Goal: Task Accomplishment & Management: Complete application form

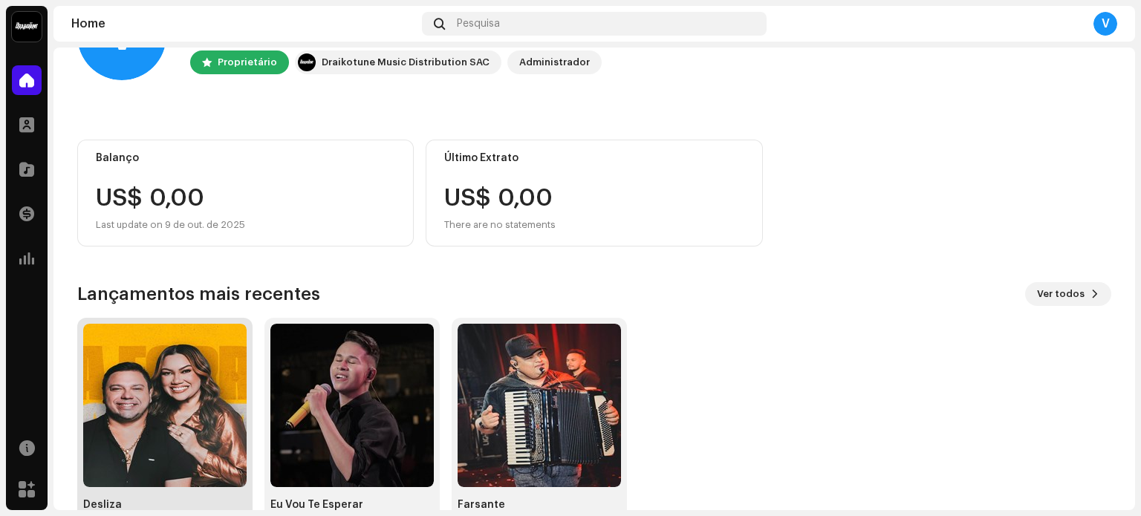
scroll to position [125, 0]
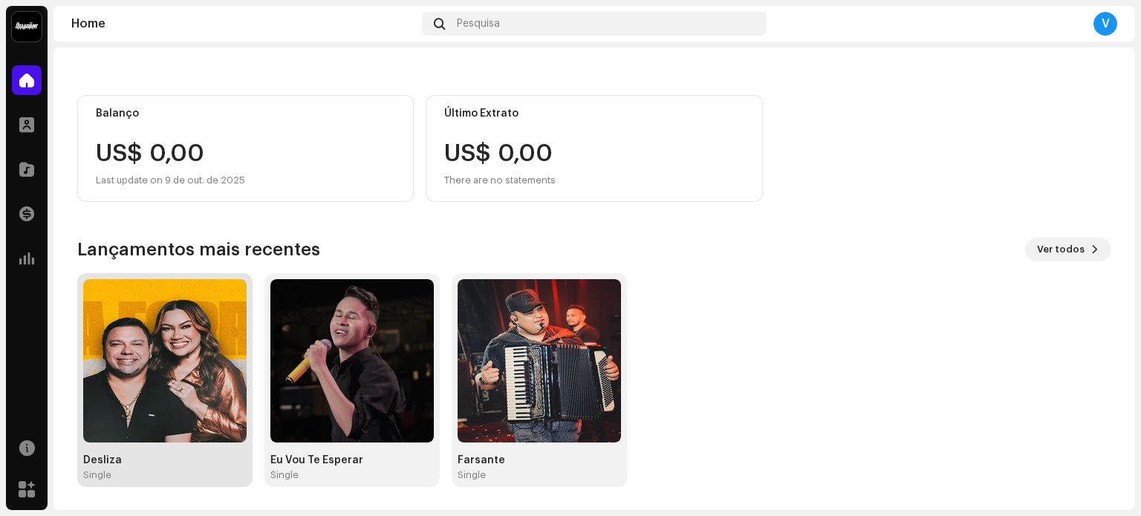
click at [193, 344] on img at bounding box center [164, 360] width 163 height 163
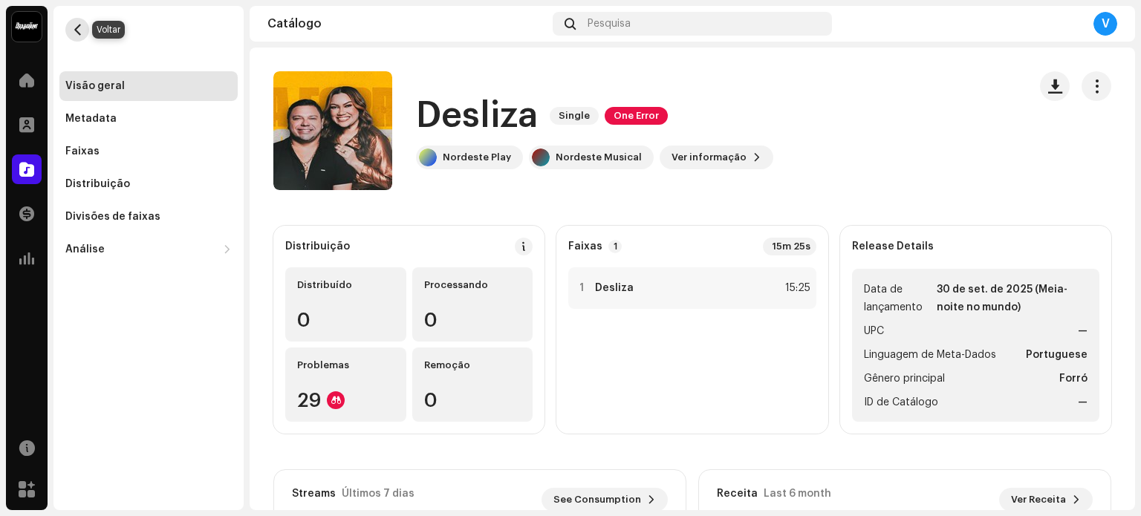
click at [80, 39] on button "button" at bounding box center [77, 30] width 24 height 24
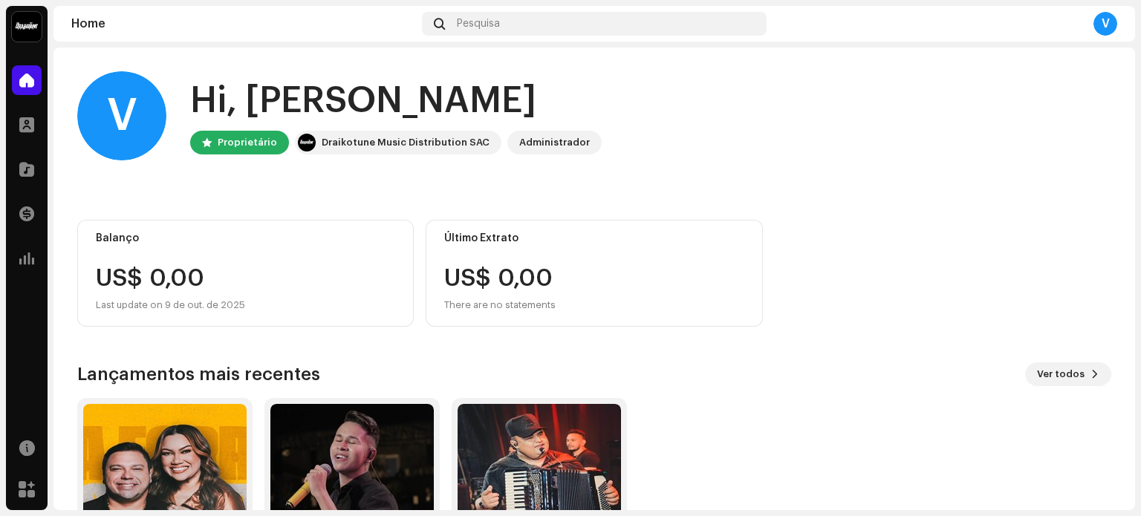
click at [478, 9] on div "Home Pesquisa V" at bounding box center [594, 24] width 1082 height 36
click at [464, 23] on span "Pesquisa" at bounding box center [478, 24] width 43 height 12
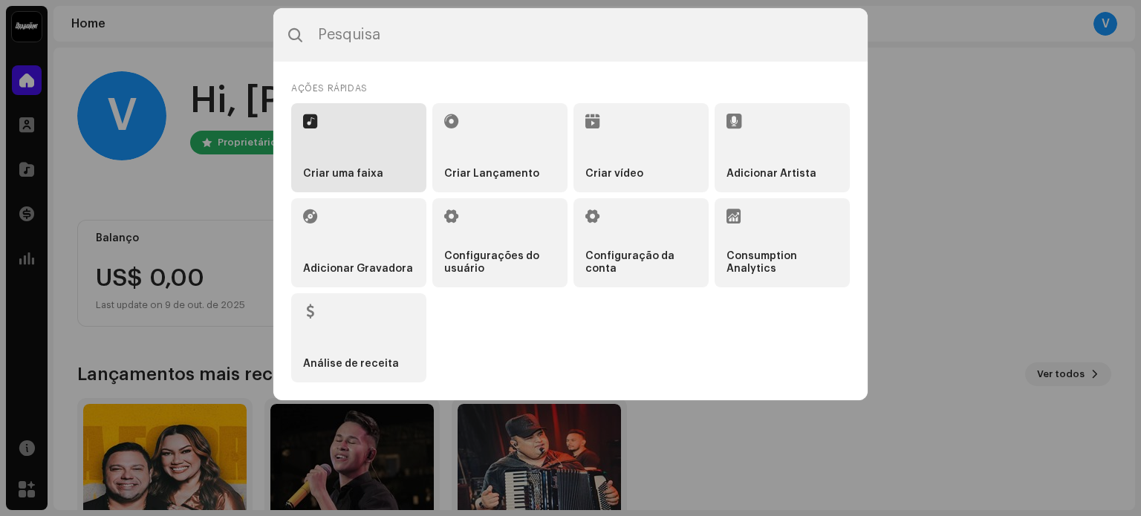
click at [404, 166] on li "Criar uma faixa" at bounding box center [358, 147] width 135 height 89
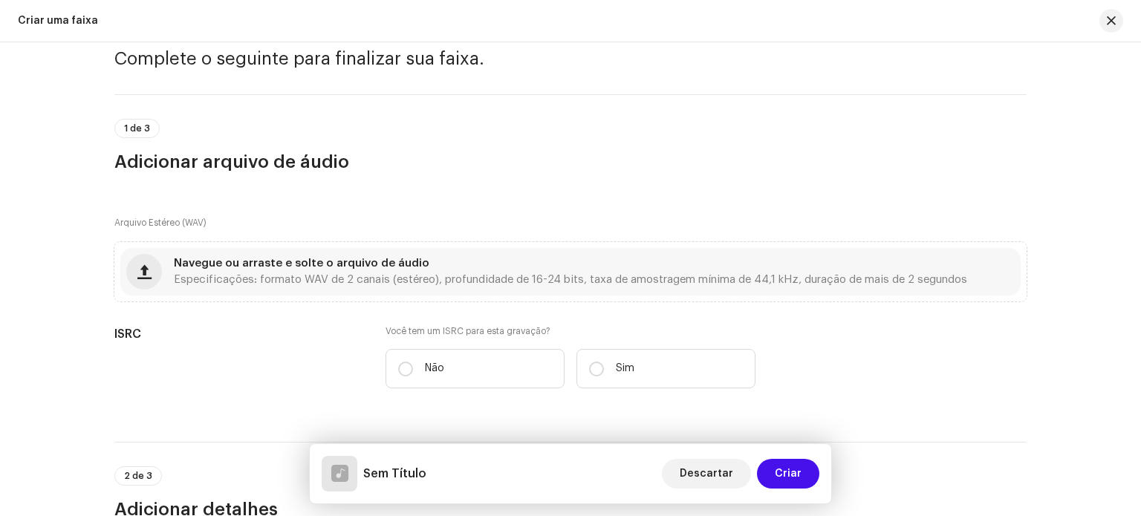
scroll to position [65, 0]
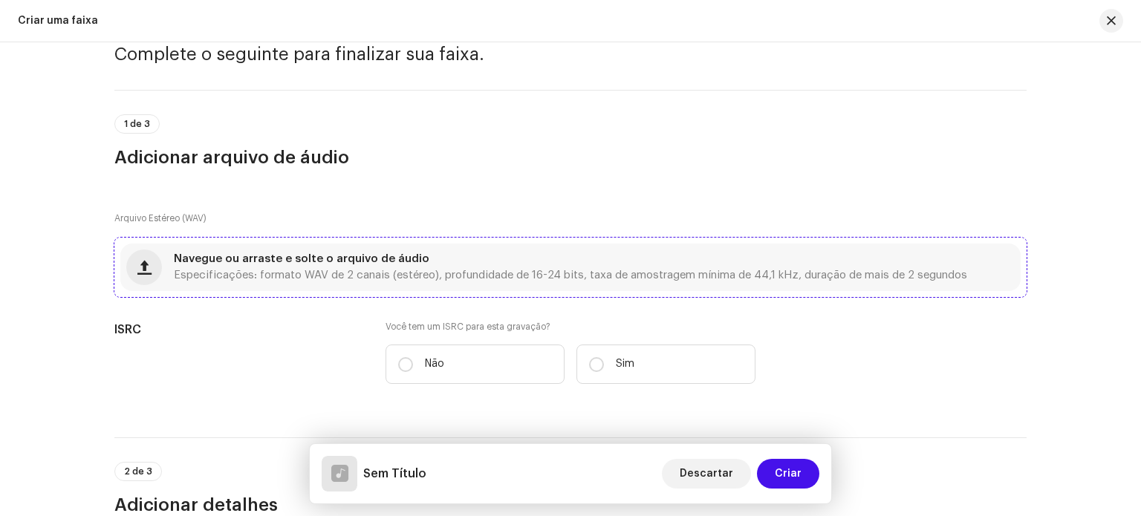
click at [325, 259] on span "Navegue ou arraste e solte o arquivo de áudio" at bounding box center [302, 259] width 256 height 10
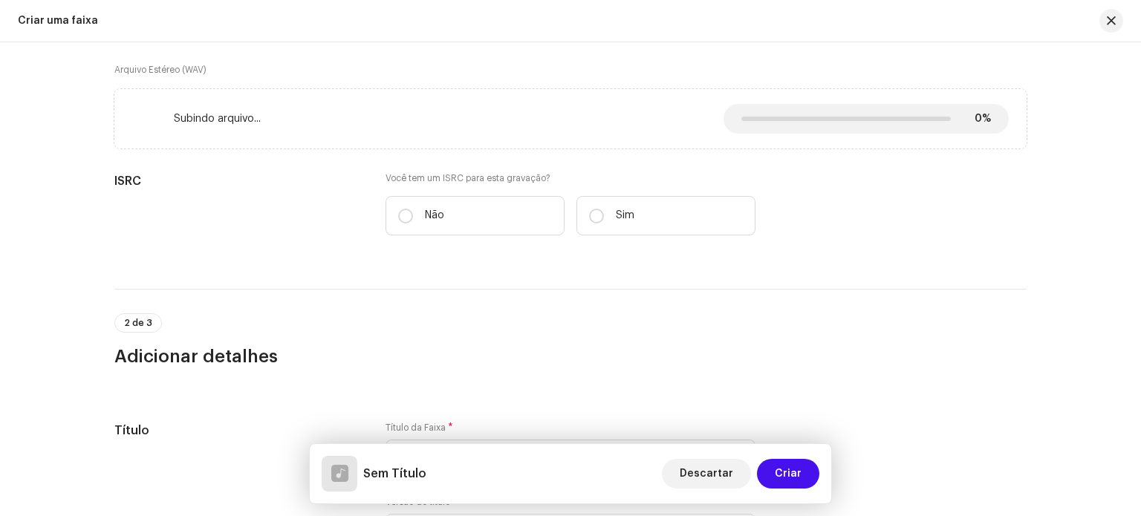
scroll to position [215, 0]
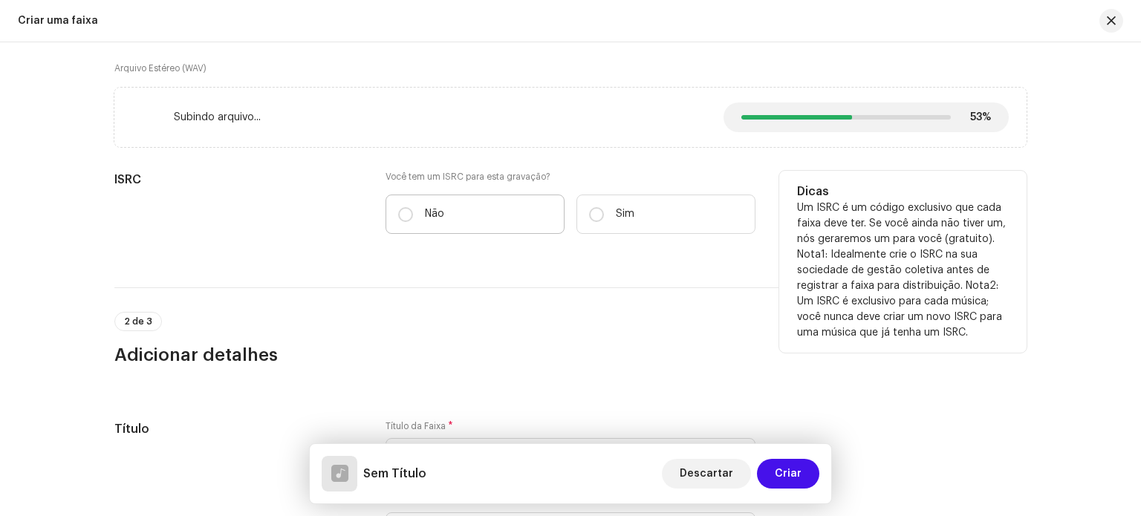
click at [493, 228] on label "Não" at bounding box center [475, 214] width 179 height 39
click at [413, 222] on input "Não" at bounding box center [405, 214] width 15 height 15
radio input "true"
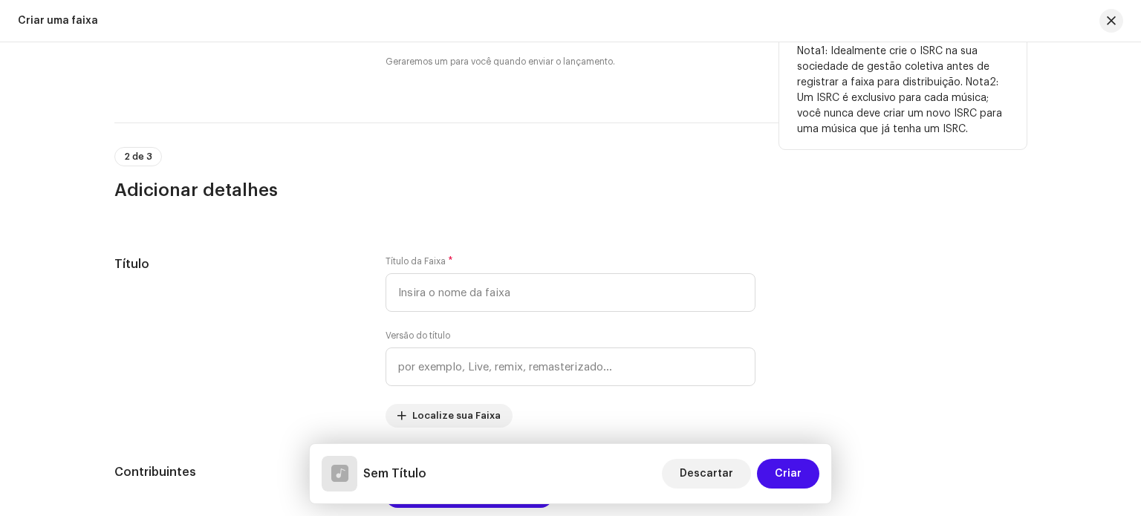
scroll to position [452, 0]
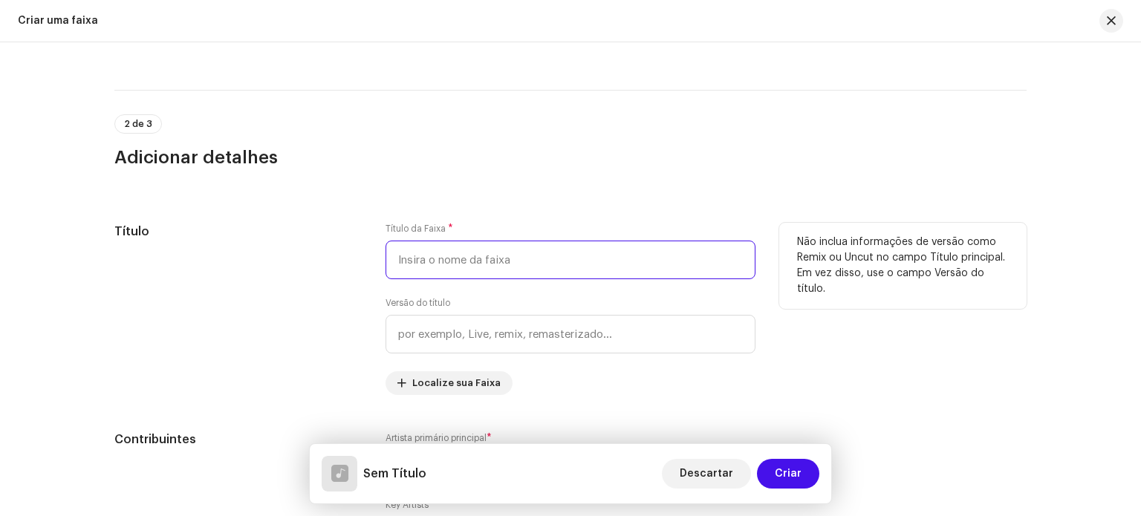
click at [514, 244] on input "text" at bounding box center [571, 260] width 370 height 39
type input "Borrifando Body Splash"
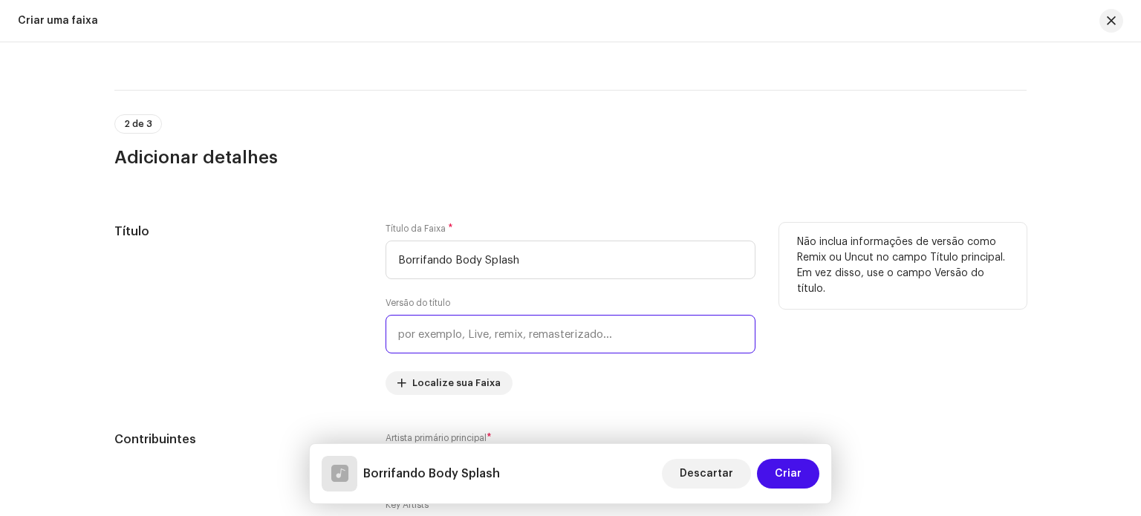
click at [544, 338] on input "text" at bounding box center [571, 334] width 370 height 39
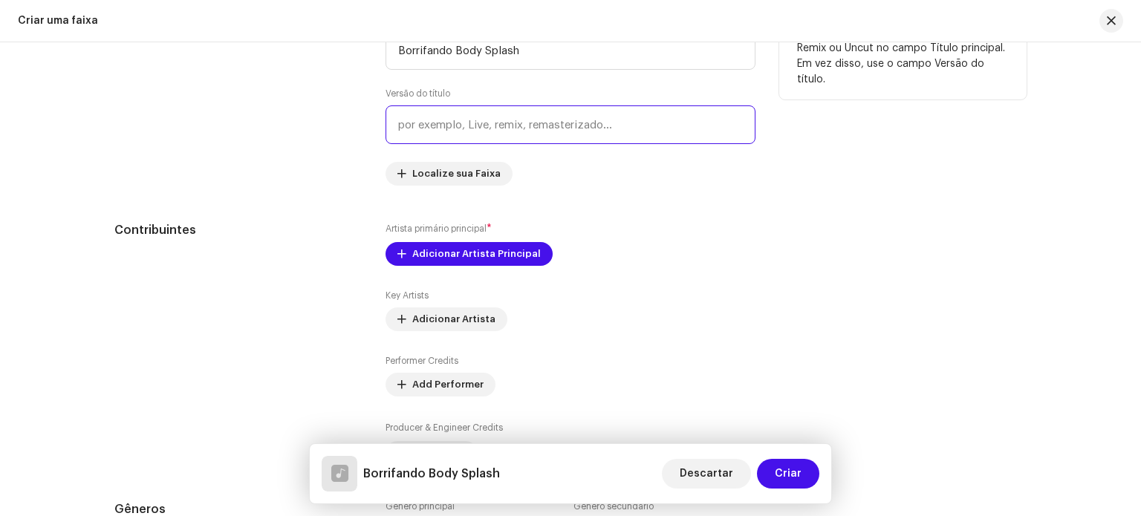
scroll to position [663, 0]
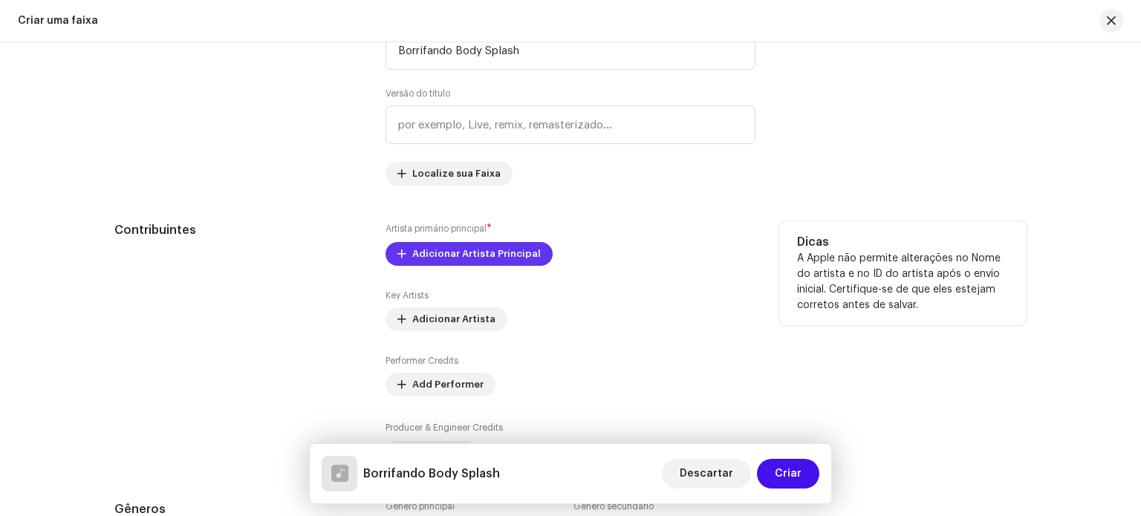
click at [502, 253] on span "Adicionar Artista Principal" at bounding box center [476, 254] width 129 height 30
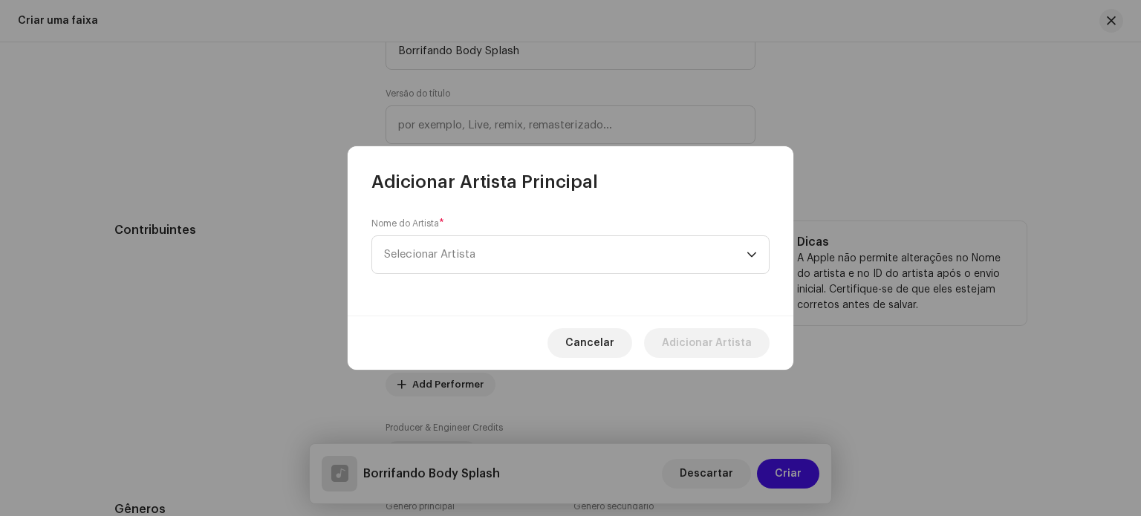
click at [502, 253] on span "Selecionar Artista" at bounding box center [565, 254] width 363 height 37
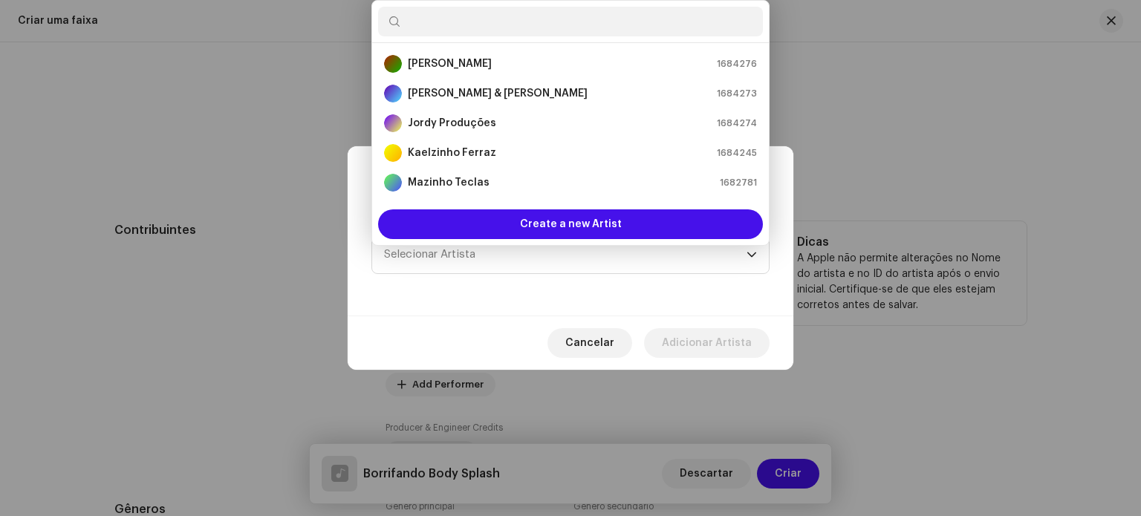
click at [502, 253] on body "Nordeste Musical Home Perfil Catálogo Transações Análise Recursos Marketplace A…" at bounding box center [570, 258] width 1141 height 516
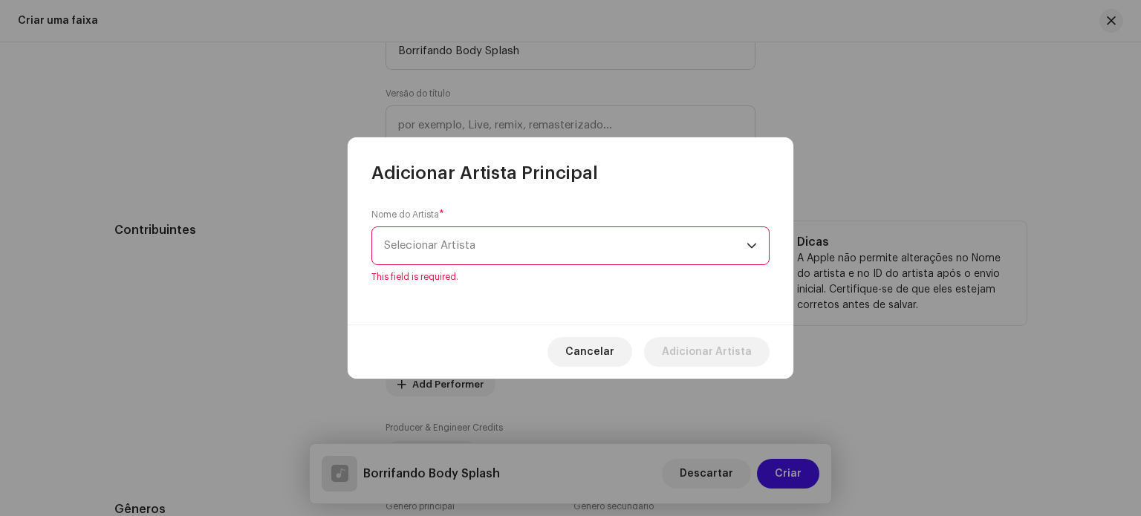
click at [502, 253] on span "Selecionar Artista" at bounding box center [565, 245] width 363 height 37
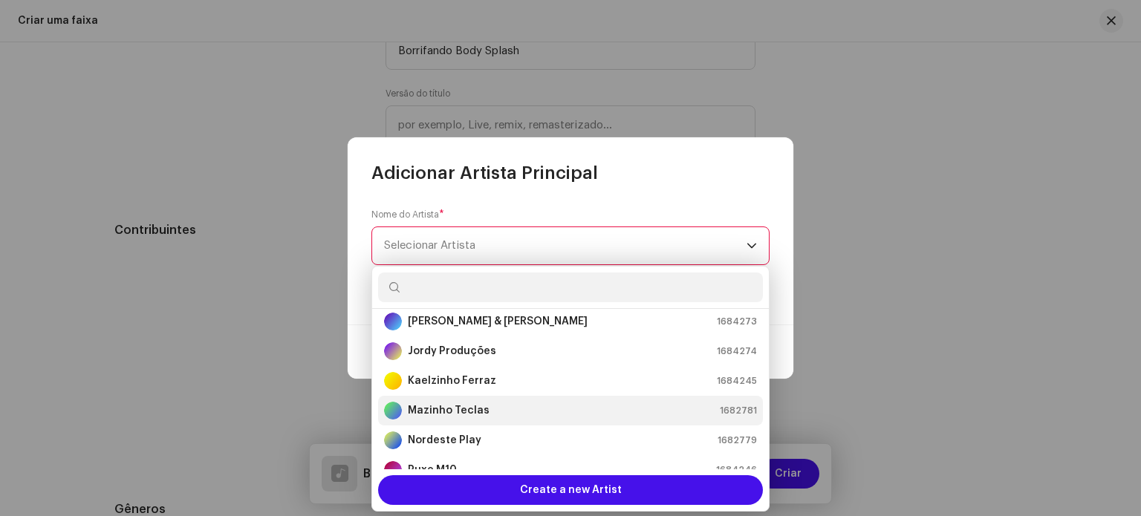
scroll to position [39, 0]
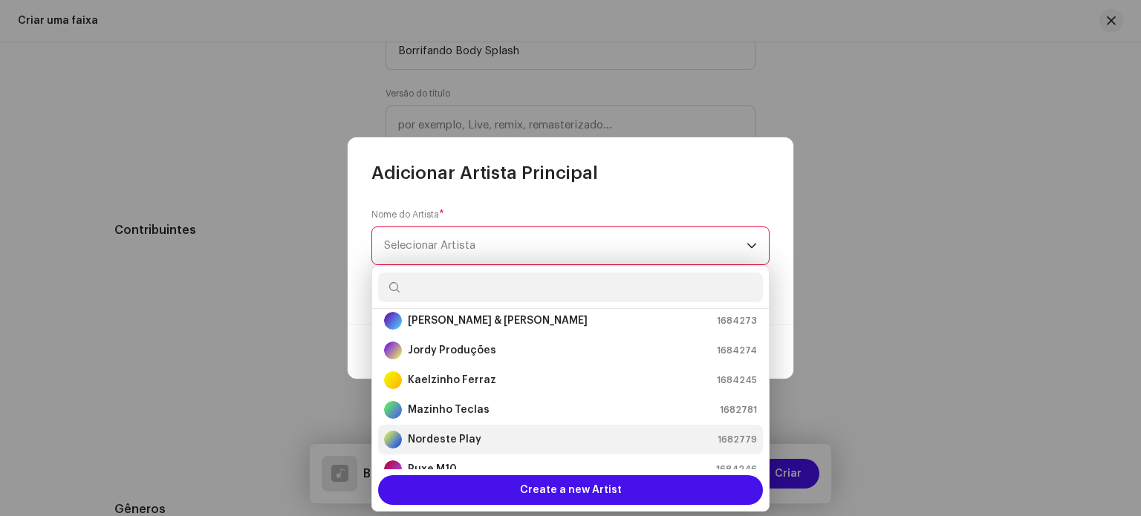
click at [484, 433] on div "Nordeste Play 1682779" at bounding box center [570, 440] width 373 height 18
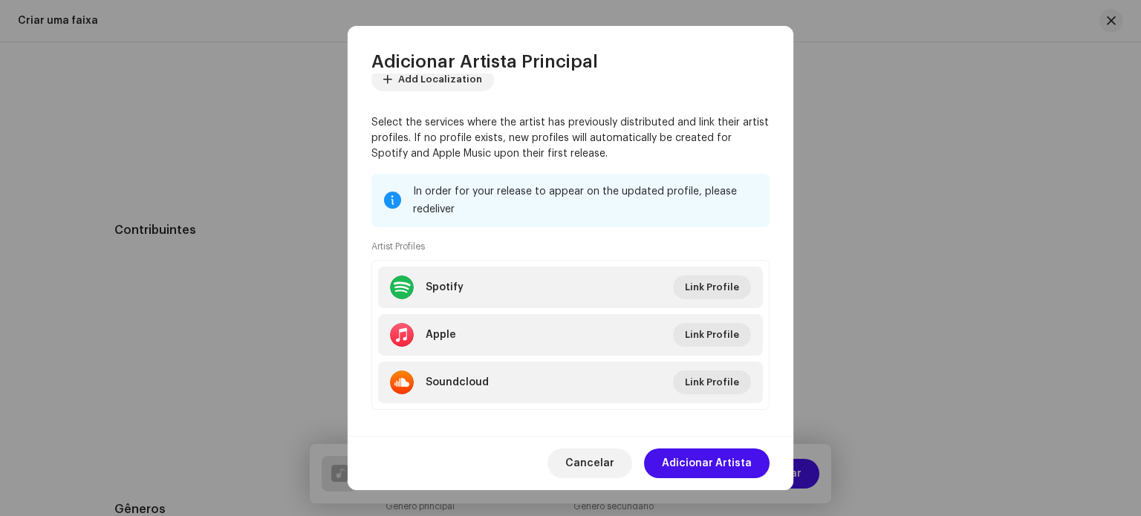
scroll to position [119, 0]
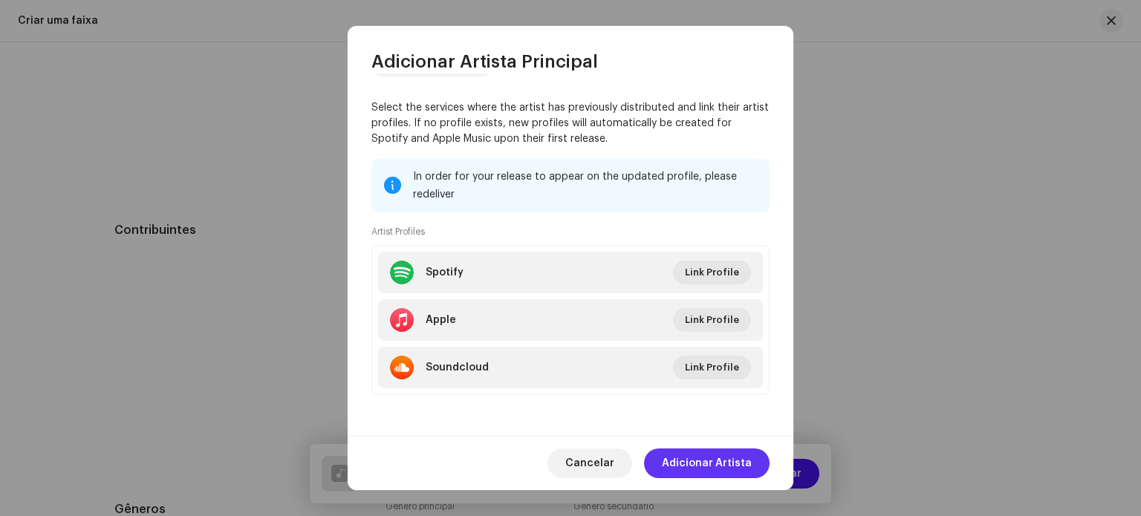
click at [699, 458] on span "Adicionar Artista" at bounding box center [707, 464] width 90 height 30
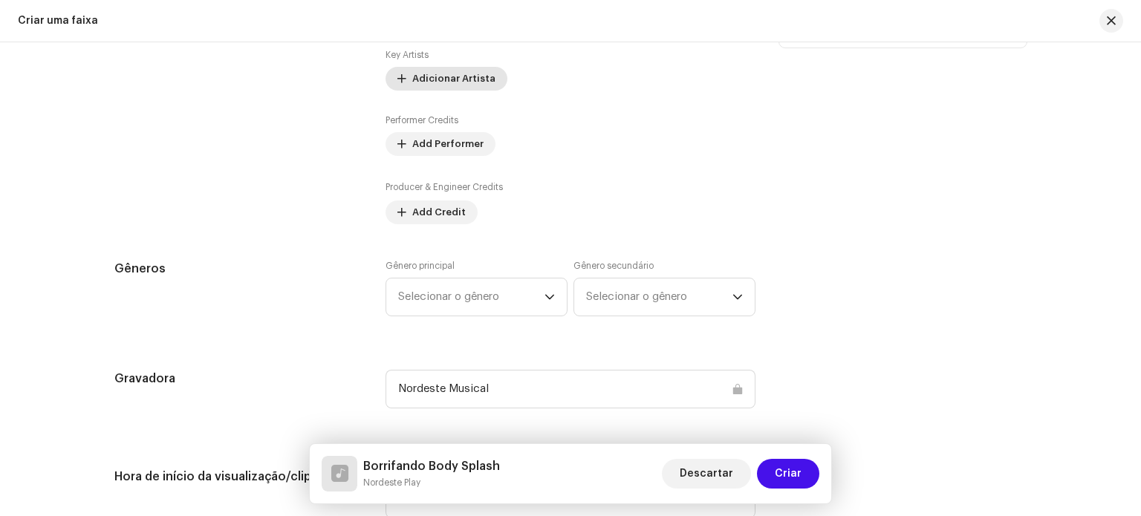
scroll to position [951, 0]
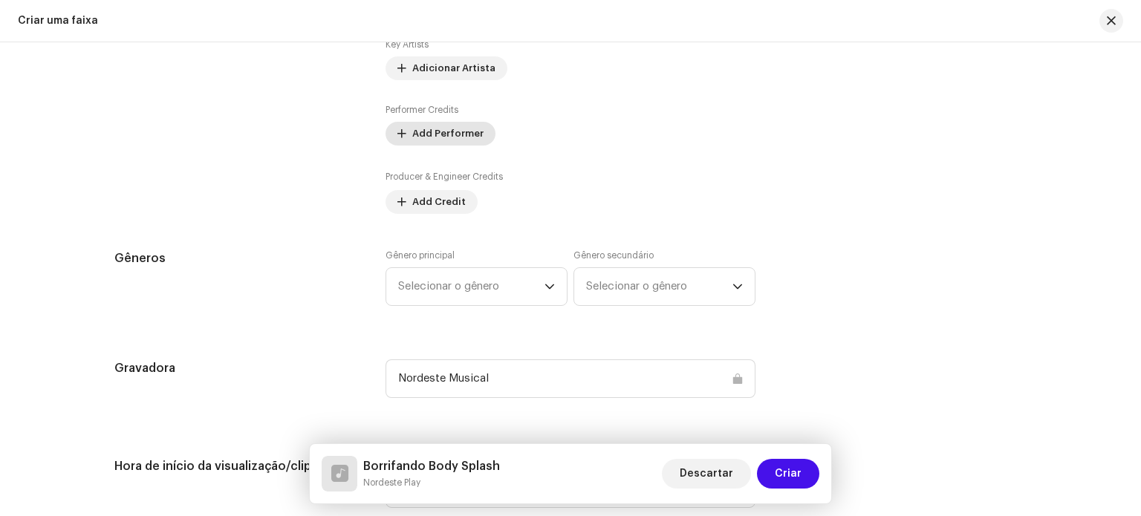
click at [440, 123] on span "Add Performer" at bounding box center [447, 134] width 71 height 30
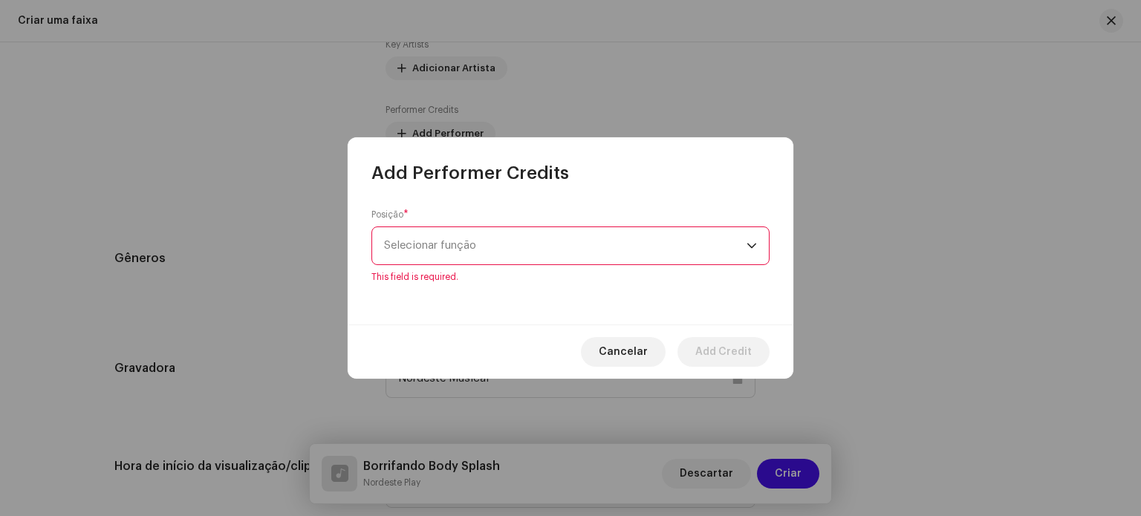
click at [458, 236] on p-select "Selecionar função" at bounding box center [571, 246] width 398 height 39
click at [458, 236] on span "Selecionar função" at bounding box center [565, 245] width 363 height 37
click at [465, 253] on span "Selecionar função" at bounding box center [565, 245] width 363 height 37
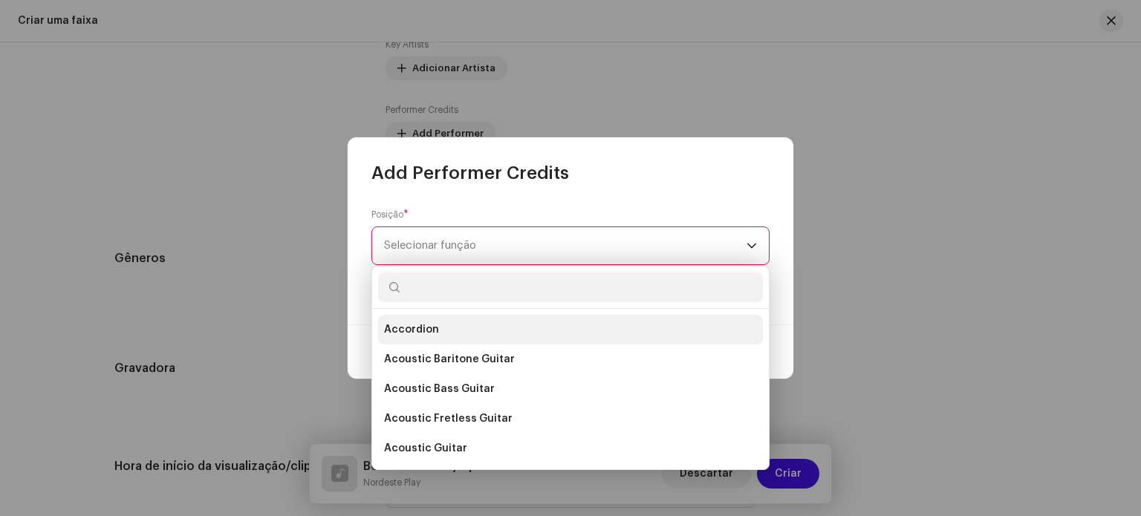
click at [493, 337] on li "Accordion" at bounding box center [570, 330] width 385 height 30
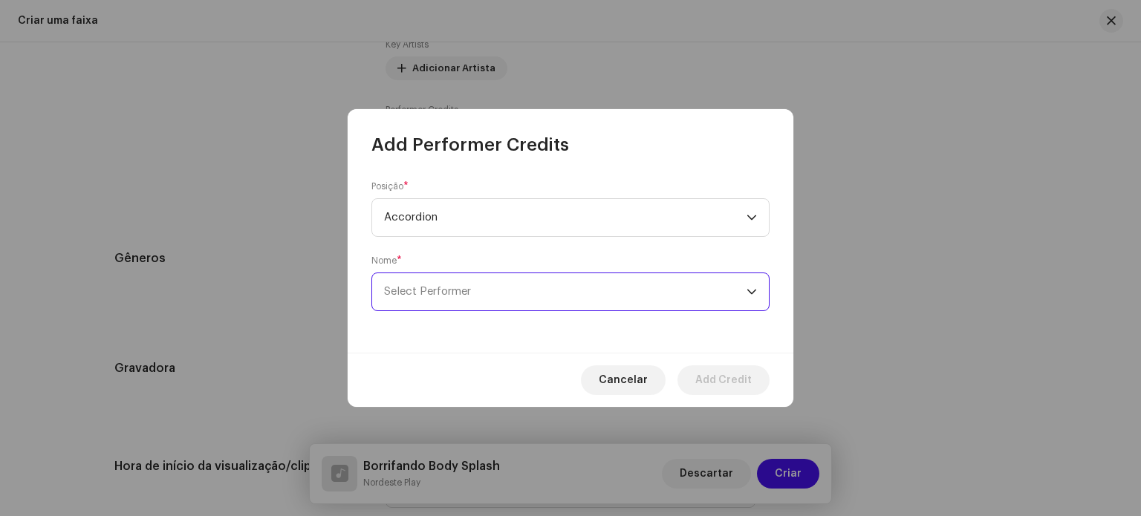
click at [525, 303] on span "Select Performer" at bounding box center [565, 291] width 363 height 37
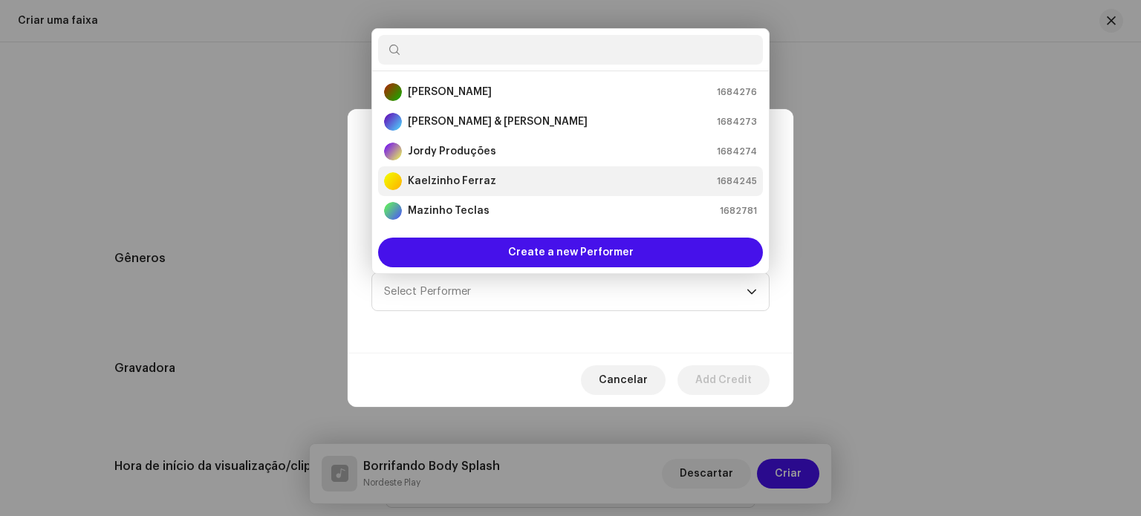
scroll to position [27, 0]
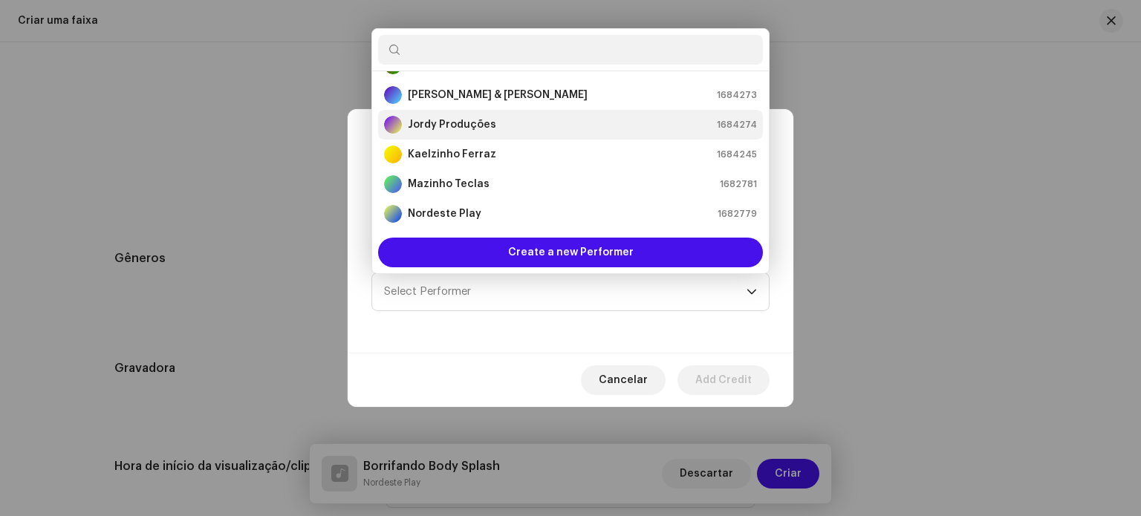
click at [511, 120] on div "Jordy Produções 1684274" at bounding box center [570, 125] width 373 height 18
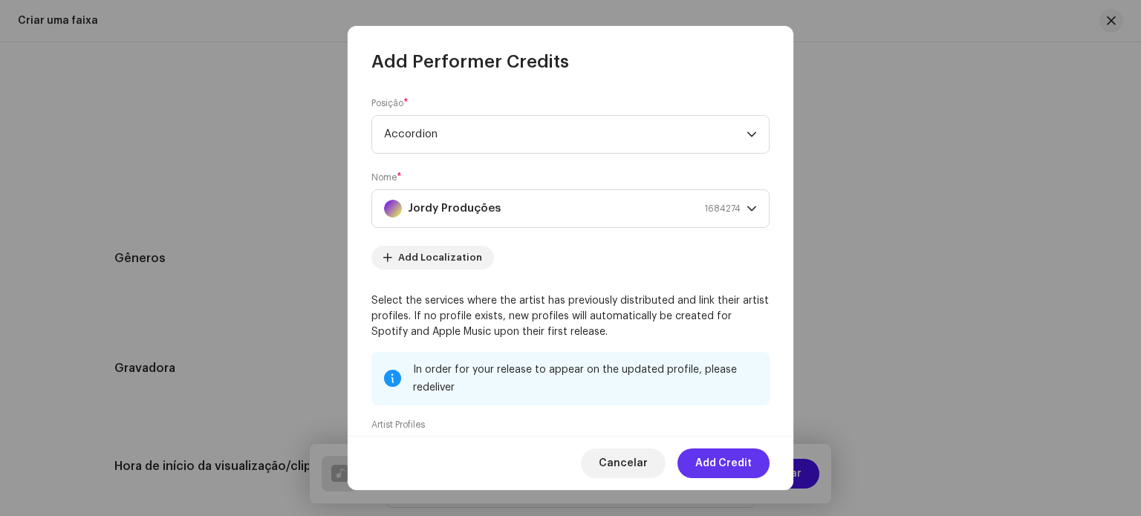
click at [722, 466] on span "Add Credit" at bounding box center [723, 464] width 56 height 30
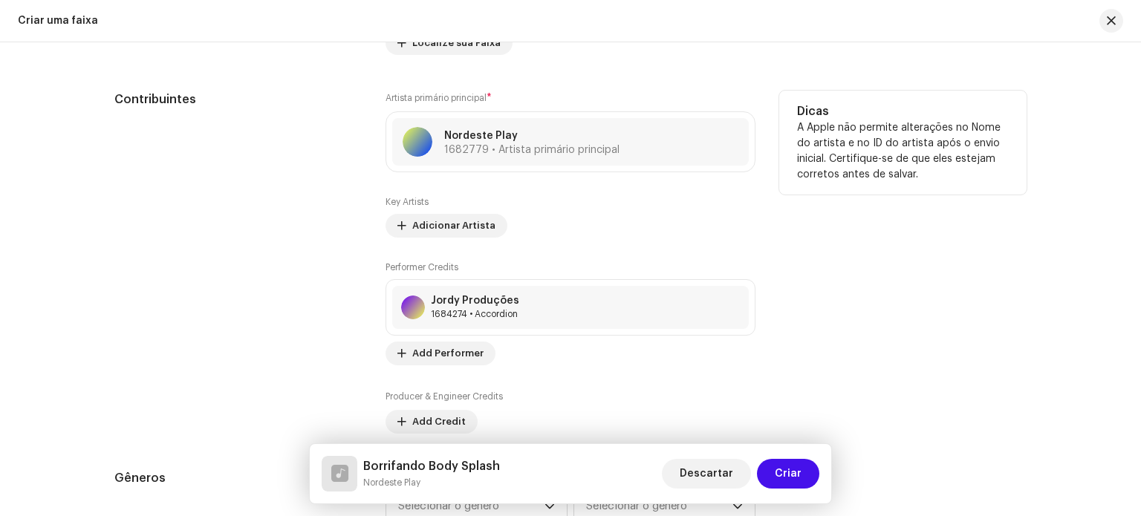
scroll to position [819, 0]
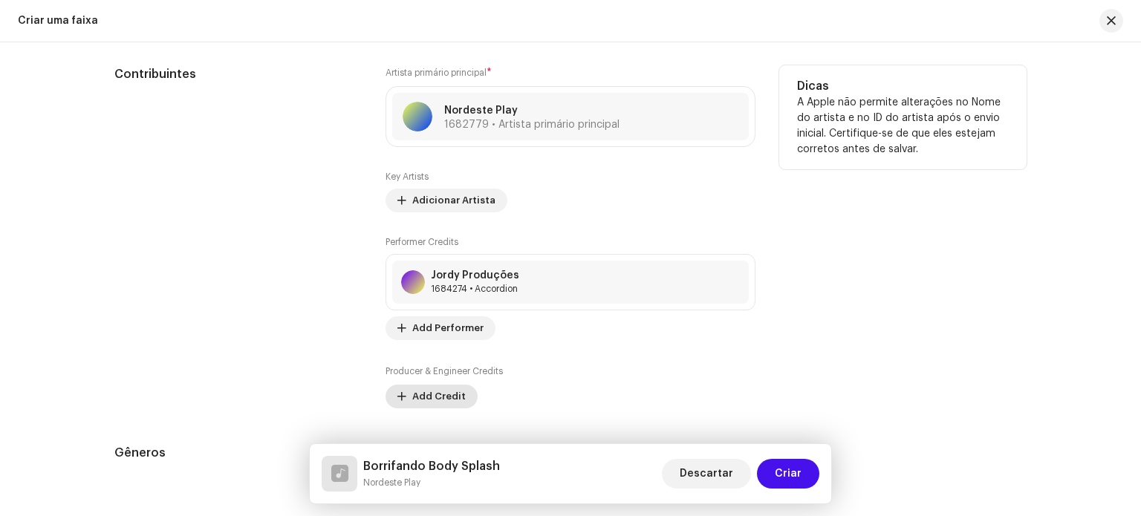
click at [447, 389] on span "Add Credit" at bounding box center [438, 397] width 53 height 30
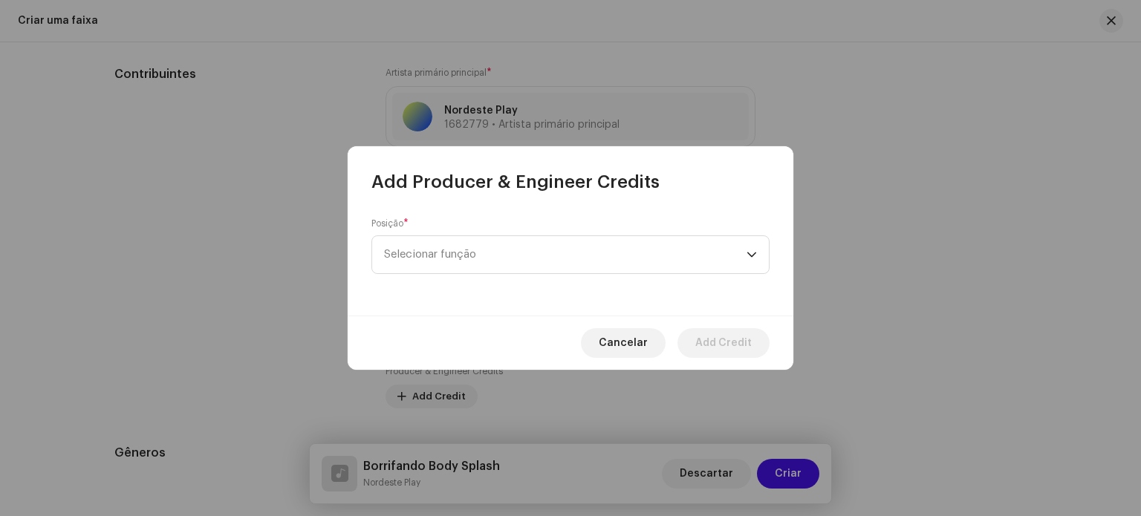
click at [536, 283] on div "Posição * Selecionar função" at bounding box center [571, 255] width 446 height 122
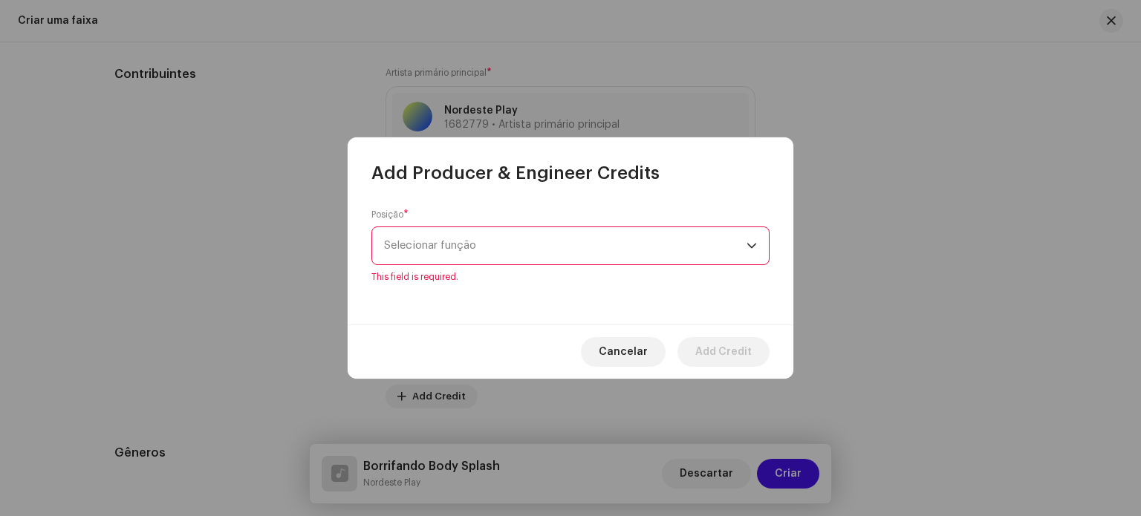
click at [523, 251] on span "Selecionar função" at bounding box center [565, 245] width 363 height 37
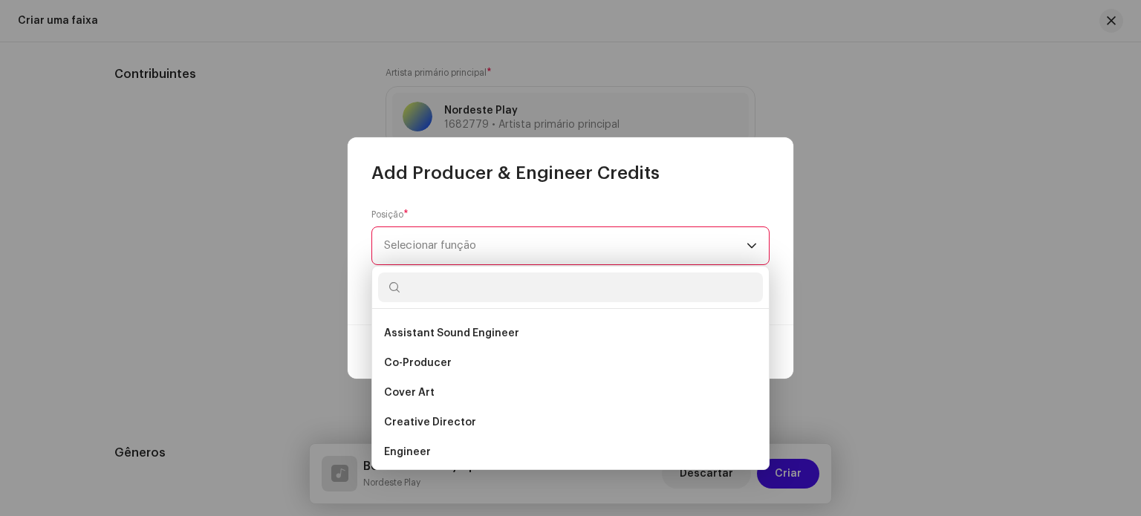
scroll to position [205, 0]
click at [465, 352] on li "Co-Producer" at bounding box center [570, 363] width 385 height 30
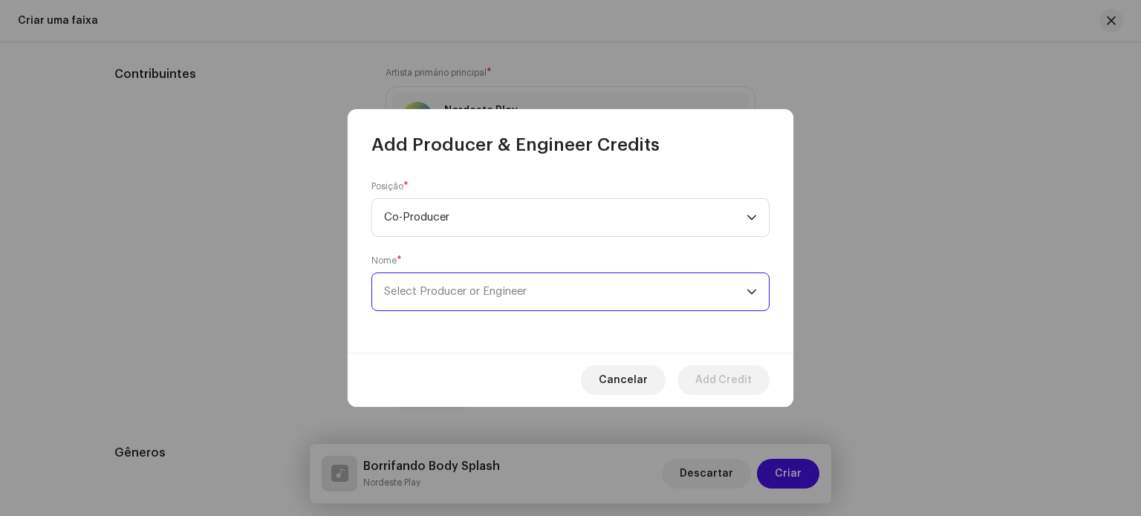
click at [507, 296] on span "Select Producer or Engineer" at bounding box center [455, 291] width 143 height 11
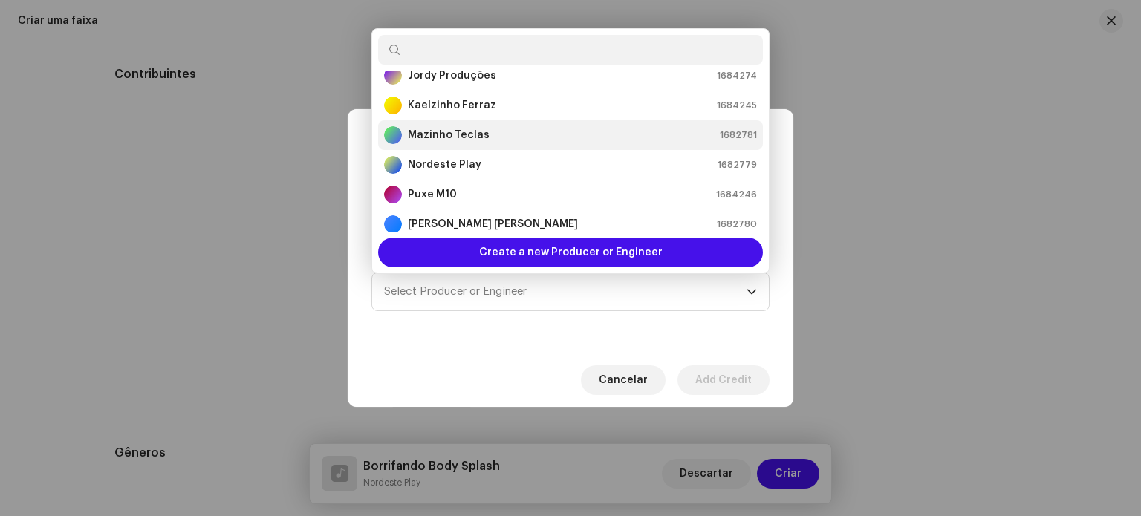
scroll to position [89, 0]
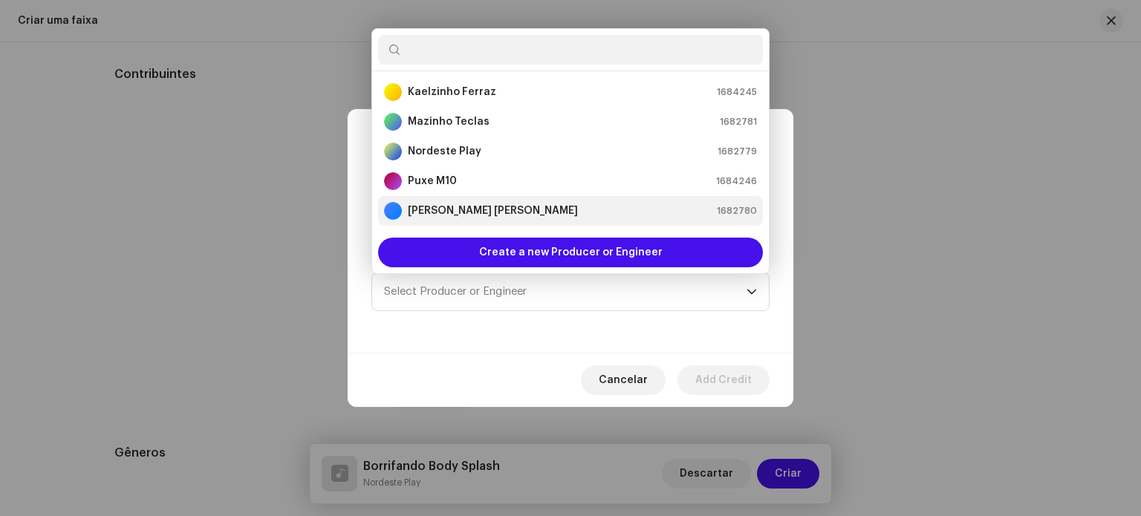
click at [494, 210] on strong "[PERSON_NAME] [PERSON_NAME]" at bounding box center [493, 211] width 170 height 15
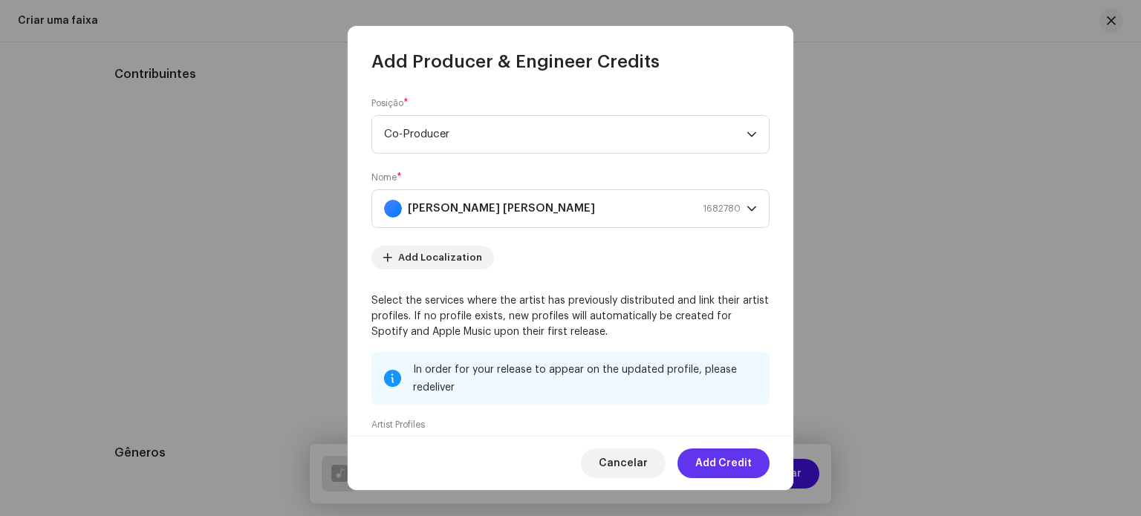
click at [722, 458] on span "Add Credit" at bounding box center [723, 464] width 56 height 30
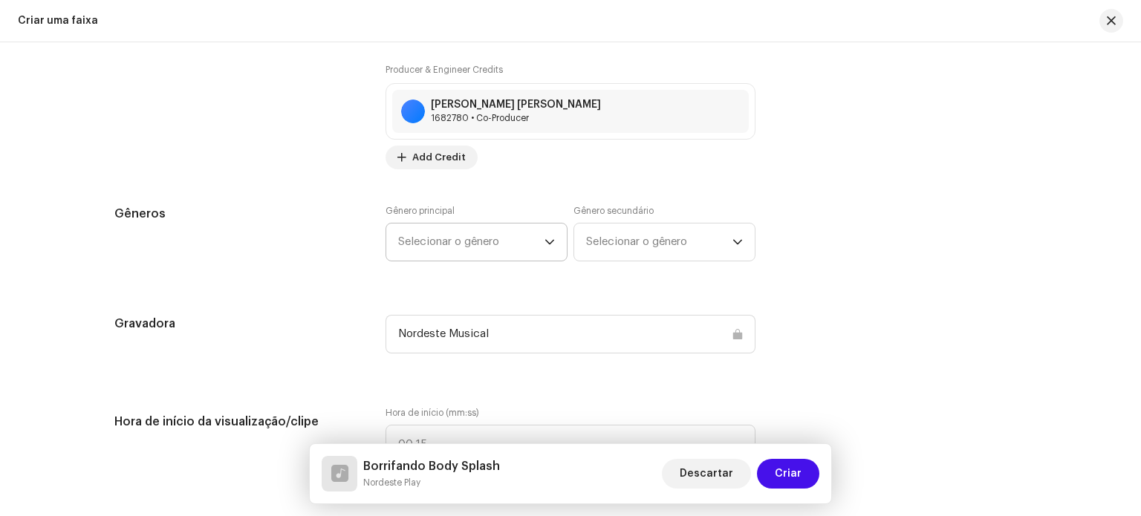
scroll to position [1121, 0]
click at [515, 230] on span "Selecionar o gênero" at bounding box center [471, 241] width 146 height 37
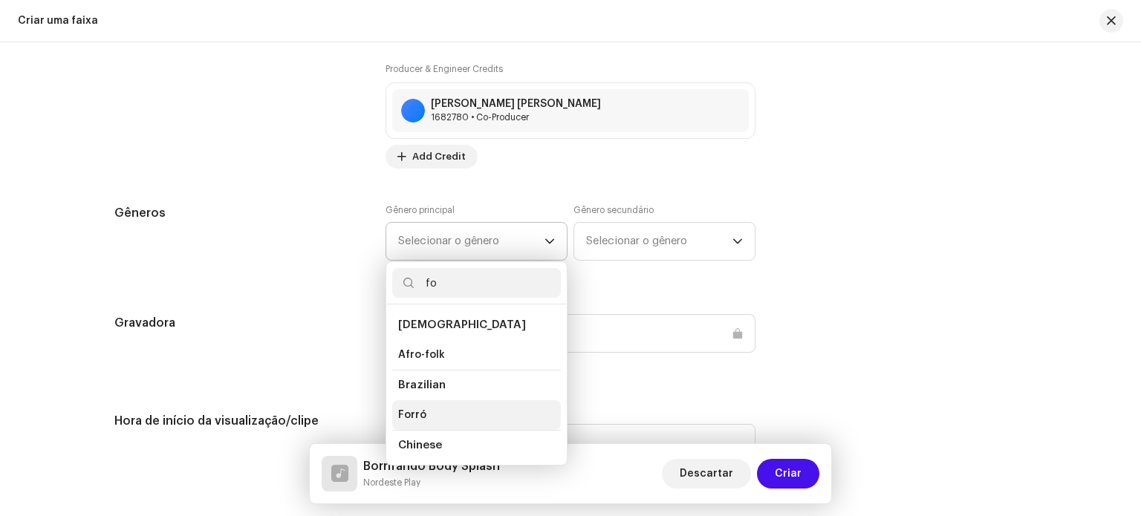
type input "fo"
click at [480, 418] on li "Forró" at bounding box center [476, 415] width 169 height 30
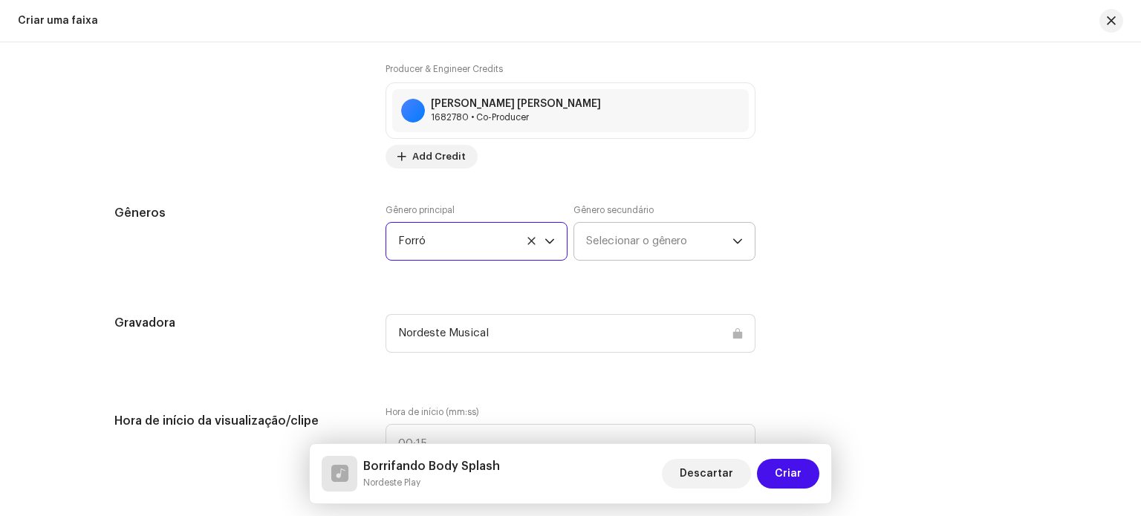
click at [672, 256] on span "Selecionar o gênero" at bounding box center [659, 241] width 146 height 37
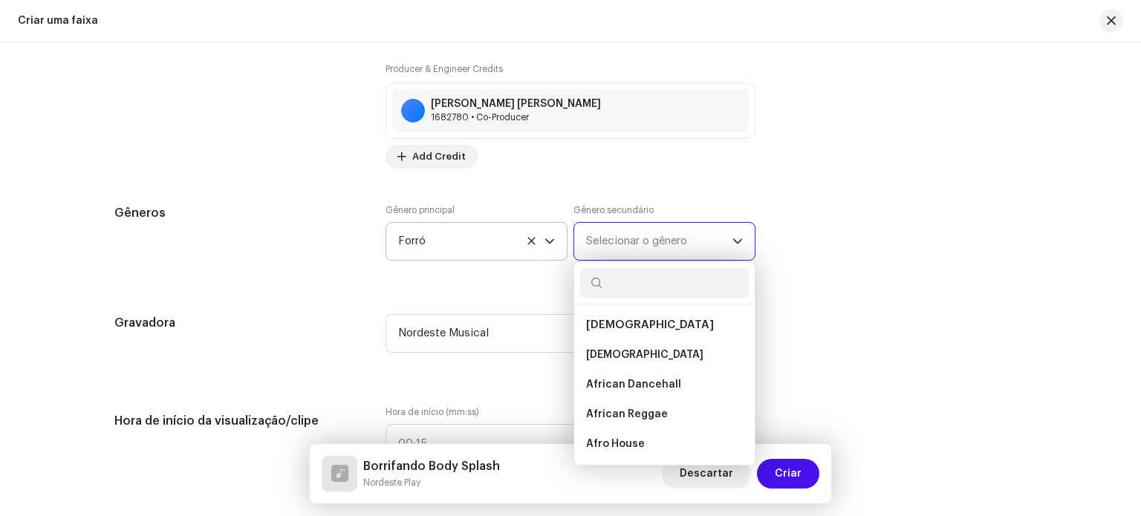
click at [701, 224] on span "Selecionar o gênero" at bounding box center [659, 241] width 146 height 37
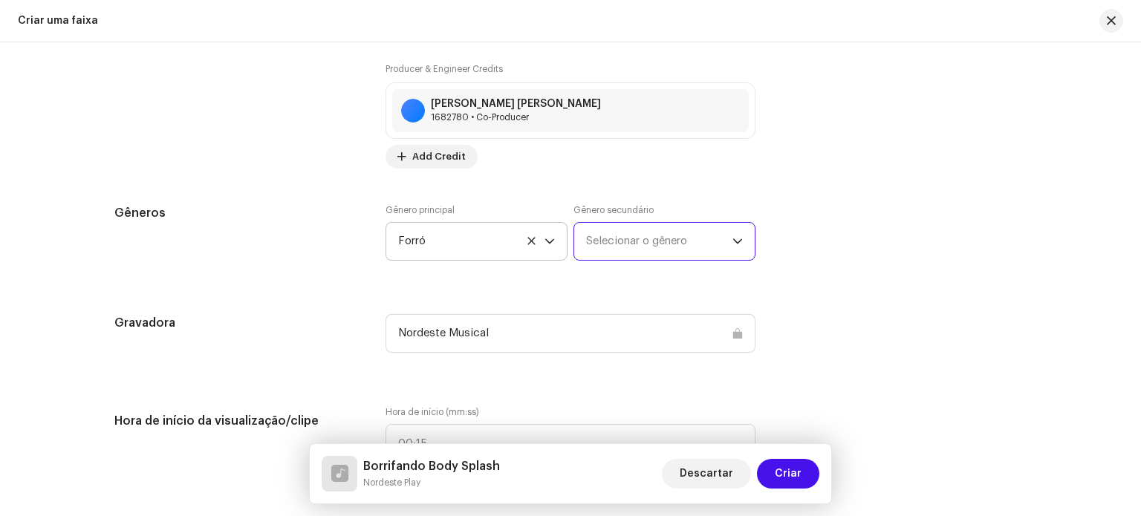
click at [701, 224] on span "Selecionar o gênero" at bounding box center [659, 241] width 146 height 37
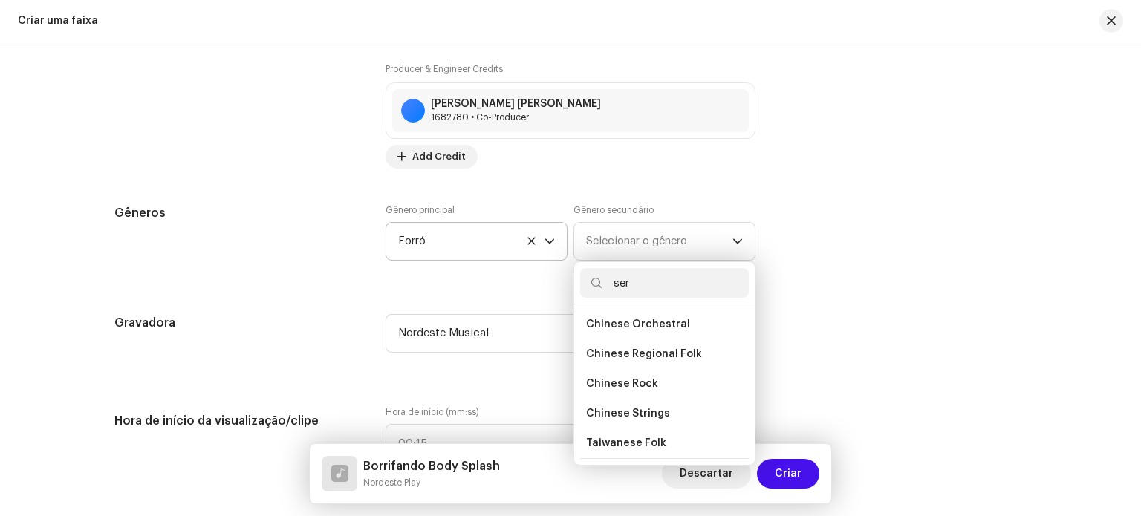
scroll to position [0, 0]
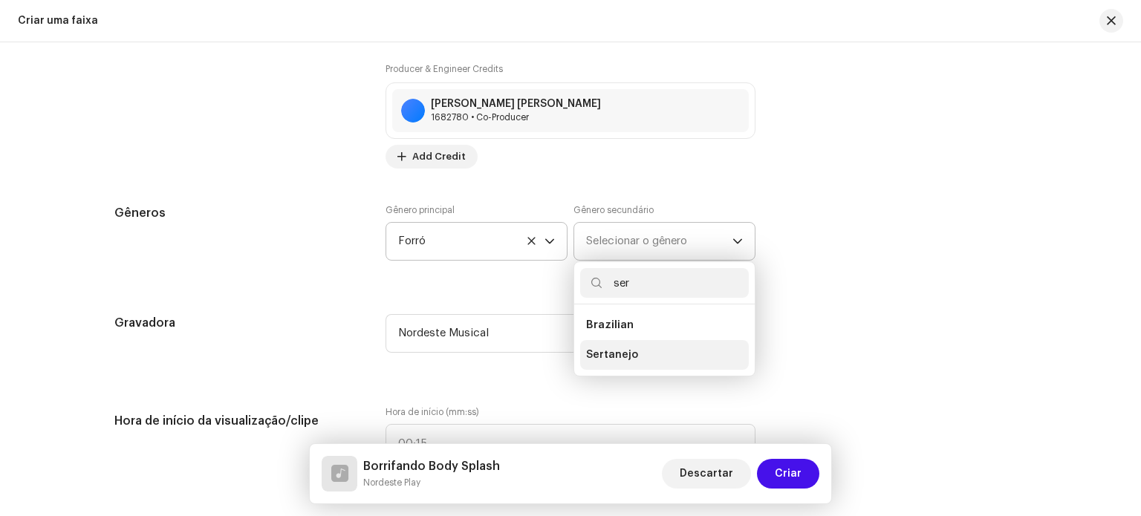
type input "ser"
click at [698, 345] on li "Sertanejo" at bounding box center [664, 355] width 169 height 30
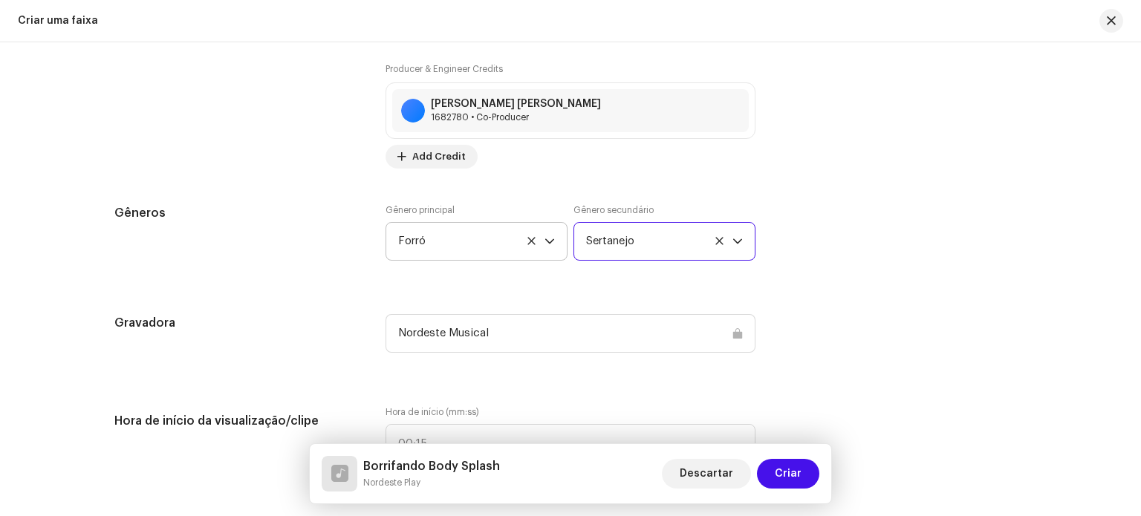
click at [649, 333] on div "Nordeste Musical" at bounding box center [571, 333] width 370 height 39
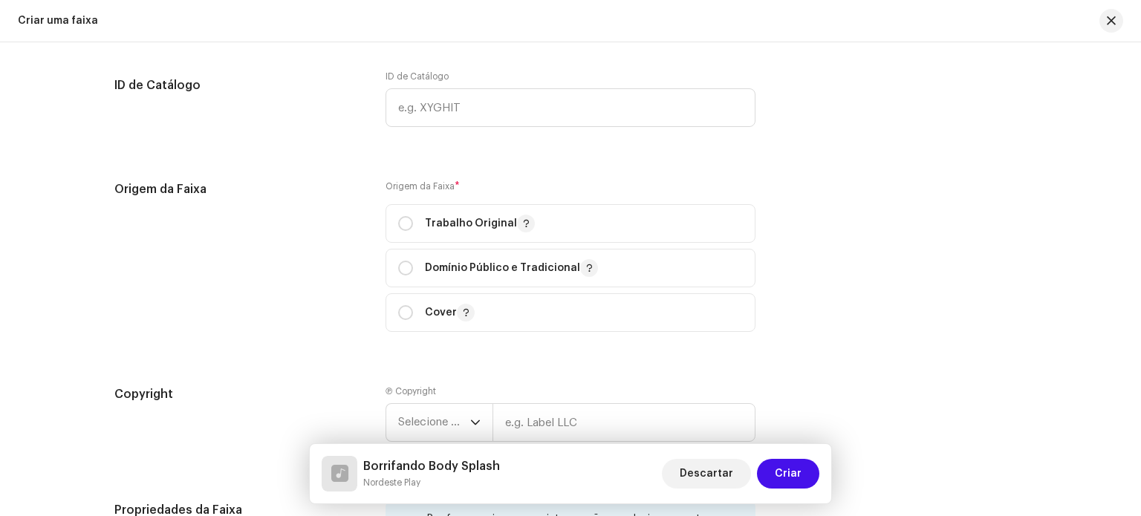
scroll to position [1566, 0]
click at [425, 230] on p "Trabalho Original" at bounding box center [480, 224] width 110 height 18
radio input "true"
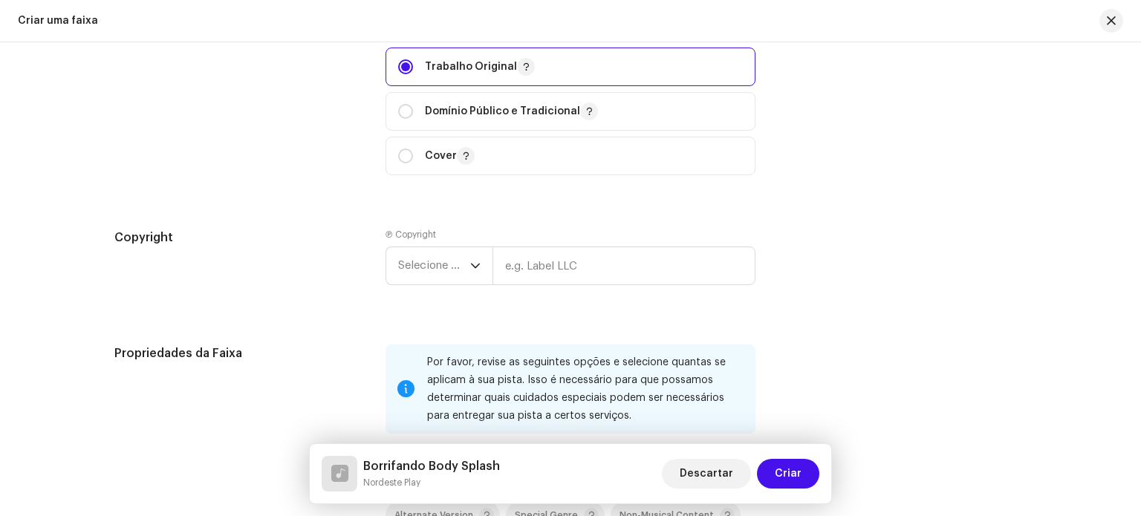
scroll to position [1730, 0]
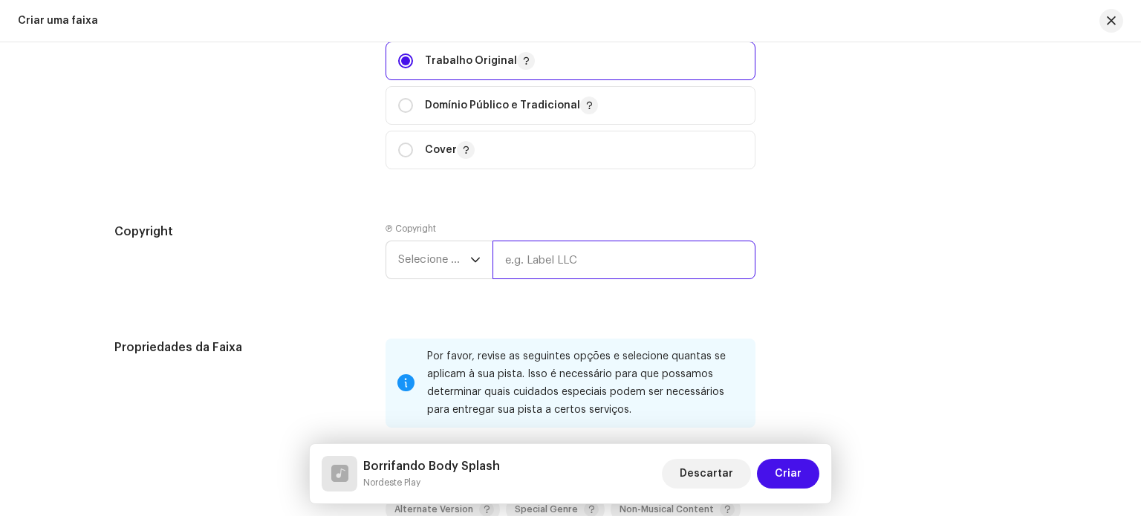
click at [548, 279] on input "text" at bounding box center [624, 260] width 263 height 39
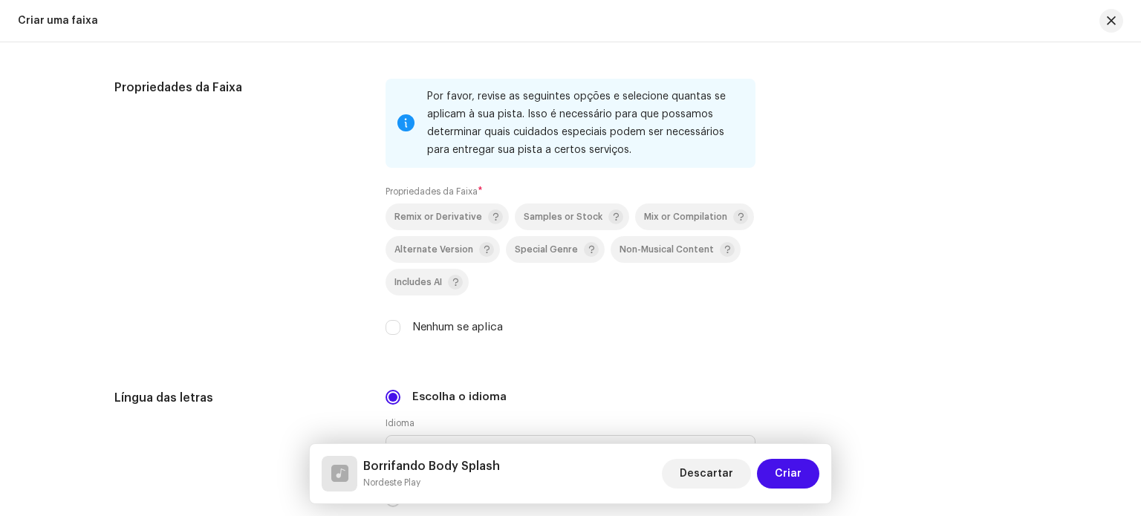
scroll to position [2000, 0]
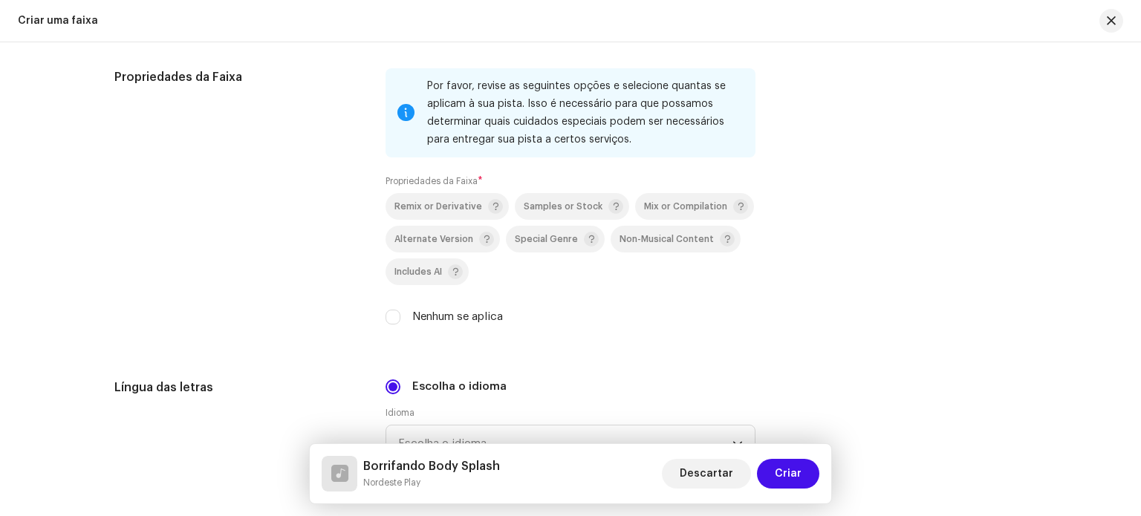
type input "Nordeste Play"
click at [449, 187] on label "Propriedades da Faixa *" at bounding box center [434, 181] width 97 height 12
click at [449, 193] on div "Por favor, revise as seguintes opções e selecione quantas se aplicam à sua pist…" at bounding box center [571, 196] width 370 height 257
click at [434, 317] on label "Nenhum se aplica" at bounding box center [457, 317] width 91 height 16
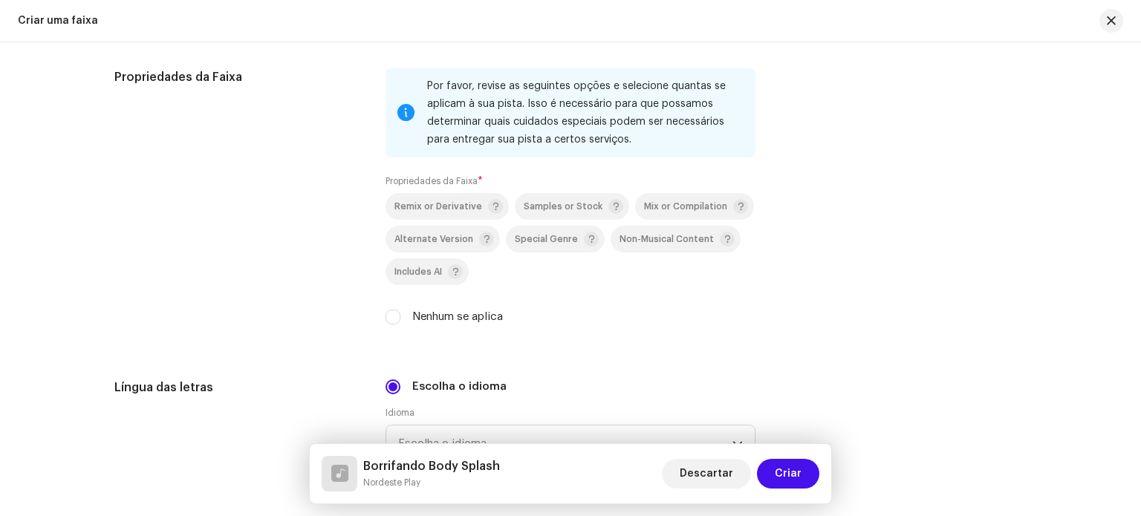
click at [400, 317] on input "Nenhum se aplica" at bounding box center [393, 317] width 15 height 15
checkbox input "true"
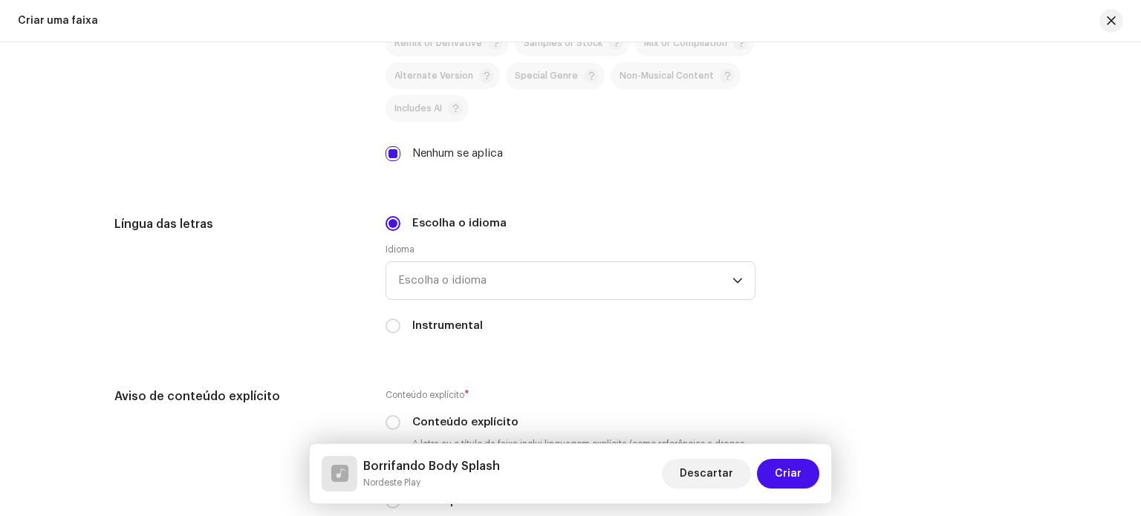
scroll to position [2182, 0]
click at [462, 296] on span "Escolha o idioma" at bounding box center [565, 280] width 334 height 37
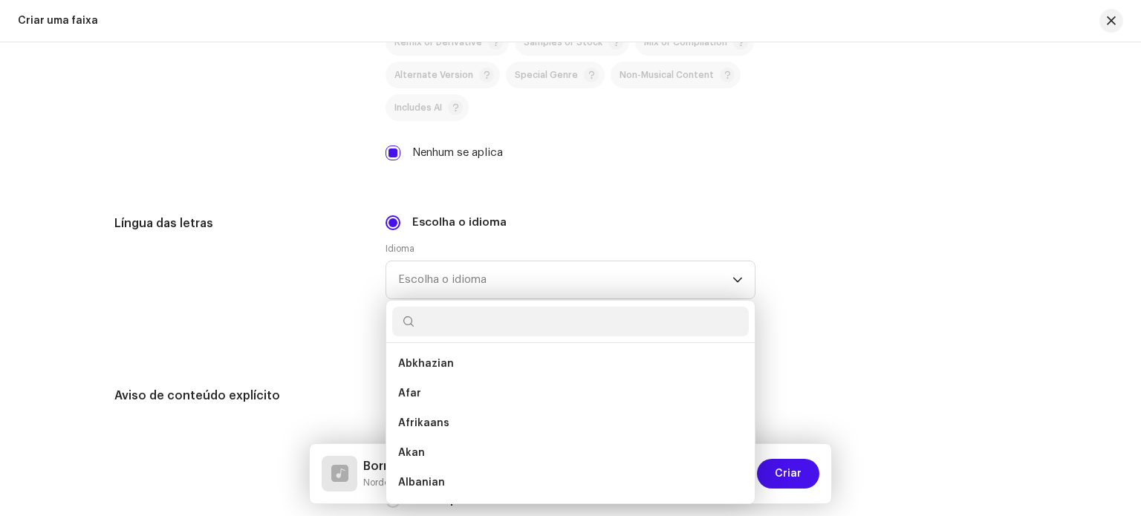
click at [348, 345] on div "Língua das letras" at bounding box center [237, 283] width 247 height 137
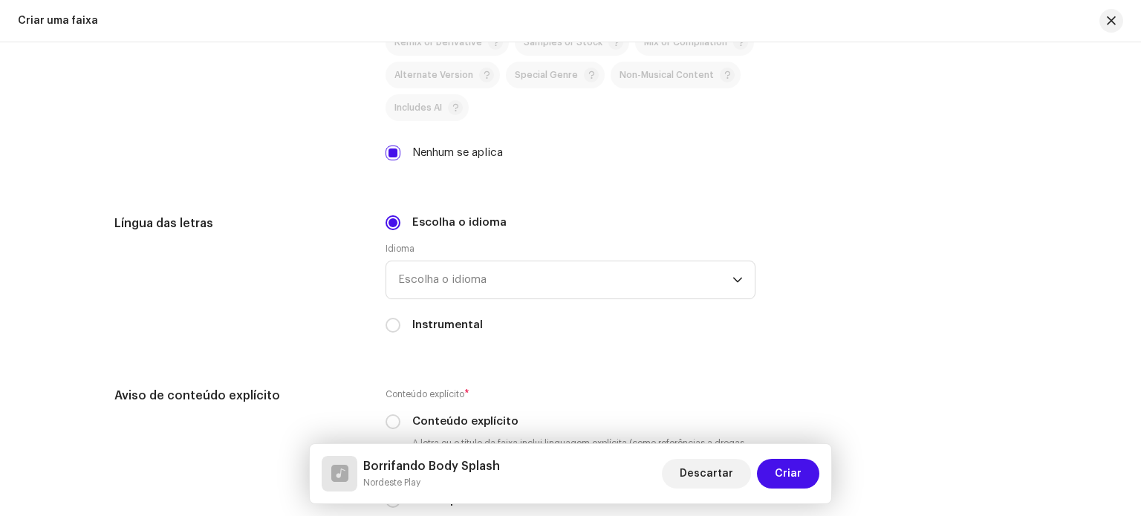
click at [405, 330] on div "Instrumental" at bounding box center [571, 325] width 370 height 16
click at [455, 295] on span "Escolha o idioma" at bounding box center [565, 280] width 334 height 37
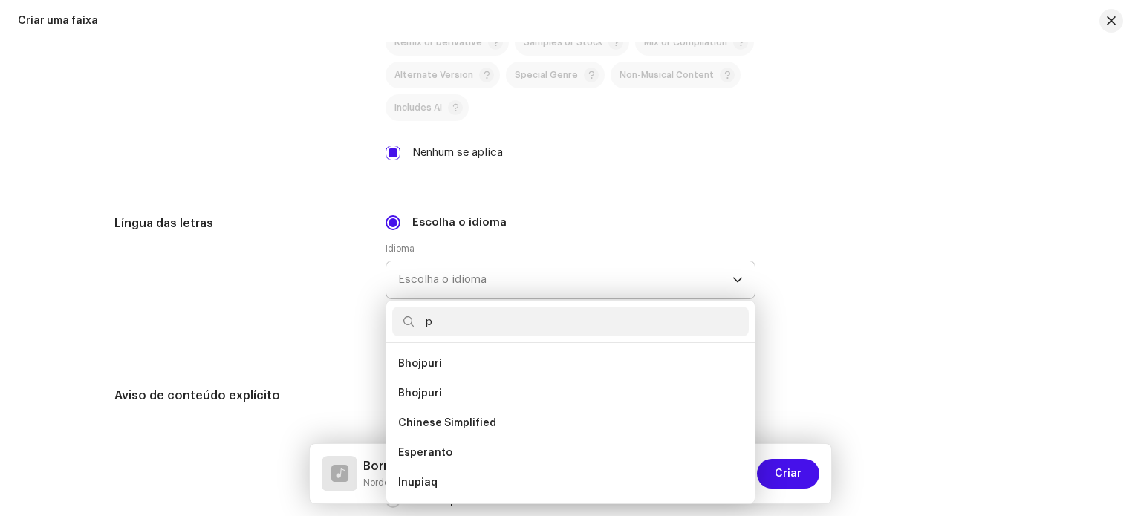
scroll to position [0, 0]
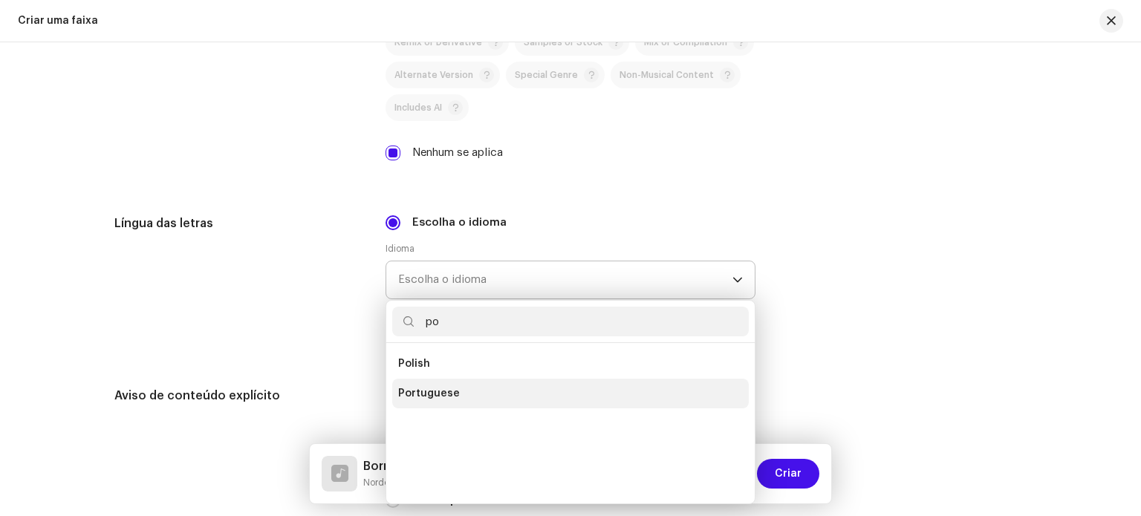
type input "po"
click at [441, 398] on span "Portuguese" at bounding box center [429, 393] width 62 height 15
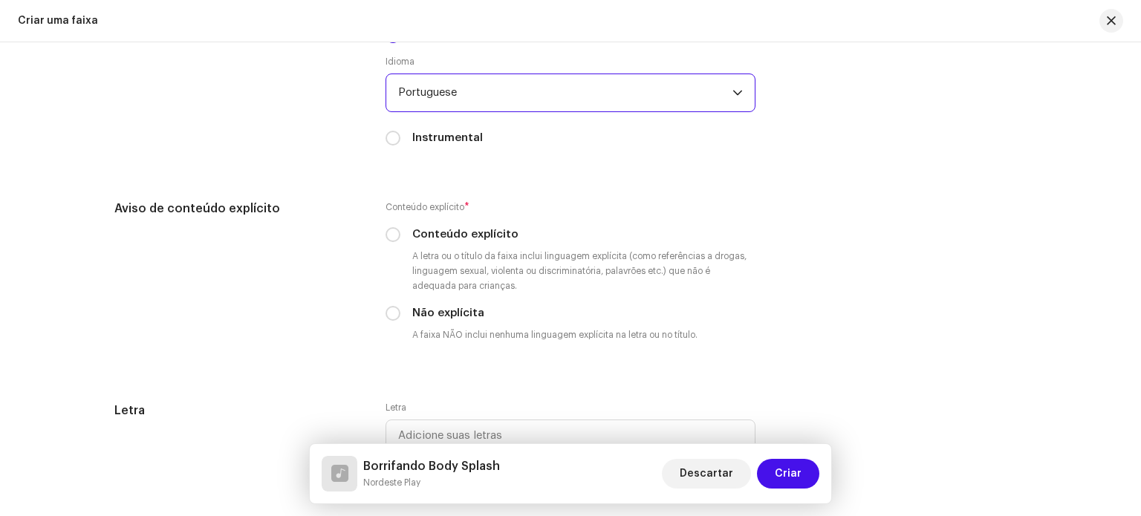
scroll to position [2393, 0]
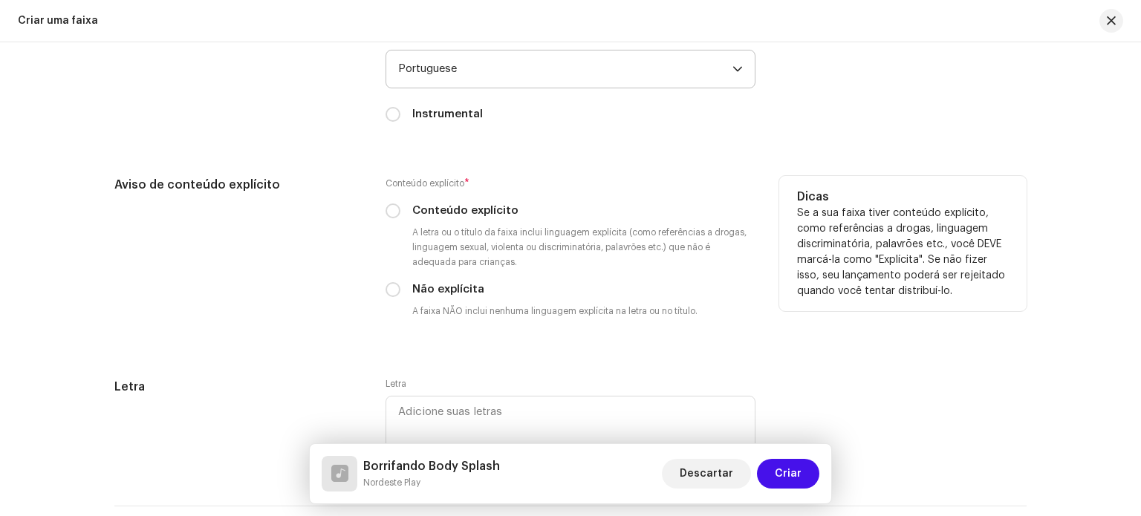
click at [412, 287] on label "Não explícita" at bounding box center [448, 290] width 72 height 16
click at [400, 287] on input "Não explícita" at bounding box center [393, 289] width 15 height 15
radio input "true"
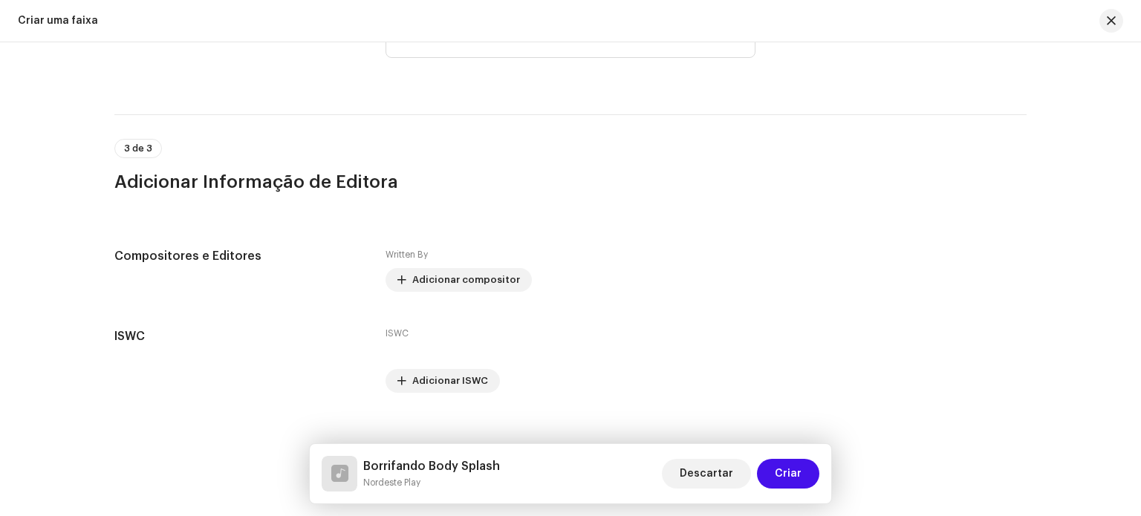
scroll to position [2788, 0]
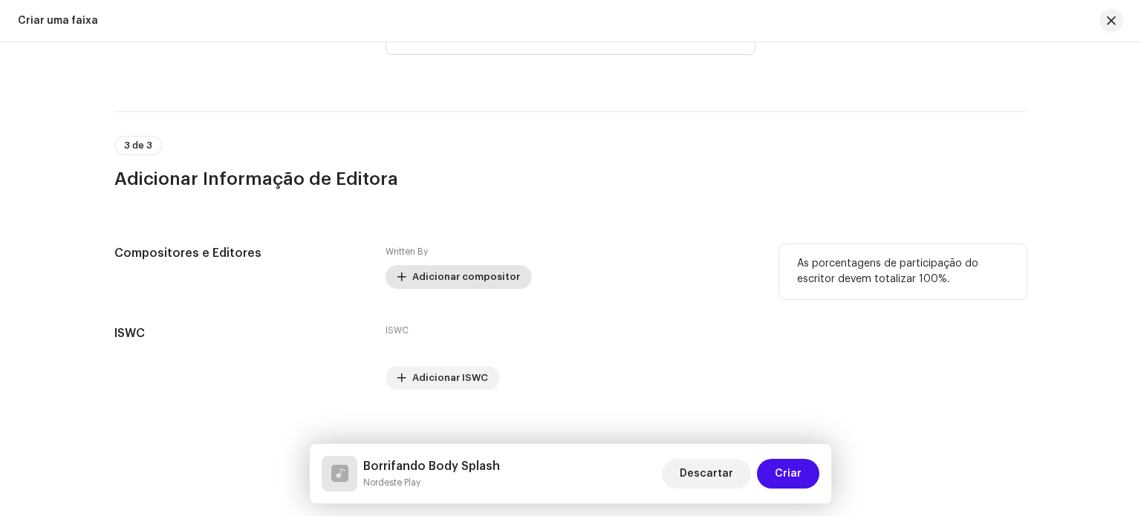
click at [419, 287] on span "Adicionar compositor" at bounding box center [466, 277] width 108 height 30
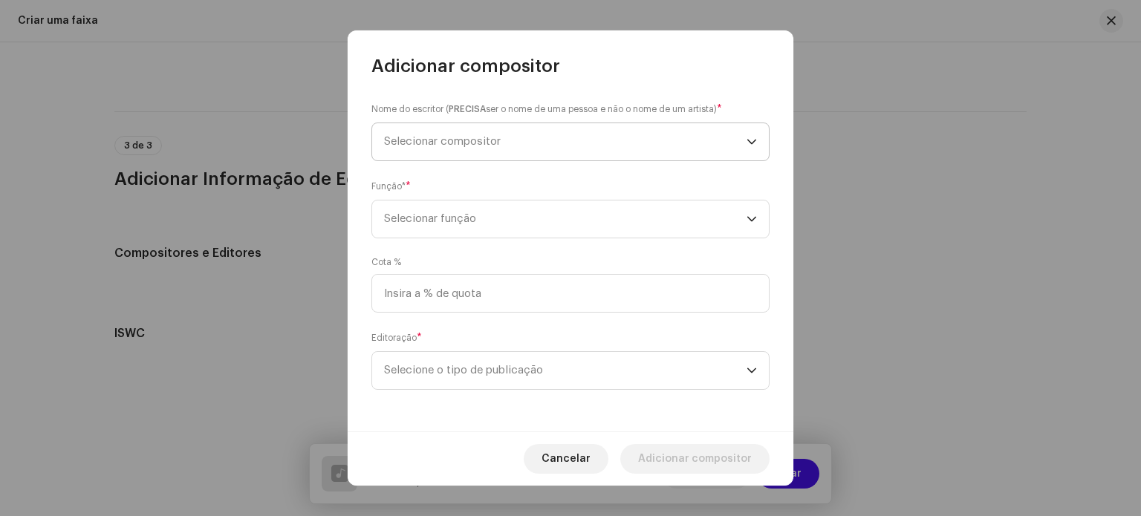
click at [592, 125] on span "Selecionar compositor" at bounding box center [565, 141] width 363 height 37
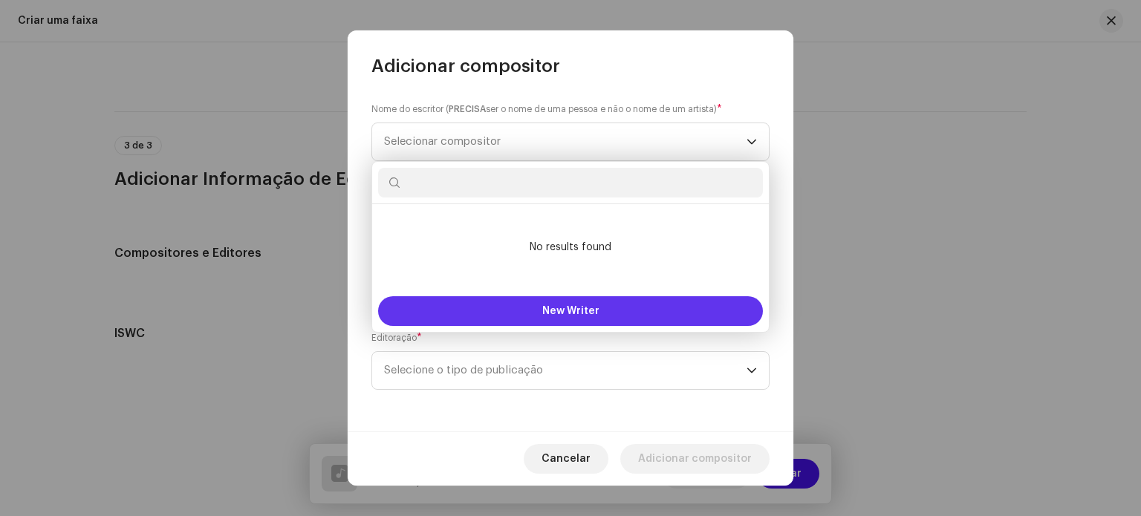
click at [565, 308] on span "New Writer" at bounding box center [570, 311] width 57 height 10
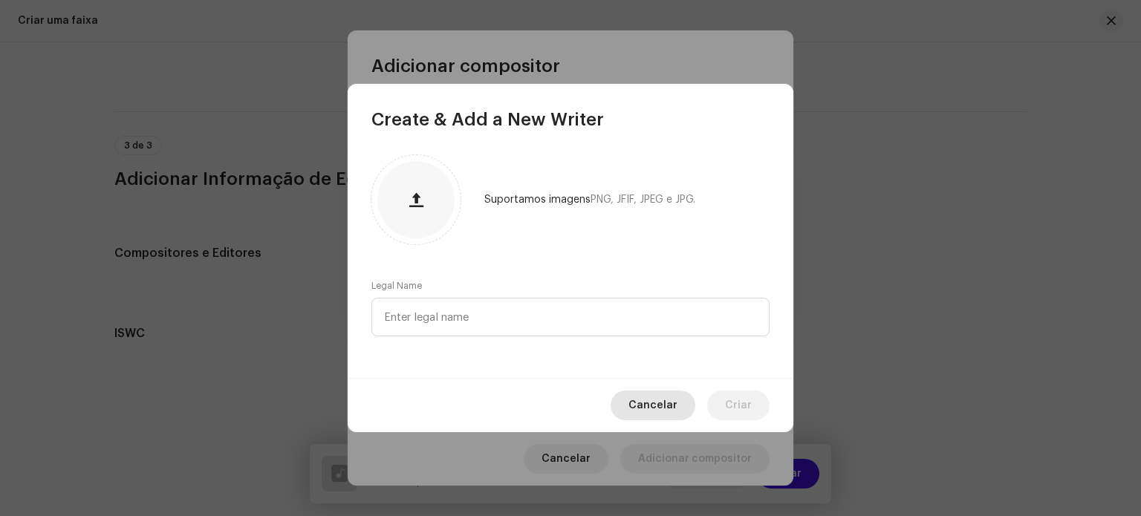
click at [652, 395] on span "Cancelar" at bounding box center [653, 406] width 49 height 30
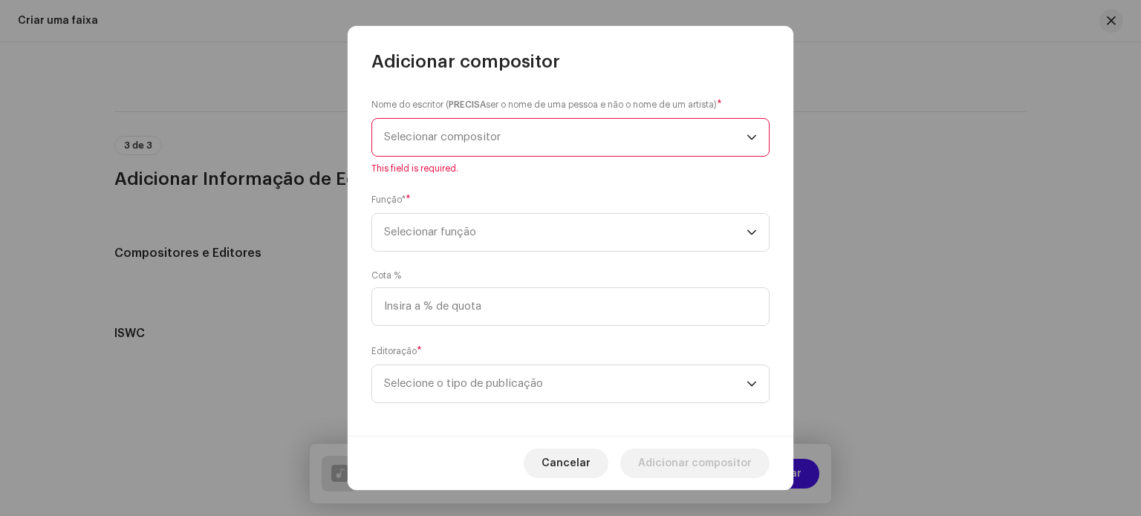
click at [539, 152] on span "Selecionar compositor" at bounding box center [565, 137] width 363 height 37
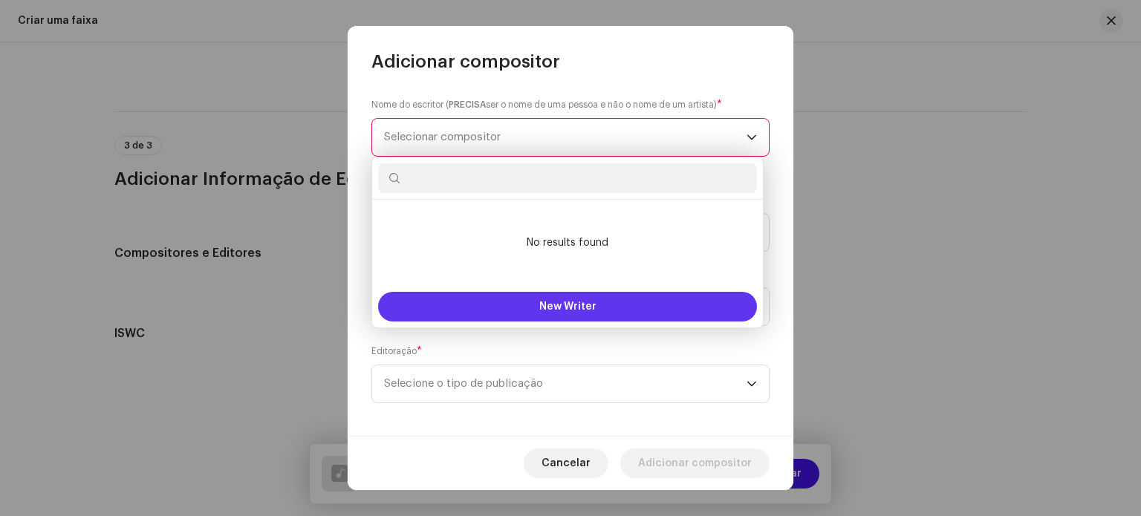
click at [559, 312] on button "New Writer" at bounding box center [567, 307] width 379 height 30
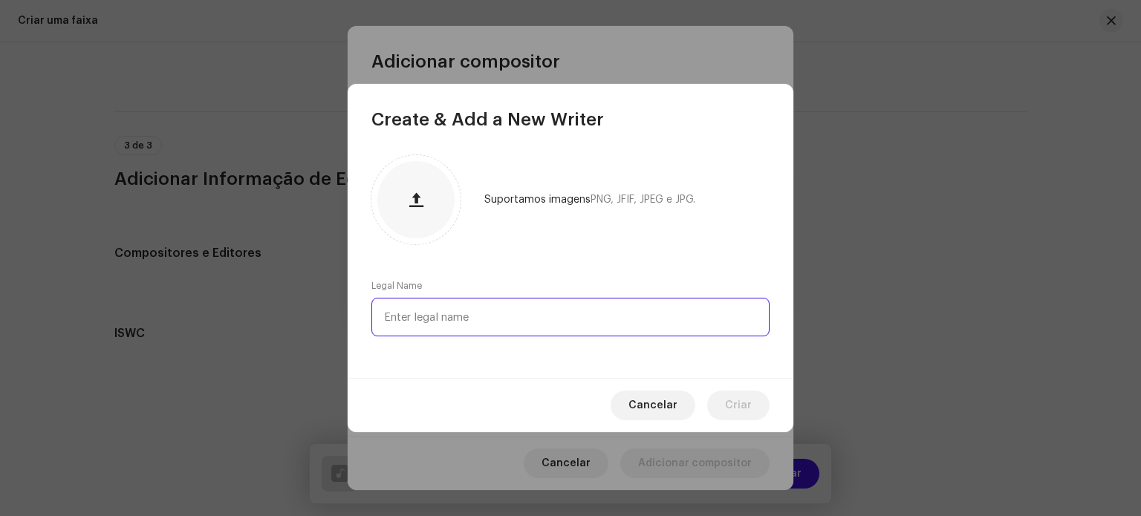
click at [559, 322] on input "text" at bounding box center [571, 317] width 398 height 39
type input "o"
type input "[PERSON_NAME]"
click at [725, 395] on button "Criar" at bounding box center [738, 406] width 62 height 30
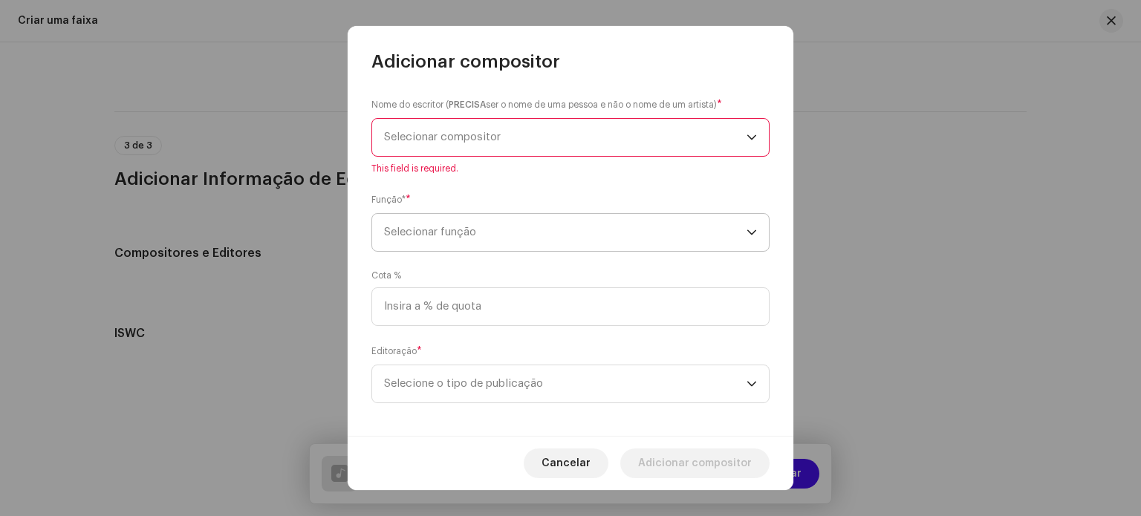
click at [535, 241] on div "Nome do escritor ( PRECISA ser o nome de uma pessoa e não o nome de um artista)…" at bounding box center [571, 255] width 446 height 363
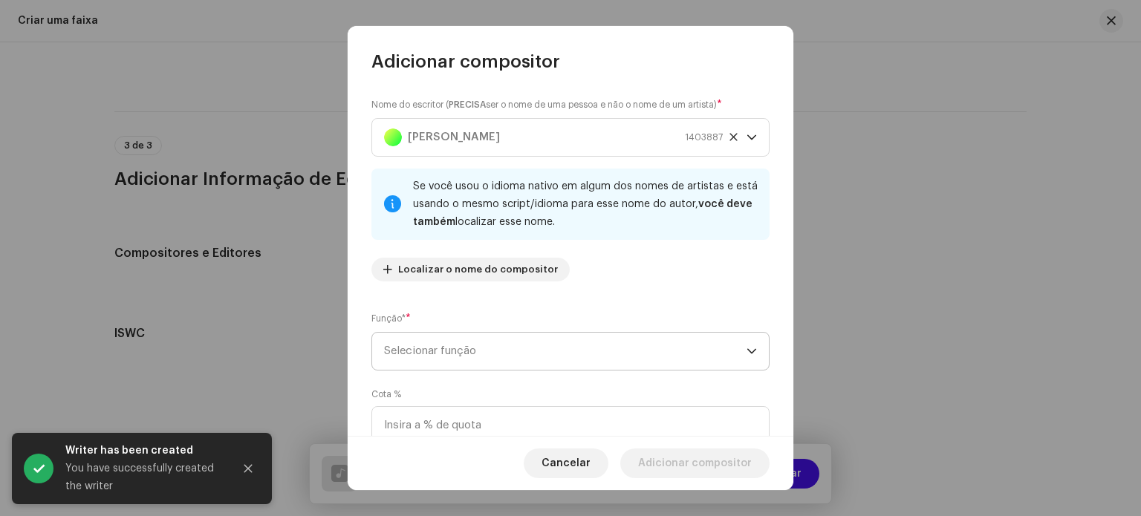
click at [542, 361] on span "Selecionar função" at bounding box center [565, 351] width 363 height 37
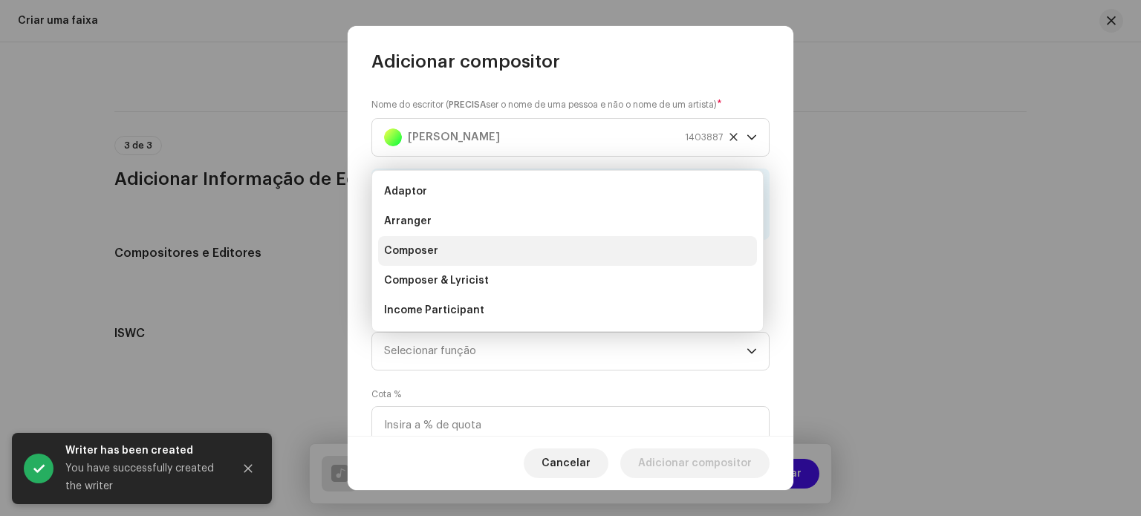
click at [453, 261] on li "Composer" at bounding box center [567, 251] width 379 height 30
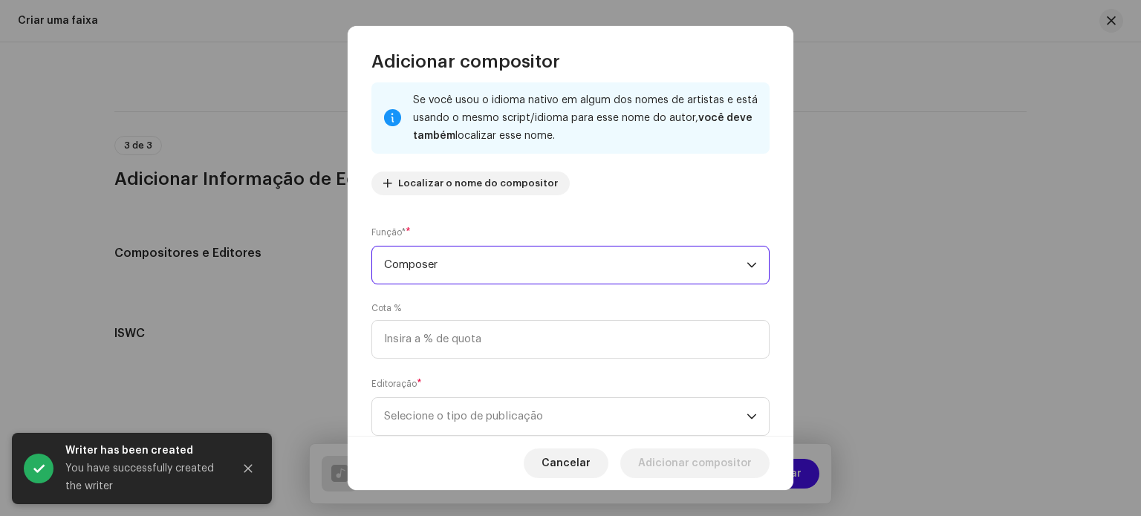
scroll to position [127, 0]
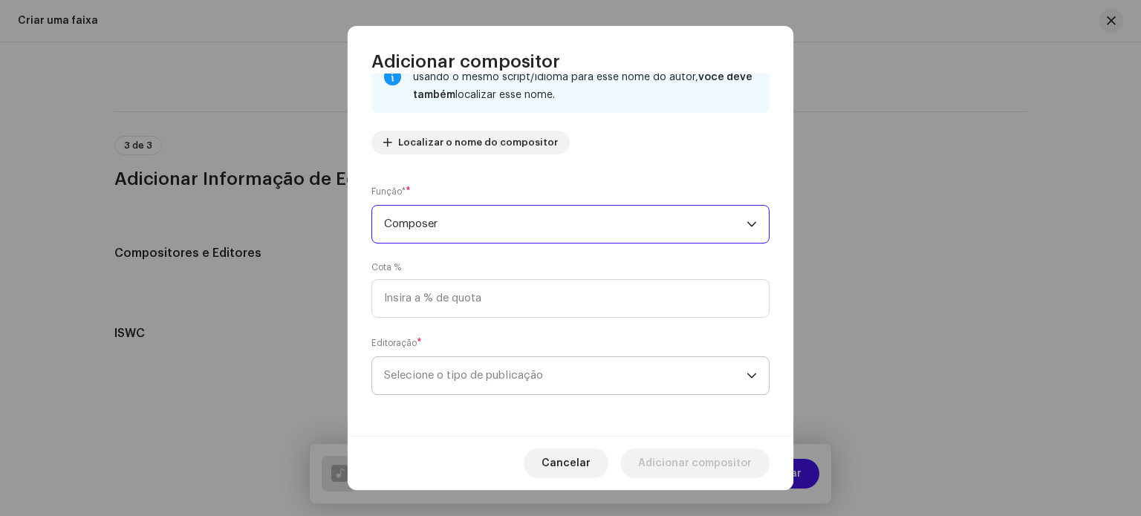
click at [610, 360] on span "Selecione o tipo de publicação" at bounding box center [565, 375] width 363 height 37
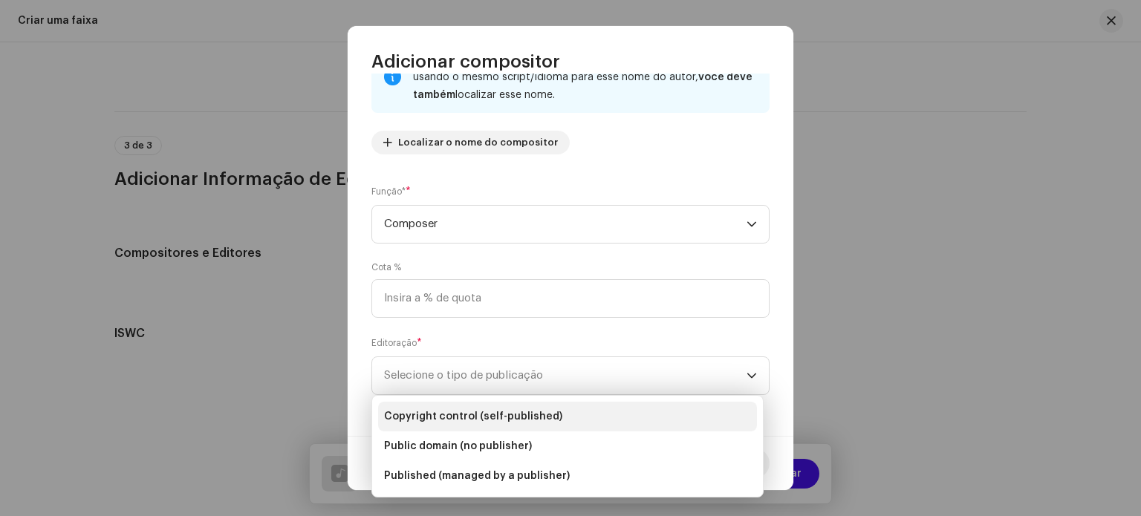
click at [567, 417] on li "Copyright control (self-published)" at bounding box center [567, 417] width 379 height 30
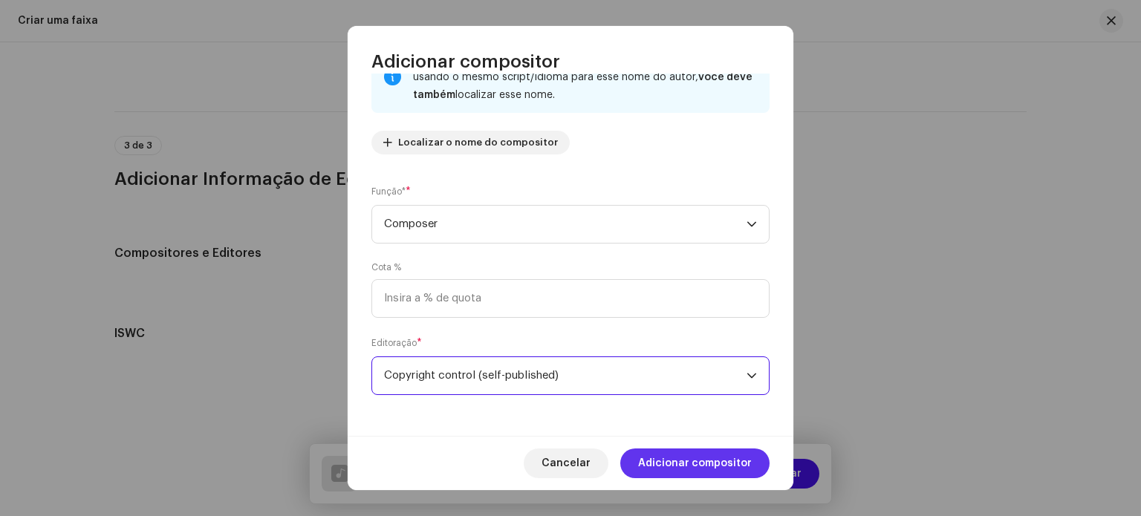
click at [680, 464] on span "Adicionar compositor" at bounding box center [695, 464] width 114 height 30
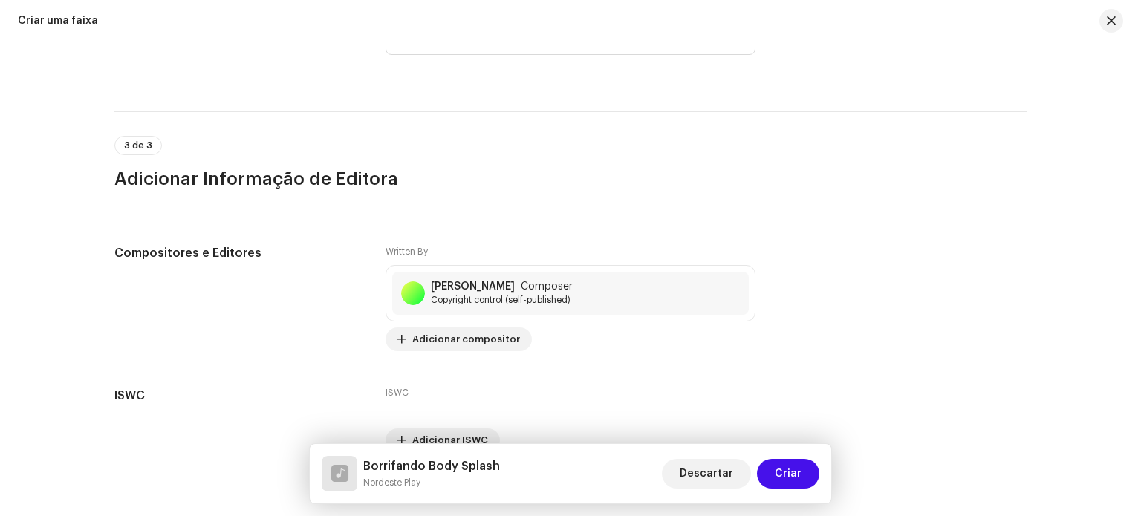
scroll to position [2869, 0]
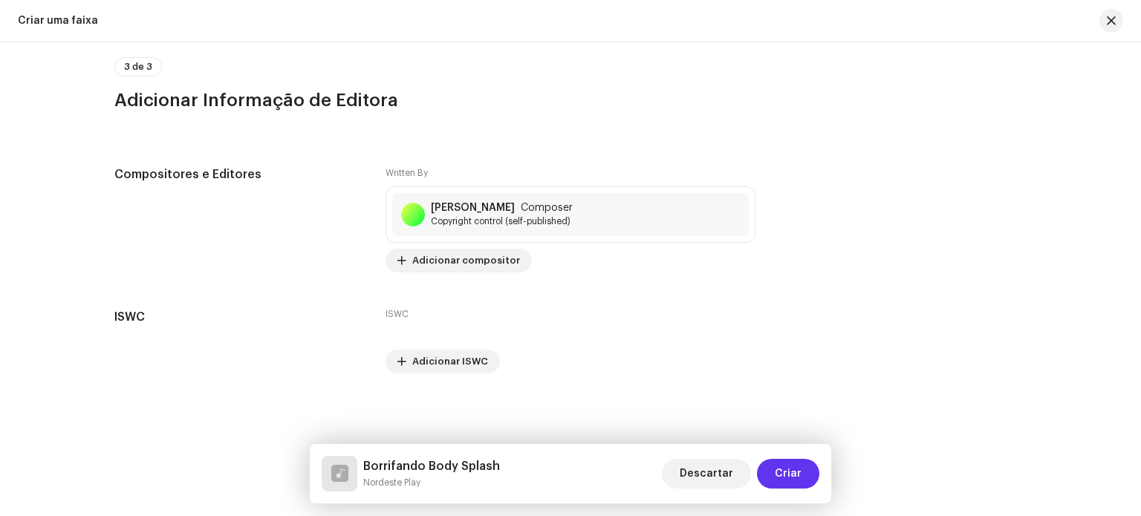
click at [782, 478] on span "Criar" at bounding box center [788, 474] width 27 height 30
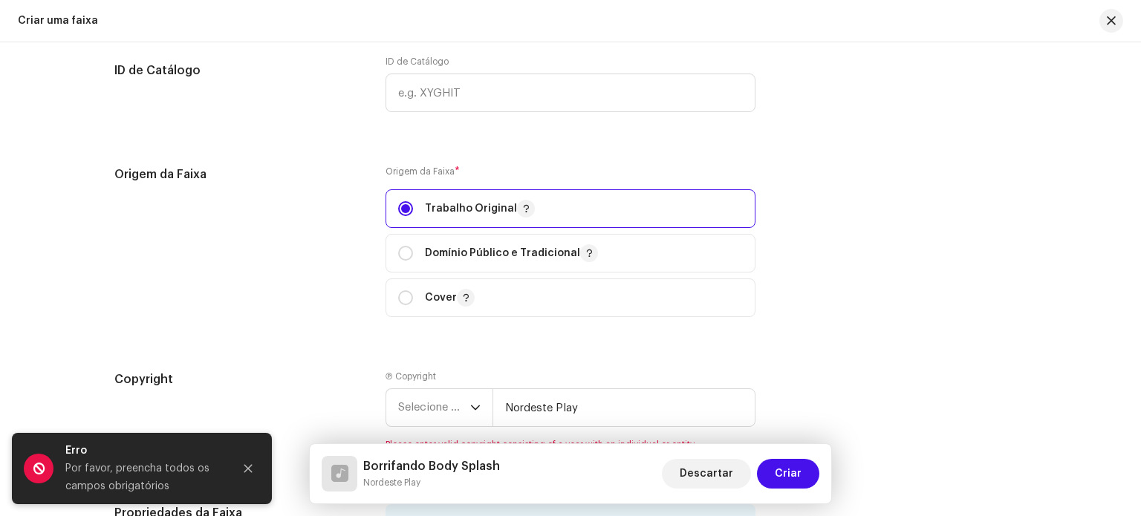
scroll to position [1573, 0]
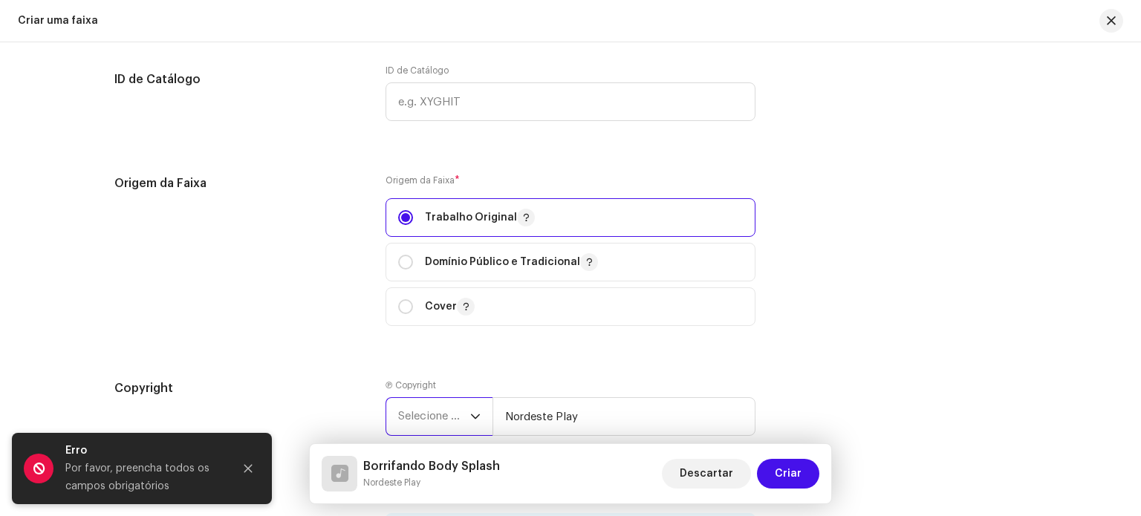
click at [459, 430] on span "Selecione o ano" at bounding box center [434, 416] width 72 height 37
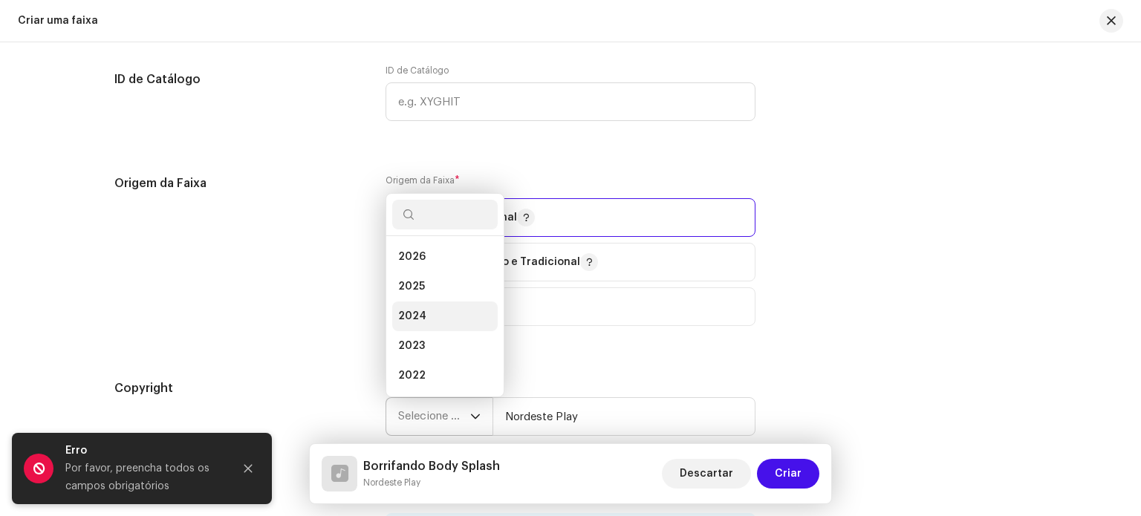
scroll to position [24, 0]
click at [438, 259] on li "2025" at bounding box center [445, 263] width 106 height 30
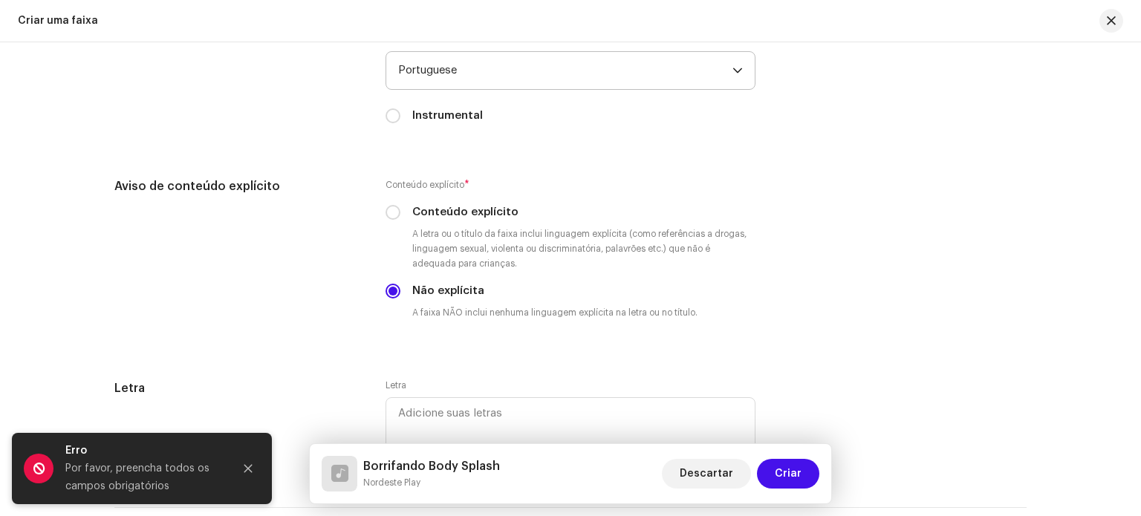
scroll to position [2413, 0]
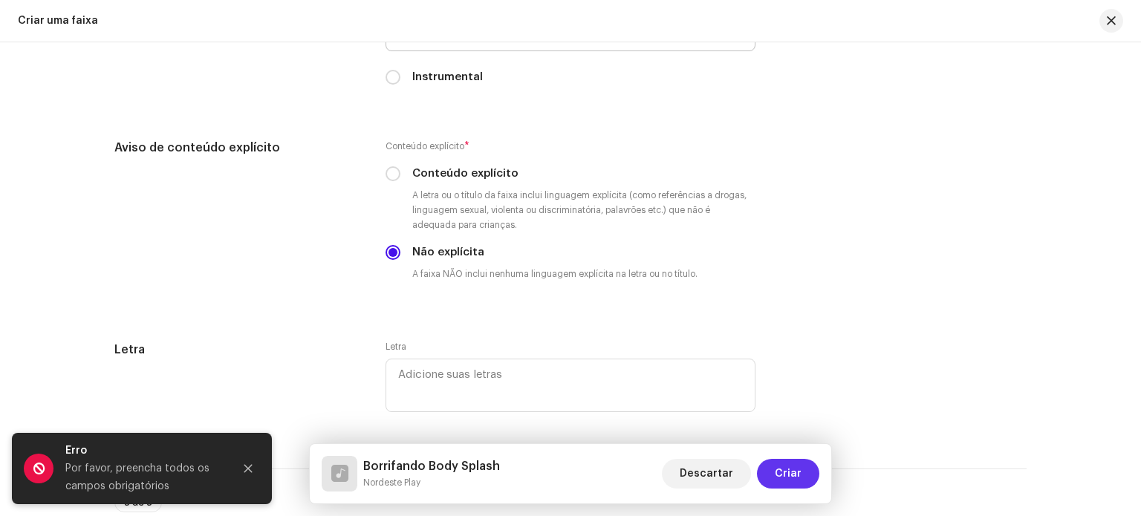
click at [788, 476] on span "Criar" at bounding box center [788, 474] width 27 height 30
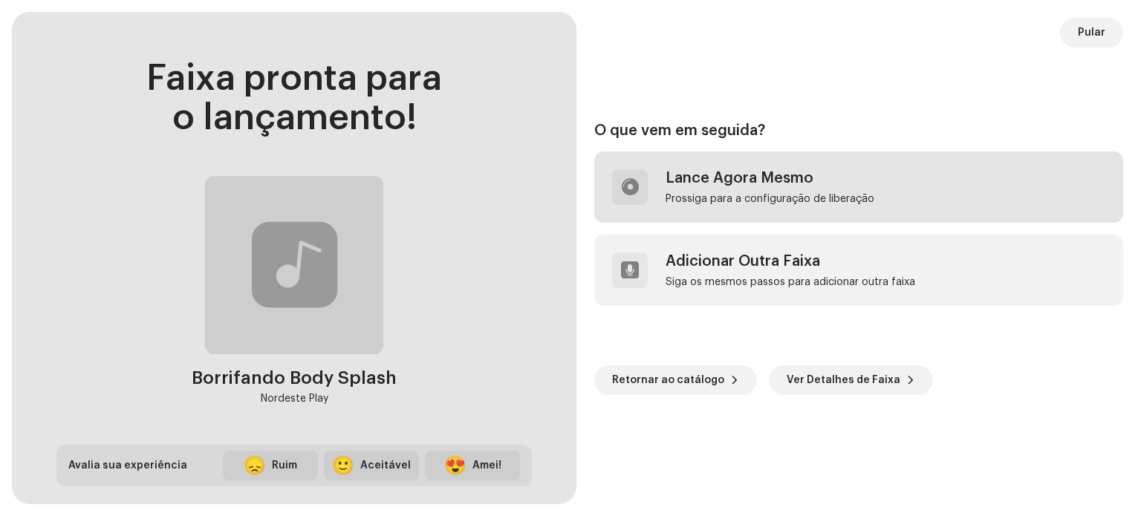
click at [740, 188] on div "[PERSON_NAME] Agora Mesmo [PERSON_NAME] para a configuração de liberação" at bounding box center [770, 187] width 209 height 36
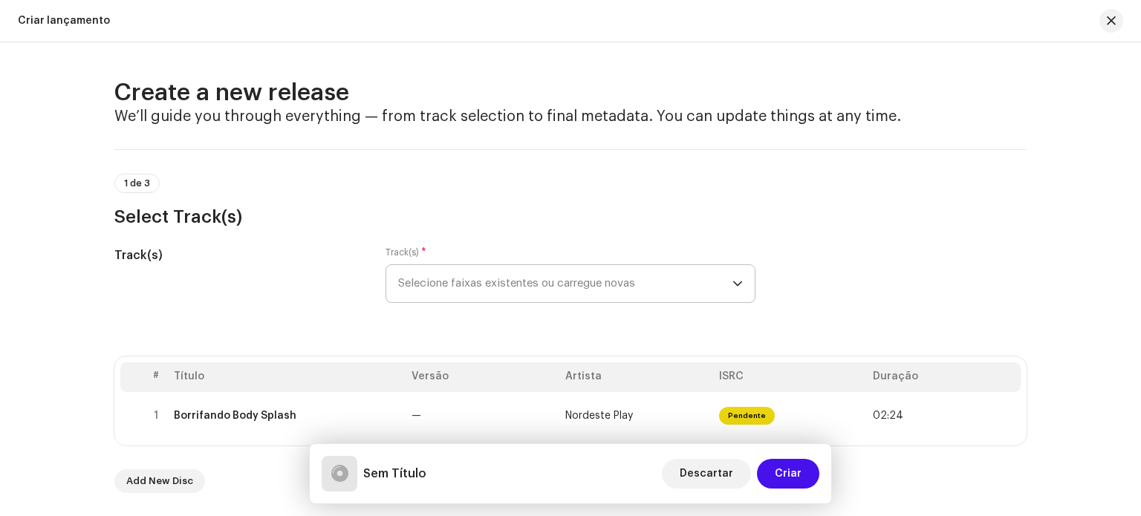
click at [535, 288] on span "Selecione faixas existentes ou carregue novas" at bounding box center [565, 283] width 334 height 37
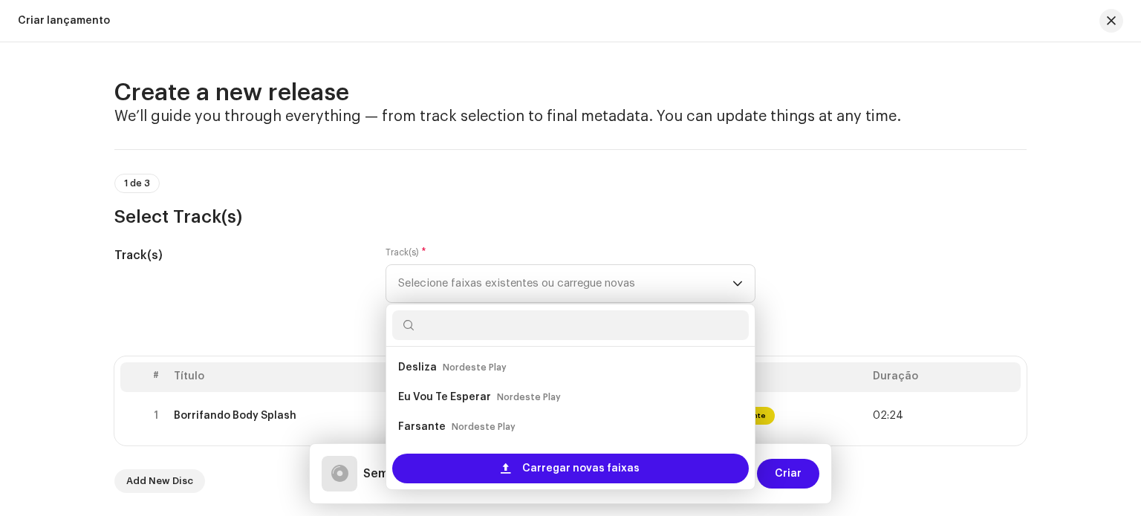
click at [573, 196] on div "1 de 3 Select Track(s)" at bounding box center [570, 201] width 912 height 55
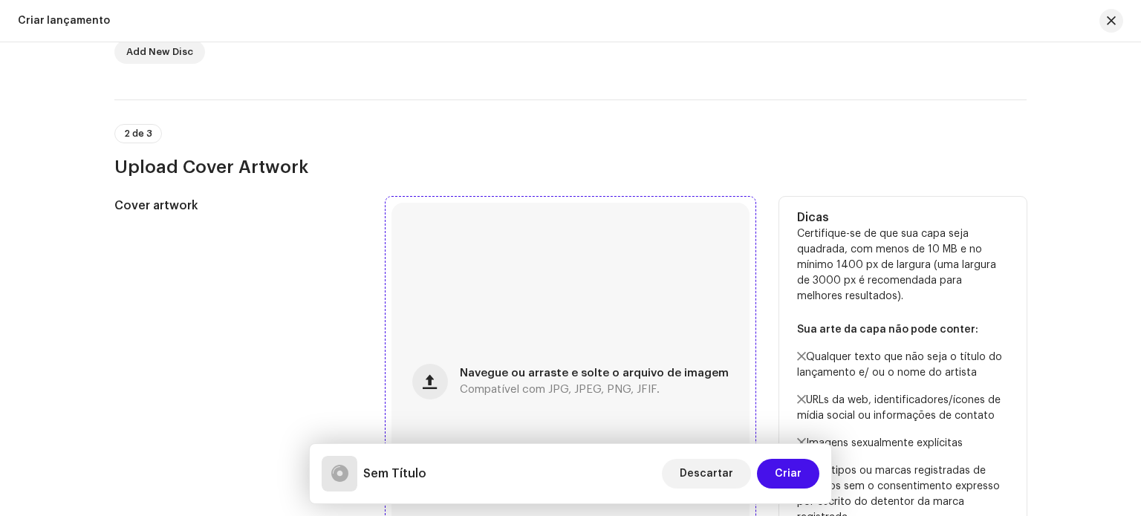
scroll to position [428, 0]
click at [557, 340] on div "Navegue ou arraste e solte o arquivo de imagem Compatível com JPG, JPEG, PNG, J…" at bounding box center [571, 383] width 358 height 358
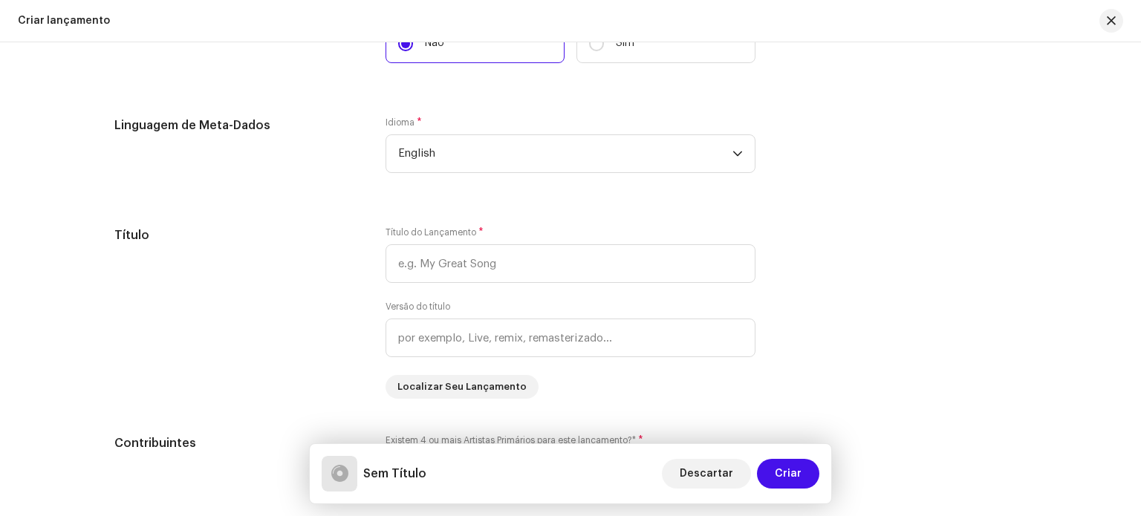
scroll to position [1251, 0]
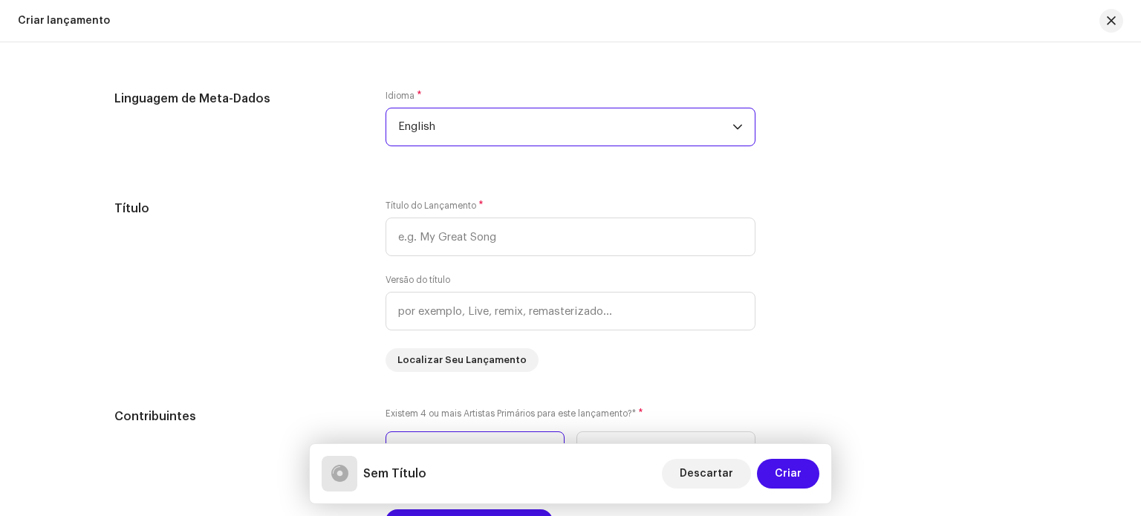
click at [511, 142] on span "English" at bounding box center [565, 126] width 334 height 37
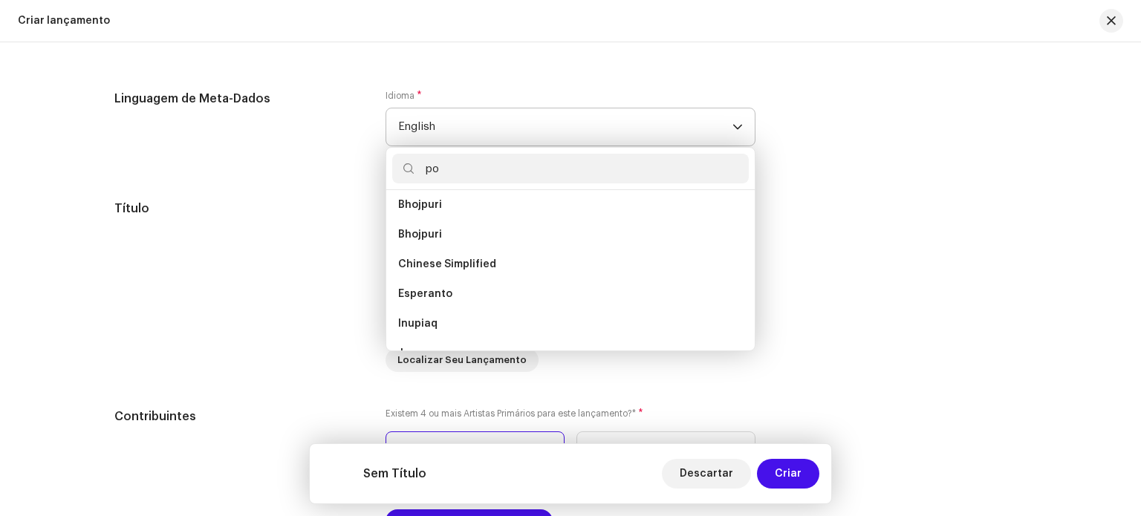
scroll to position [0, 0]
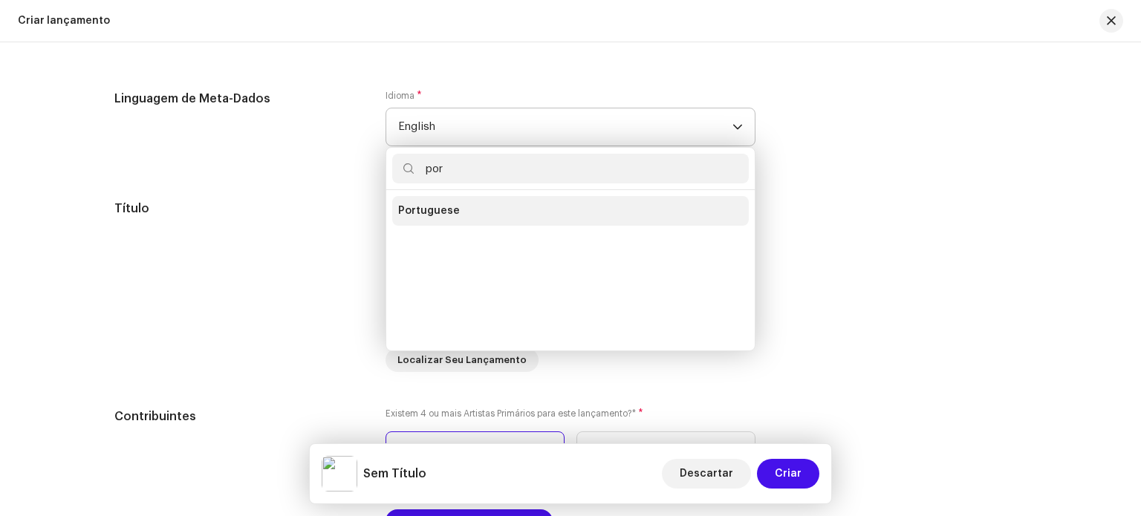
type input "por"
click at [518, 209] on li "Portuguese" at bounding box center [570, 211] width 357 height 30
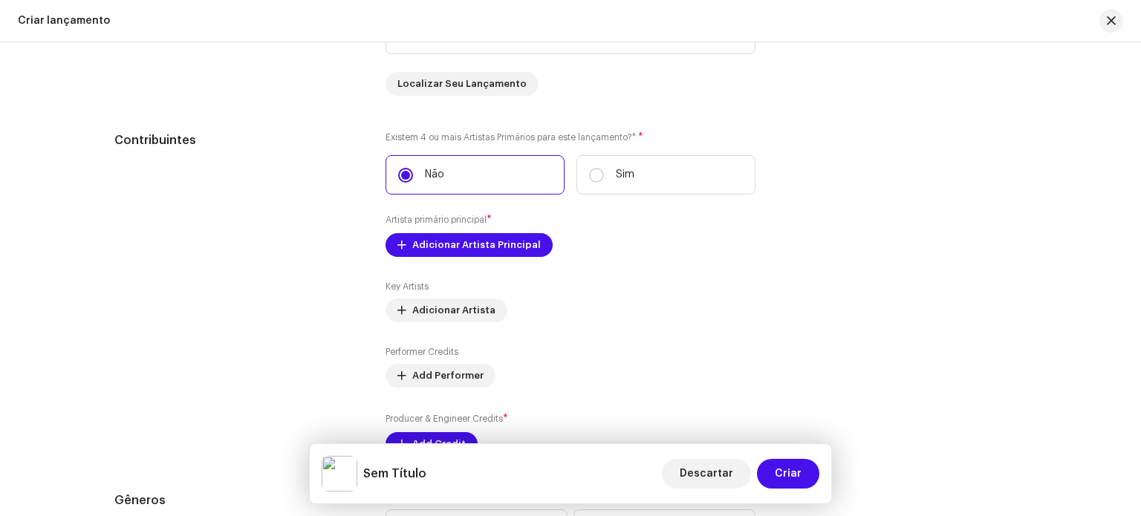
scroll to position [1566, 0]
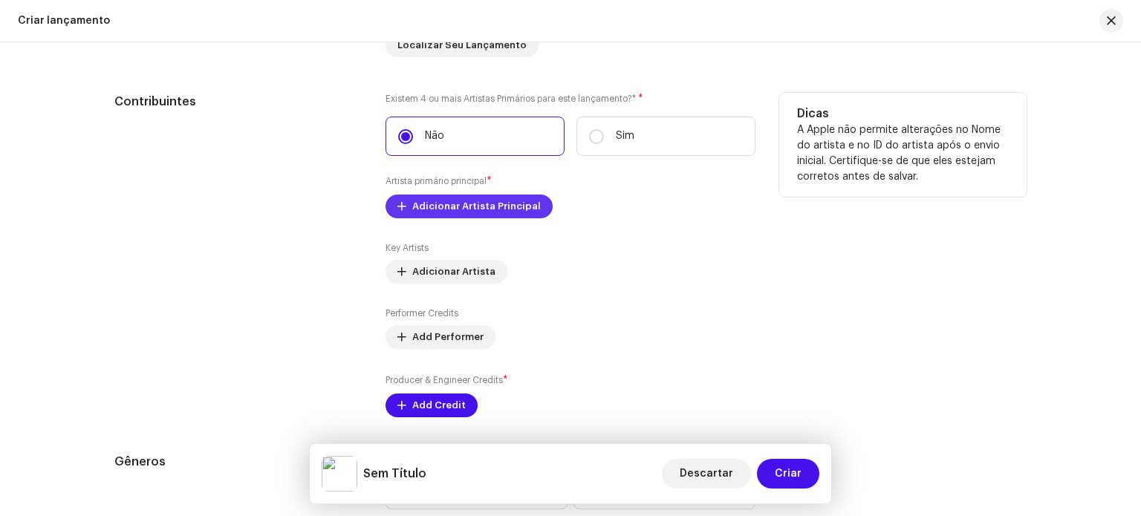
click at [498, 204] on span "Adicionar Artista Principal" at bounding box center [476, 207] width 129 height 30
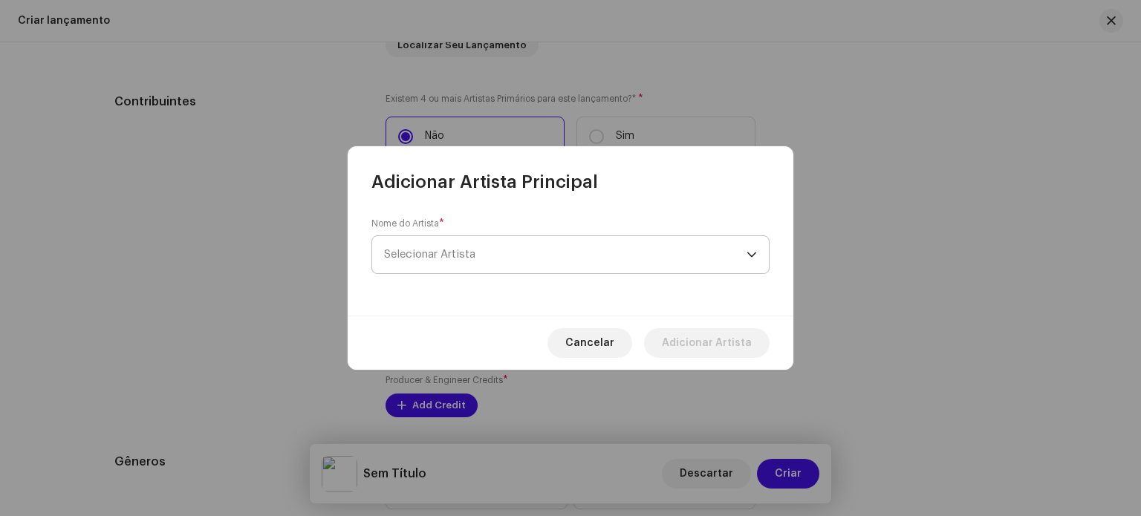
click at [499, 247] on span "Selecionar Artista" at bounding box center [565, 254] width 363 height 37
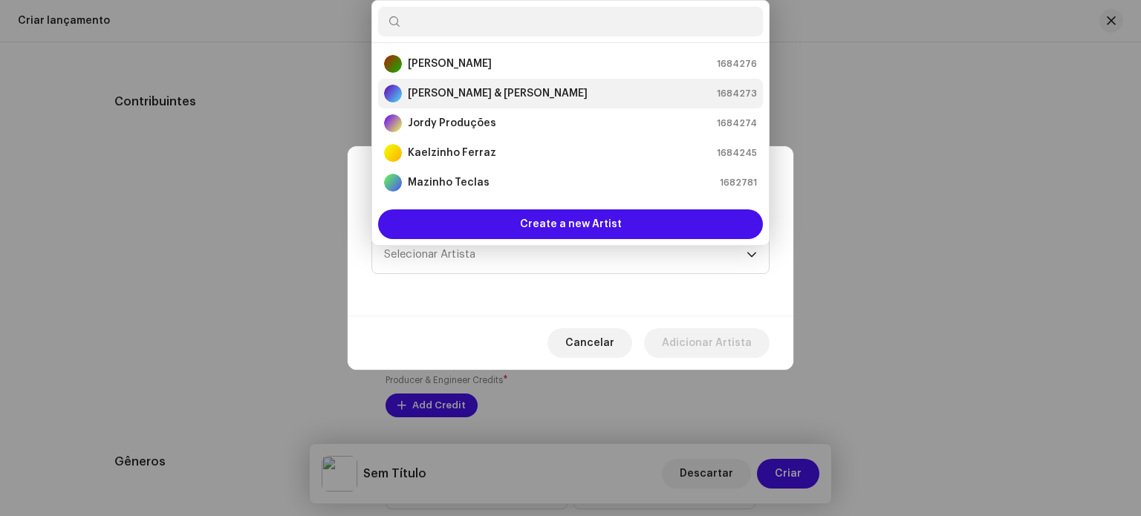
scroll to position [89, 0]
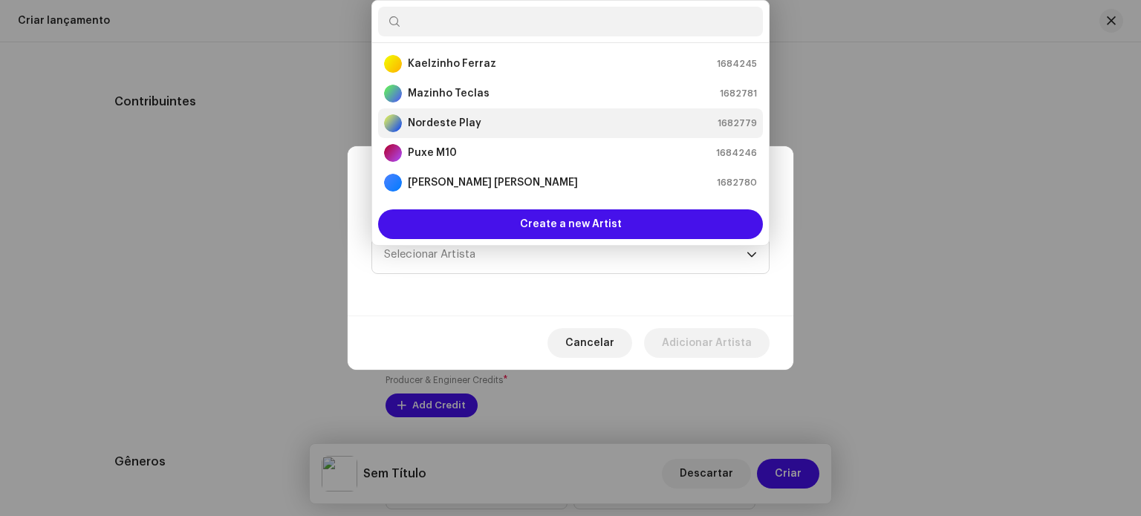
click at [497, 116] on div "Nordeste Play 1682779" at bounding box center [570, 123] width 373 height 18
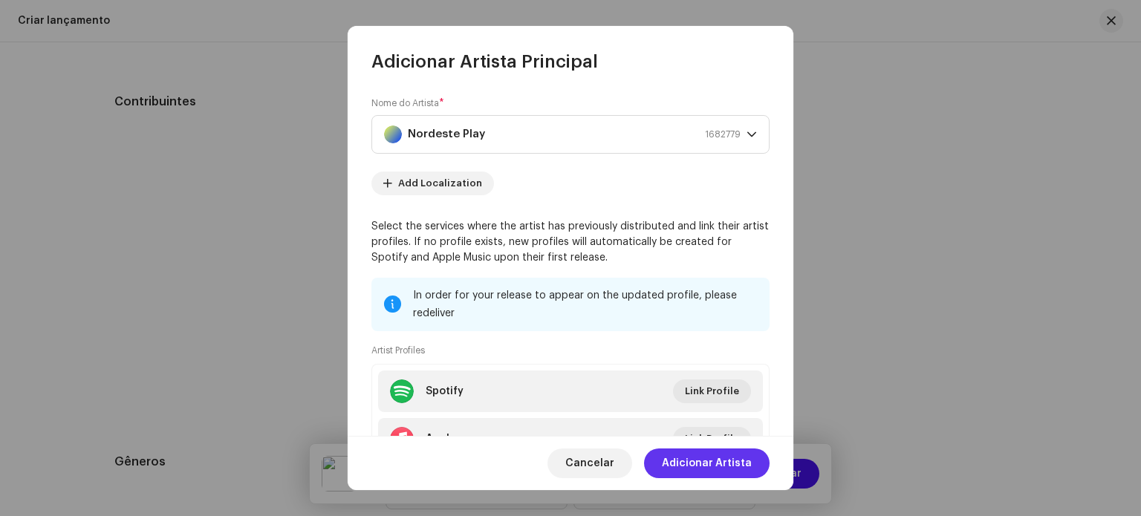
click at [701, 464] on span "Adicionar Artista" at bounding box center [707, 464] width 90 height 30
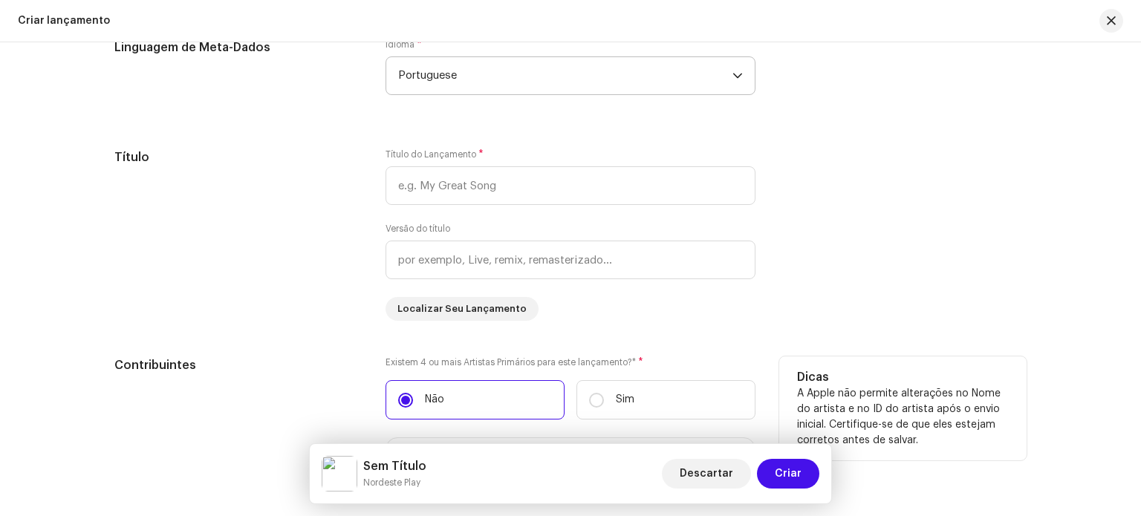
scroll to position [1303, 0]
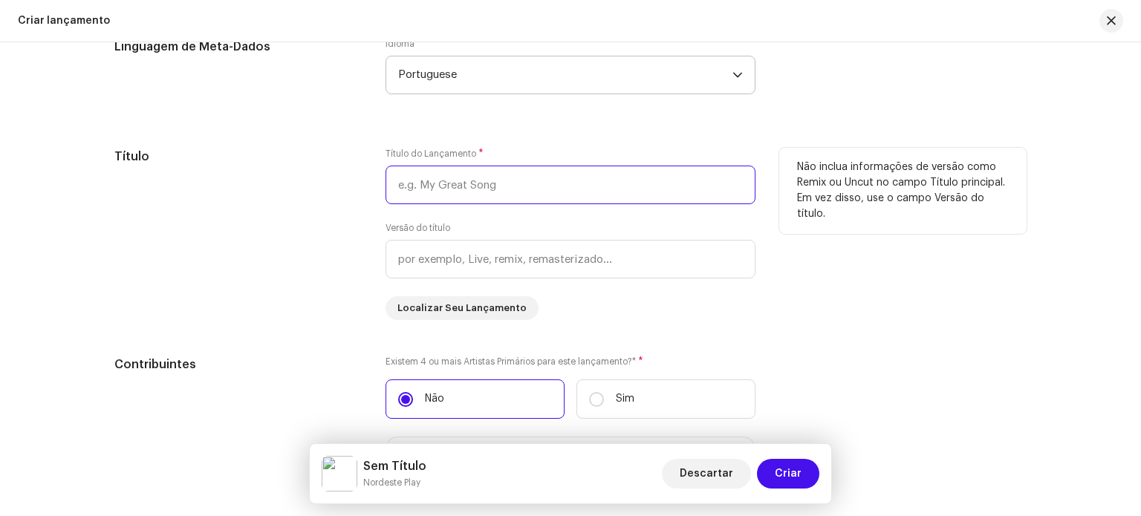
click at [563, 189] on input "text" at bounding box center [571, 185] width 370 height 39
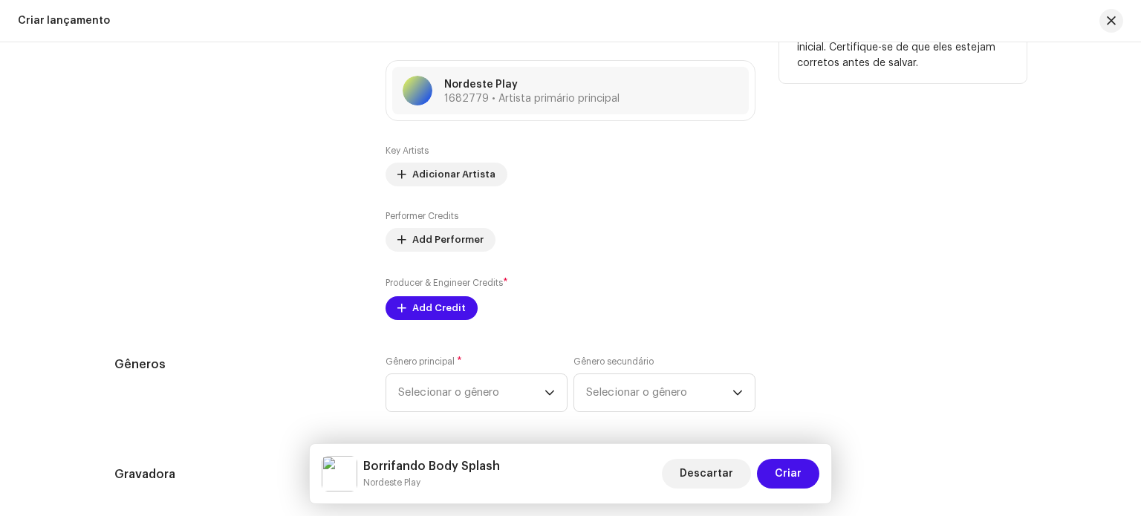
scroll to position [1695, 0]
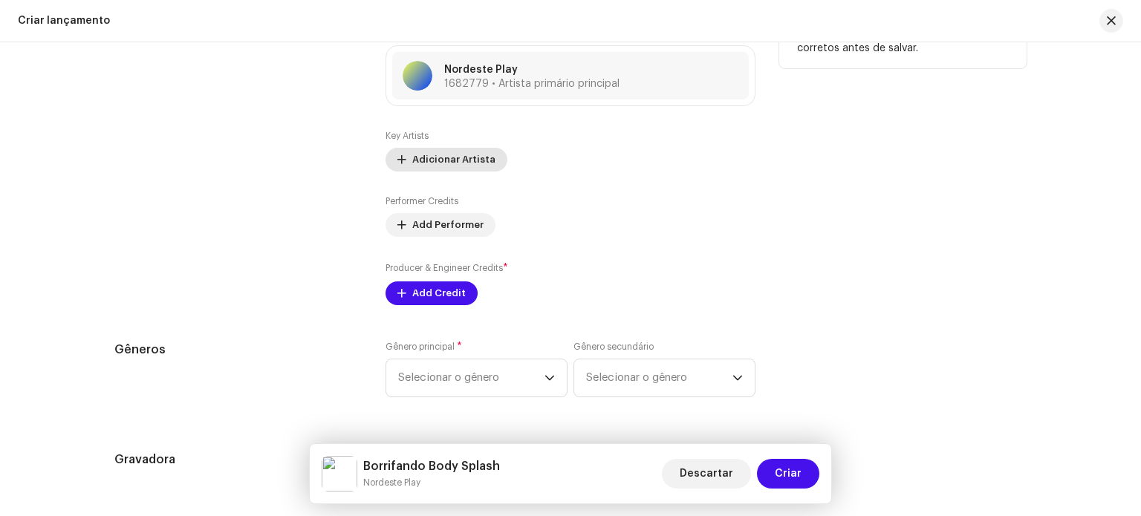
type input "Borrifando Body Splash"
click at [412, 153] on span "Adicionar Artista" at bounding box center [453, 160] width 83 height 30
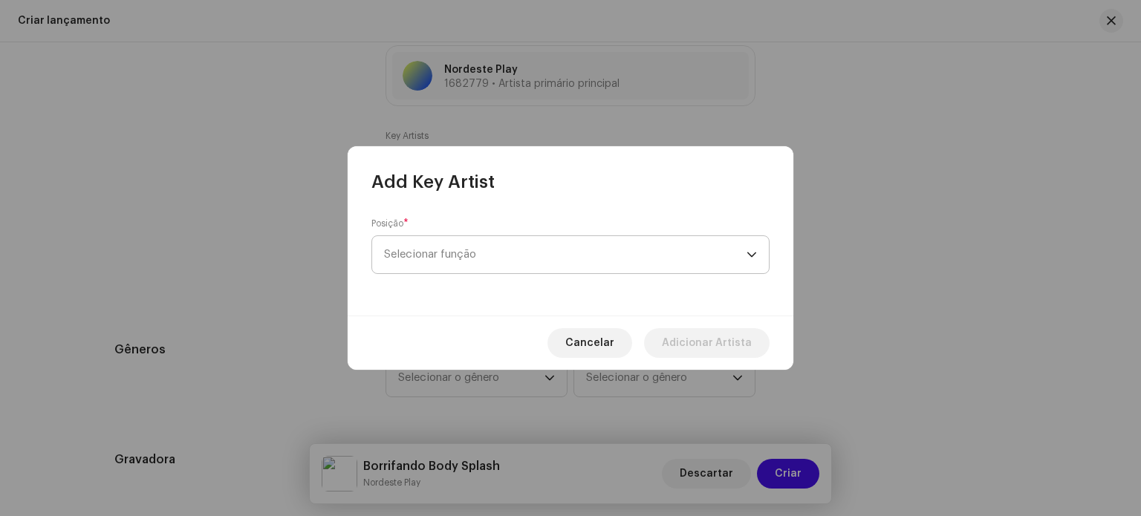
click at [545, 259] on span "Selecionar função" at bounding box center [565, 254] width 363 height 37
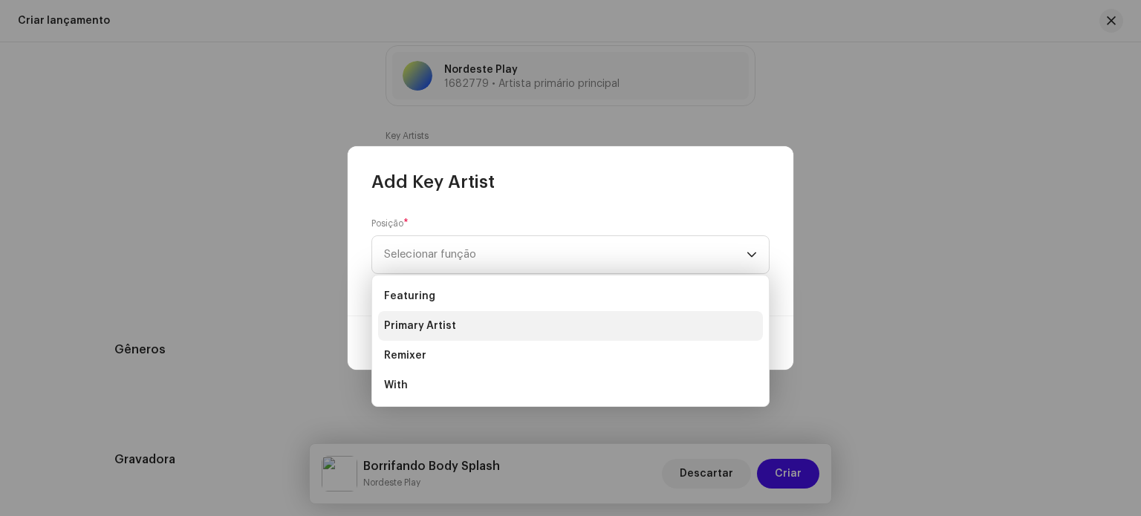
click at [496, 317] on li "Primary Artist" at bounding box center [570, 326] width 385 height 30
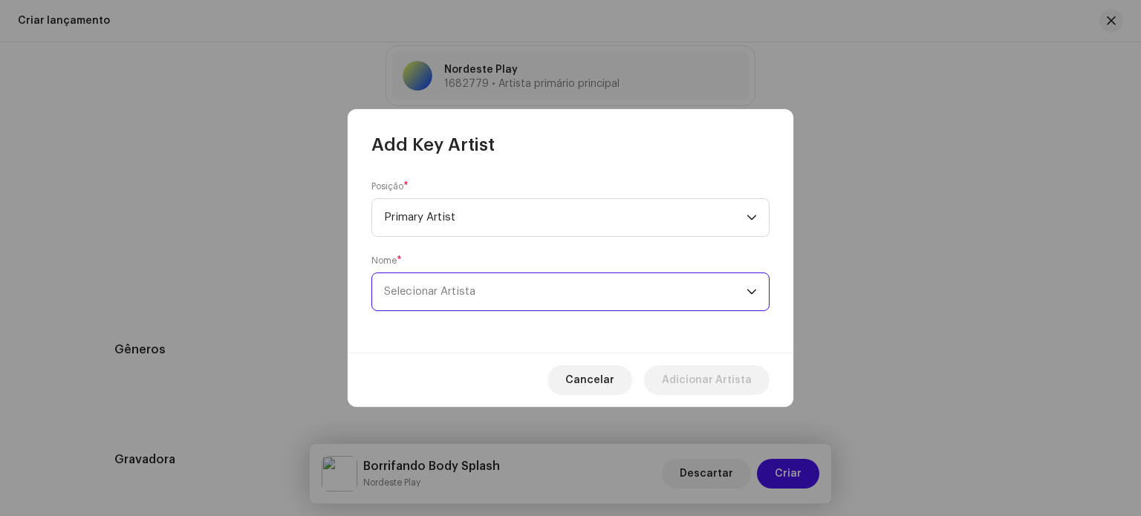
click at [508, 299] on span "Selecionar Artista" at bounding box center [565, 291] width 363 height 37
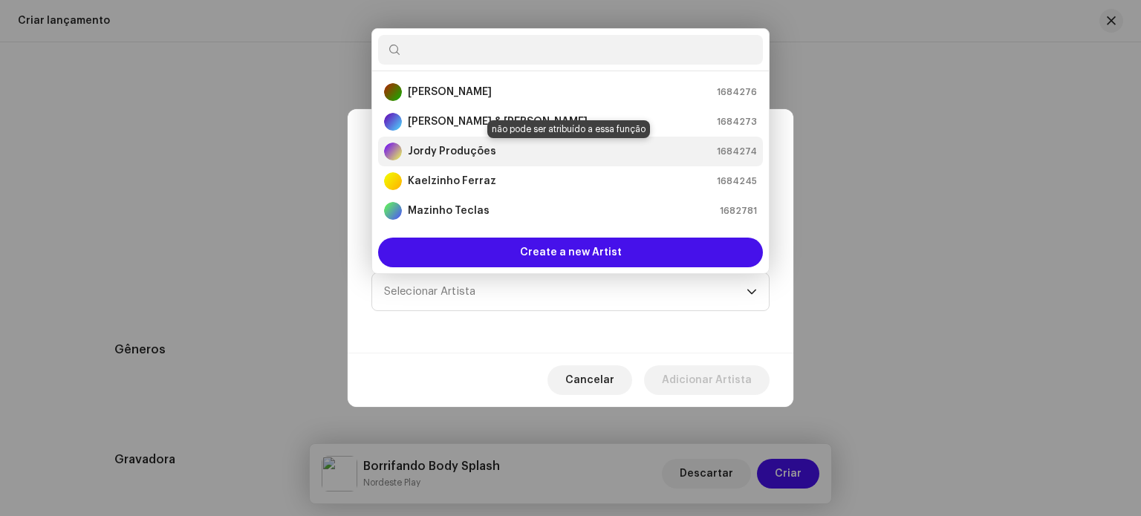
type input "m"
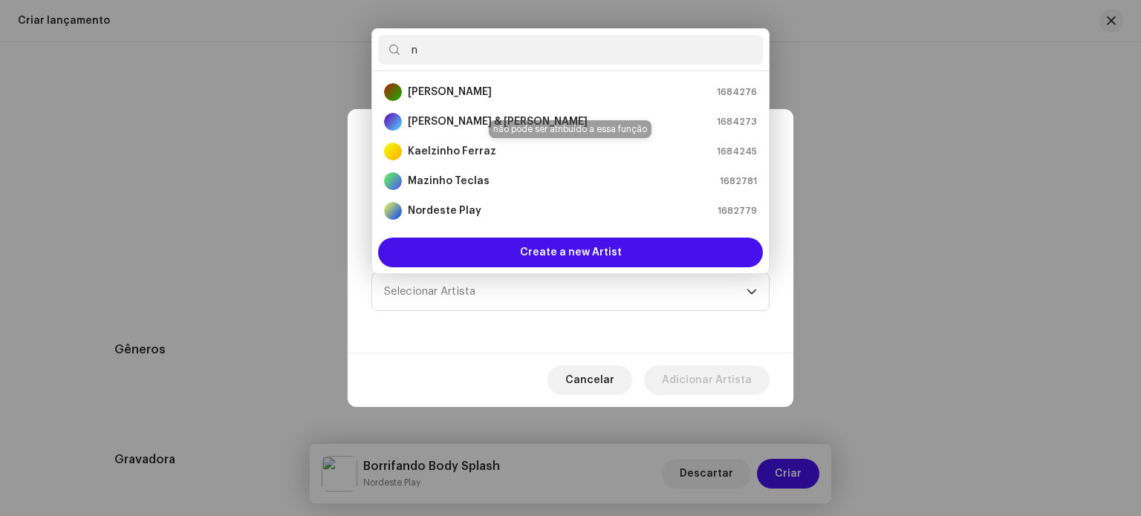
type input "no"
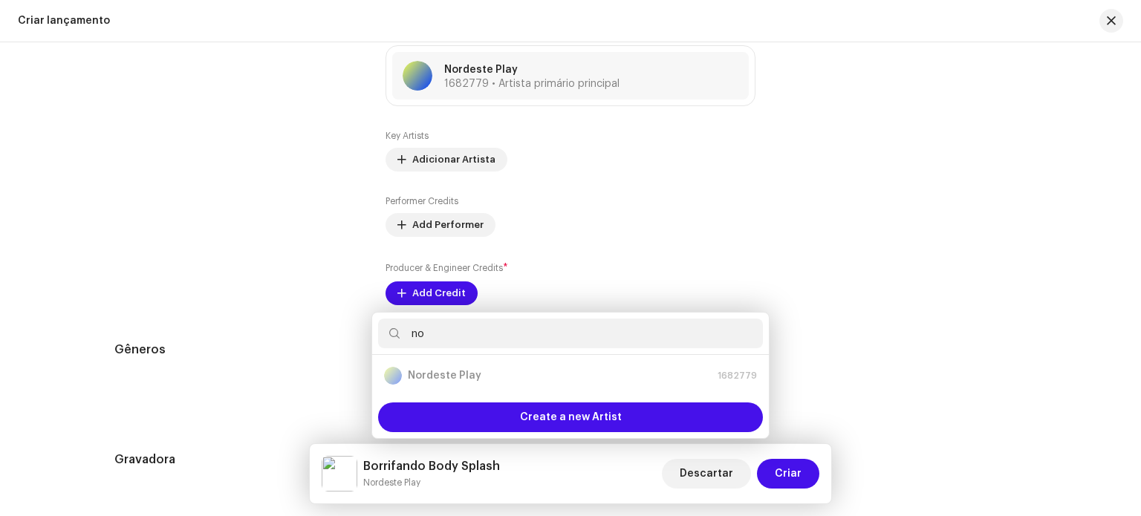
click at [267, 349] on div "Add Key Artist Posição * Primary Artist Nome * Selecionar Artista Cancelar Adic…" at bounding box center [570, 258] width 1141 height 516
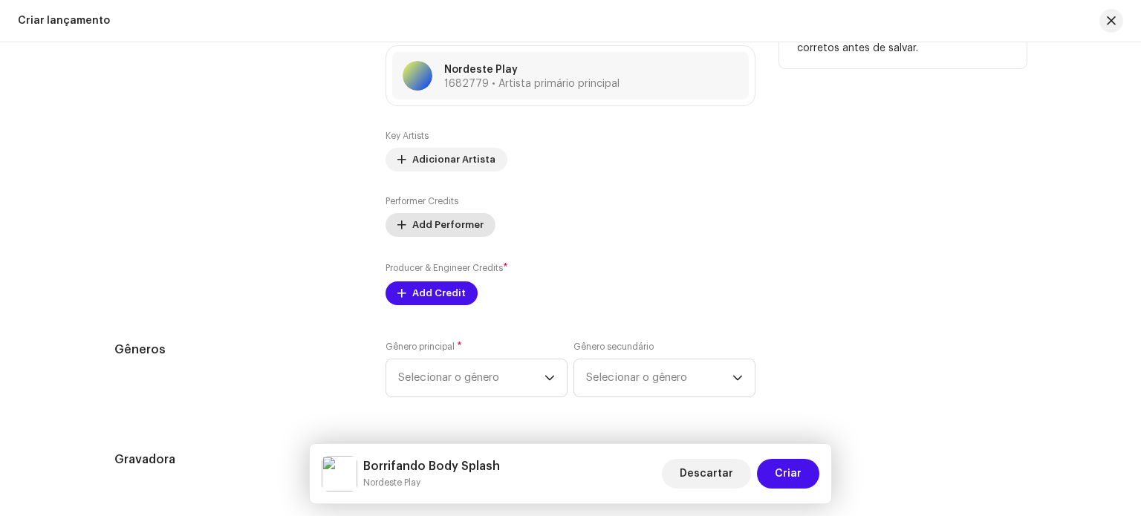
click at [456, 218] on span "Add Performer" at bounding box center [447, 225] width 71 height 30
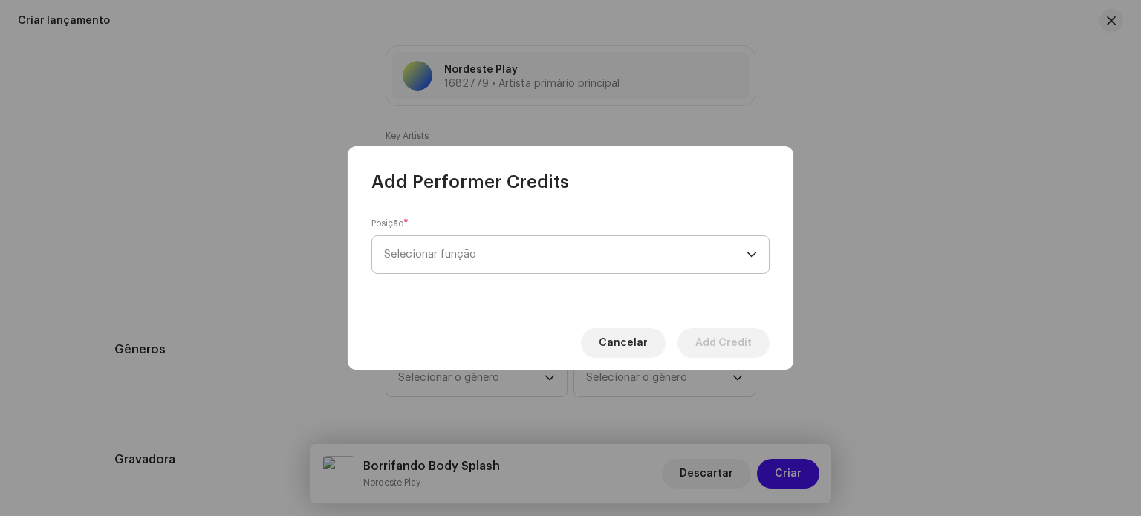
click at [476, 259] on span "Selecionar função" at bounding box center [565, 254] width 363 height 37
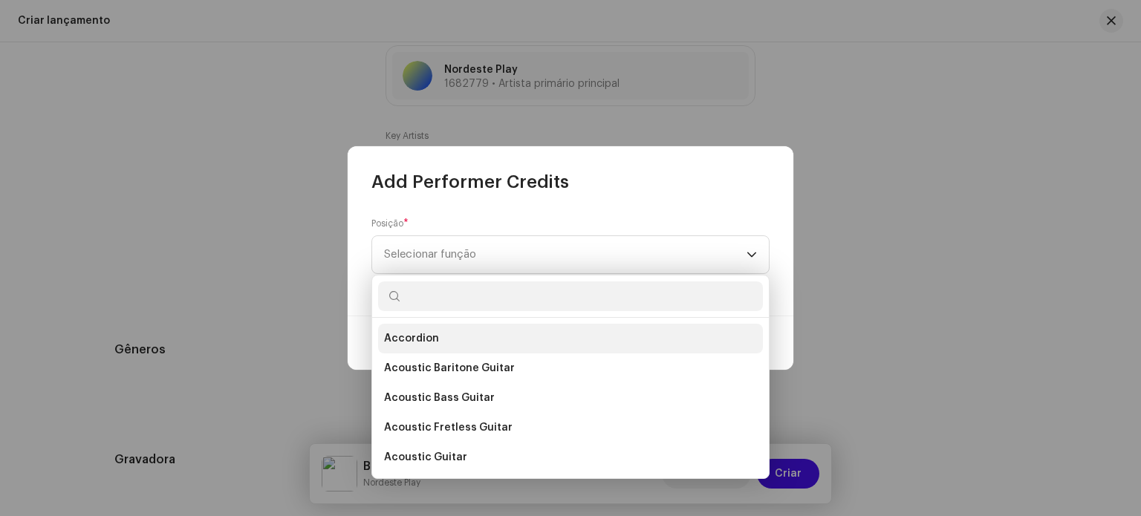
drag, startPoint x: 470, startPoint y: 357, endPoint x: 452, endPoint y: 336, distance: 28.0
click at [452, 336] on li "Accordion" at bounding box center [570, 339] width 385 height 30
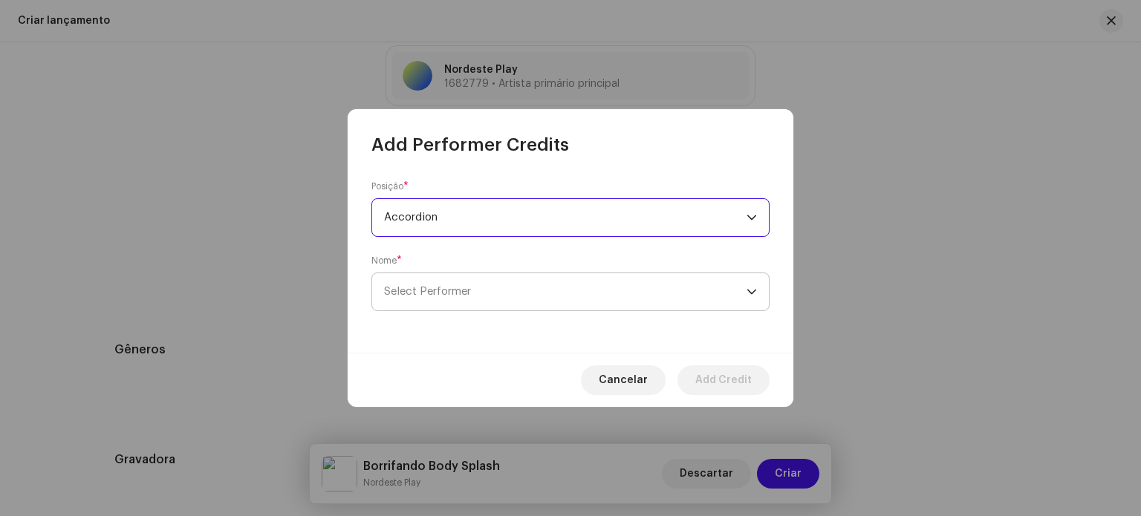
click at [487, 288] on span "Select Performer" at bounding box center [565, 291] width 363 height 37
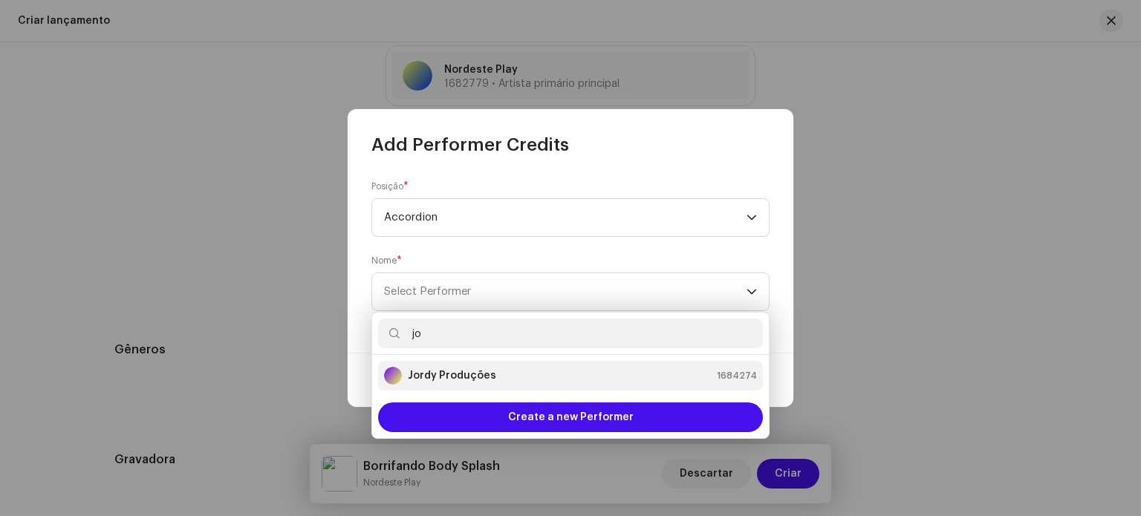
type input "jo"
click at [532, 382] on div "Jordy Produções 1684274" at bounding box center [570, 376] width 373 height 18
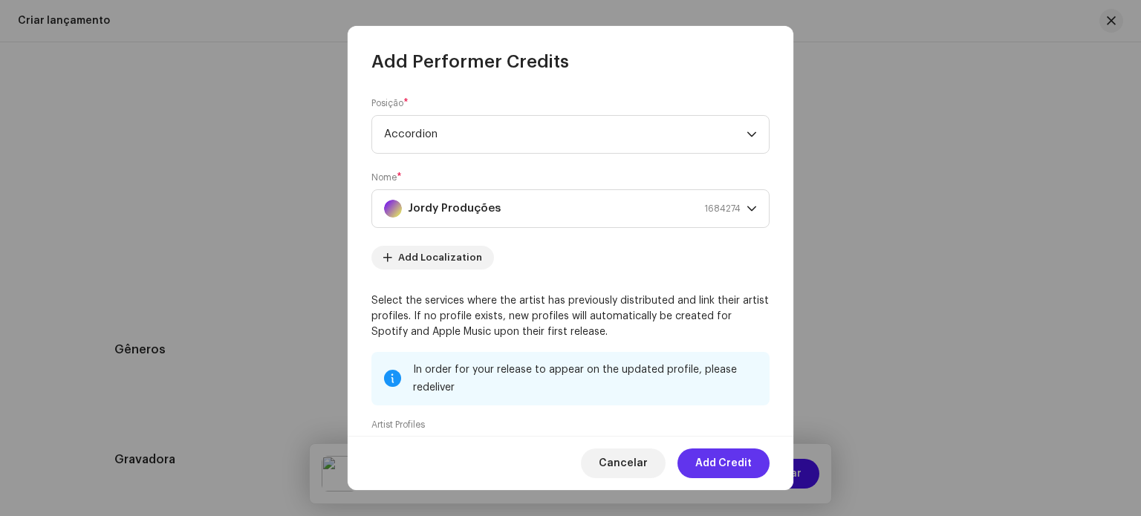
click at [736, 470] on span "Add Credit" at bounding box center [723, 464] width 56 height 30
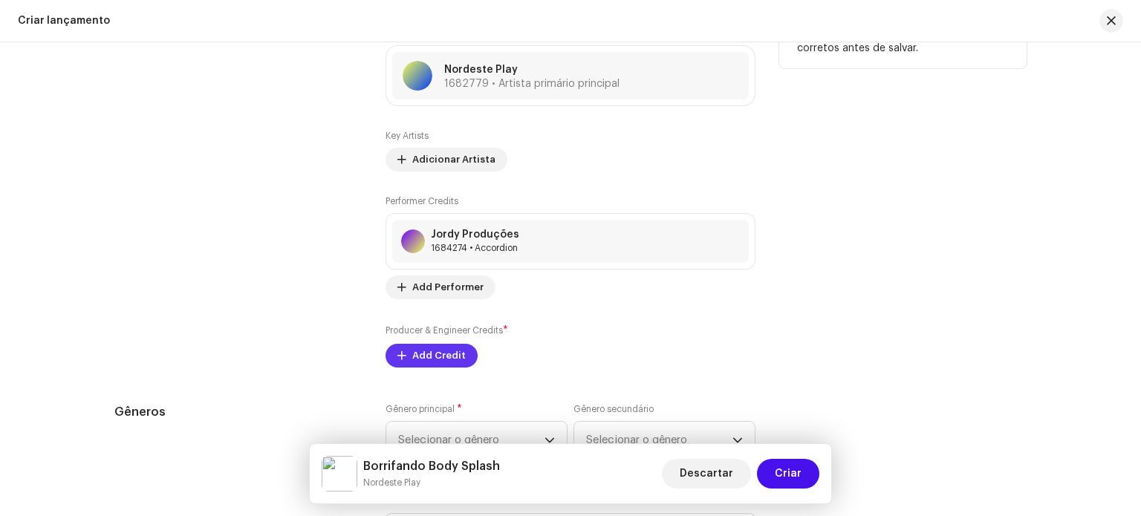
click at [447, 302] on div "Key Artists Adicionar Artista Performer Credits Jordy Produções 1684274 • Accor…" at bounding box center [571, 249] width 370 height 238
click at [443, 360] on span "Add Credit" at bounding box center [438, 356] width 53 height 30
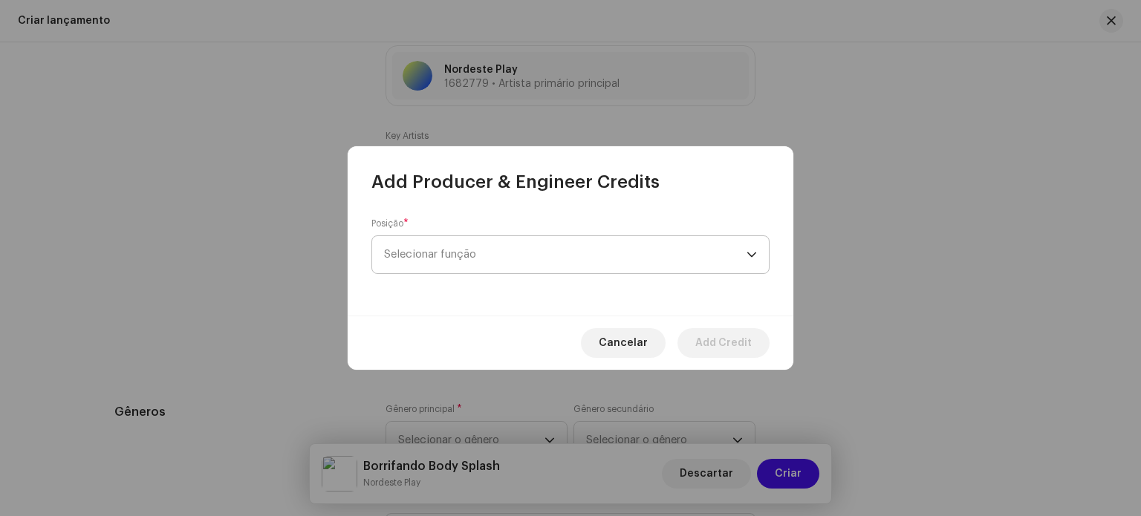
click at [574, 259] on span "Selecionar função" at bounding box center [565, 254] width 363 height 37
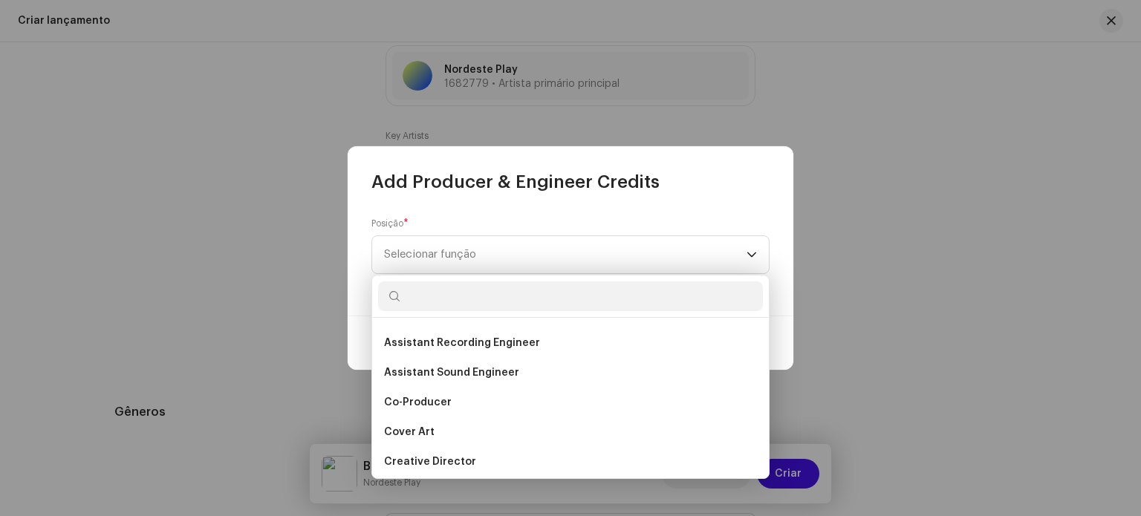
scroll to position [196, 0]
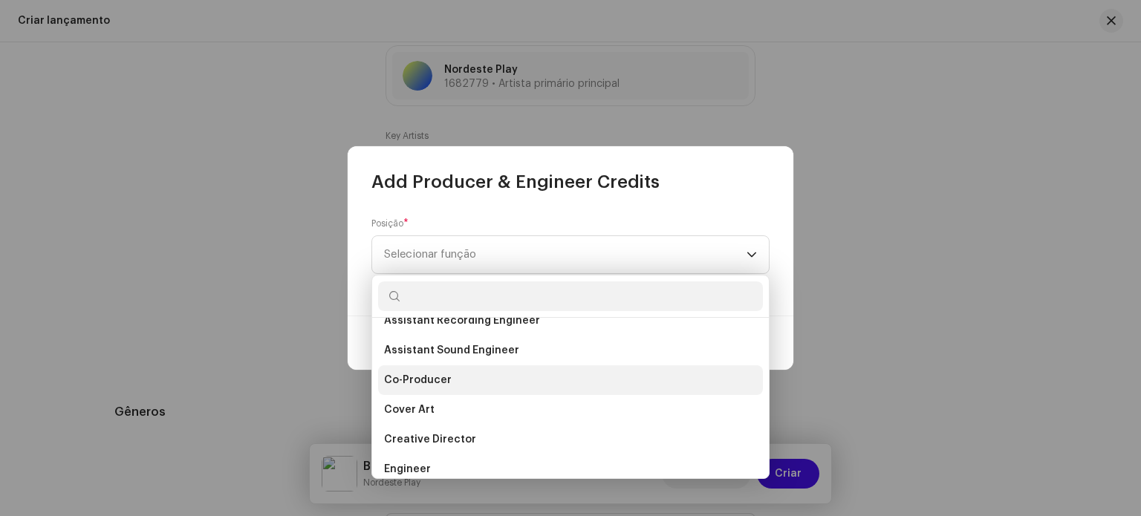
click at [451, 373] on li "Co-Producer" at bounding box center [570, 381] width 385 height 30
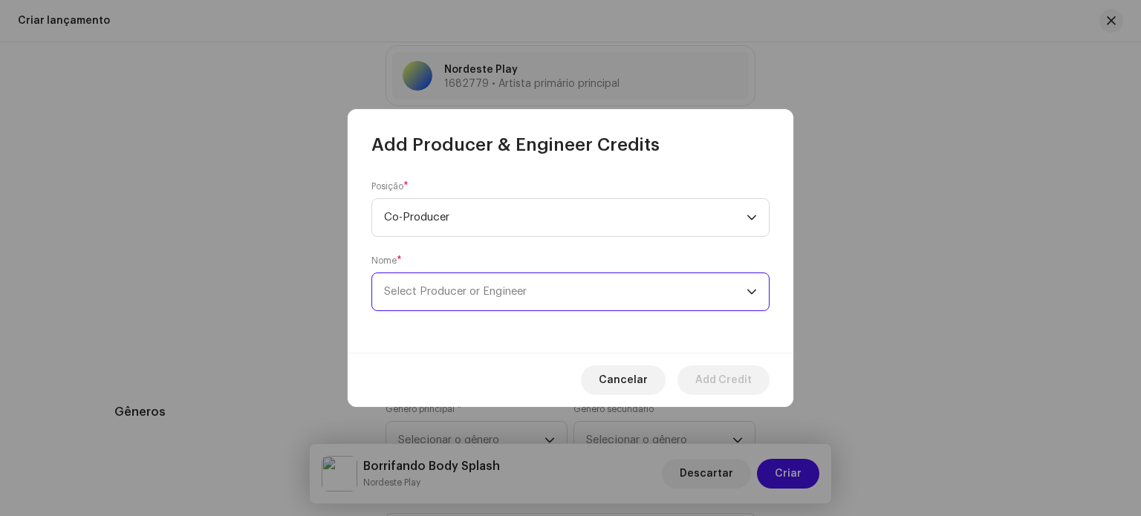
click at [520, 295] on span "Select Producer or Engineer" at bounding box center [455, 291] width 143 height 11
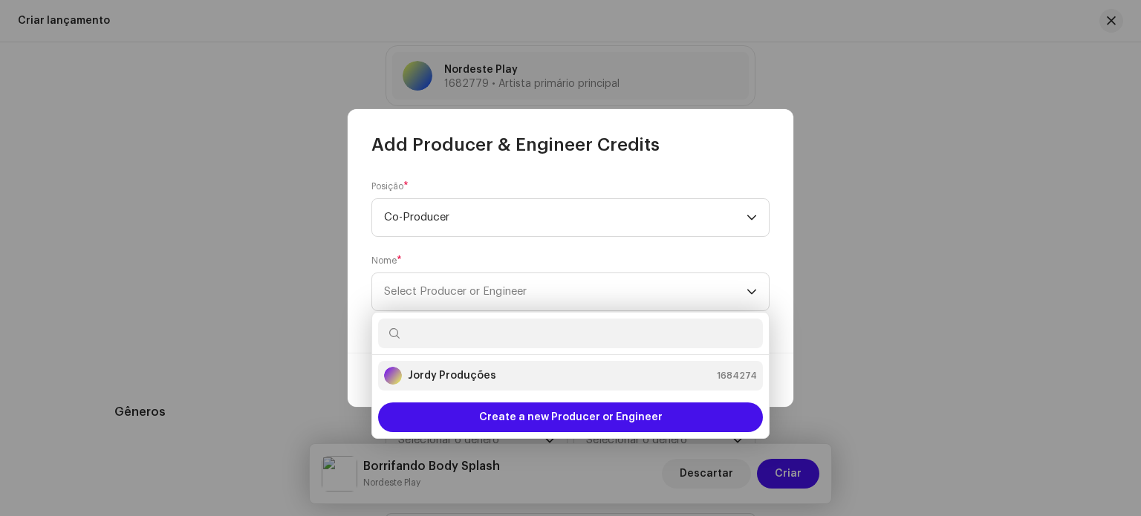
click at [482, 372] on strong "Jordy Produções" at bounding box center [452, 376] width 88 height 15
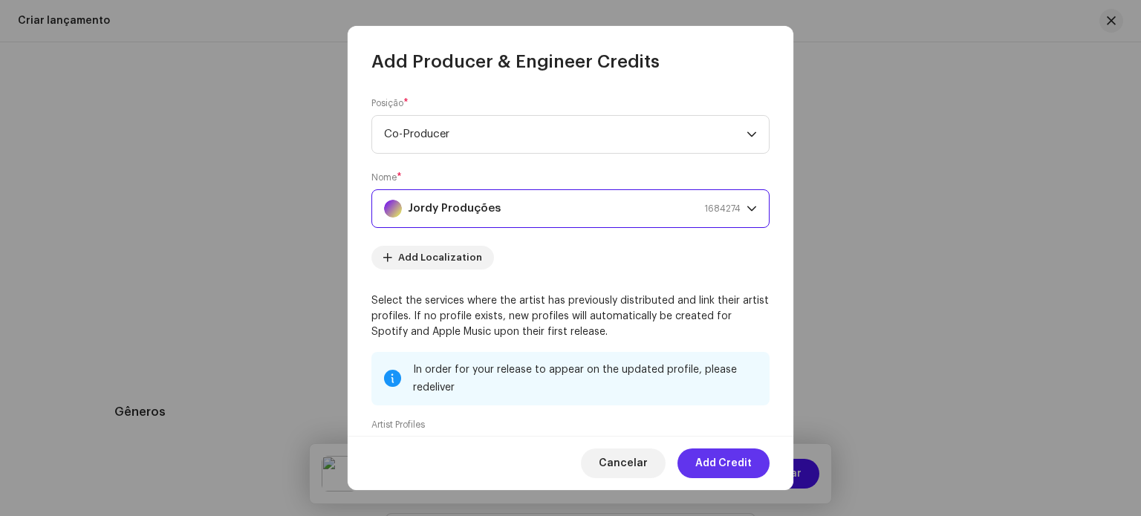
click at [719, 460] on span "Add Credit" at bounding box center [723, 464] width 56 height 30
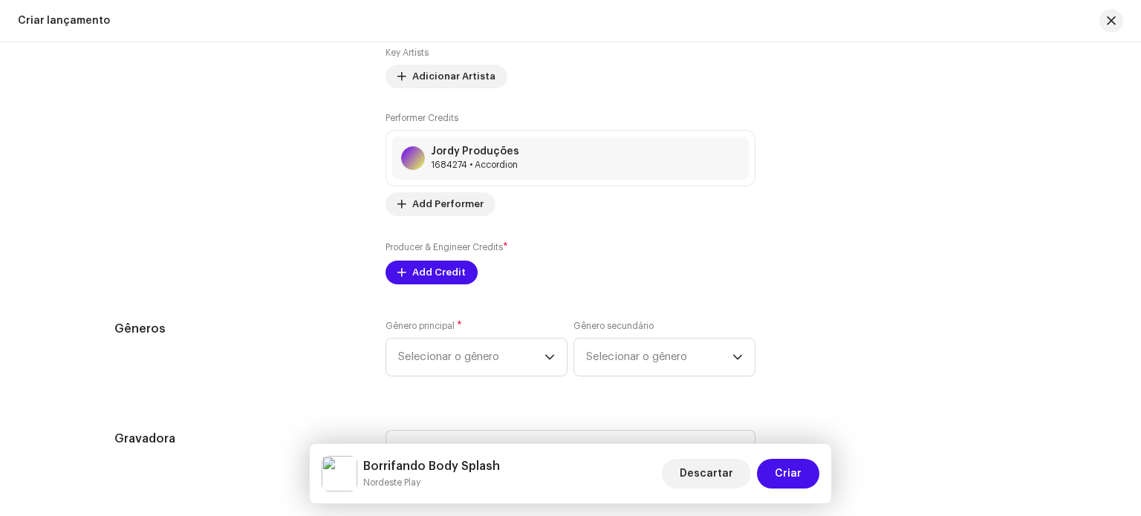
scroll to position [1808, 0]
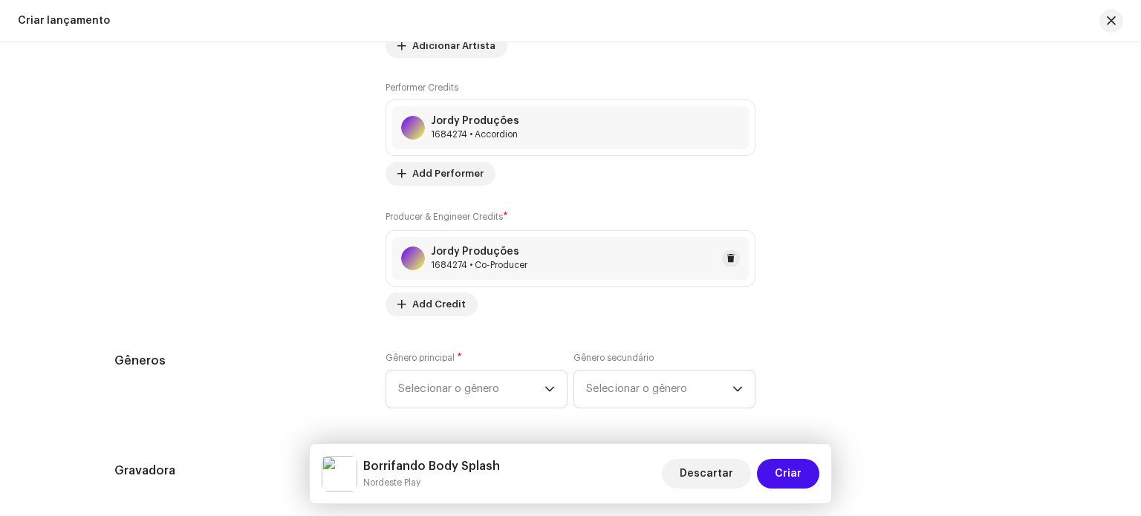
click at [439, 239] on div "Jordy Produções 1684274 • Co-Producer" at bounding box center [570, 258] width 357 height 43
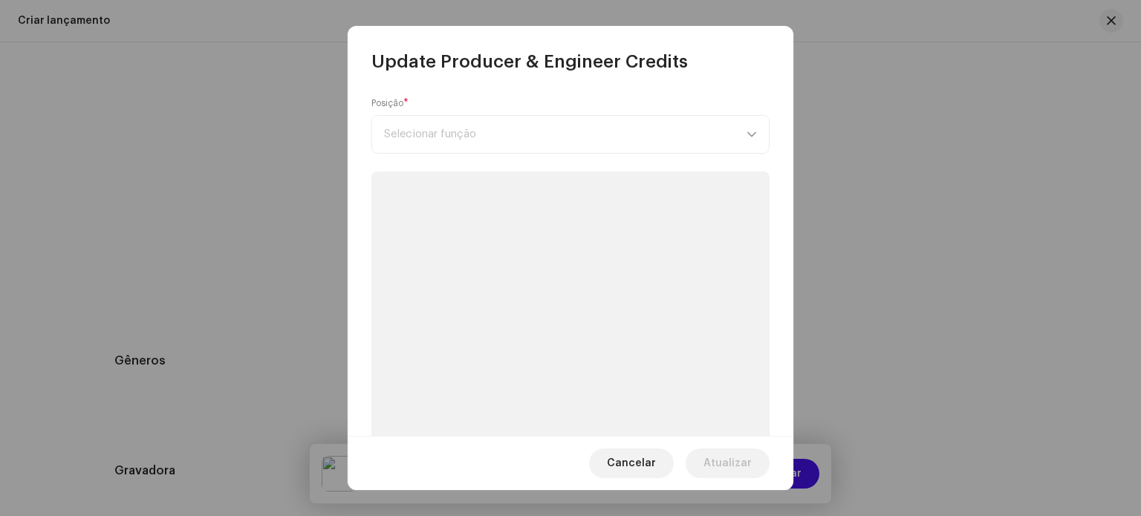
click at [439, 239] on p-skeleton at bounding box center [571, 375] width 398 height 407
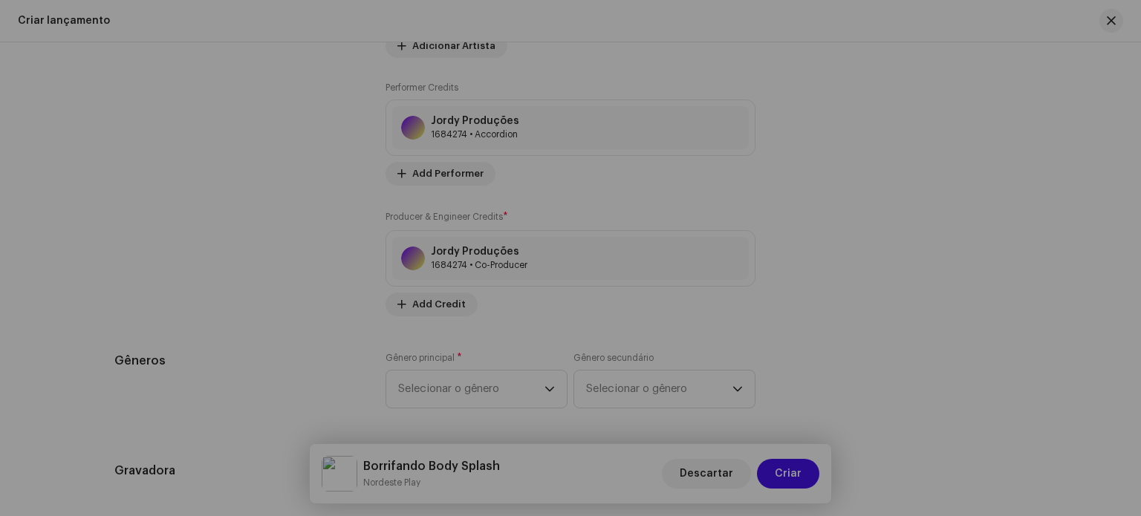
click at [263, 218] on div "Update Producer & Engineer Credits Posição * Selecionar função Cancelar Atualiz…" at bounding box center [570, 258] width 1141 height 516
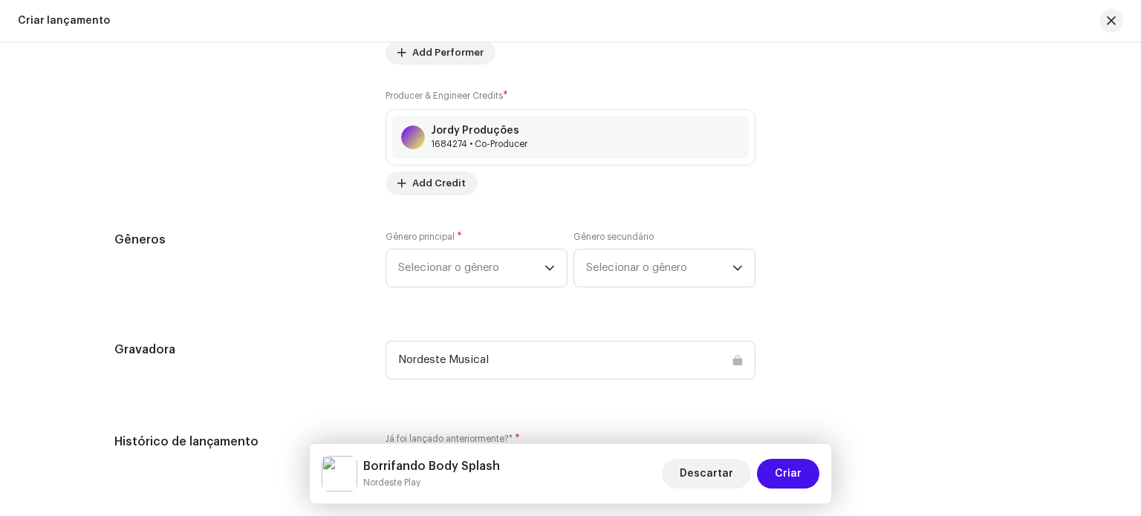
scroll to position [1950, 0]
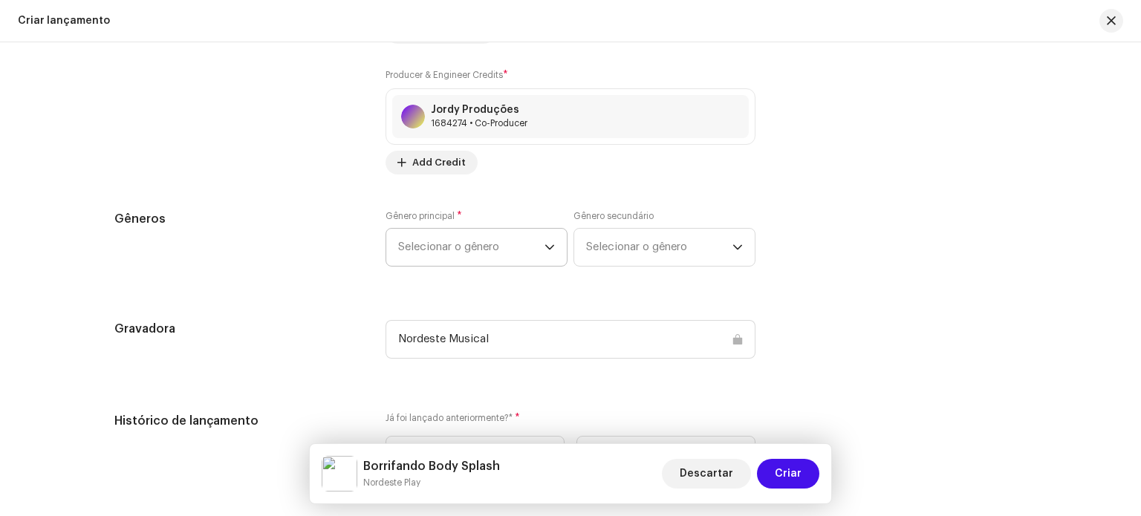
click at [493, 256] on span "Selecionar o gênero" at bounding box center [471, 247] width 146 height 37
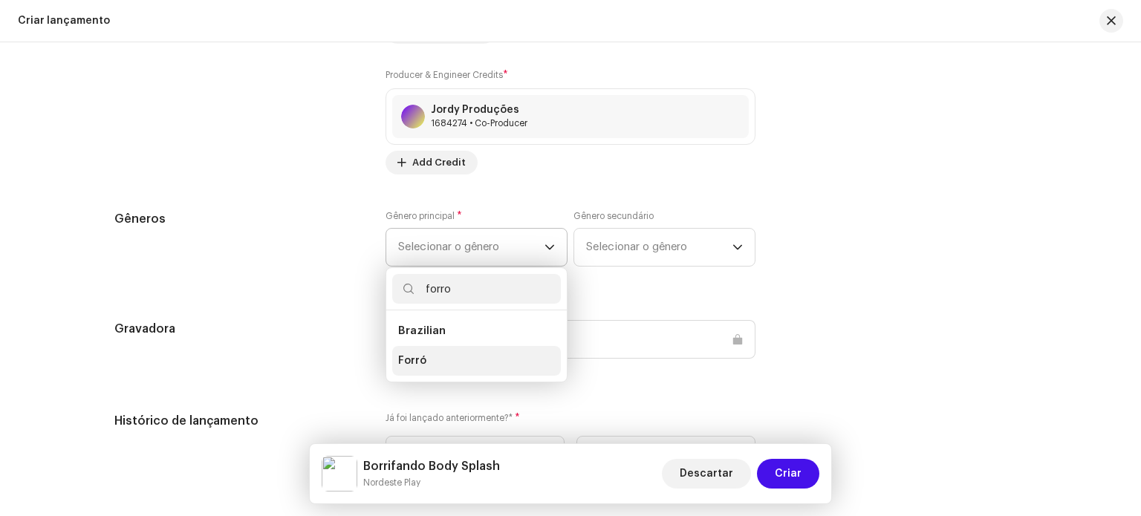
type input "forro"
click at [481, 355] on li "Forró" at bounding box center [476, 361] width 169 height 30
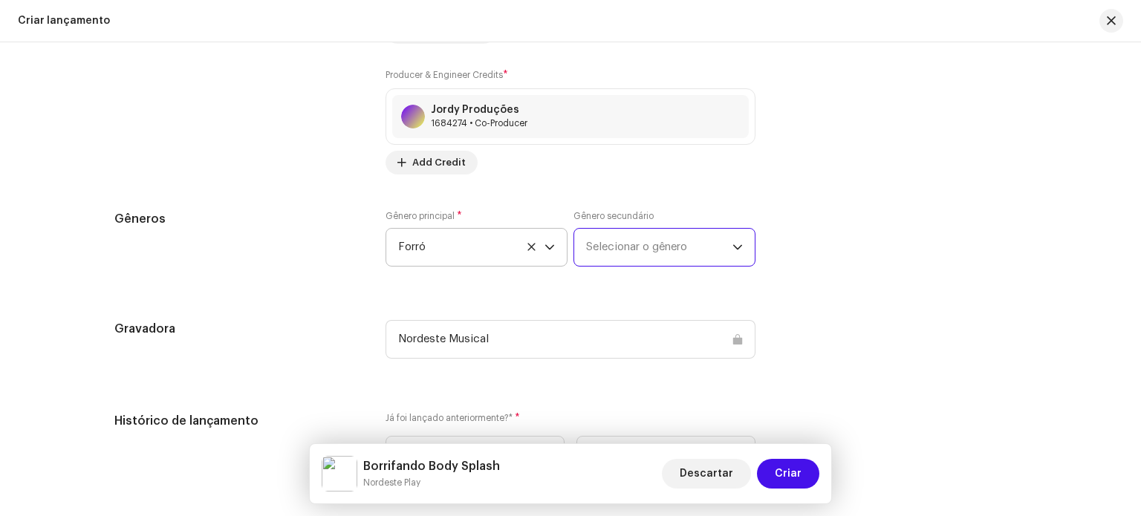
click at [684, 249] on span "Selecionar o gênero" at bounding box center [659, 247] width 146 height 37
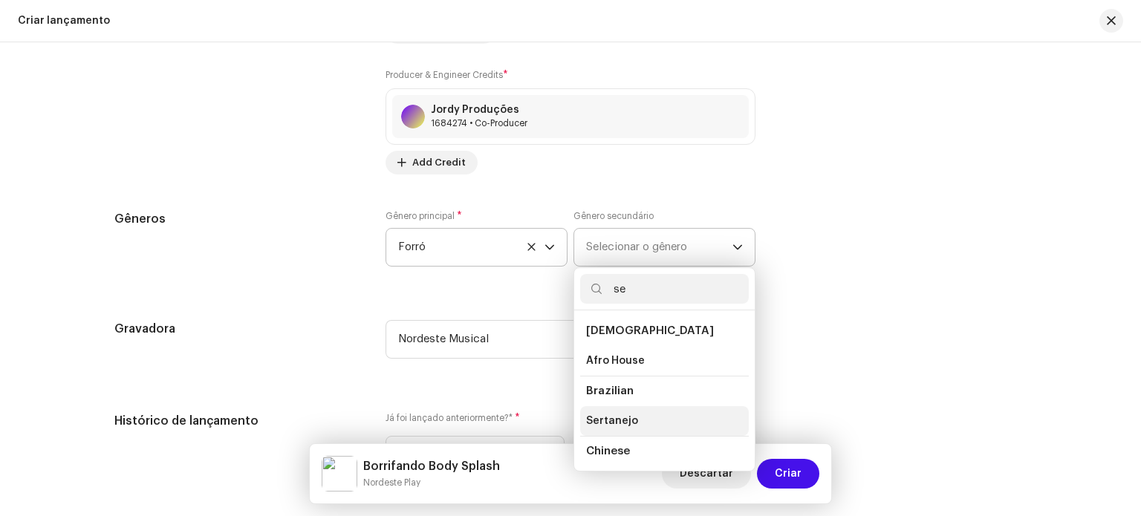
type input "se"
click at [630, 424] on span "Sertanejo" at bounding box center [612, 421] width 52 height 15
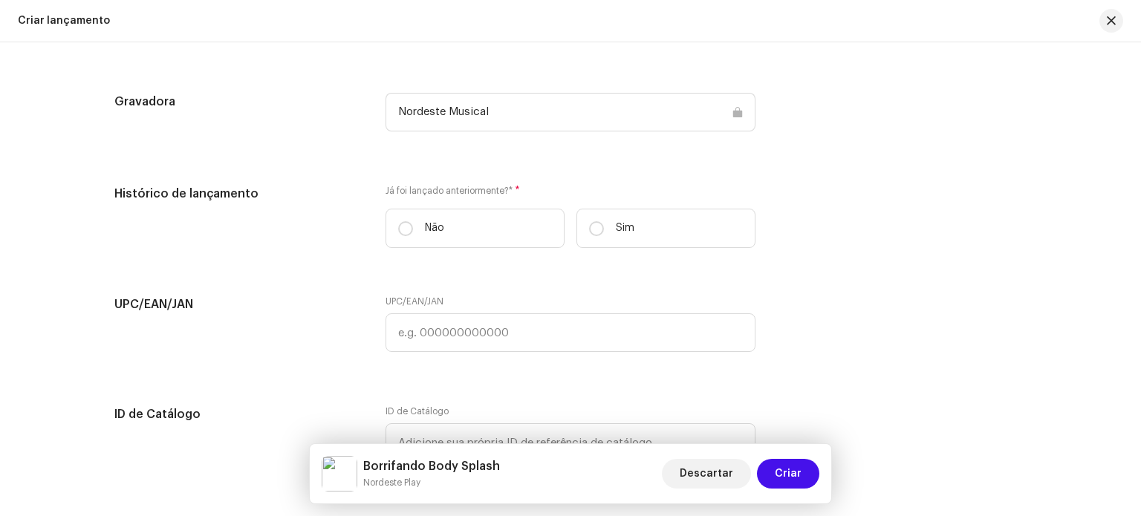
scroll to position [2201, 0]
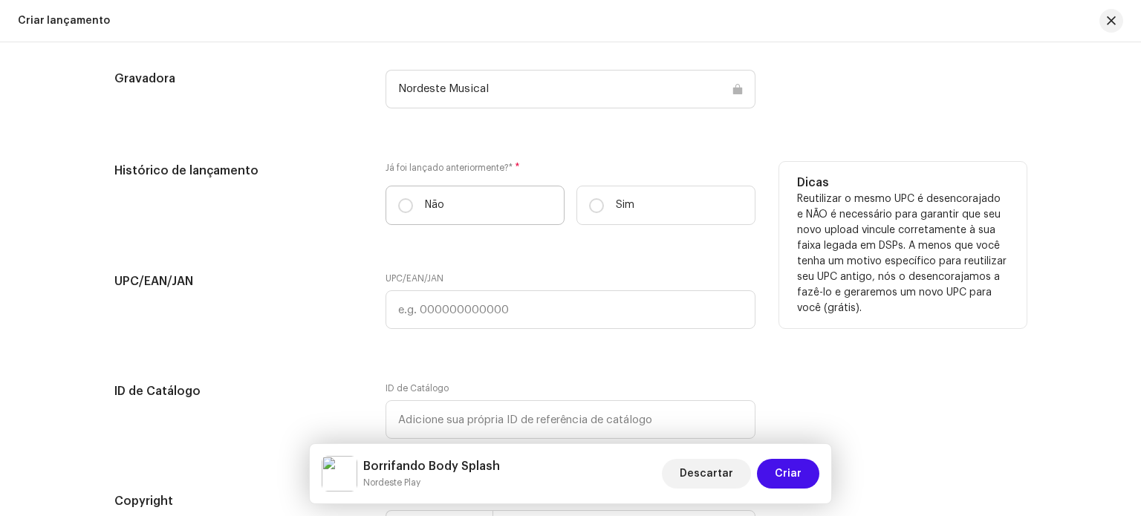
click at [407, 225] on label "Não" at bounding box center [475, 205] width 179 height 39
click at [407, 213] on input "Não" at bounding box center [405, 205] width 15 height 15
radio input "true"
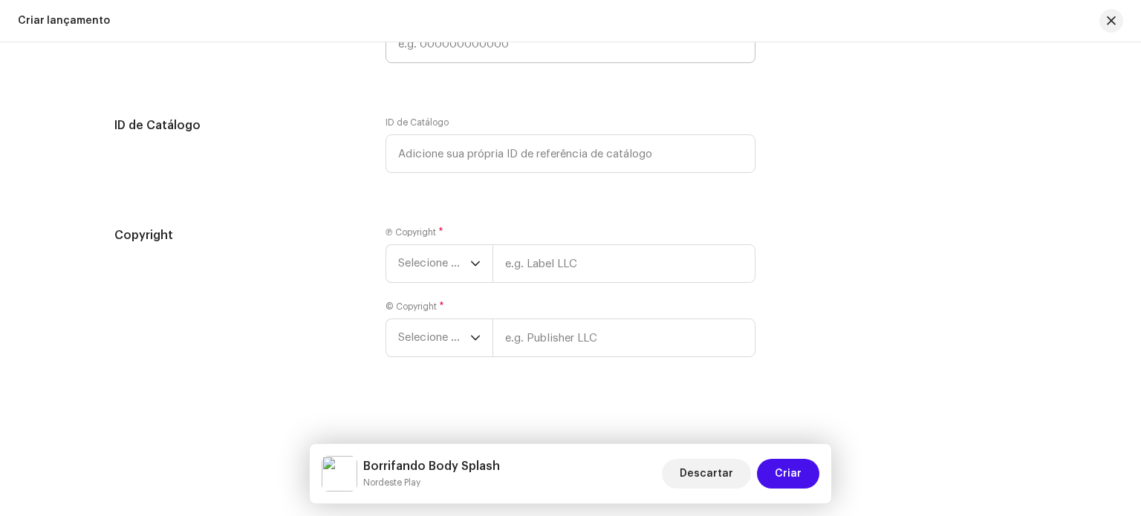
scroll to position [2473, 0]
click at [424, 270] on span "Selecione o ano" at bounding box center [434, 262] width 72 height 37
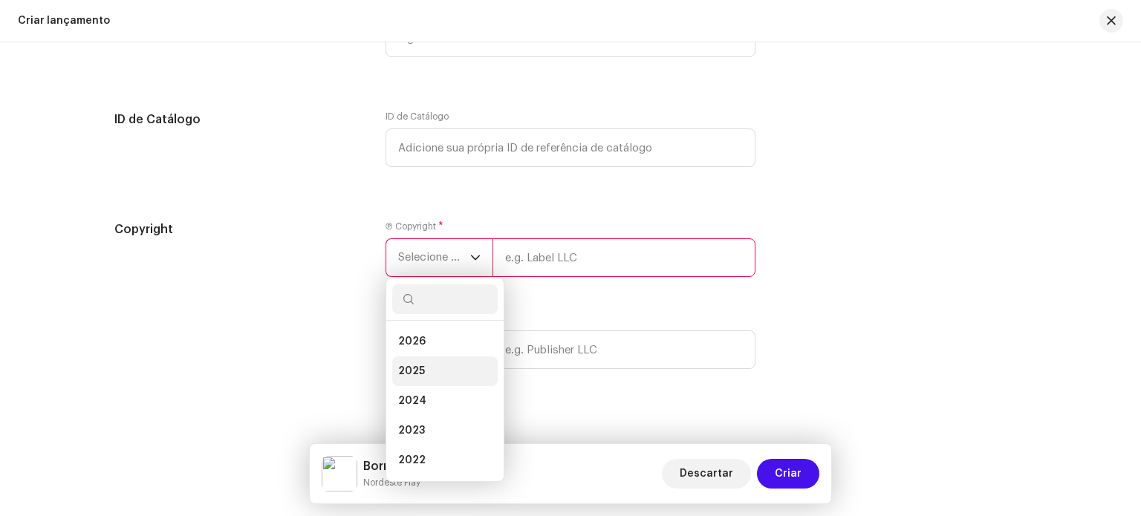
click at [447, 379] on li "2025" at bounding box center [445, 372] width 106 height 30
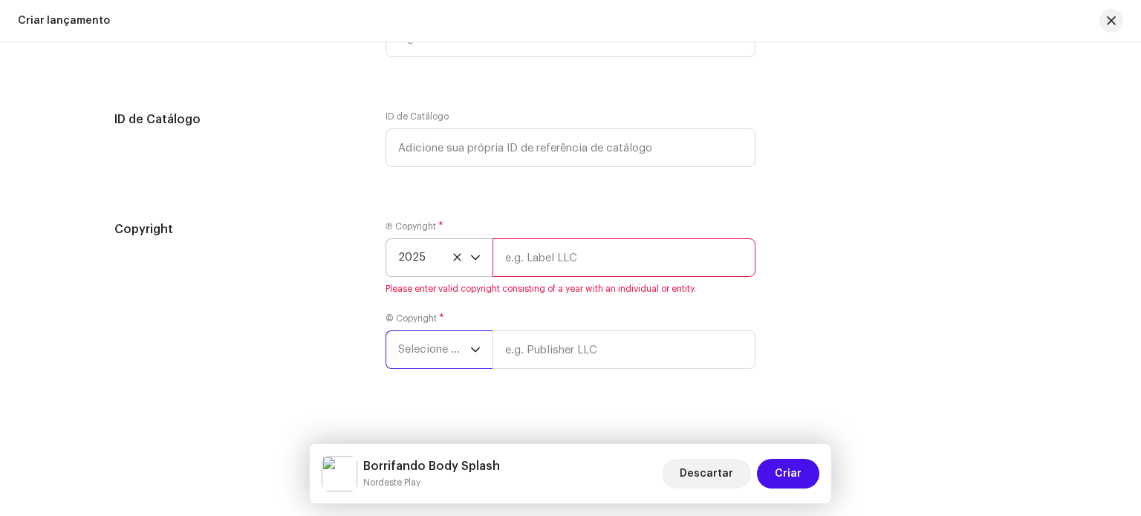
click at [437, 364] on span "Selecione o ano" at bounding box center [434, 349] width 72 height 37
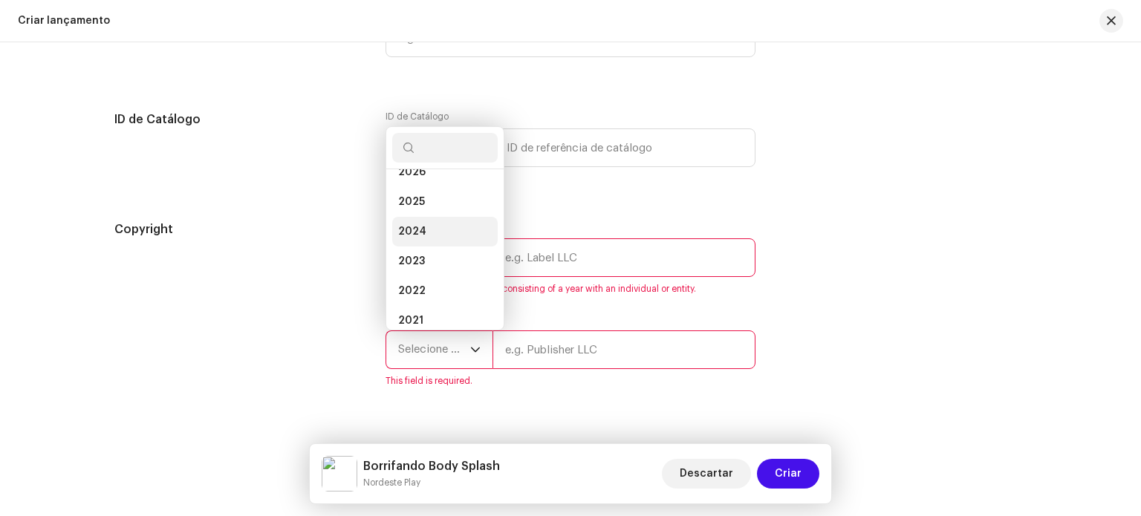
scroll to position [15, 0]
click at [433, 220] on li "2025" at bounding box center [445, 205] width 106 height 30
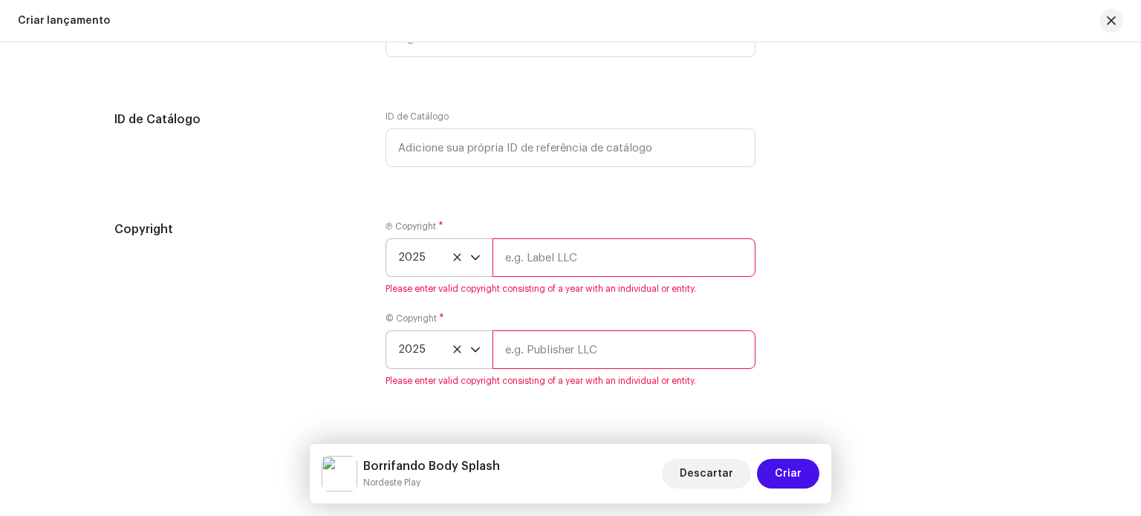
click at [554, 248] on input "text" at bounding box center [624, 258] width 263 height 39
type input "Nordeste Play"
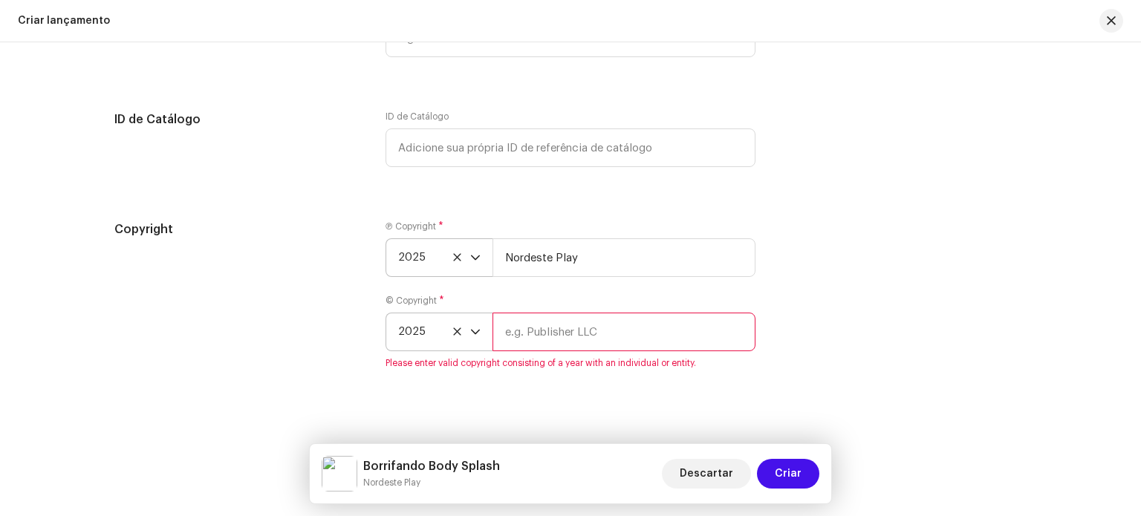
click at [632, 362] on span "Please enter valid copyright consisting of a year with an individual or entity." at bounding box center [571, 363] width 370 height 12
click at [593, 348] on input "text" at bounding box center [624, 332] width 263 height 39
type input "Nordeste Play"
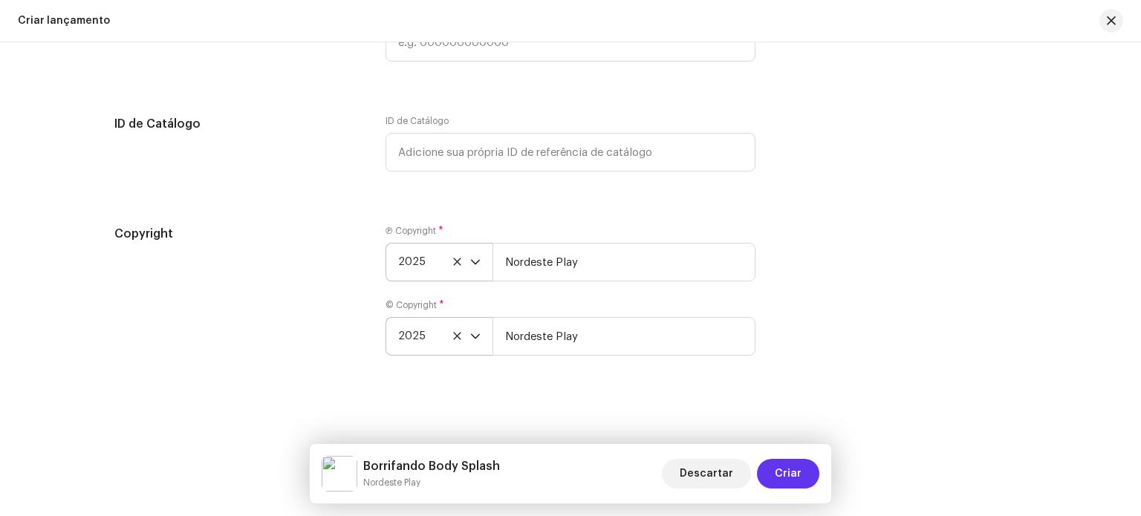
click at [779, 469] on span "Criar" at bounding box center [788, 474] width 27 height 30
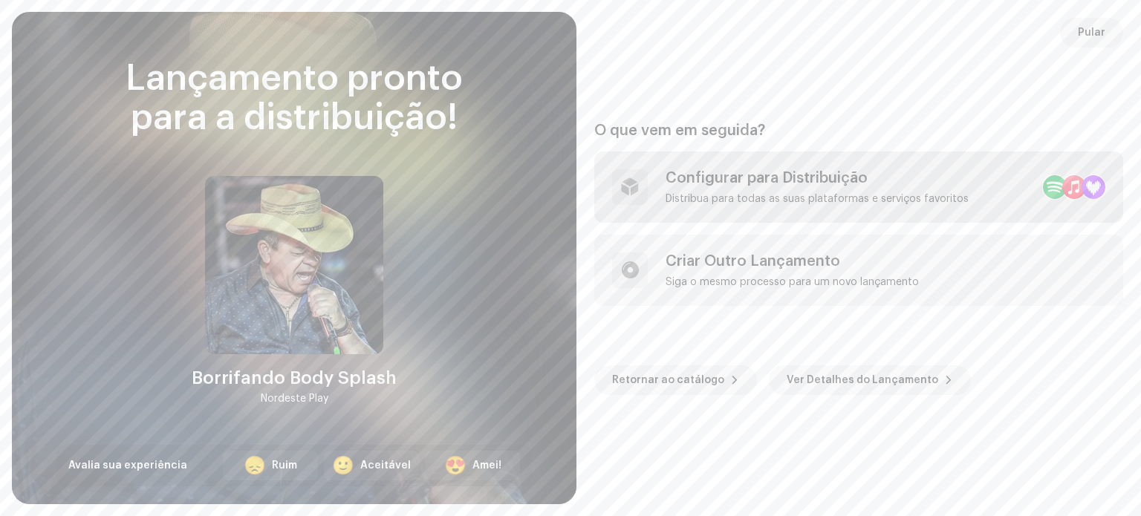
click at [906, 189] on div "Configurar para Distribuição Distribua para todas as suas plataformas e serviço…" at bounding box center [817, 187] width 303 height 36
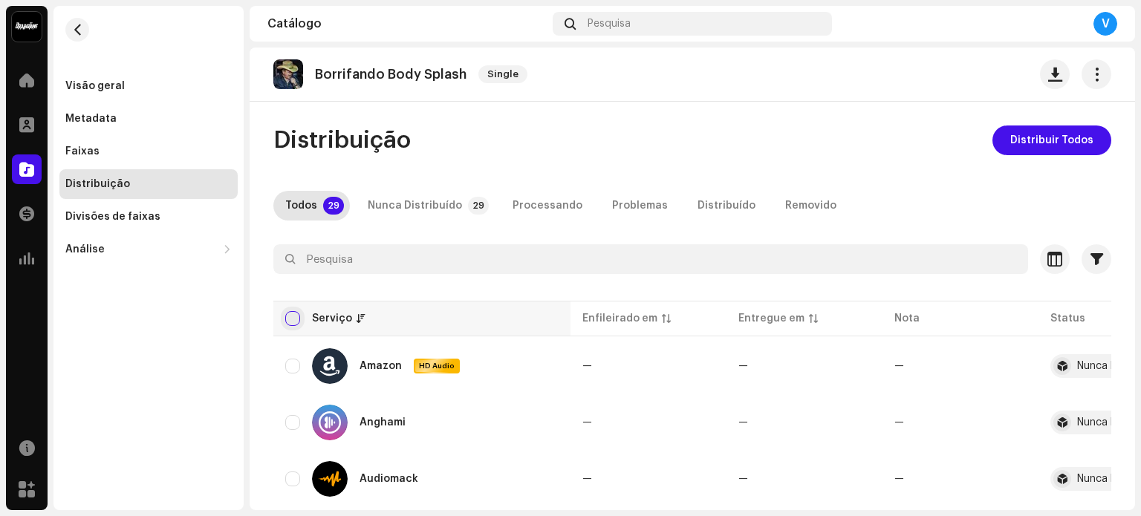
click at [297, 317] on input "checkbox" at bounding box center [292, 318] width 15 height 15
checkbox input "true"
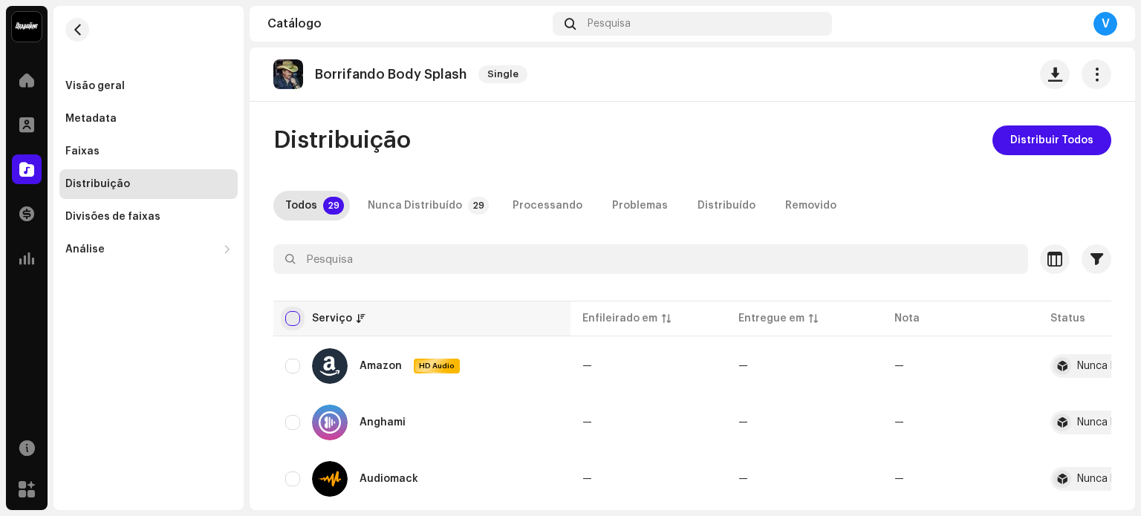
checkbox input "true"
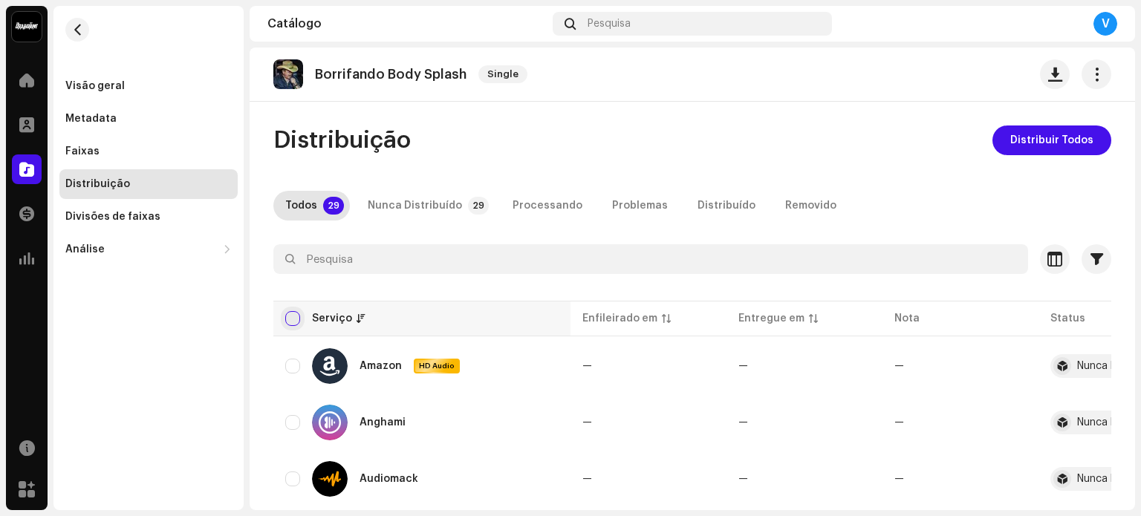
checkbox input "true"
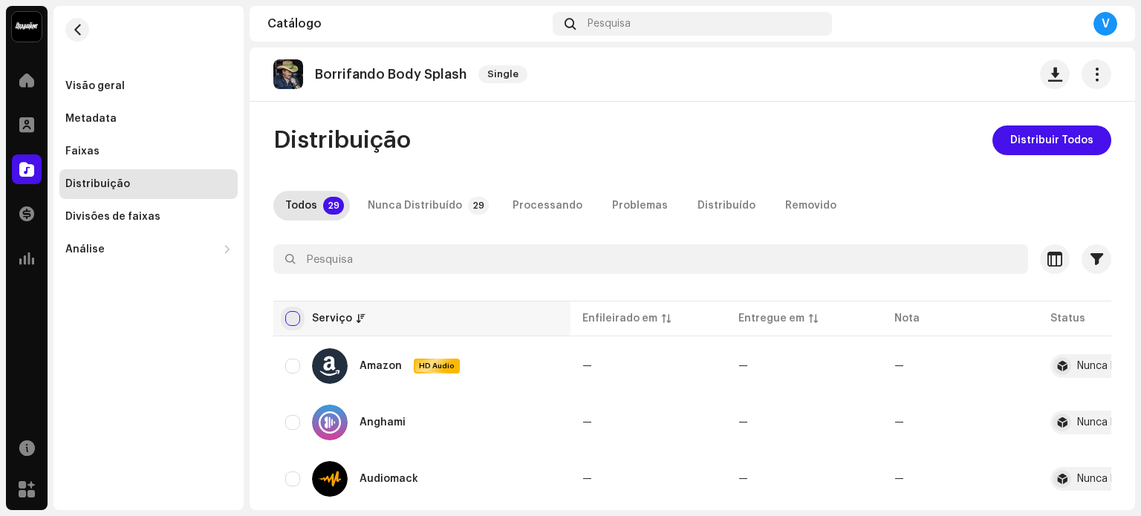
checkbox input "true"
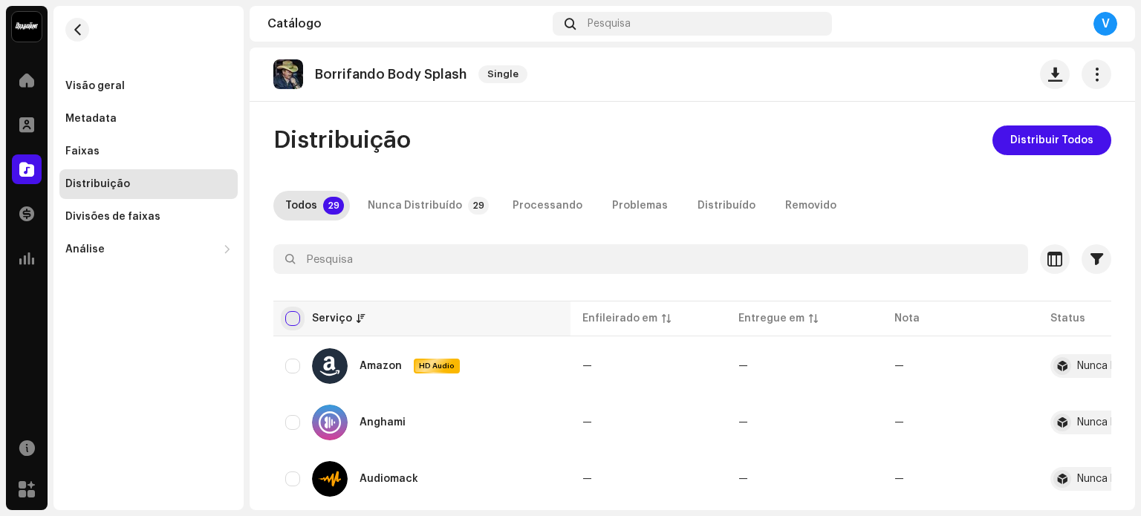
checkbox input "true"
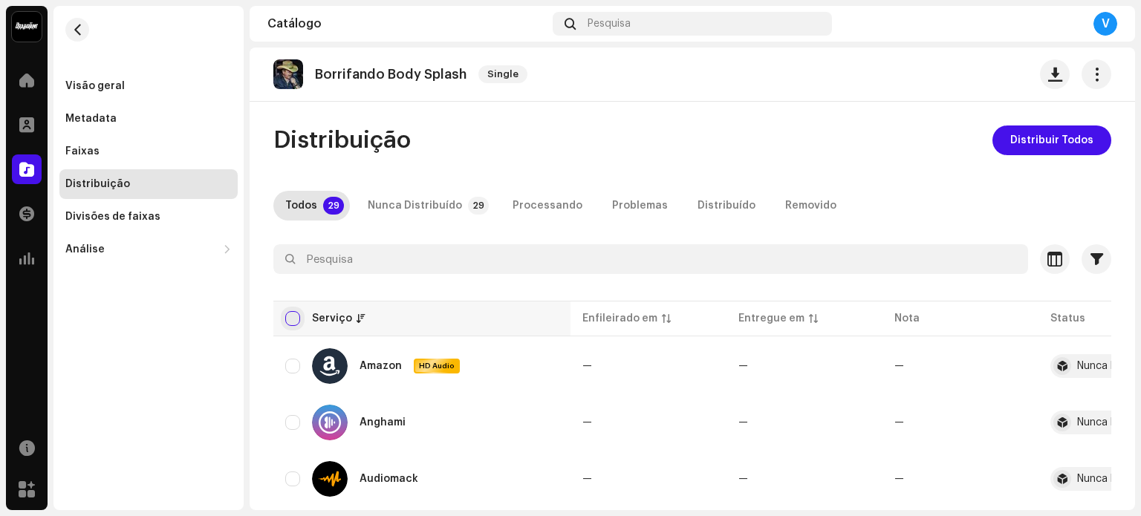
checkbox input "true"
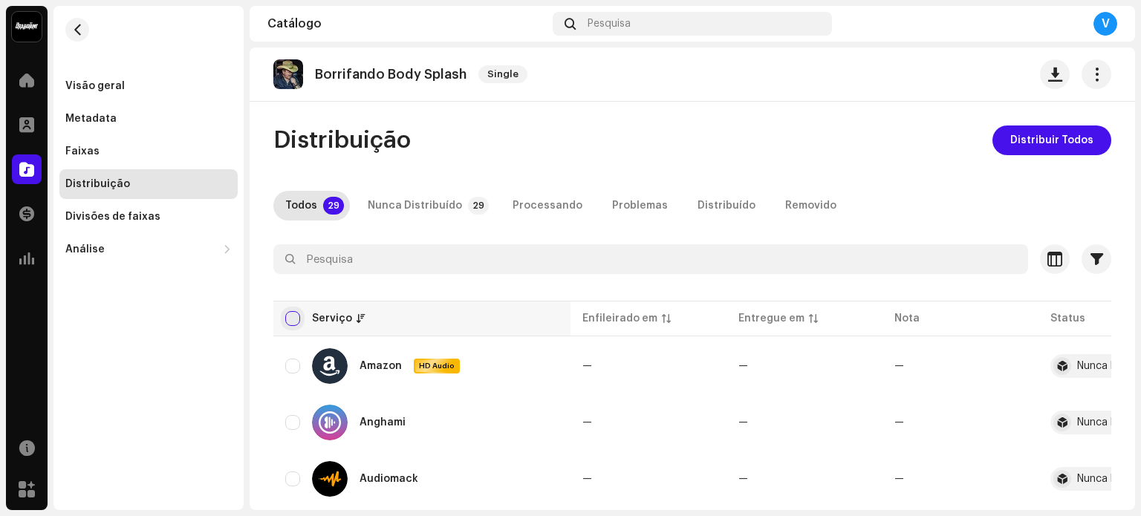
checkbox input "true"
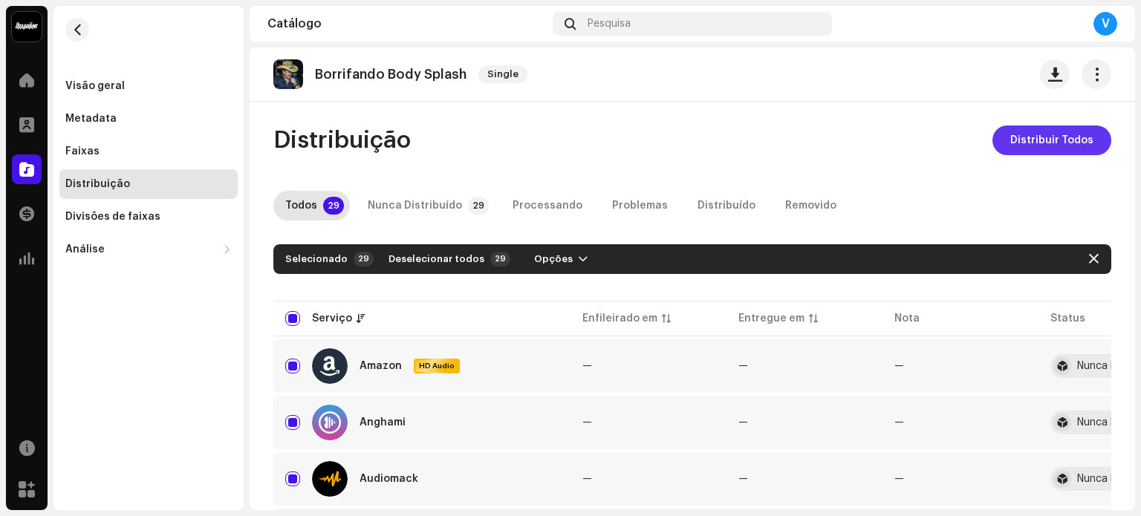
click at [1019, 145] on span "Distribuir Todos" at bounding box center [1051, 141] width 83 height 30
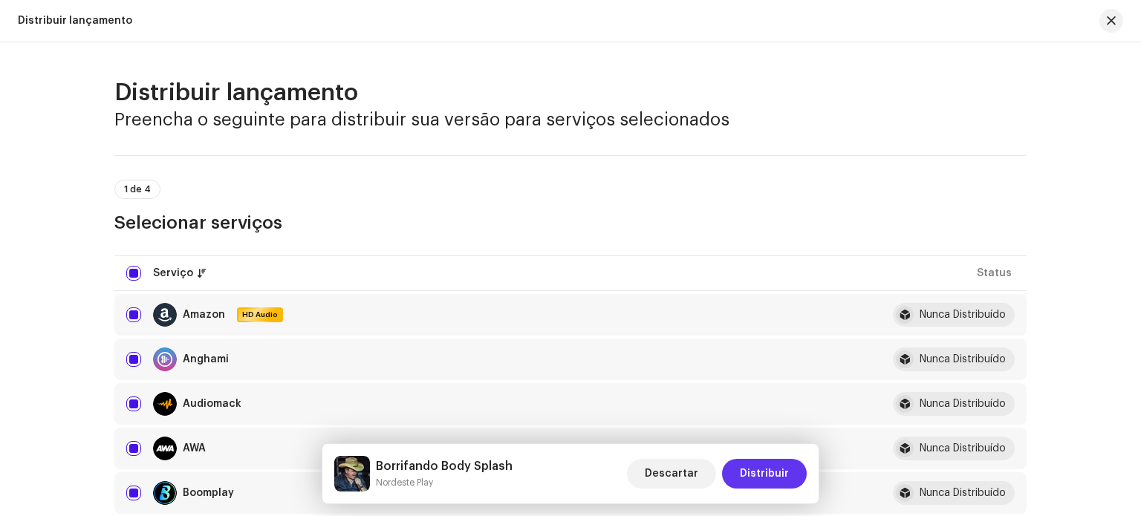
click at [747, 482] on span "Distribuir" at bounding box center [764, 474] width 49 height 30
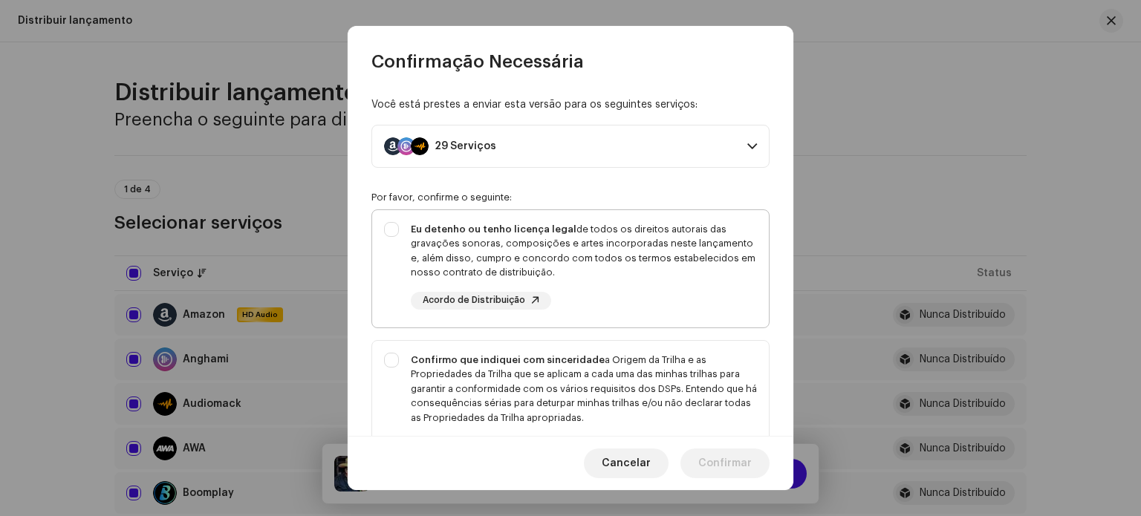
click at [519, 226] on strong "Eu detenho ou tenho licença legal" at bounding box center [494, 229] width 166 height 10
checkbox input "true"
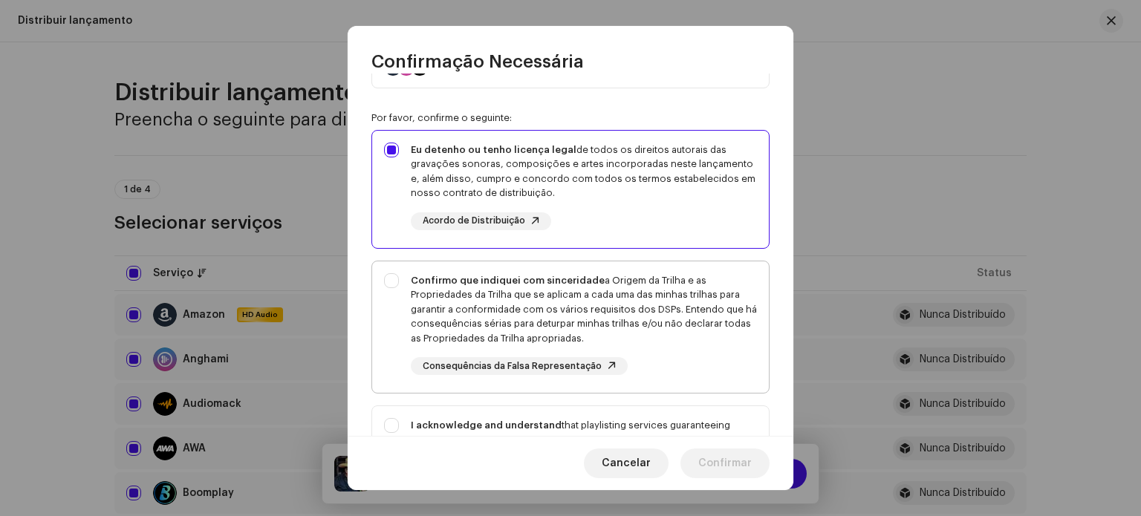
scroll to position [88, 0]
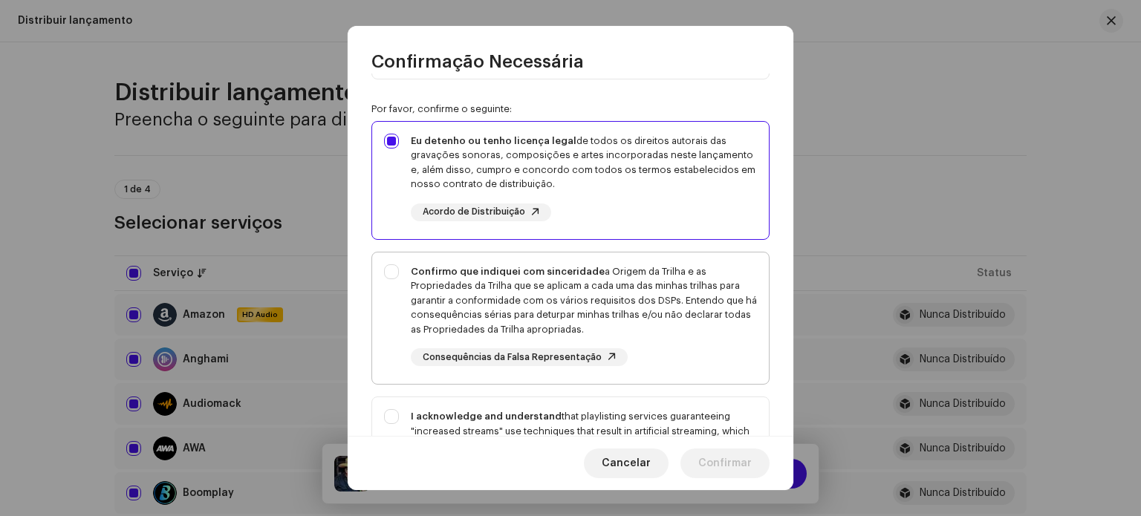
click at [416, 273] on strong "Confirmo que indiquei com sinceridade" at bounding box center [508, 272] width 194 height 10
checkbox input "true"
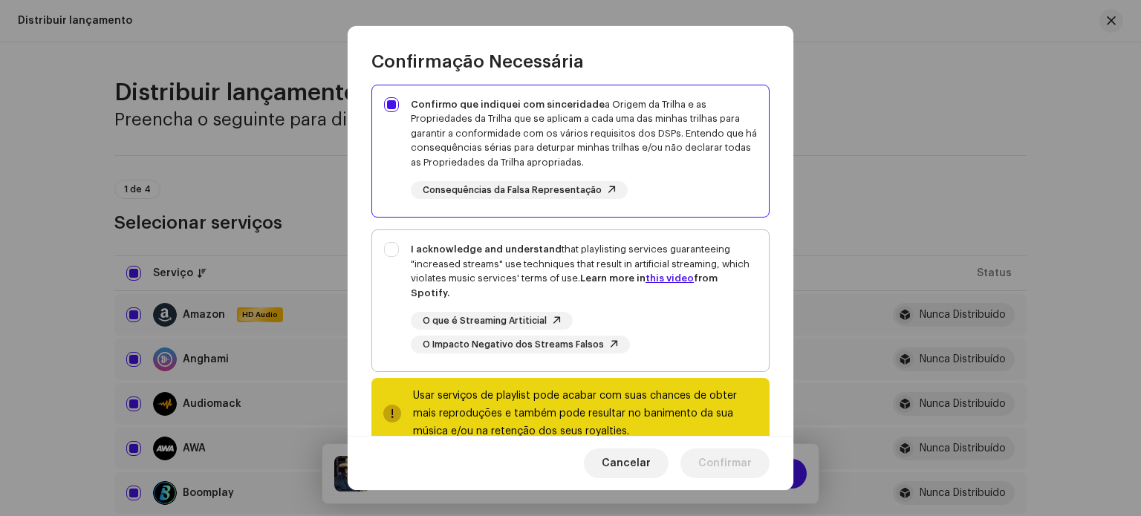
scroll to position [267, 0]
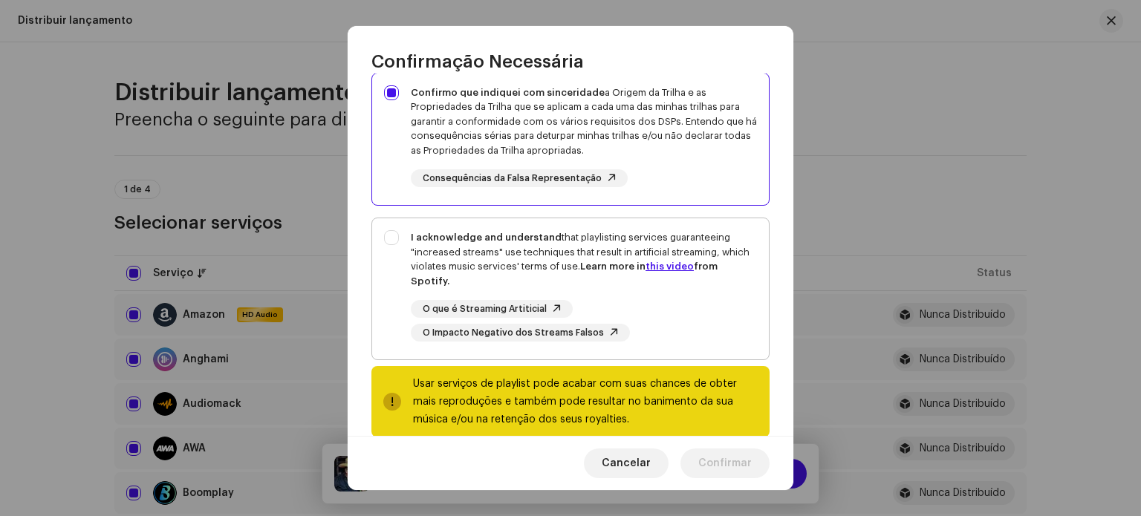
click at [449, 248] on div "I acknowledge and understand that playlisting services guaranteeing "increased …" at bounding box center [584, 259] width 346 height 58
checkbox input "true"
click at [743, 470] on span "Confirmar" at bounding box center [724, 464] width 53 height 30
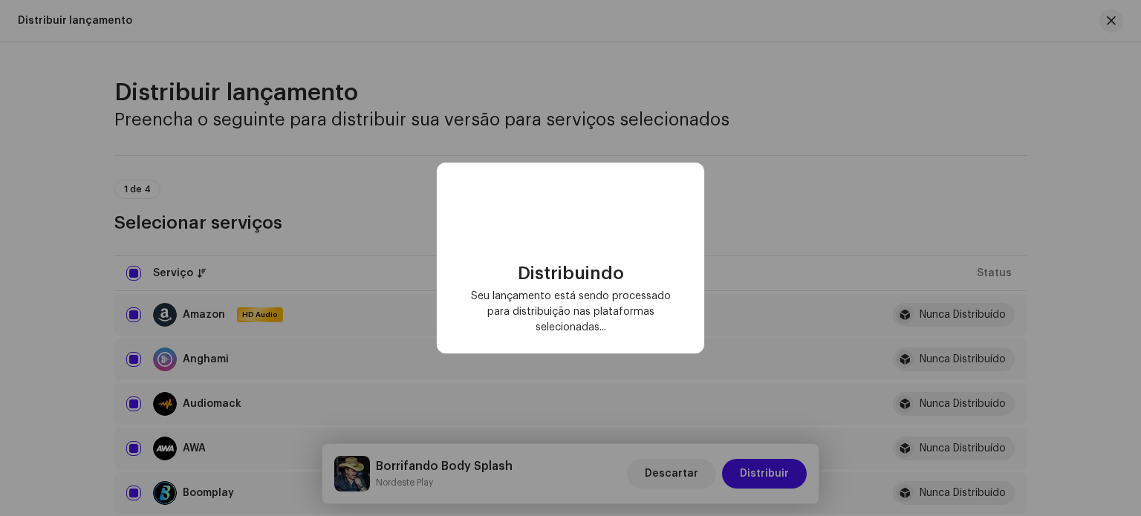
click at [743, 470] on div "Distribuindo Seu lançamento está sendo processado para distribuição nas platafo…" at bounding box center [570, 258] width 1141 height 516
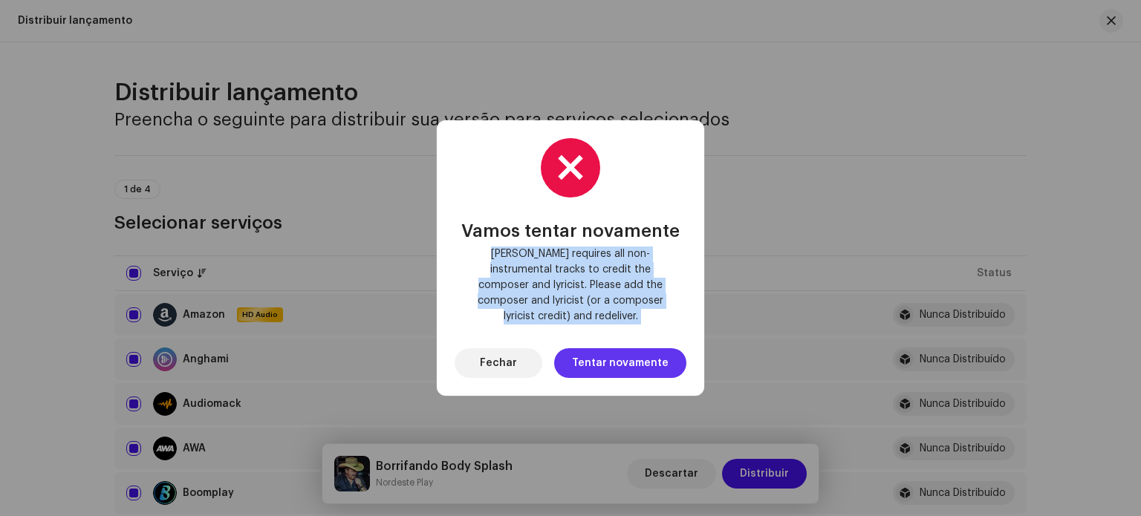
click at [596, 364] on span "Tentar novamente" at bounding box center [620, 363] width 97 height 30
click at [513, 361] on span "Fechar" at bounding box center [498, 363] width 37 height 30
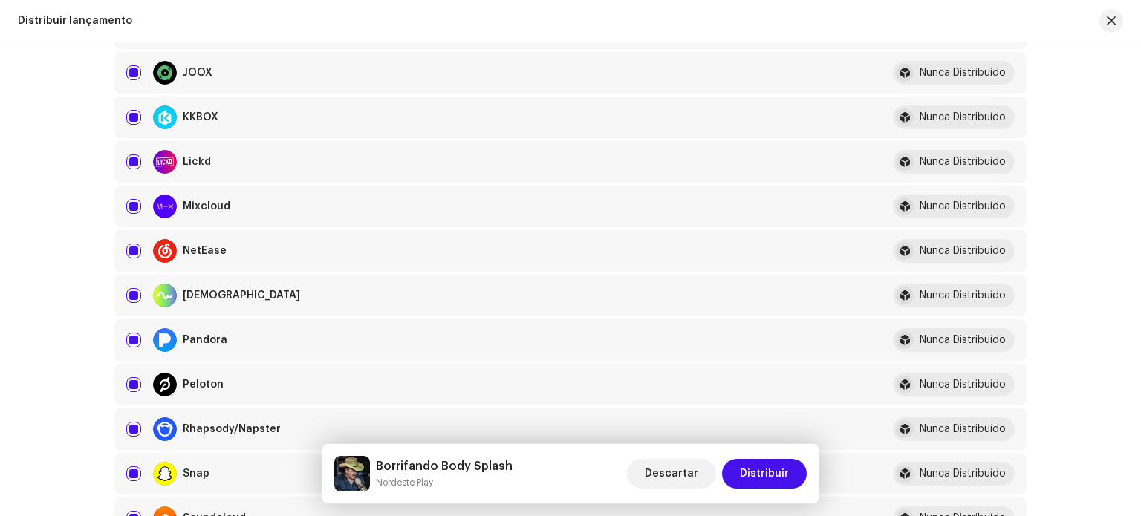
scroll to position [596, 0]
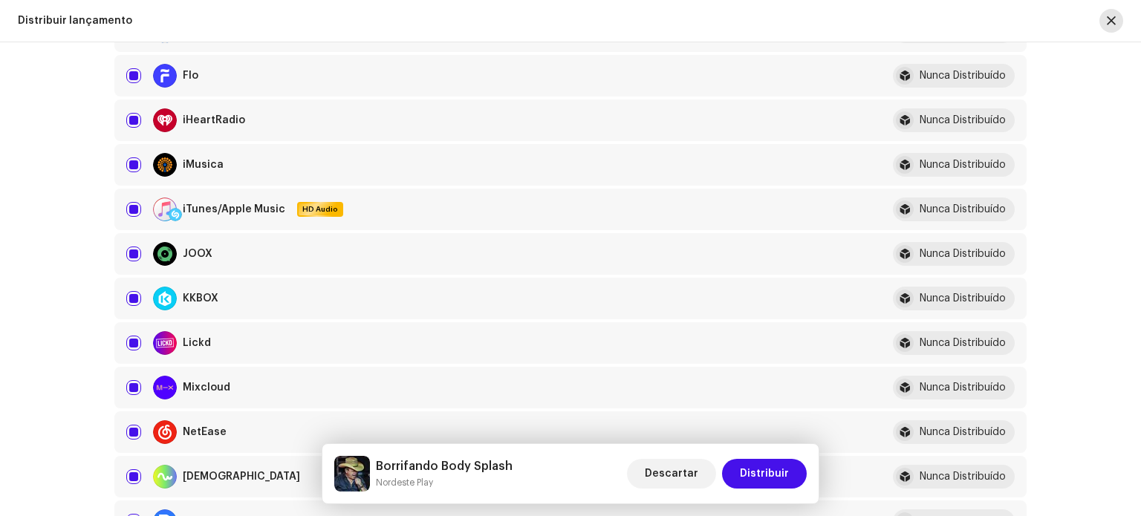
click at [1118, 27] on button "button" at bounding box center [1112, 21] width 24 height 24
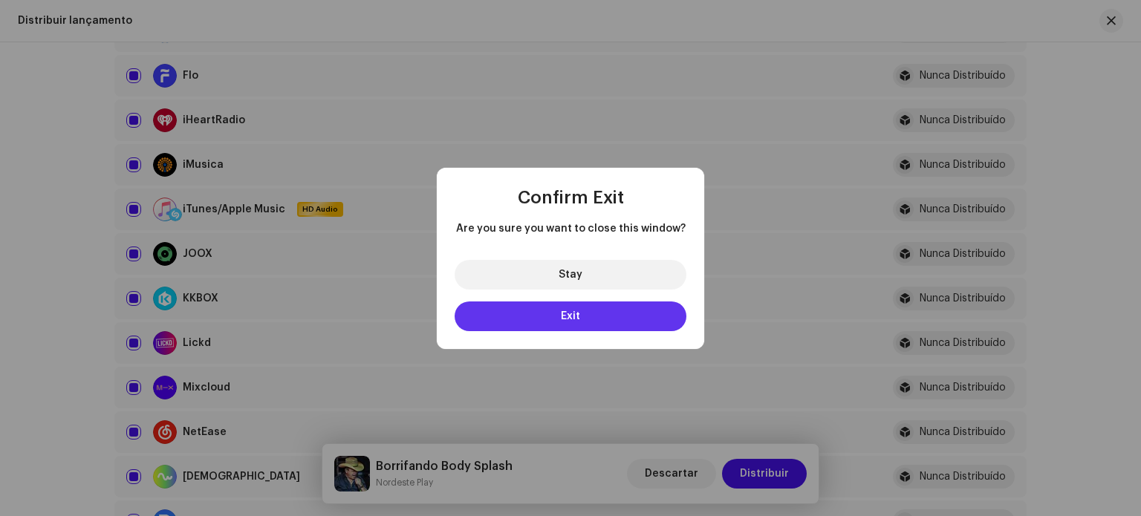
click at [632, 325] on button "Exit" at bounding box center [571, 317] width 232 height 30
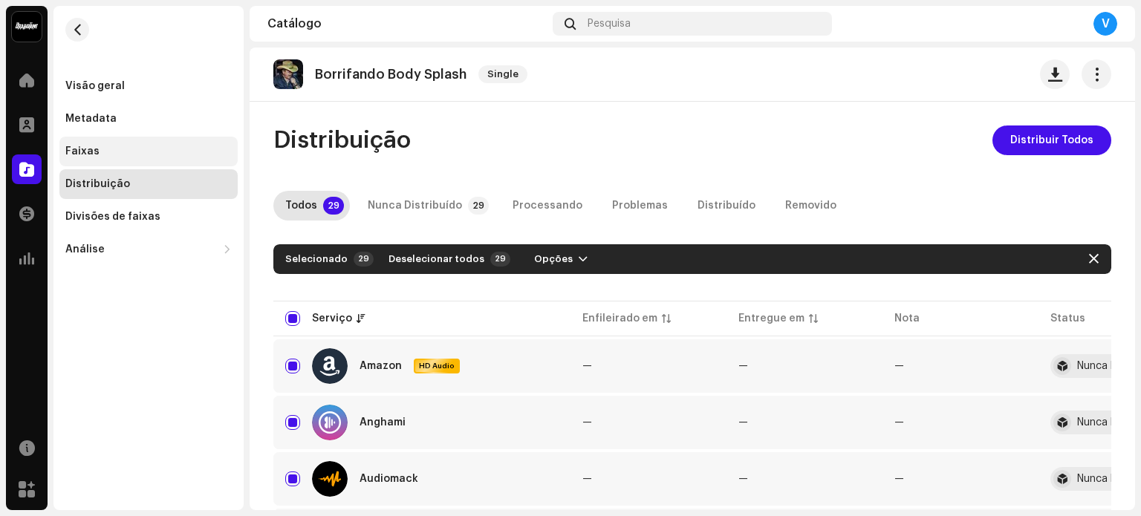
click at [143, 145] on div "Faixas" at bounding box center [148, 152] width 178 height 30
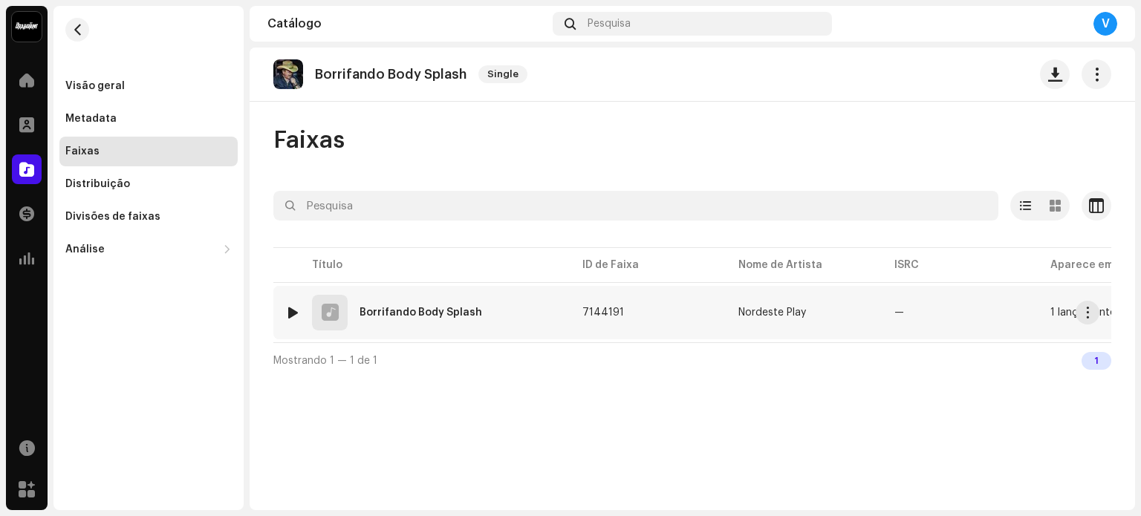
click at [464, 308] on div "Borrifando Body Splash" at bounding box center [421, 313] width 123 height 10
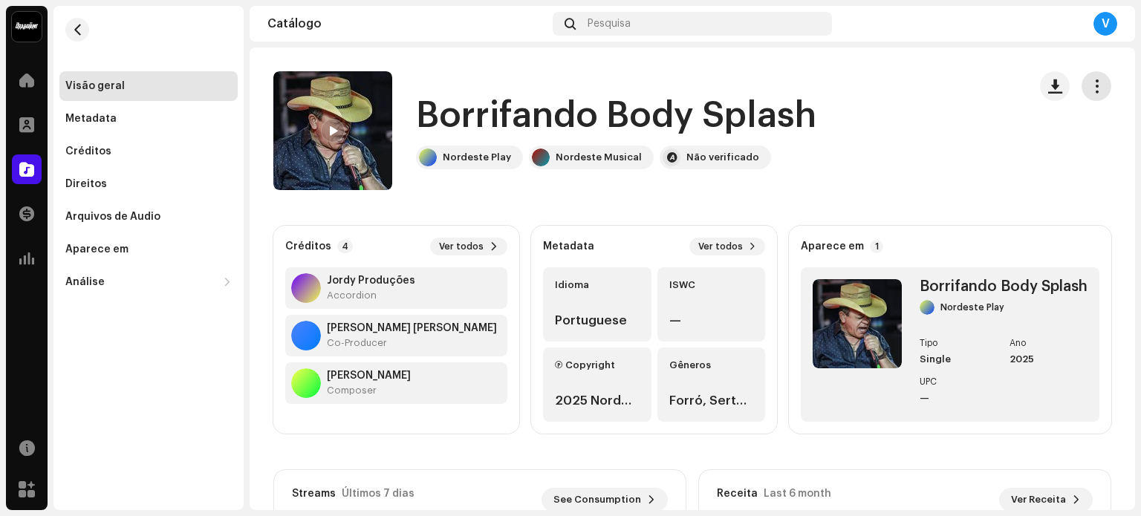
click at [1096, 88] on button "button" at bounding box center [1097, 86] width 30 height 30
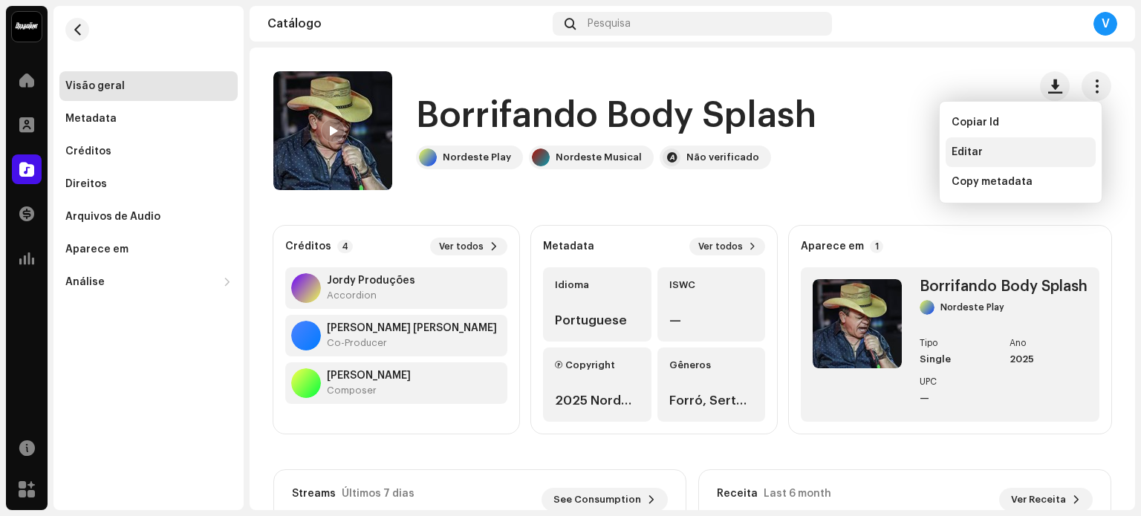
click at [981, 148] on span "Editar" at bounding box center [967, 152] width 31 height 12
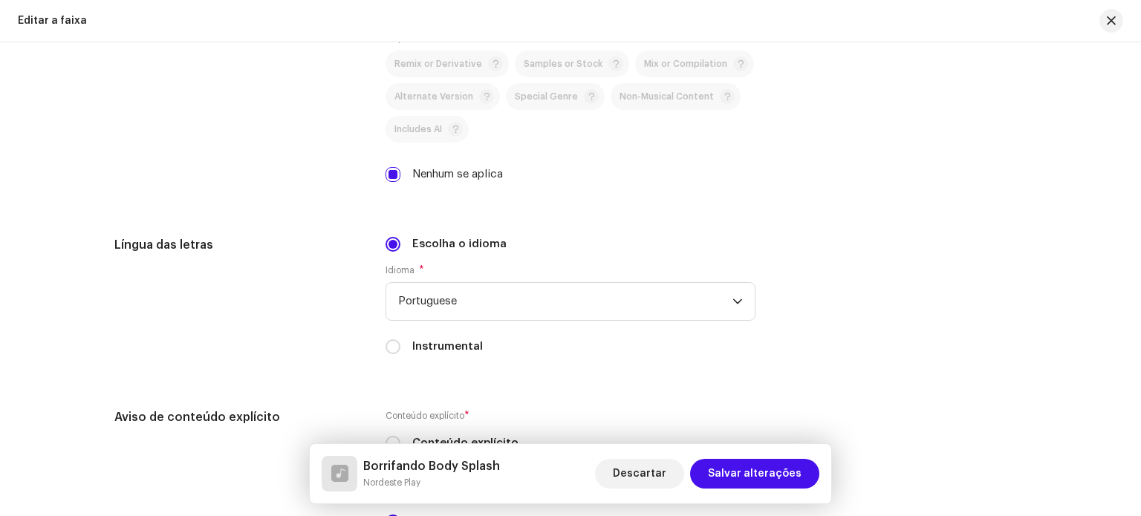
scroll to position [2164, 0]
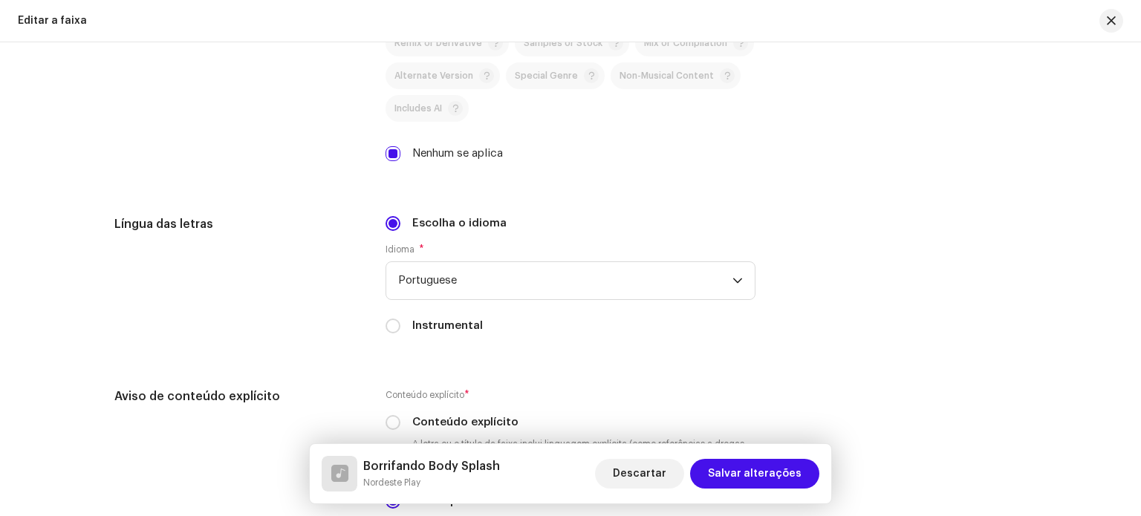
click at [428, 327] on label "Instrumental" at bounding box center [447, 326] width 71 height 16
click at [400, 327] on input "Instrumental" at bounding box center [393, 326] width 15 height 15
radio input "true"
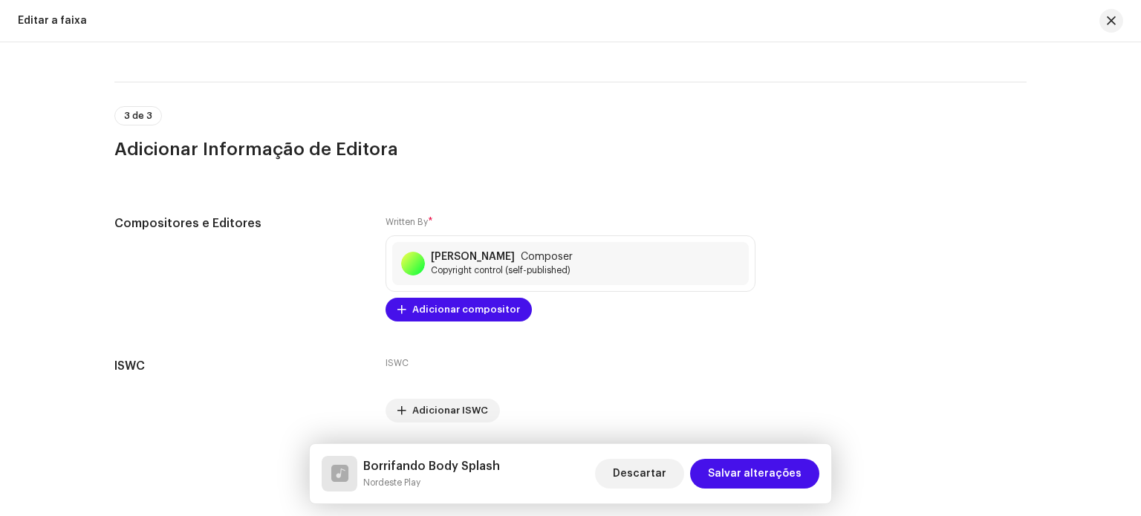
scroll to position [2629, 0]
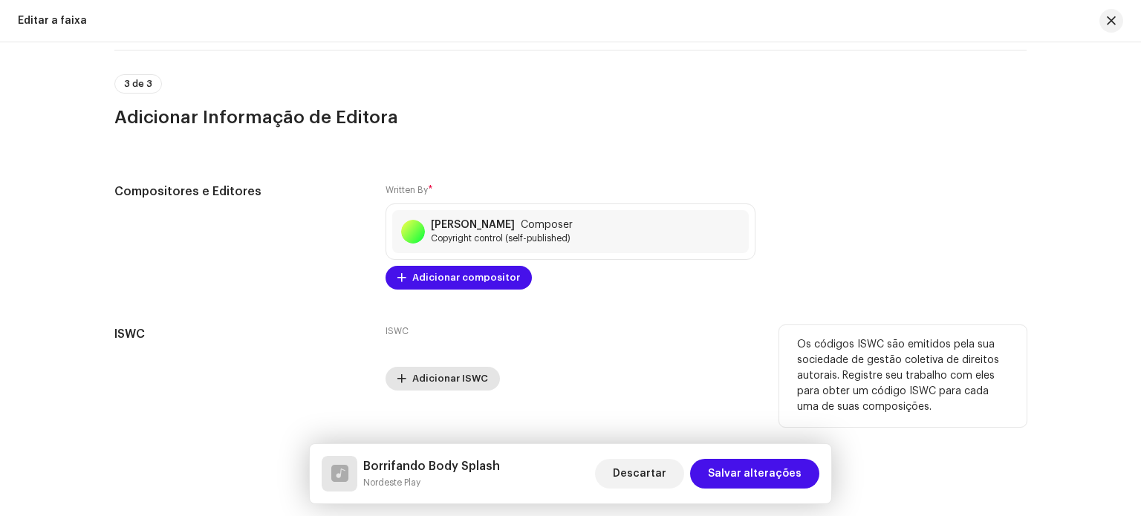
click at [436, 373] on span "Adicionar ISWC" at bounding box center [450, 379] width 76 height 30
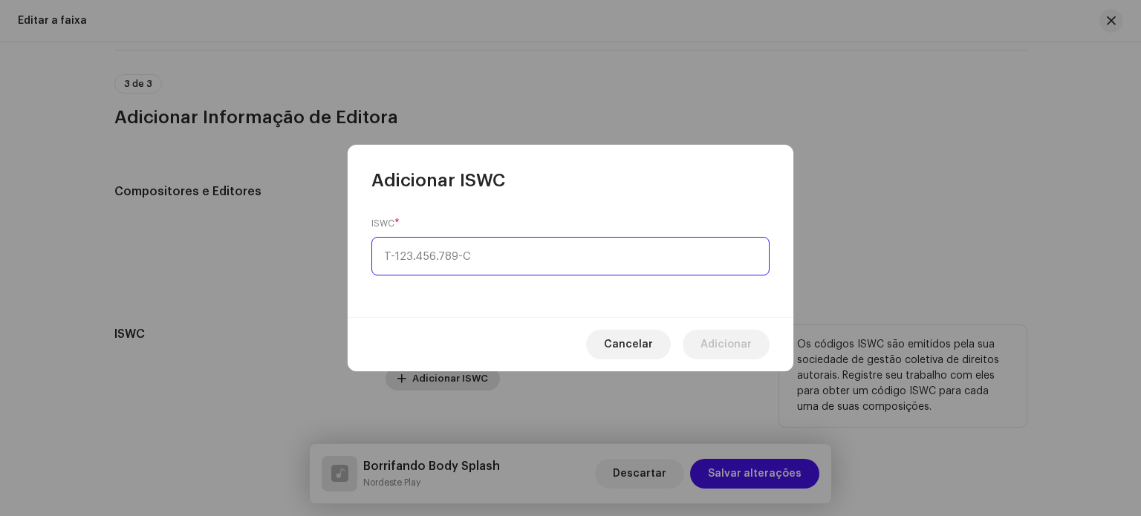
type input "_-___.___.___-_"
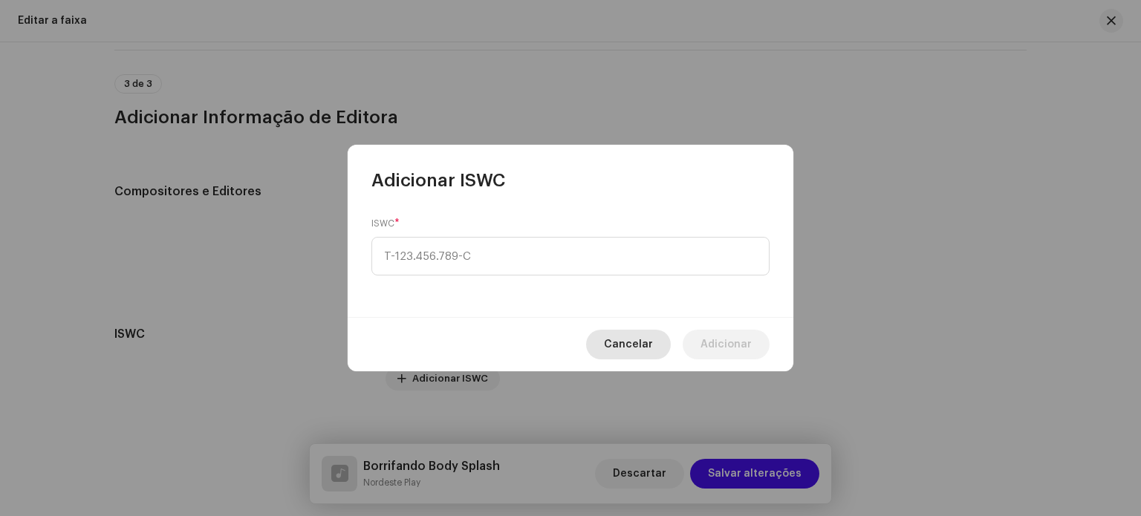
click at [645, 338] on span "Cancelar" at bounding box center [628, 345] width 49 height 30
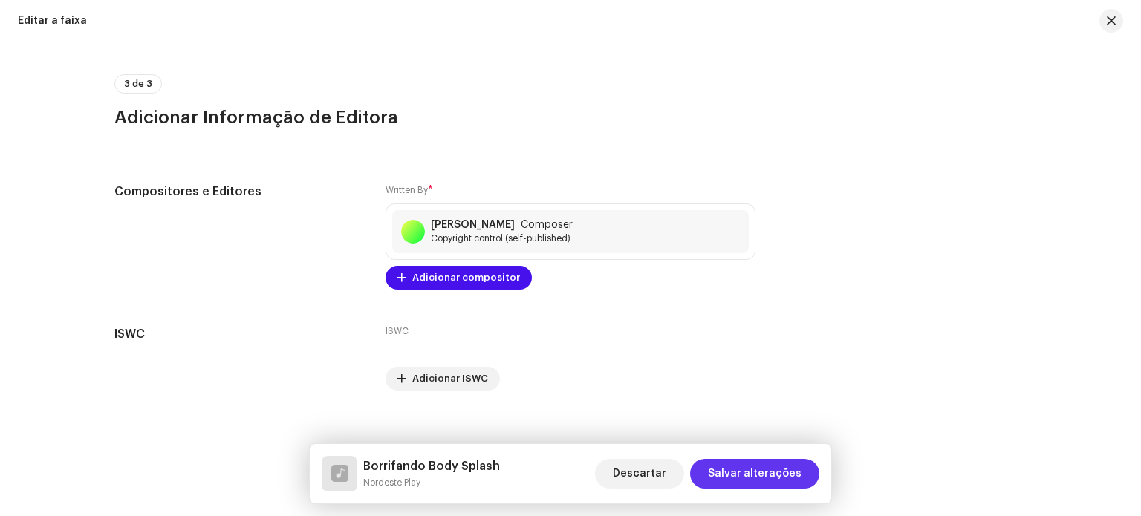
click at [741, 463] on span "Salvar alterações" at bounding box center [755, 474] width 94 height 30
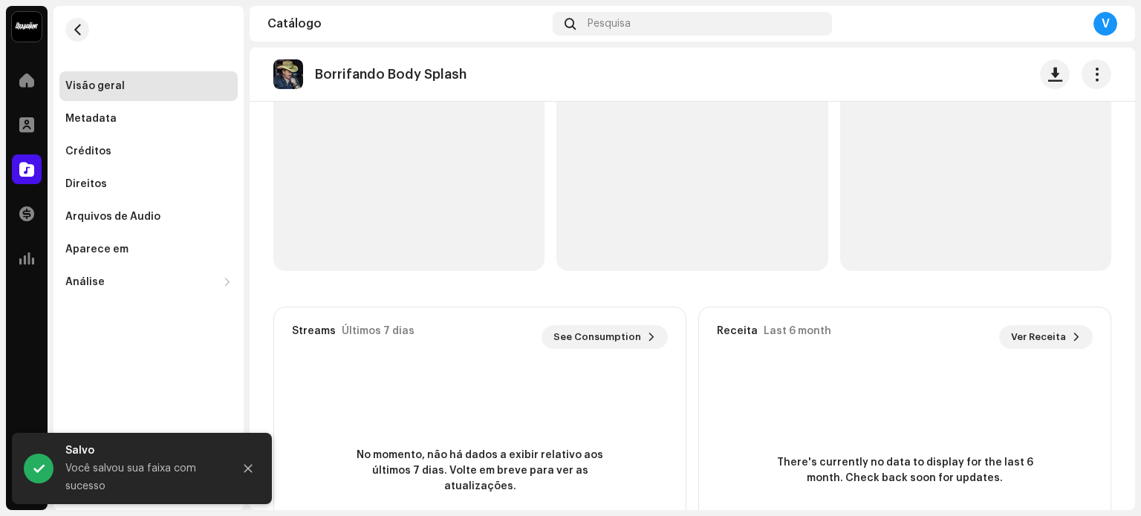
scroll to position [168, 0]
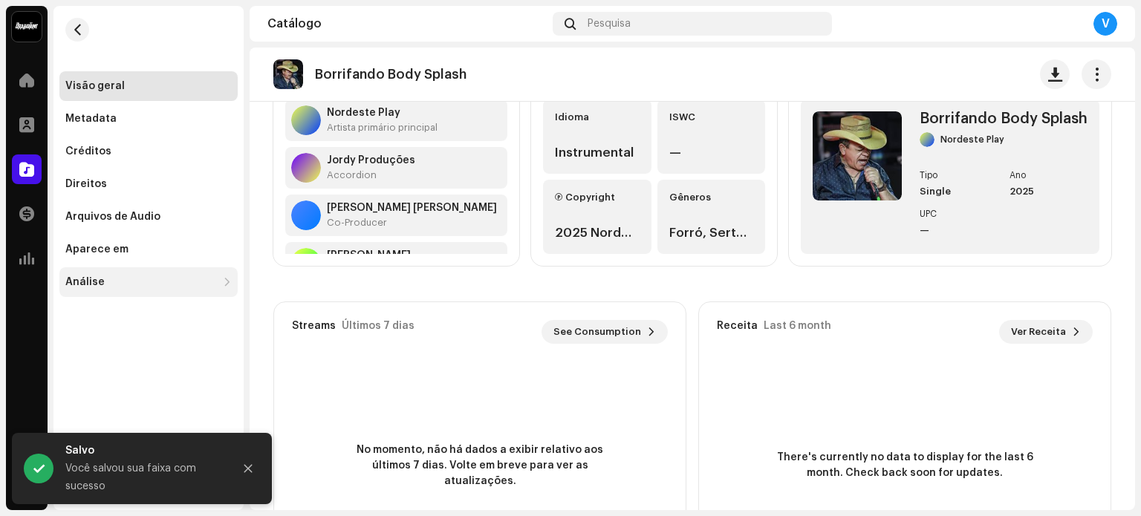
click at [139, 274] on div "Análise" at bounding box center [148, 282] width 178 height 30
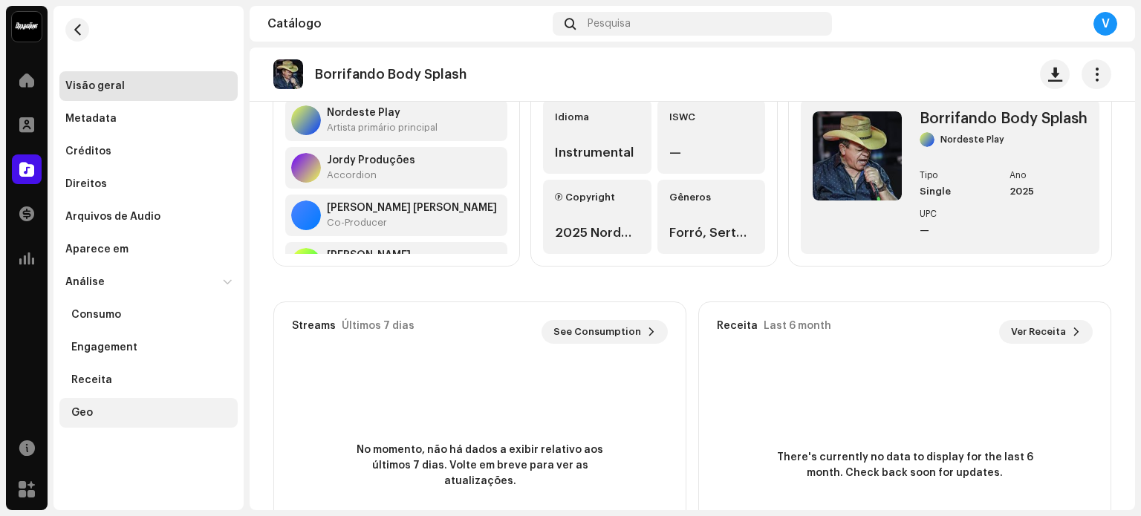
click at [123, 414] on div "Geo" at bounding box center [151, 413] width 160 height 12
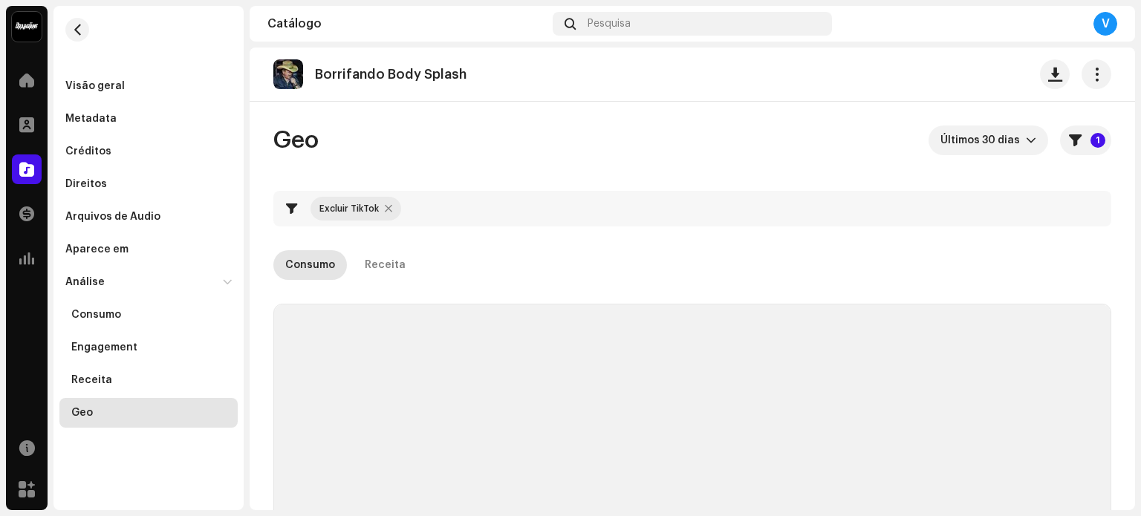
checkbox input "true"
drag, startPoint x: 119, startPoint y: 103, endPoint x: 136, endPoint y: 85, distance: 24.7
click at [136, 85] on div "Visão geral Metadata Créditos Direitos Arquivos de Áudio Aparece em Análise Con…" at bounding box center [148, 249] width 178 height 357
click at [136, 85] on div "Visão geral" at bounding box center [148, 86] width 166 height 12
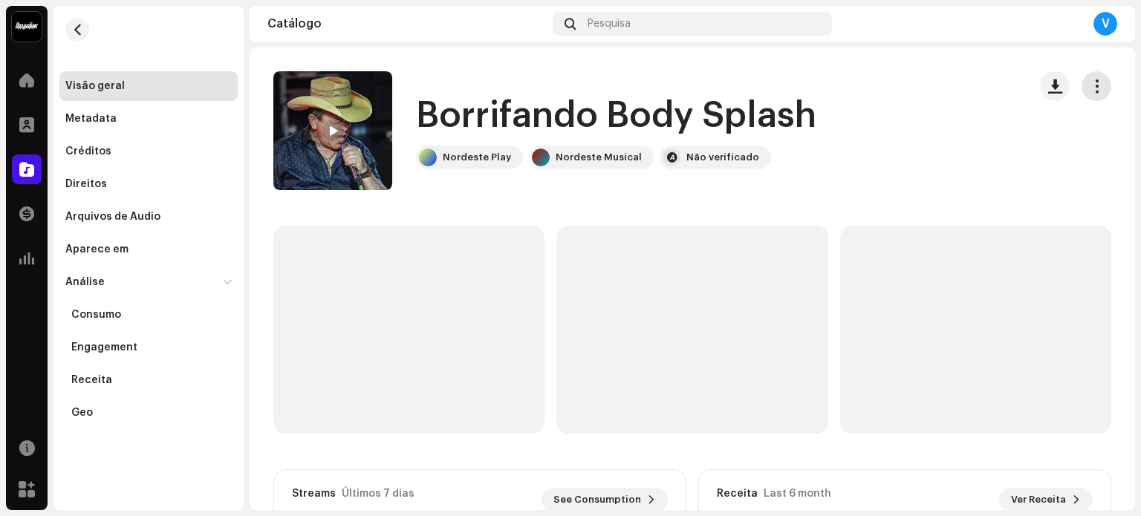
click at [1096, 91] on button "button" at bounding box center [1097, 86] width 30 height 30
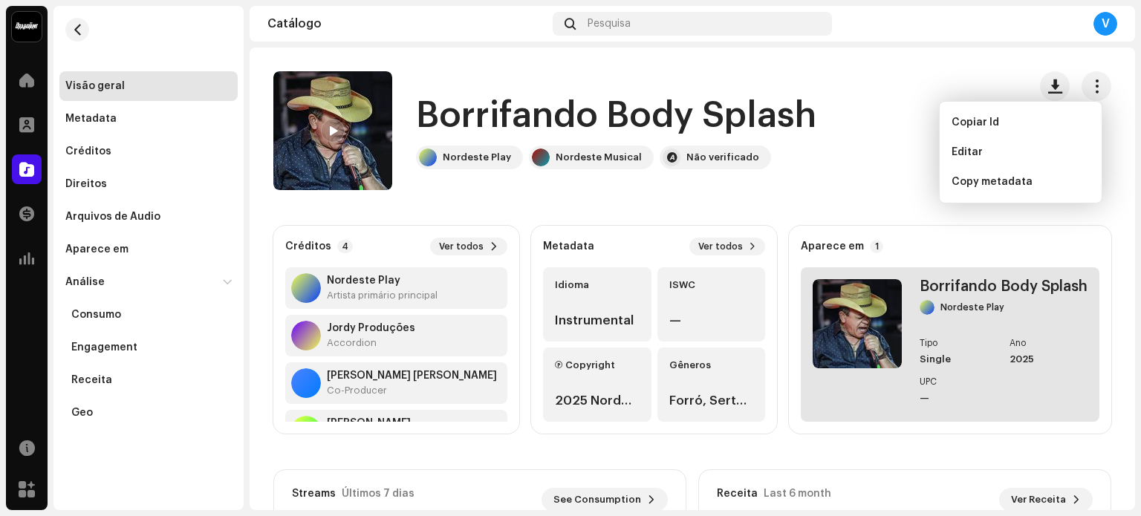
click at [993, 387] on div "Tipo Single Ano 2025 UPC —" at bounding box center [1004, 371] width 168 height 65
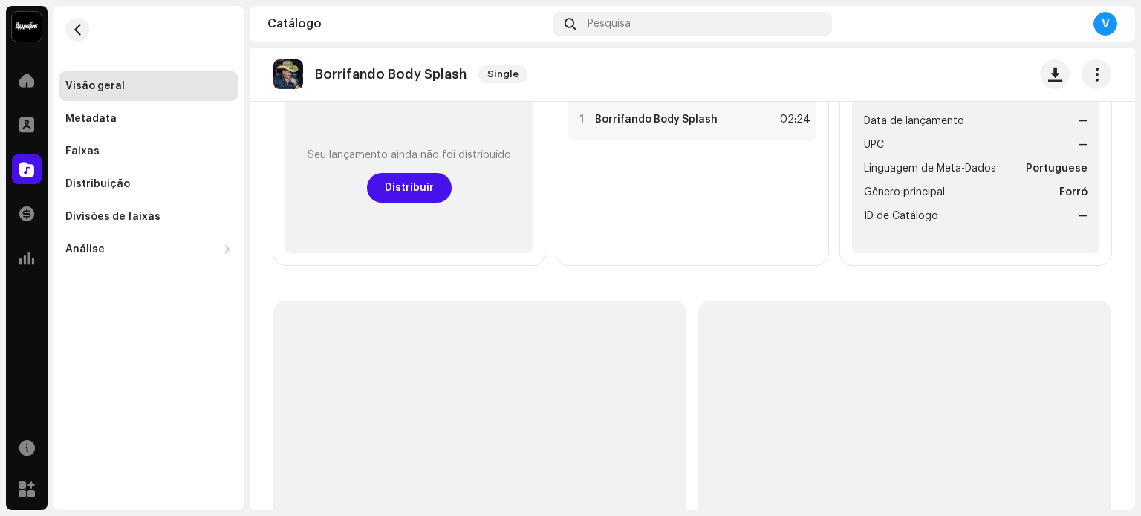
scroll to position [117, 0]
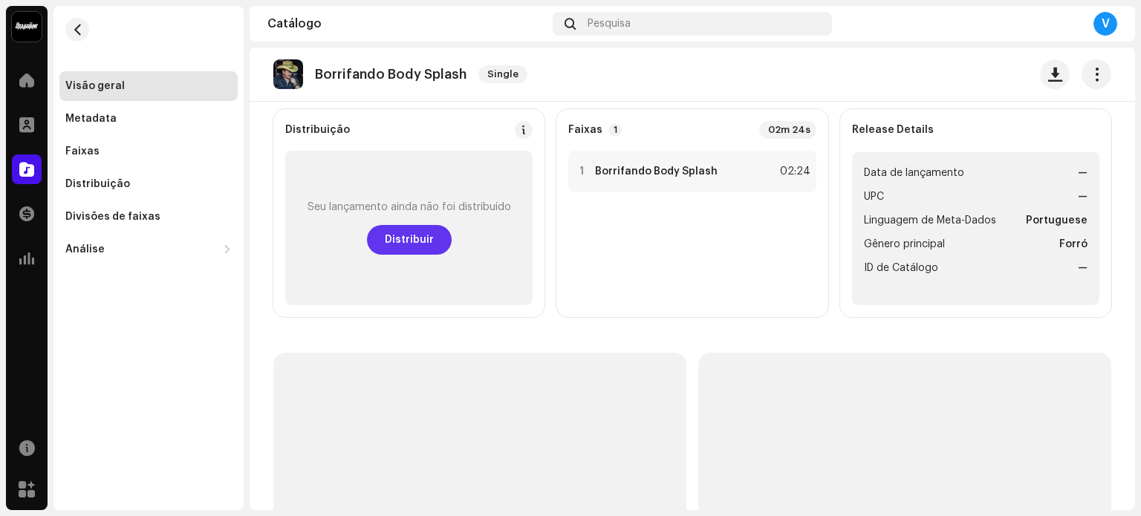
click at [403, 241] on span "Distribuir" at bounding box center [409, 240] width 49 height 30
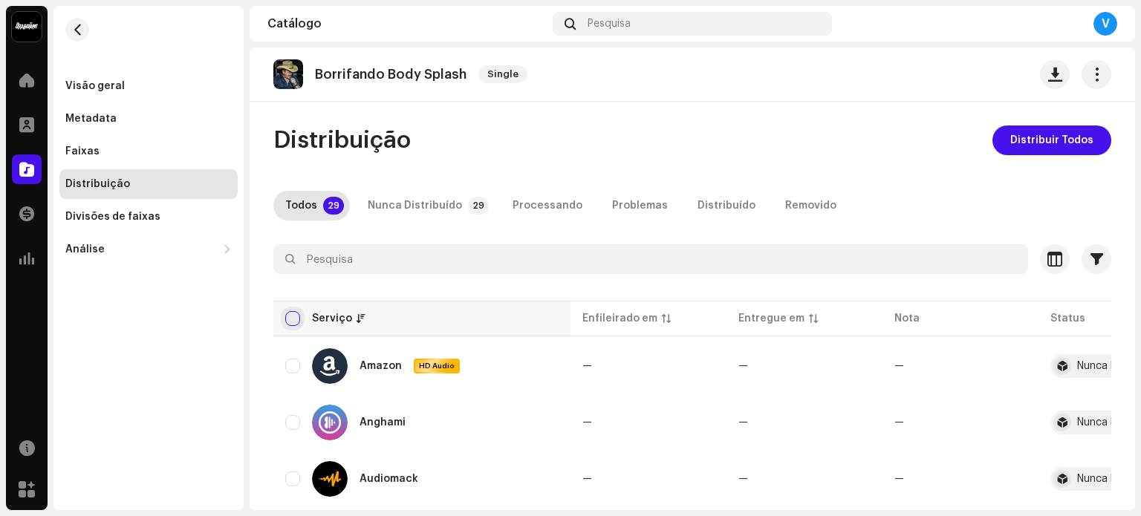
click at [292, 314] on input "checkbox" at bounding box center [292, 318] width 15 height 15
checkbox input "true"
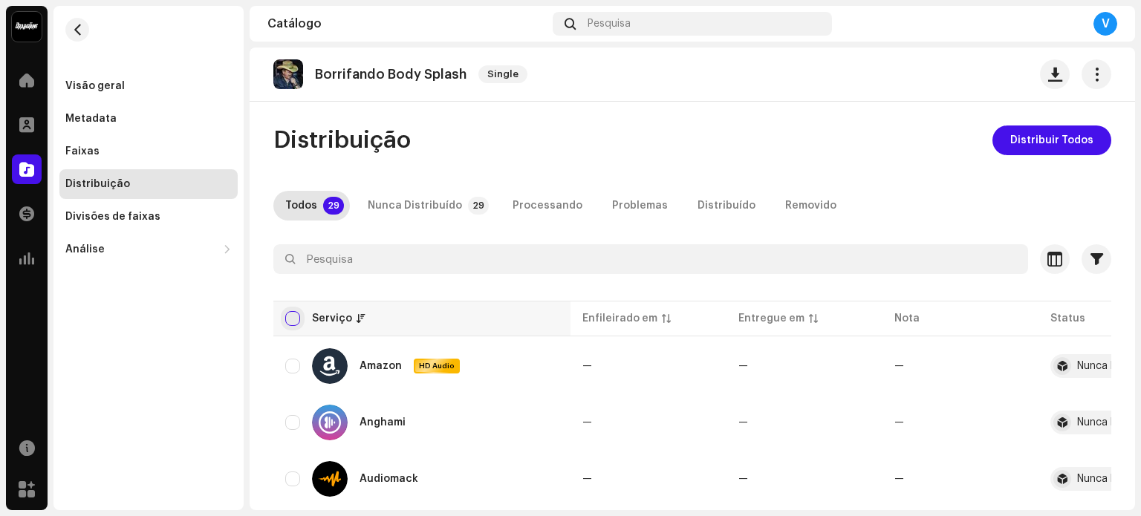
checkbox input "true"
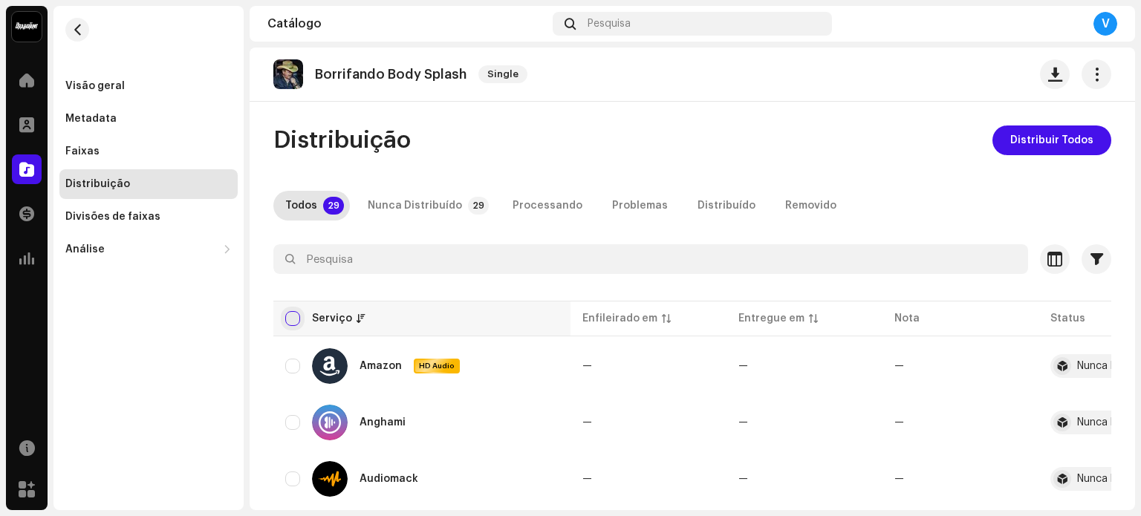
checkbox input "true"
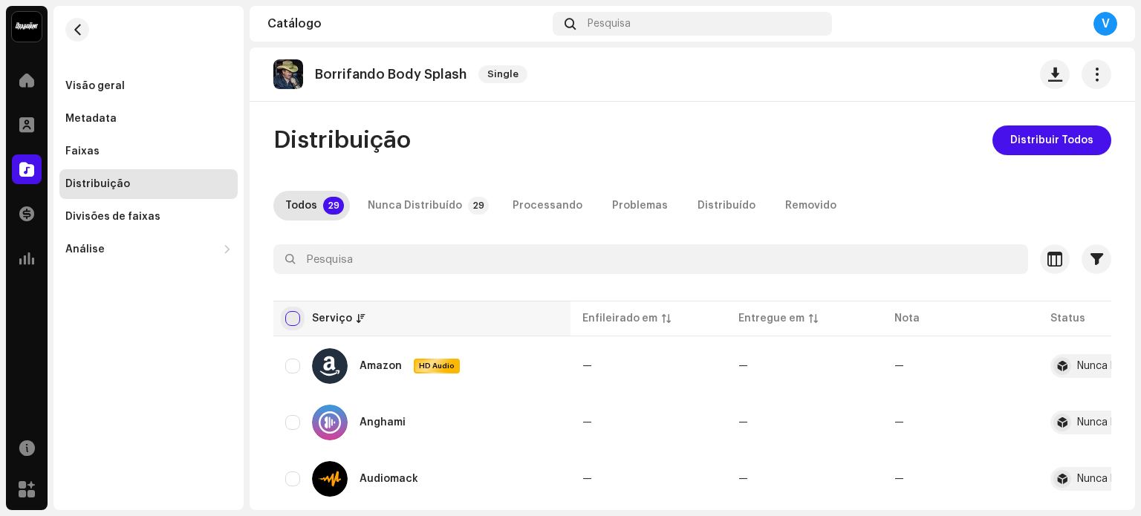
checkbox input "true"
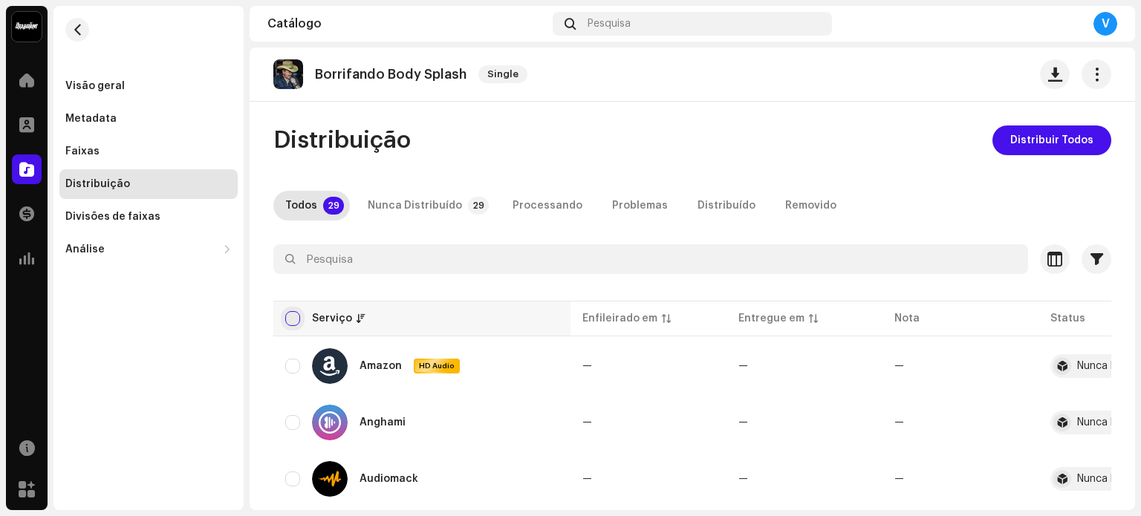
checkbox input "true"
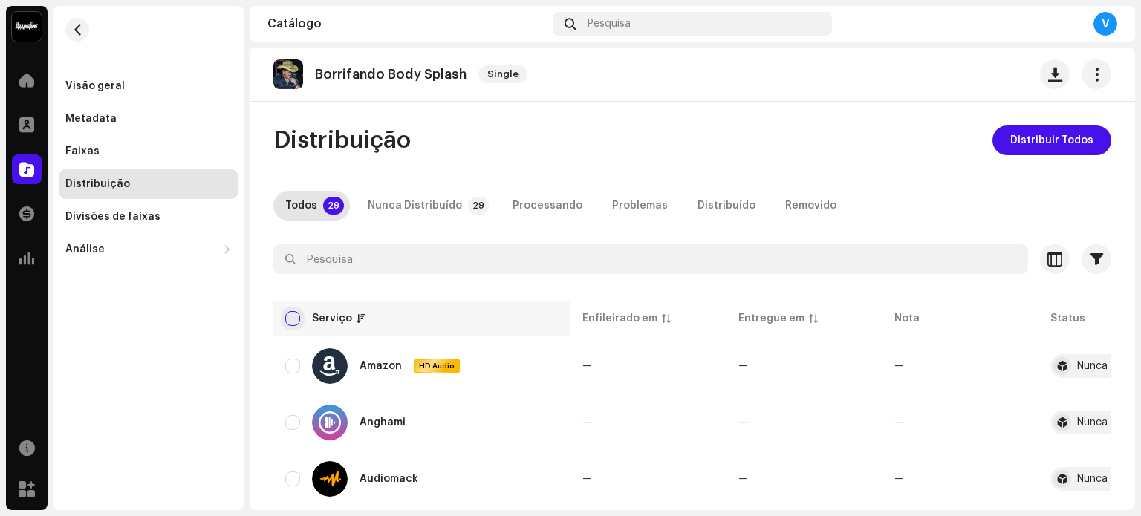
checkbox input "true"
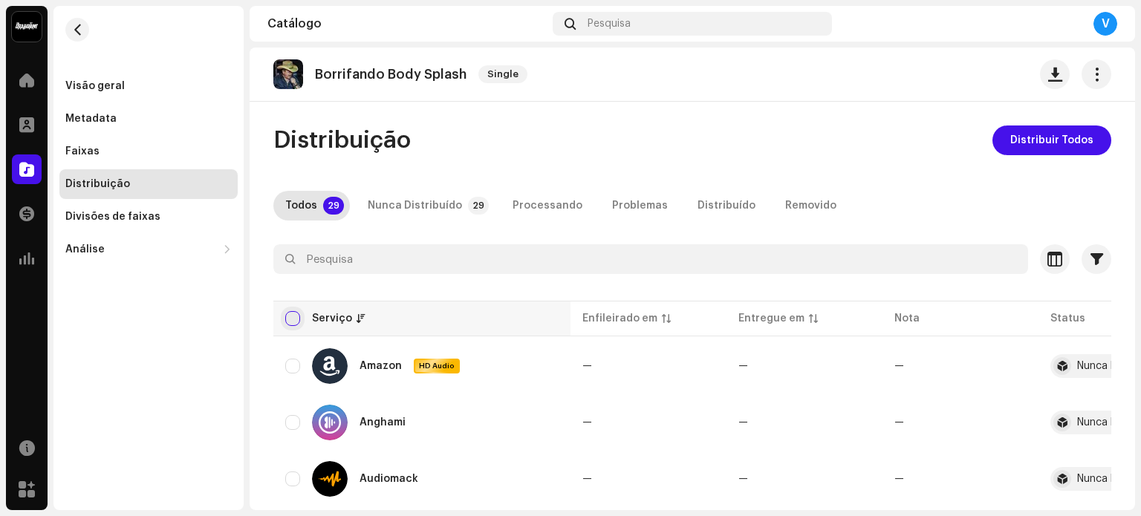
checkbox input "true"
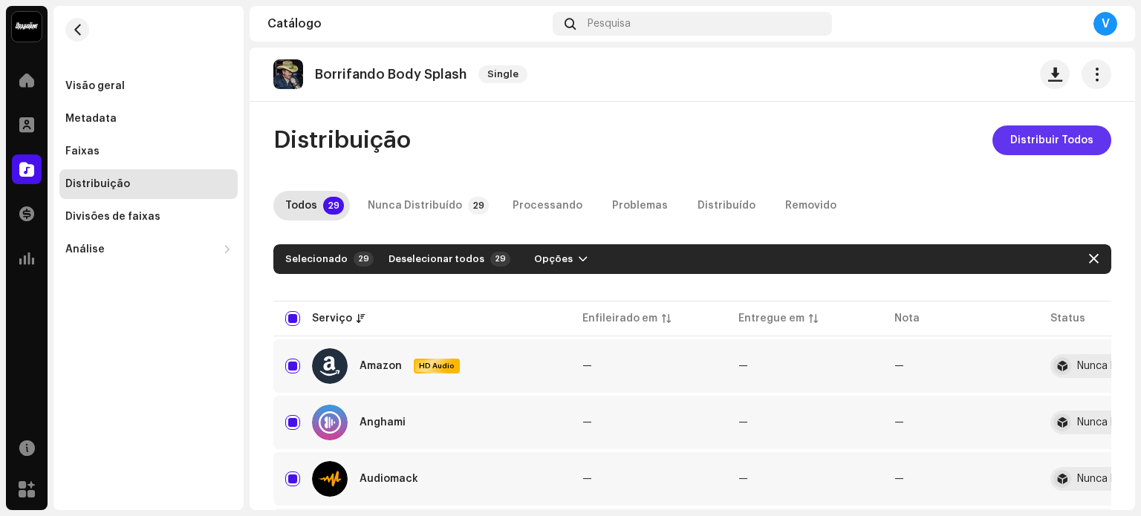
click at [1040, 137] on span "Distribuir Todos" at bounding box center [1051, 141] width 83 height 30
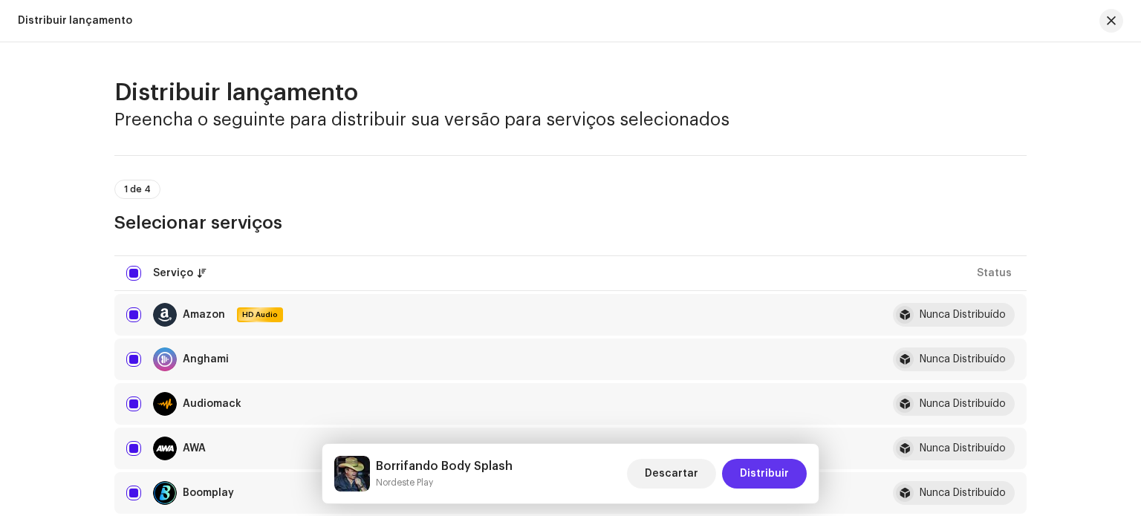
click at [761, 484] on span "Distribuir" at bounding box center [764, 474] width 49 height 30
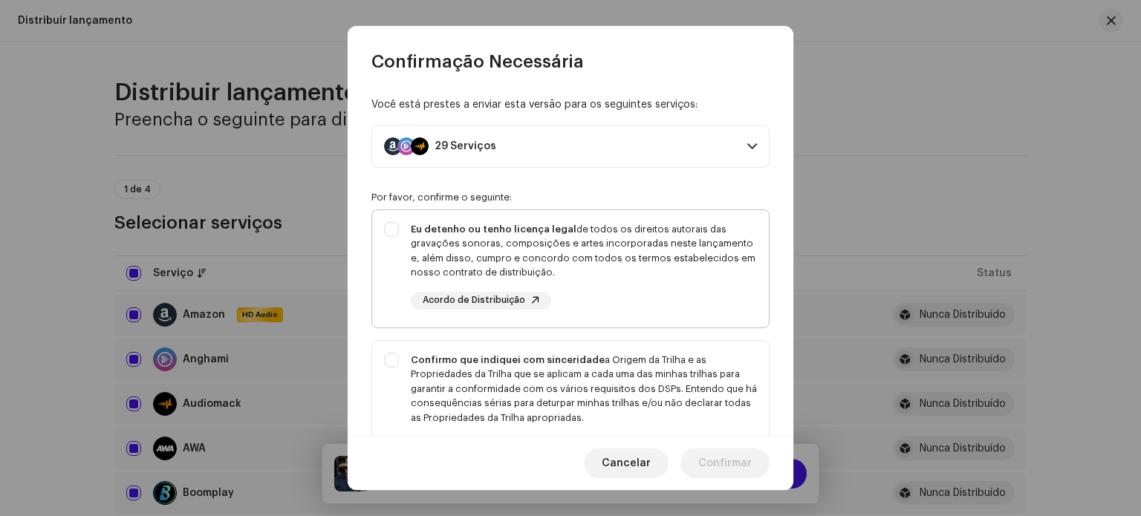
click at [548, 236] on div "Eu detenho ou tenho licença legal de todos os direitos autorais das gravações s…" at bounding box center [584, 251] width 346 height 58
checkbox input "true"
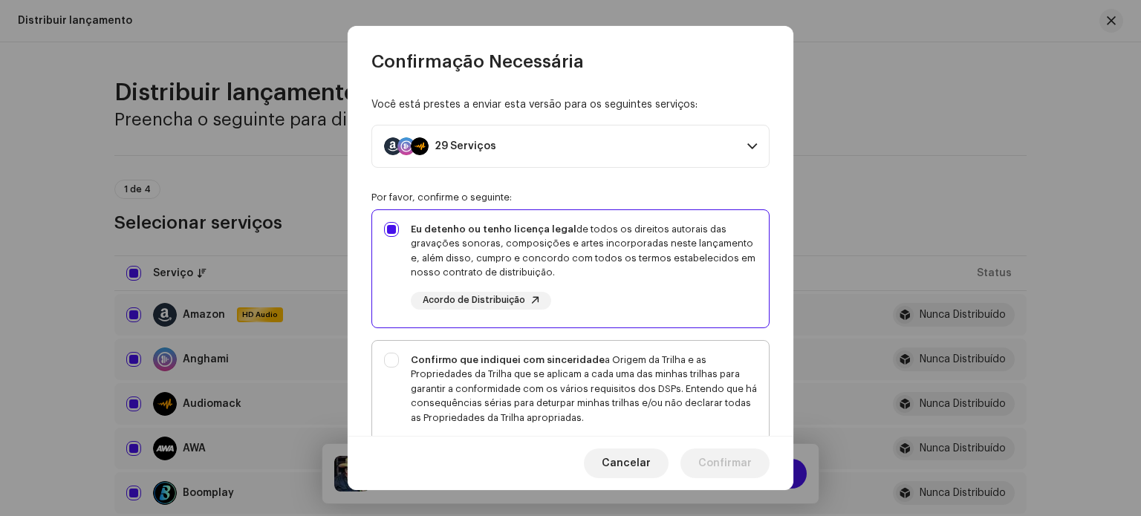
click at [571, 359] on strong "Confirmo que indiquei com sinceridade" at bounding box center [508, 360] width 194 height 10
checkbox input "true"
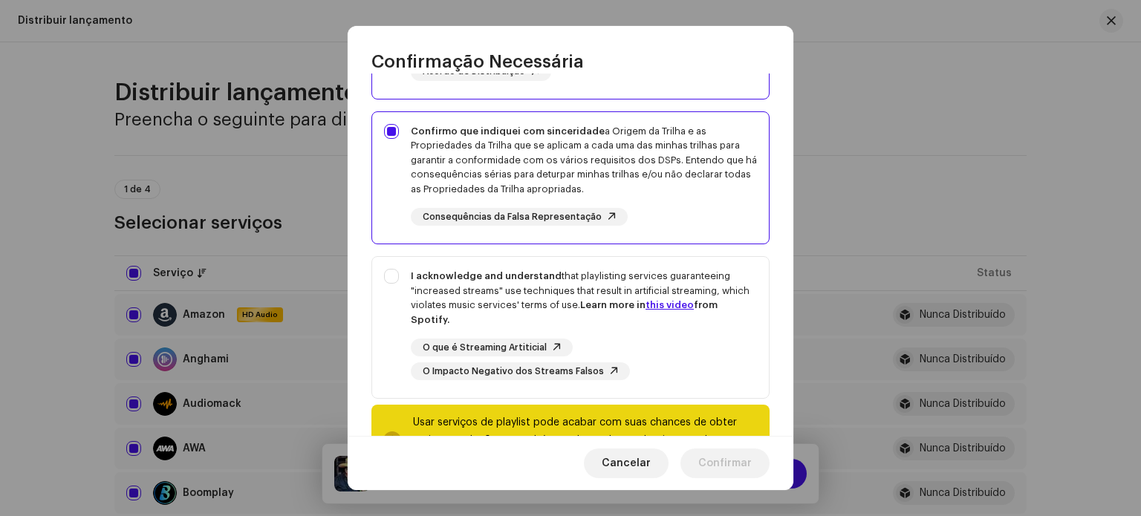
scroll to position [282, 0]
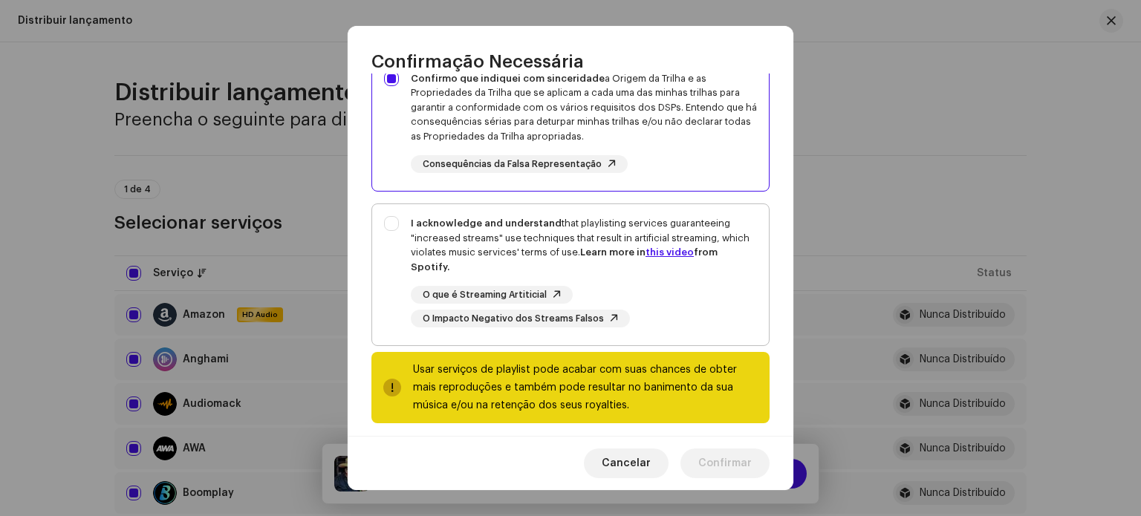
click at [478, 239] on div "I acknowledge and understand that playlisting services guaranteeing "increased …" at bounding box center [584, 245] width 346 height 58
checkbox input "true"
click at [740, 472] on span "Confirmar" at bounding box center [724, 464] width 53 height 30
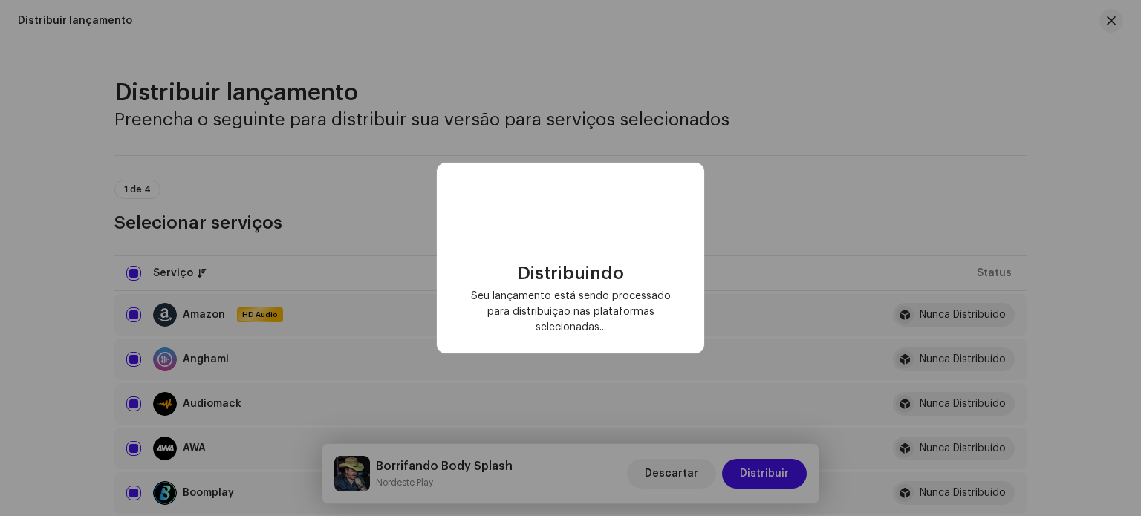
checkbox input "false"
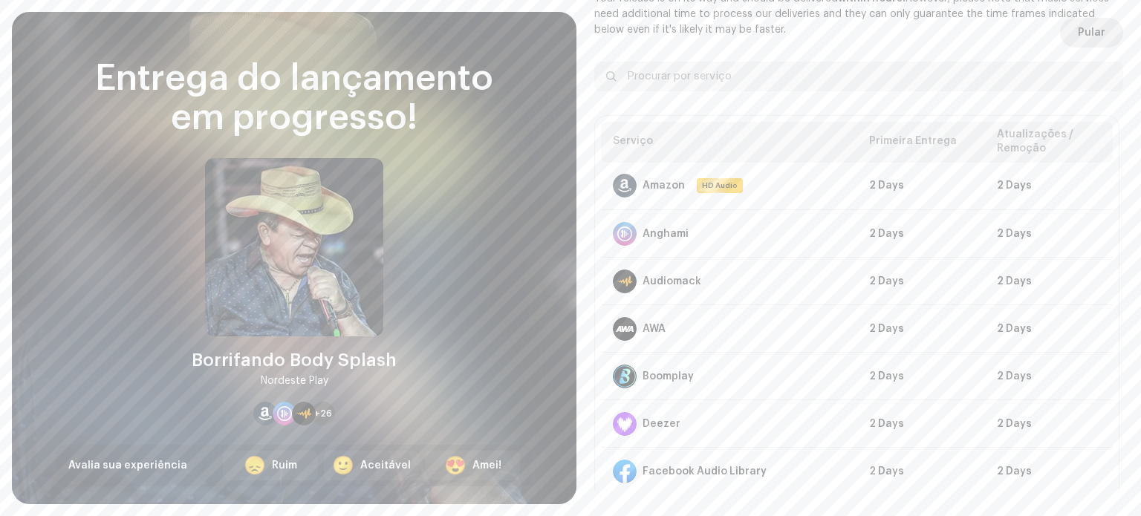
click at [1094, 26] on span "Pular" at bounding box center [1091, 33] width 27 height 30
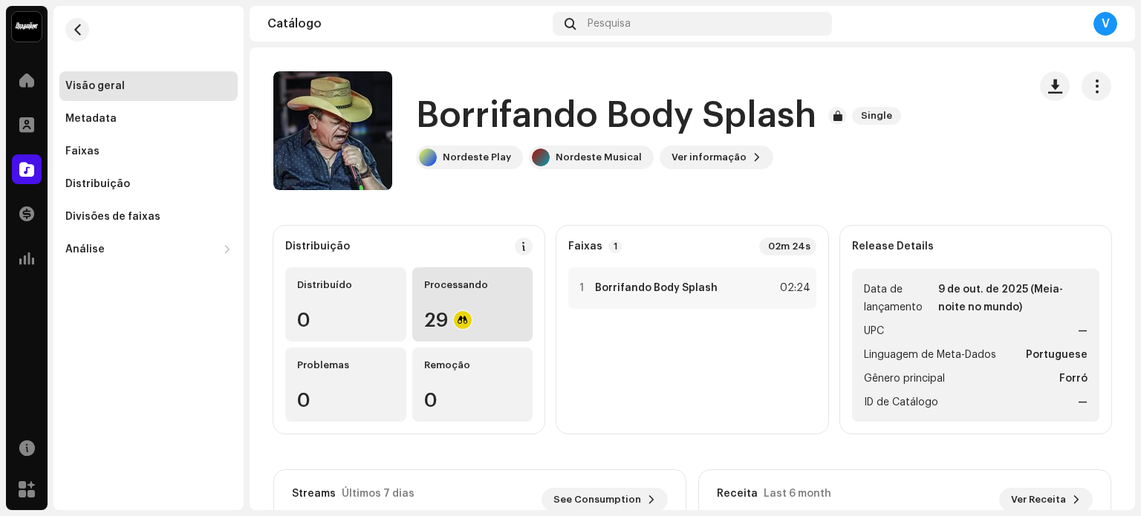
click at [437, 294] on div "Processando 29" at bounding box center [472, 304] width 121 height 74
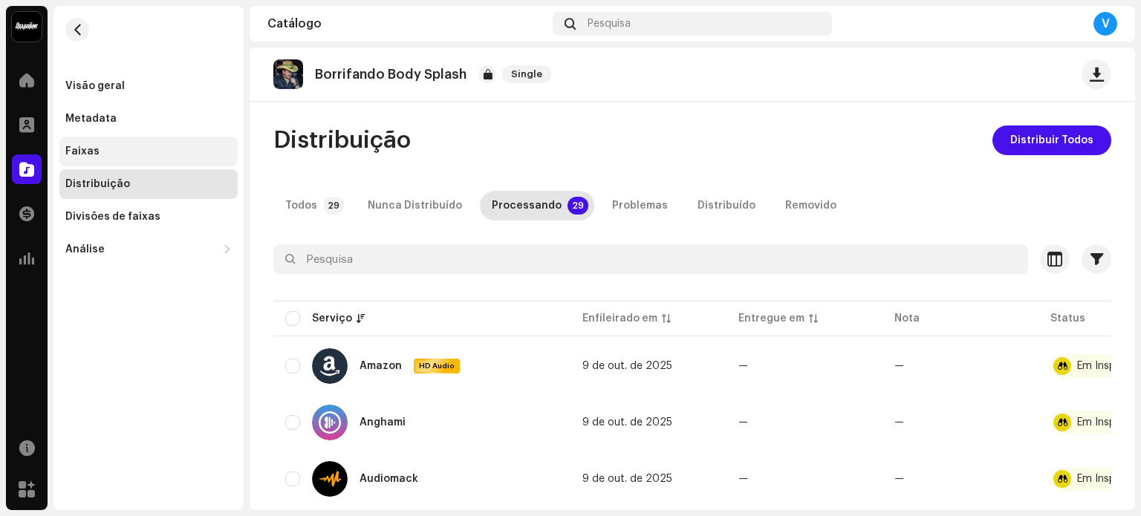
click at [160, 152] on div "Faixas" at bounding box center [148, 152] width 166 height 12
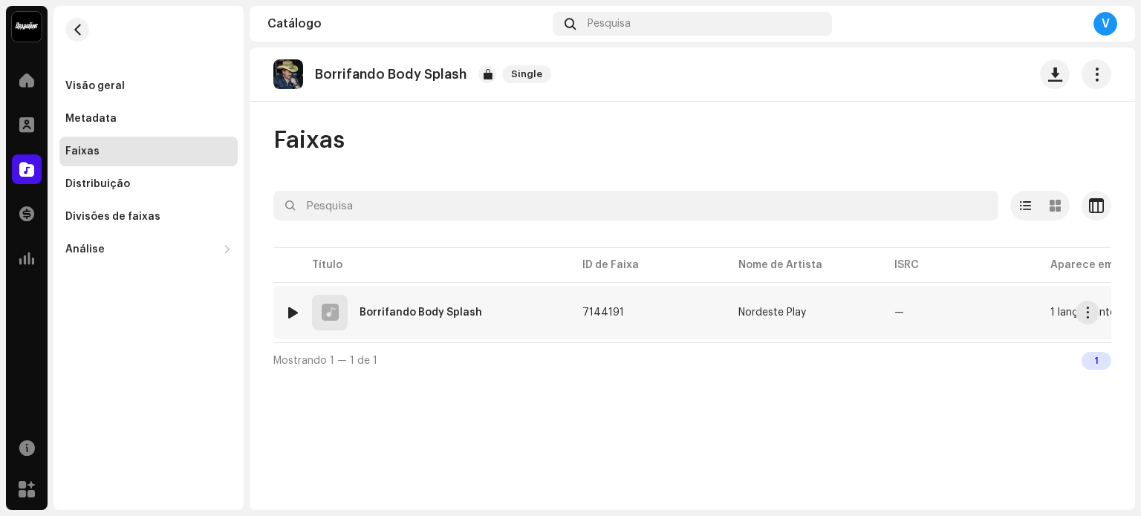
click at [299, 311] on img at bounding box center [292, 312] width 19 height 19
click at [381, 326] on div "1 Borrifando Body Splash" at bounding box center [421, 313] width 273 height 36
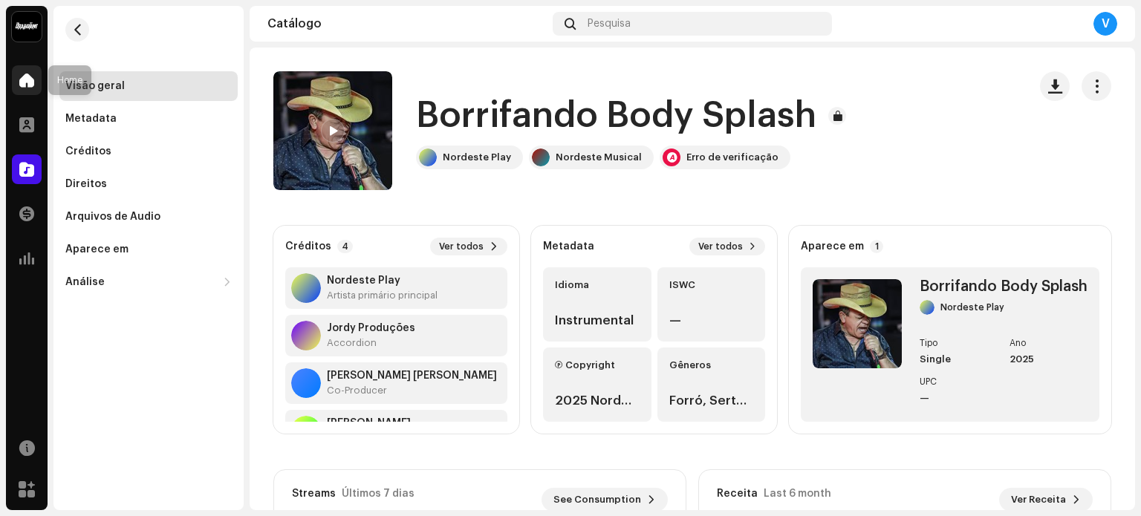
click at [39, 80] on div at bounding box center [27, 80] width 30 height 30
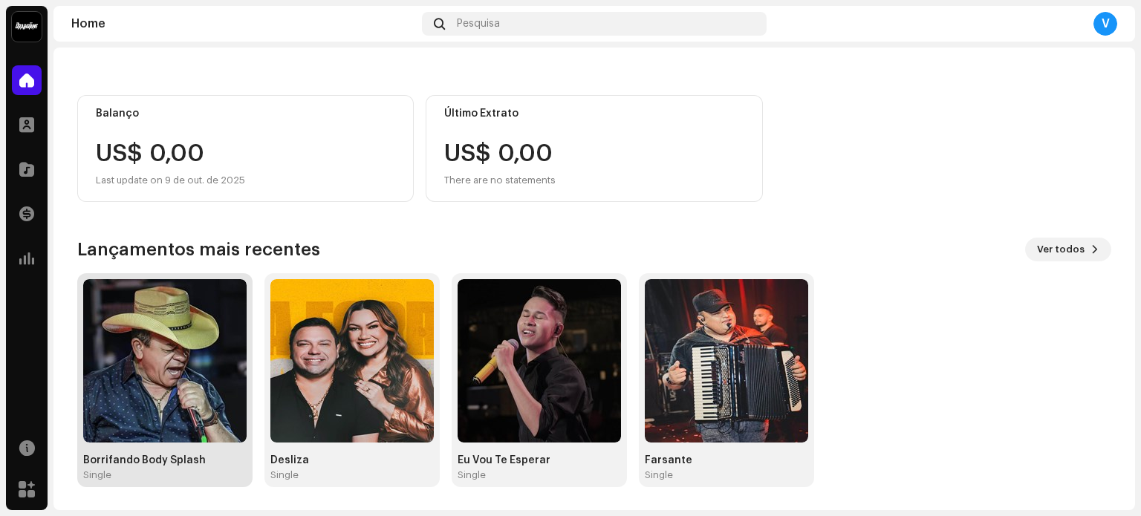
click at [195, 370] on img at bounding box center [164, 360] width 163 height 163
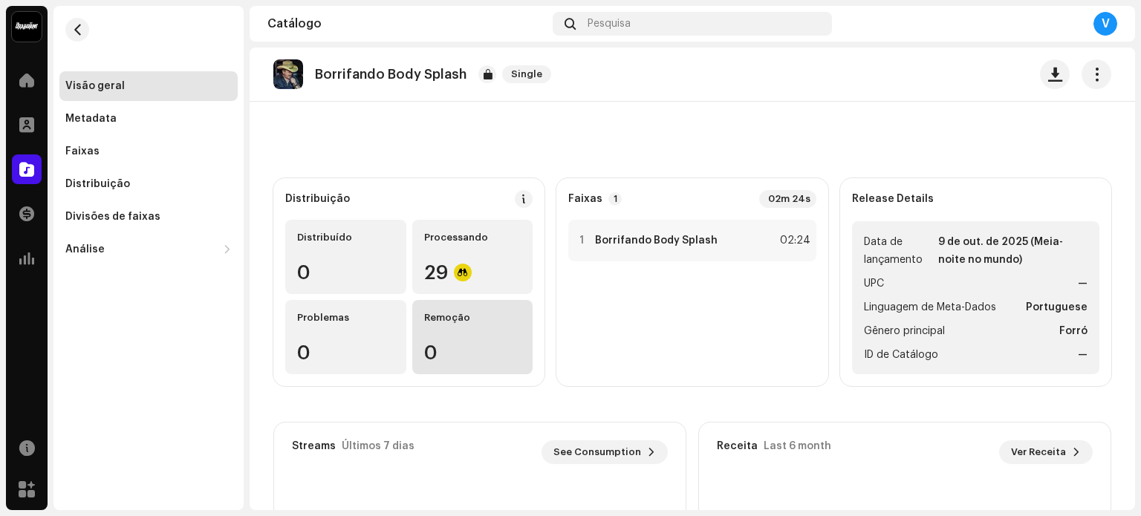
scroll to position [25, 0]
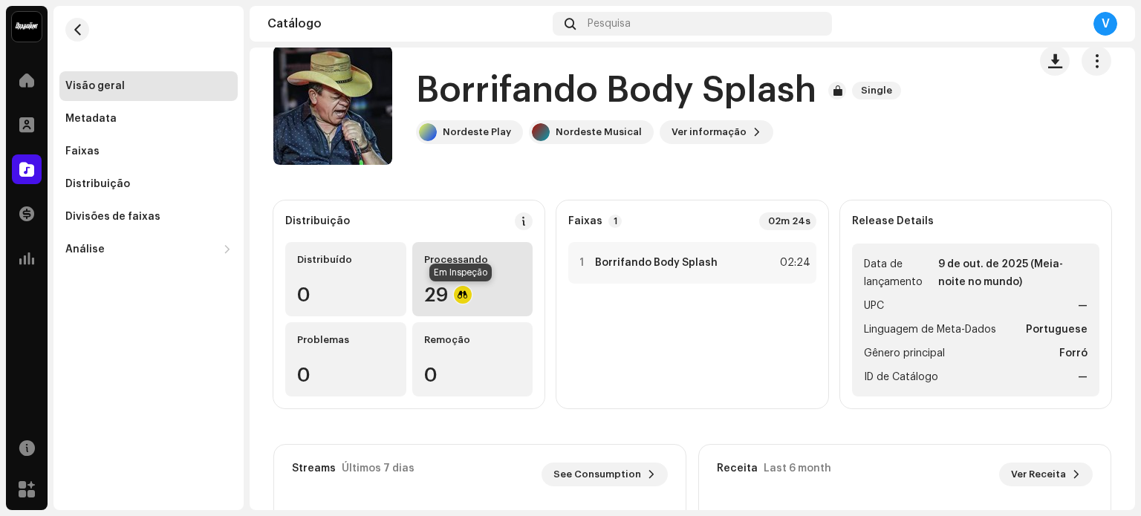
click at [461, 296] on div at bounding box center [463, 295] width 18 height 18
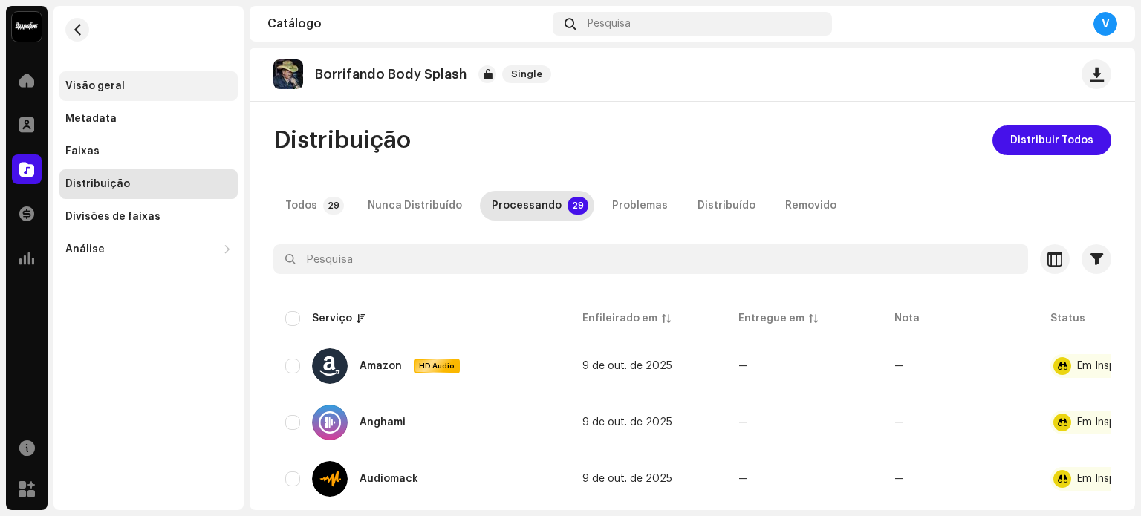
click at [119, 77] on div "Visão geral" at bounding box center [148, 86] width 178 height 30
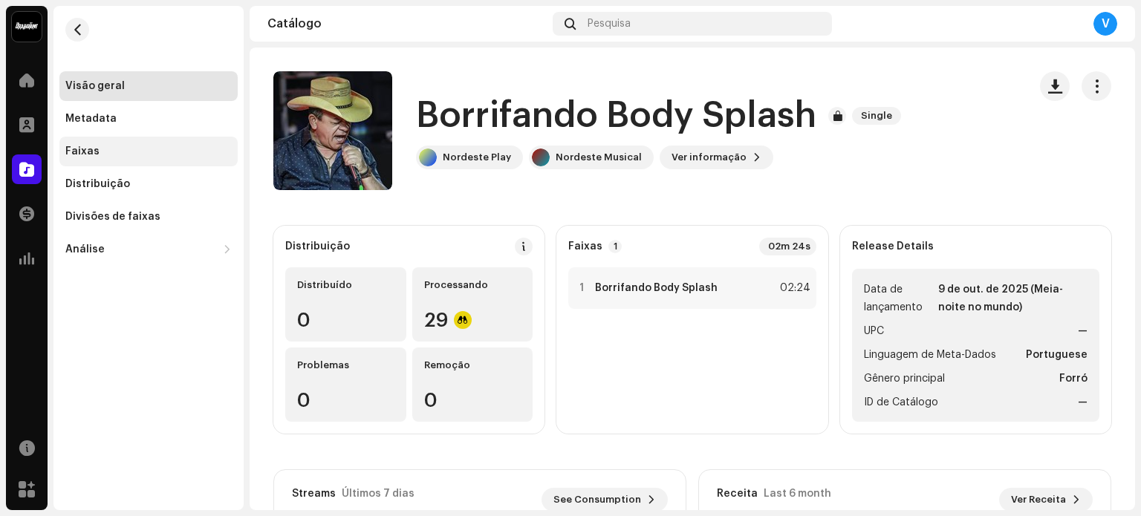
click at [125, 154] on div "Faixas" at bounding box center [148, 152] width 166 height 12
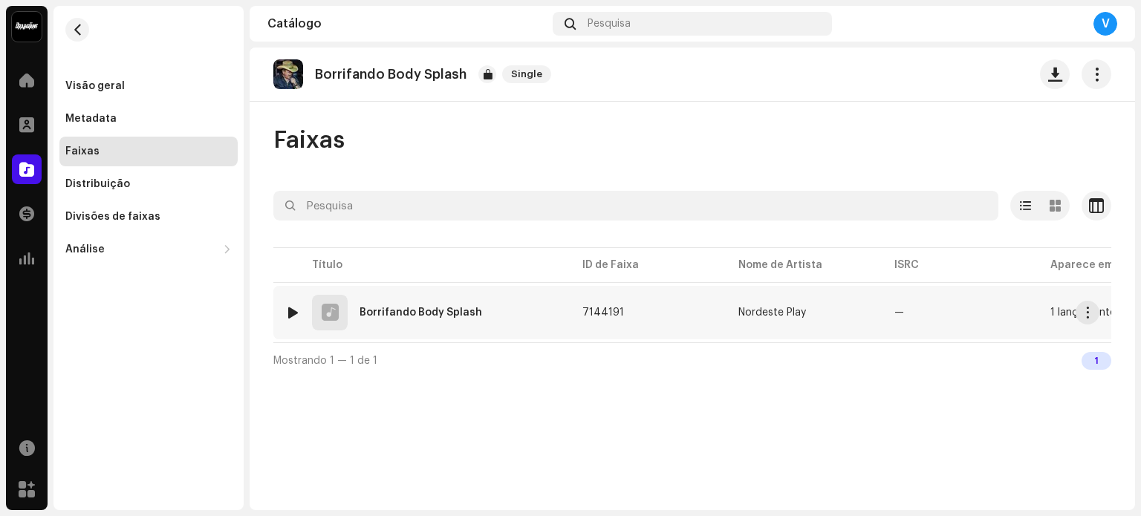
click at [292, 316] on div at bounding box center [293, 313] width 11 height 12
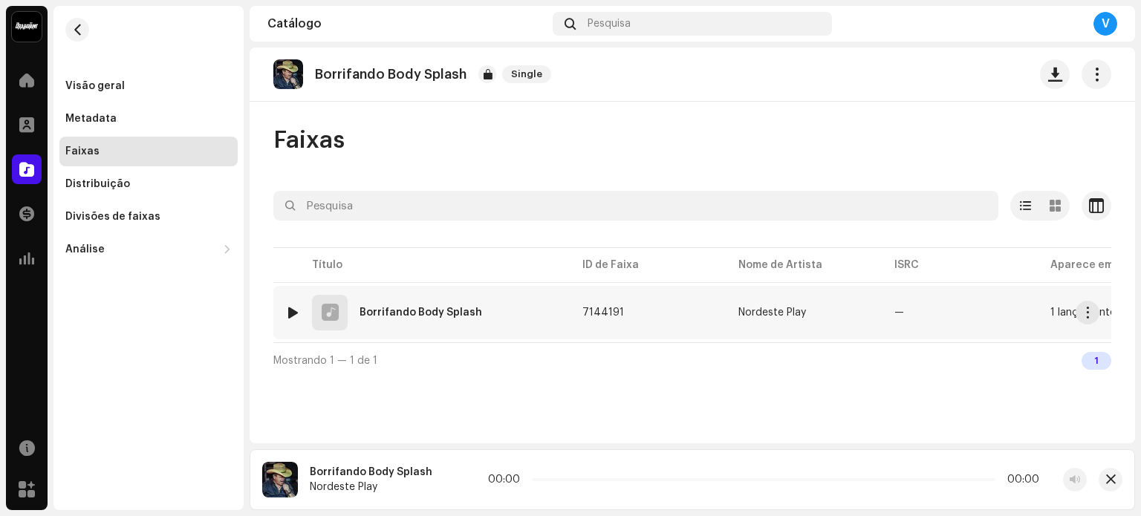
click at [343, 319] on div at bounding box center [330, 313] width 36 height 36
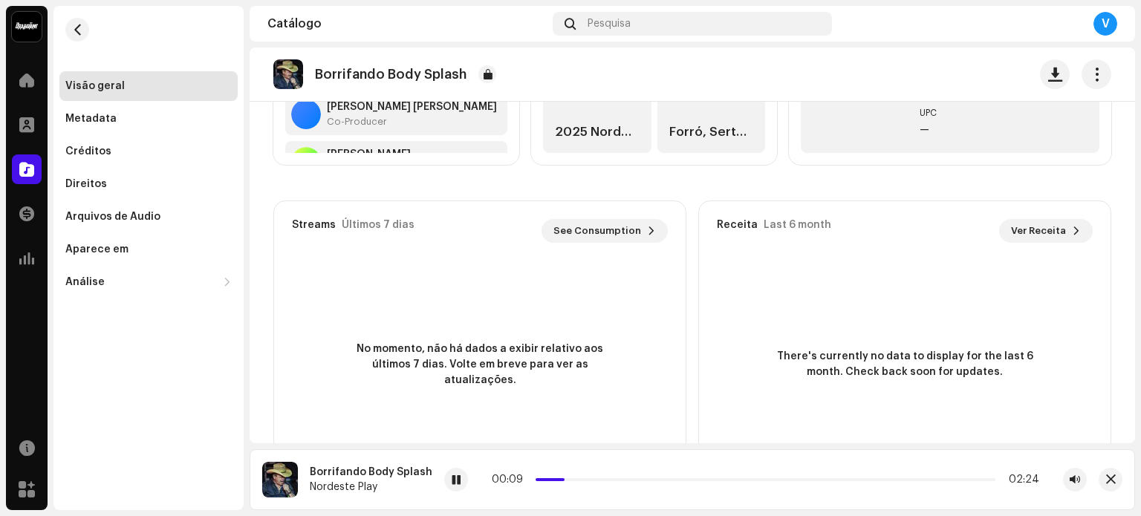
scroll to position [270, 0]
drag, startPoint x: 27, startPoint y: 74, endPoint x: 3, endPoint y: 73, distance: 23.8
click at [27, 74] on span at bounding box center [26, 80] width 15 height 12
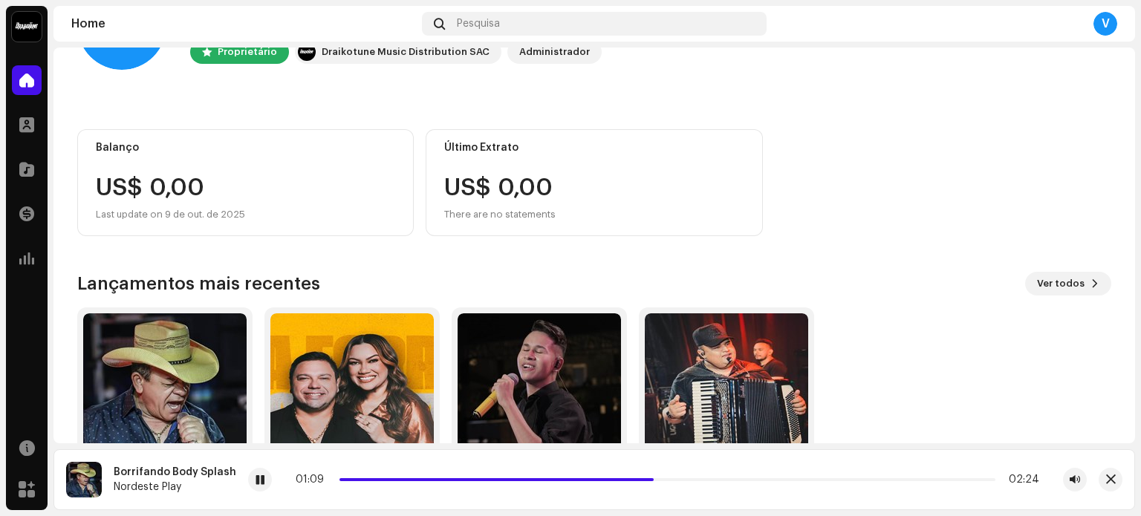
scroll to position [106, 0]
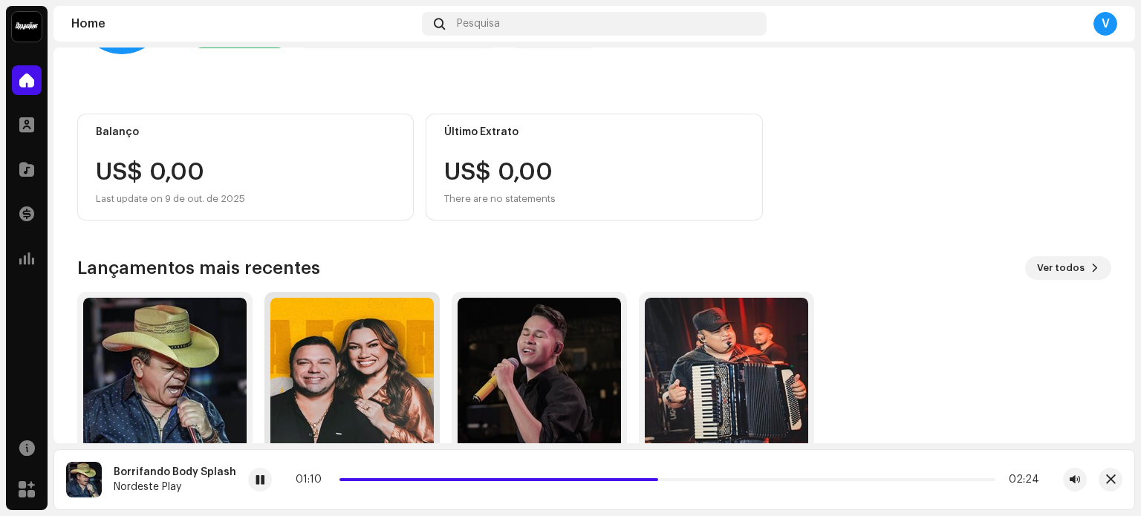
click at [391, 348] on img at bounding box center [351, 379] width 163 height 163
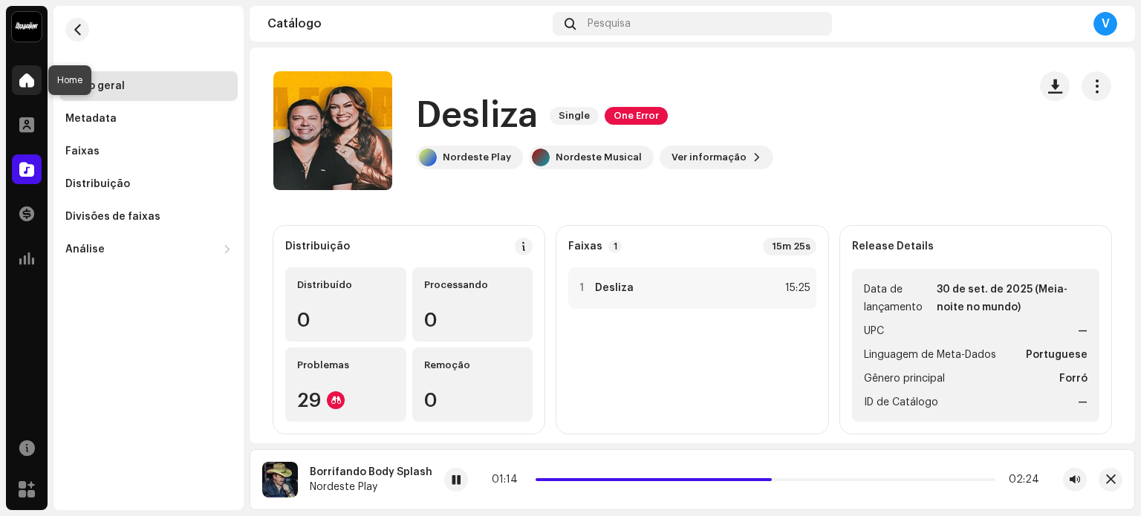
click at [30, 90] on div at bounding box center [27, 80] width 30 height 30
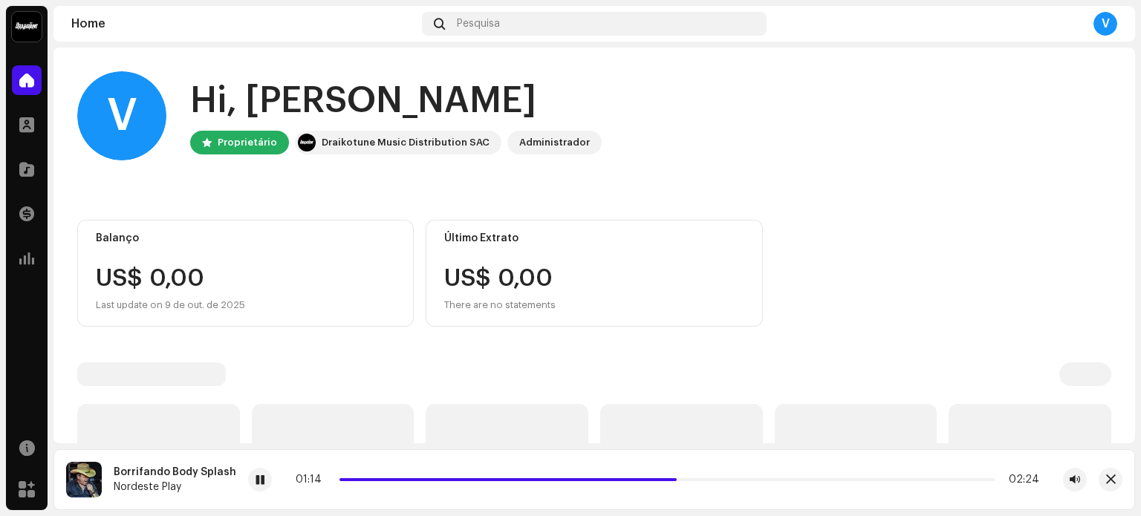
click at [30, 90] on div at bounding box center [27, 80] width 30 height 30
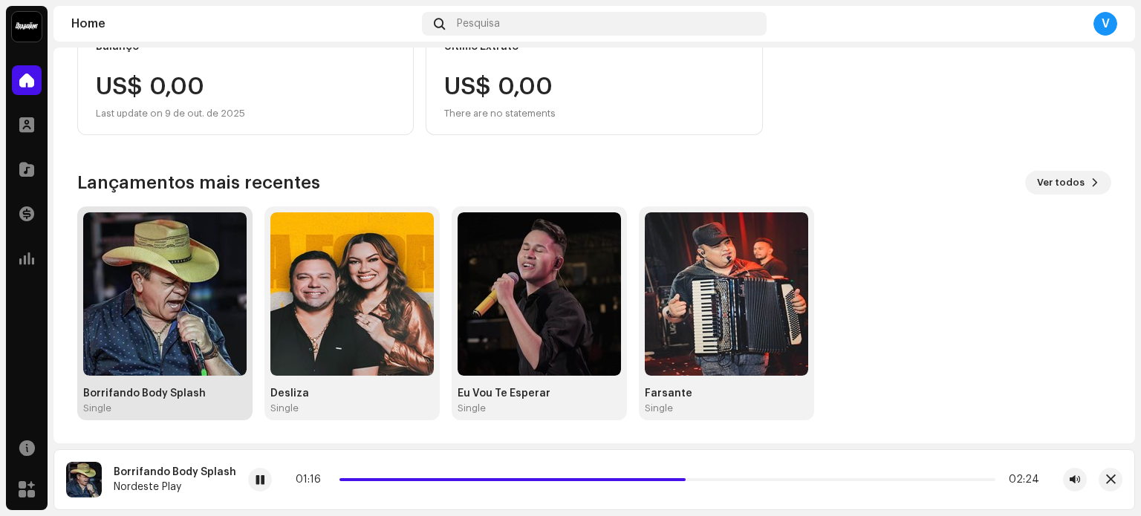
click at [172, 265] on img at bounding box center [164, 293] width 163 height 163
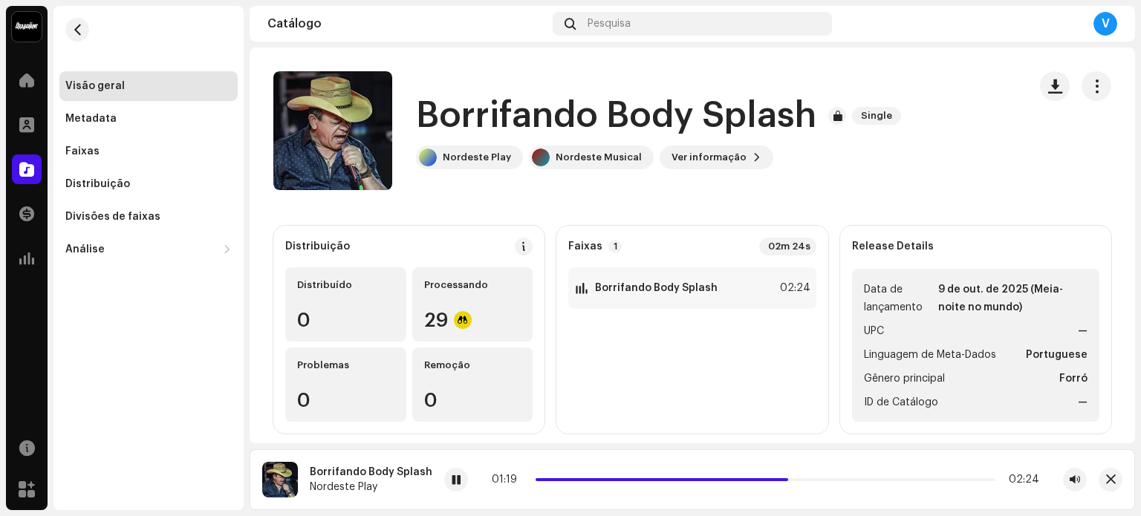
scroll to position [1, 0]
click at [1136, 311] on div "Nordeste Musical Home Perfil Catálogo Transações Análise Recursos Marketplace V…" at bounding box center [570, 258] width 1141 height 516
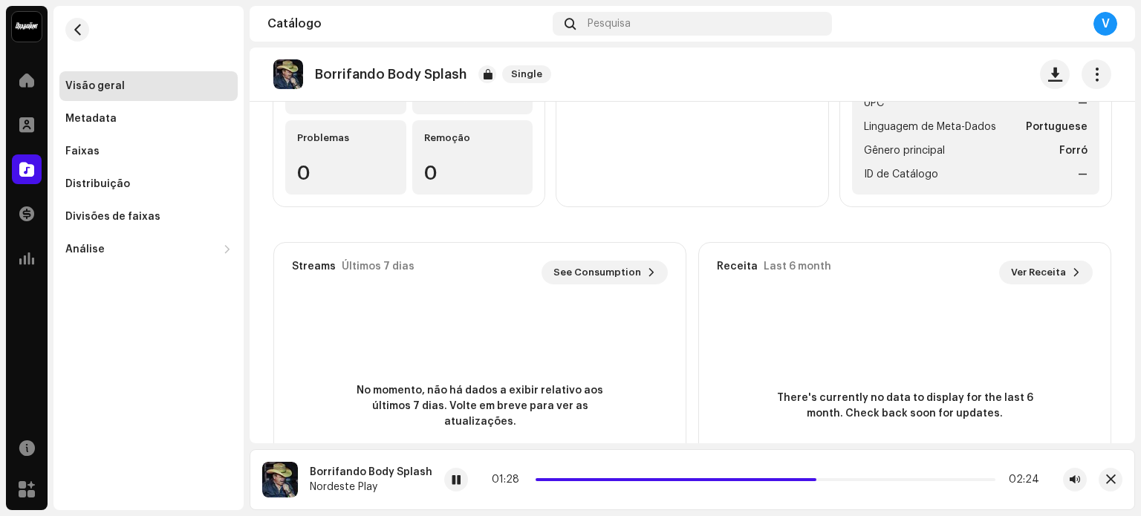
scroll to position [107, 0]
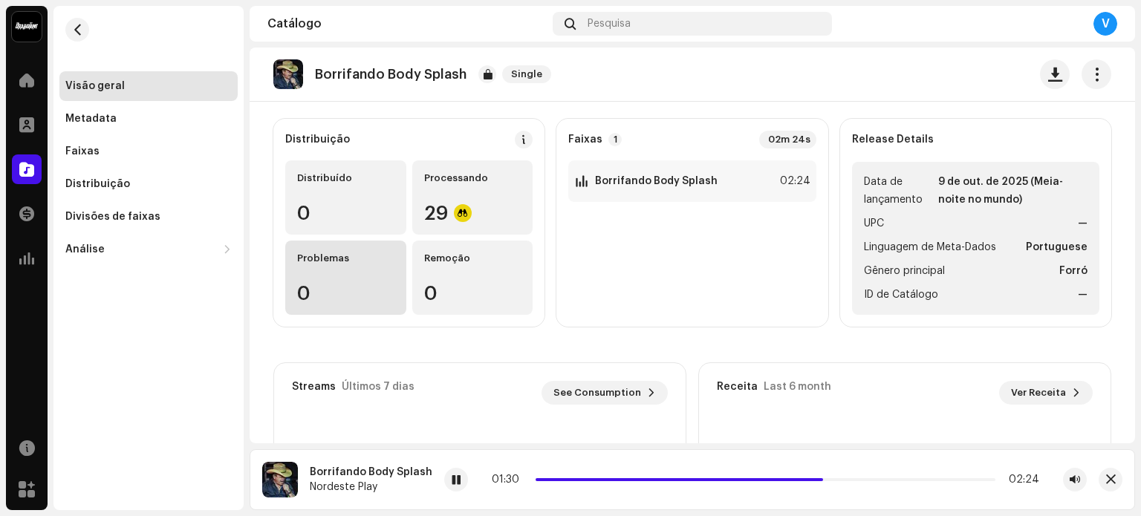
click at [338, 243] on div "Problemas 0" at bounding box center [345, 278] width 121 height 74
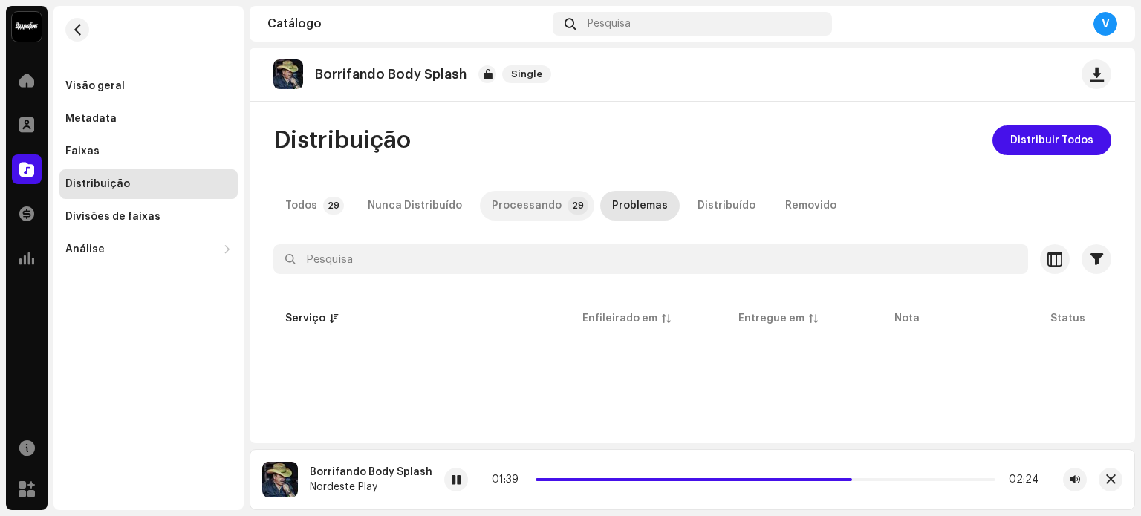
click at [542, 209] on div "Processando" at bounding box center [527, 206] width 70 height 30
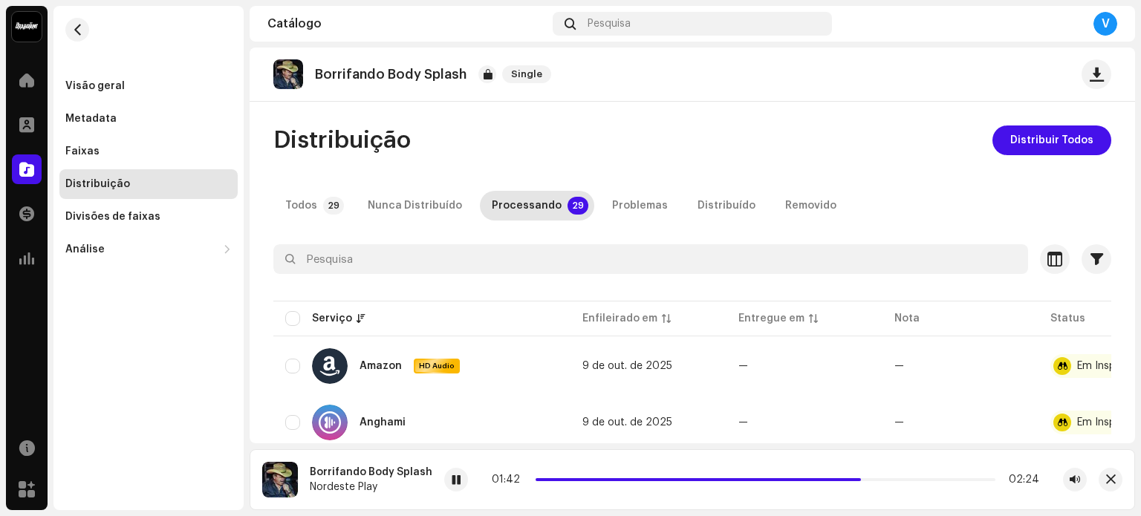
click at [630, 203] on div "Problemas" at bounding box center [640, 206] width 56 height 30
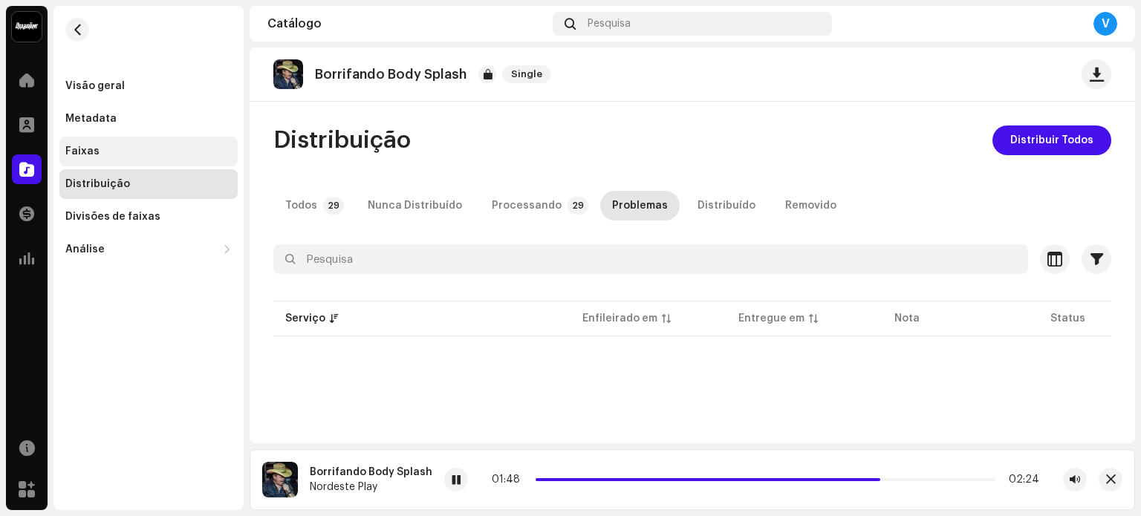
click at [104, 158] on div "Faixas" at bounding box center [148, 152] width 178 height 30
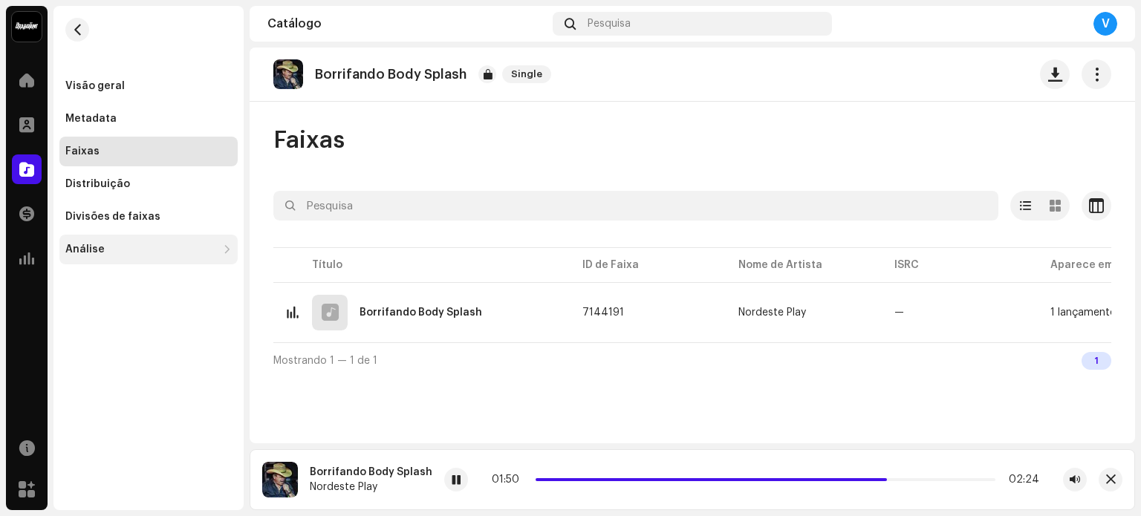
click at [130, 255] on div "Análise" at bounding box center [141, 250] width 152 height 12
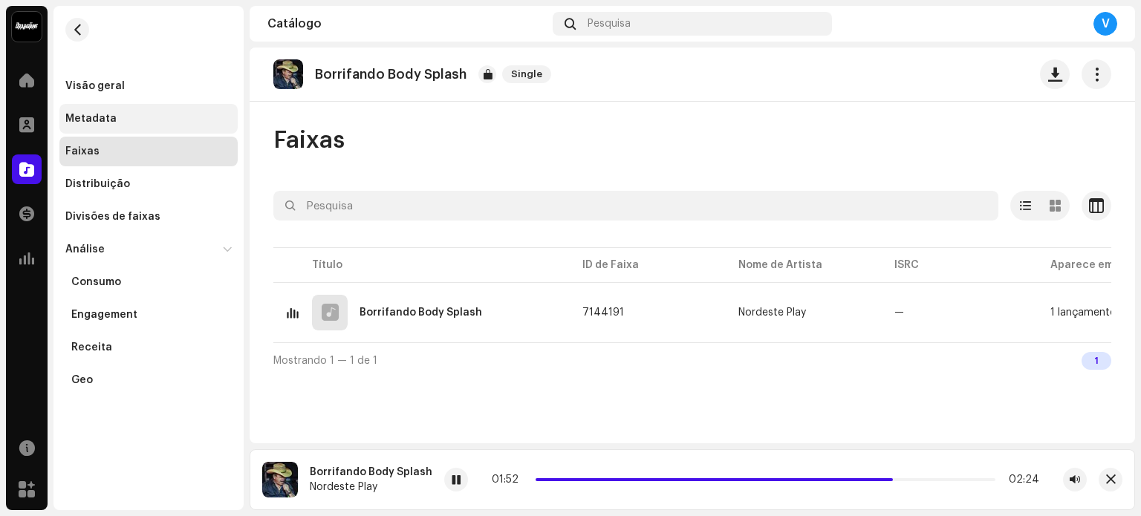
click at [109, 122] on div "Metadata" at bounding box center [90, 119] width 51 height 12
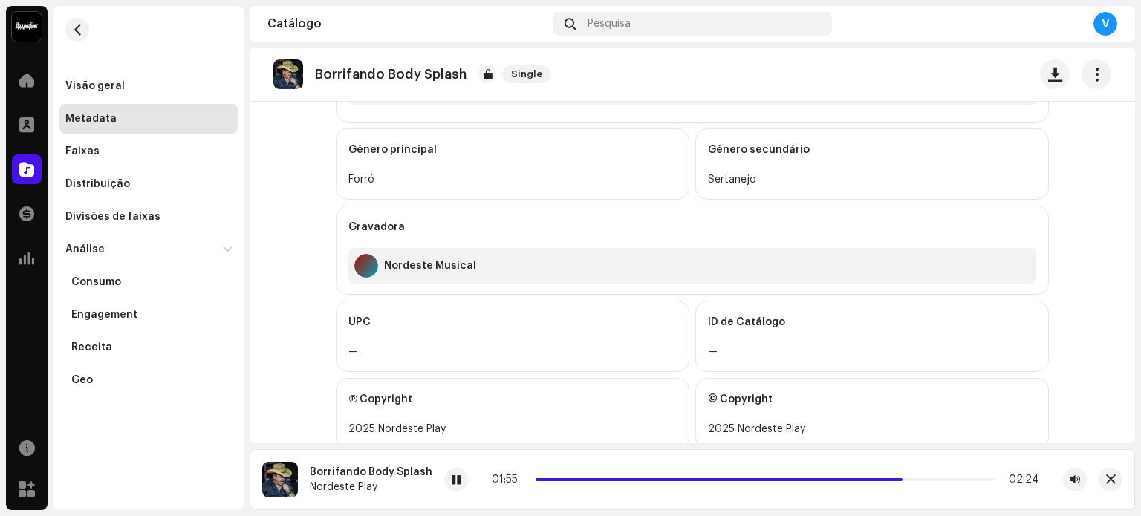
scroll to position [594, 0]
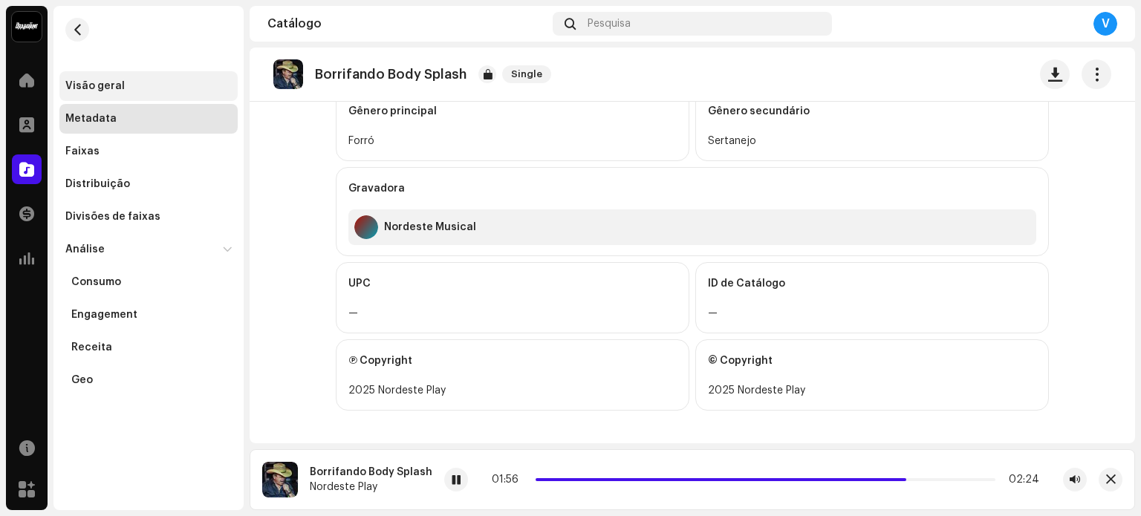
click at [161, 82] on div "Visão geral" at bounding box center [148, 86] width 166 height 12
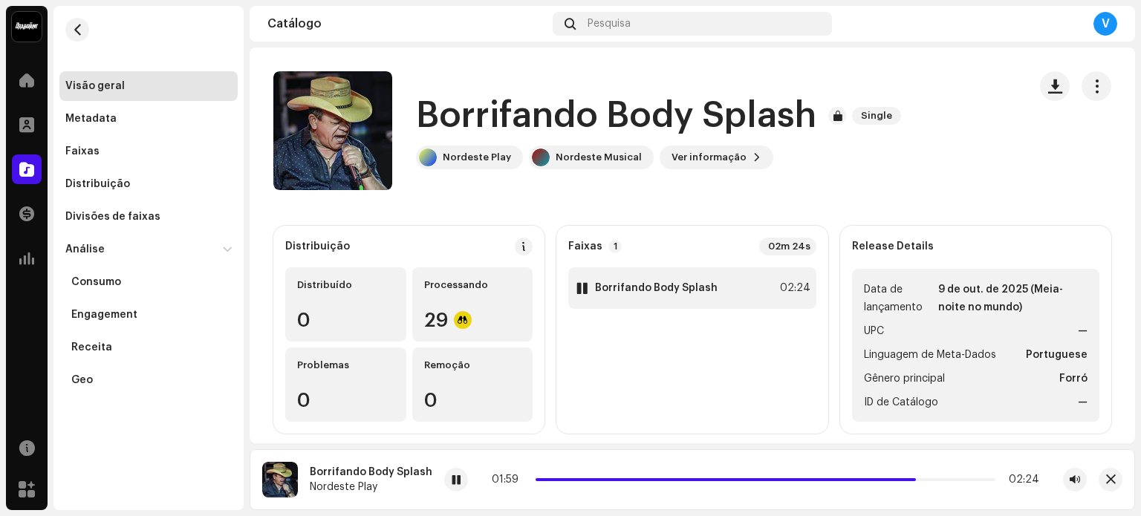
click at [792, 292] on div "02:24" at bounding box center [794, 288] width 33 height 18
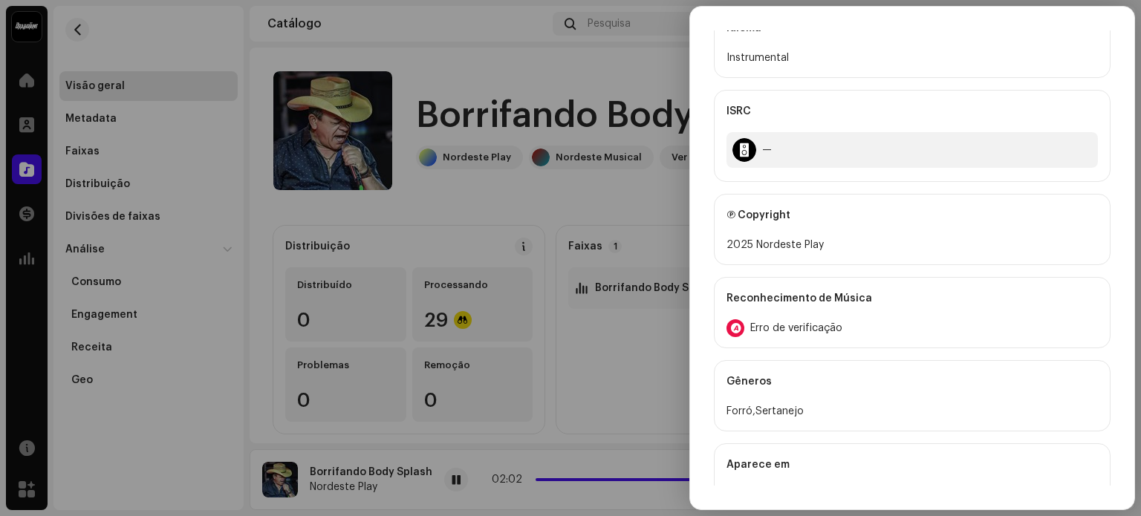
scroll to position [545, 0]
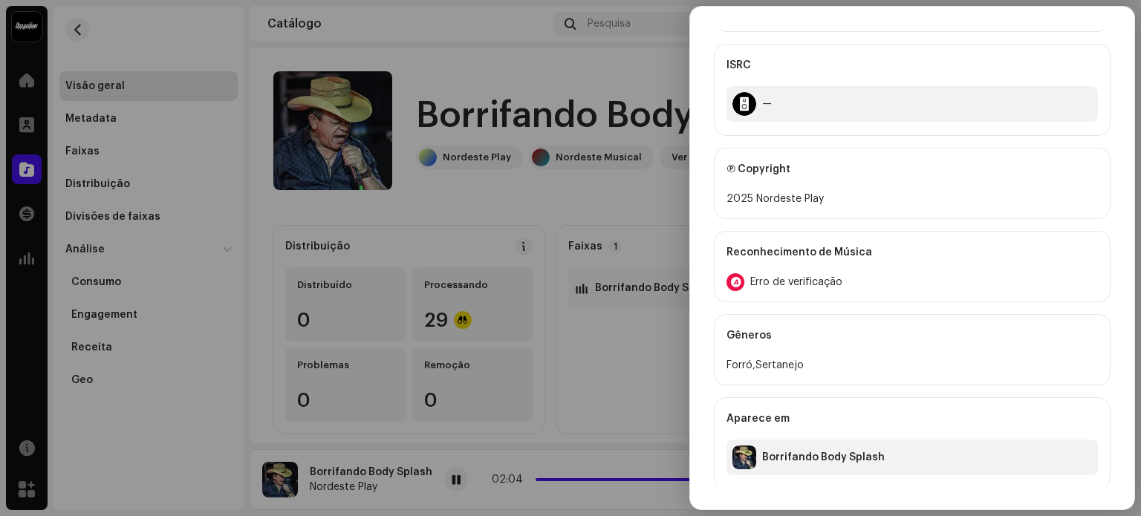
click at [828, 276] on span "Erro de verificação" at bounding box center [796, 282] width 92 height 12
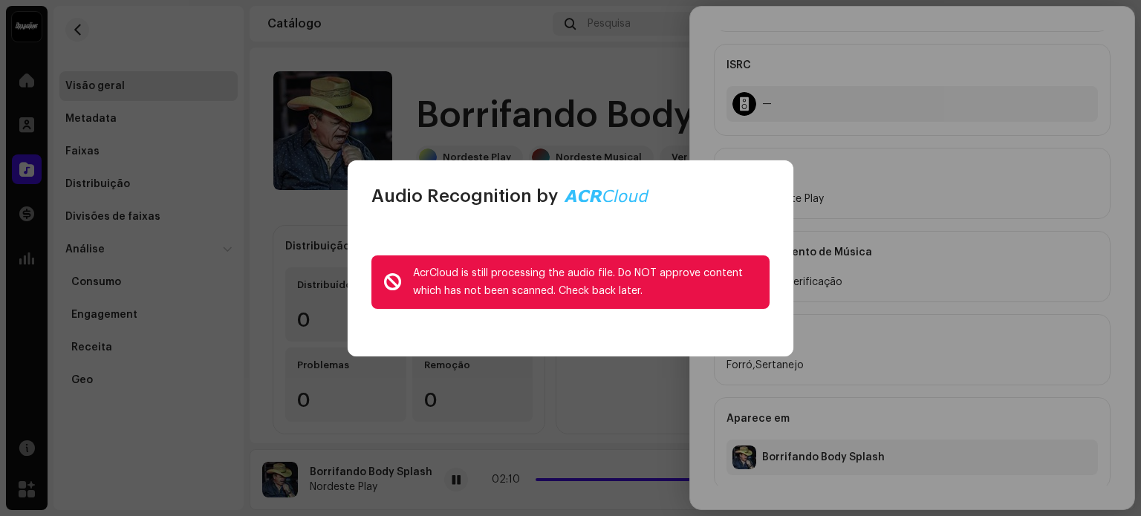
drag, startPoint x: 413, startPoint y: 276, endPoint x: 753, endPoint y: 317, distance: 342.7
click at [753, 317] on div "AcrCloud is still processing the audio file. Do NOT approve content which has n…" at bounding box center [571, 282] width 446 height 149
copy div "AcrCloud is still processing the audio file. Do NOT approve content which has n…"
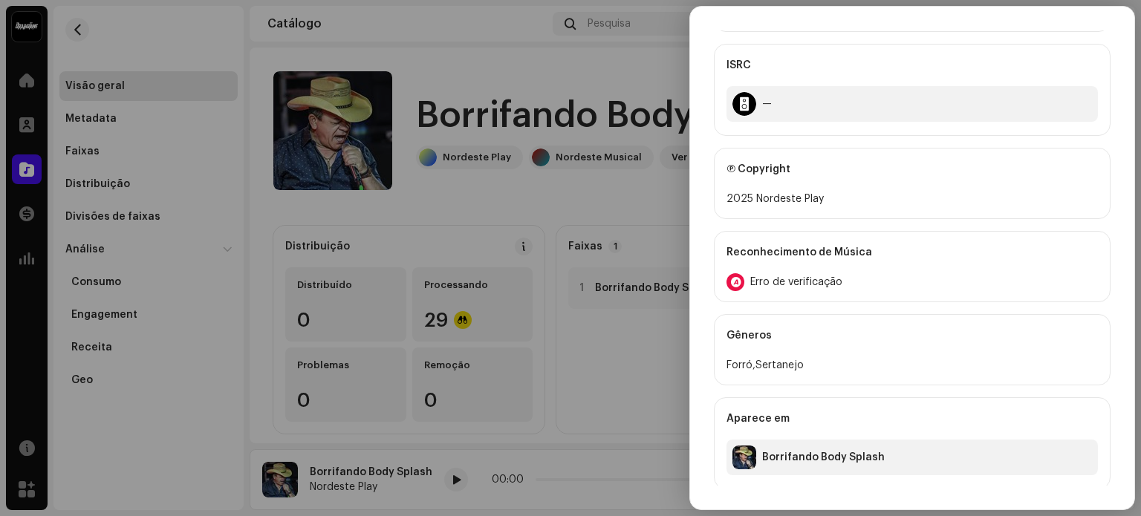
click at [510, 181] on div at bounding box center [570, 258] width 1141 height 516
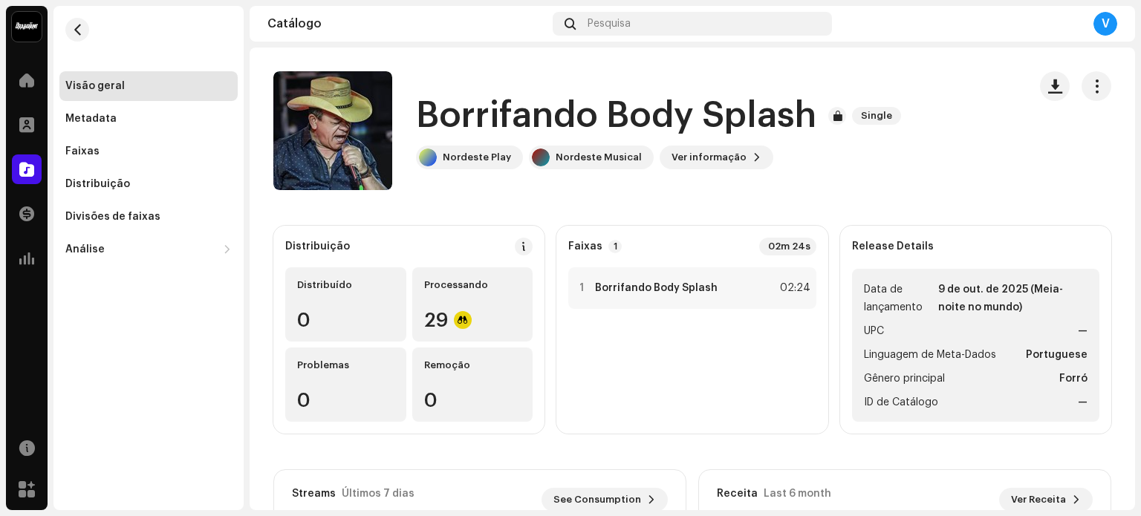
click at [699, 311] on div "1 Borrifando Body Splash 02:24" at bounding box center [691, 344] width 247 height 155
click at [747, 291] on div "1 Borrifando Body Splash 02:24" at bounding box center [691, 288] width 247 height 42
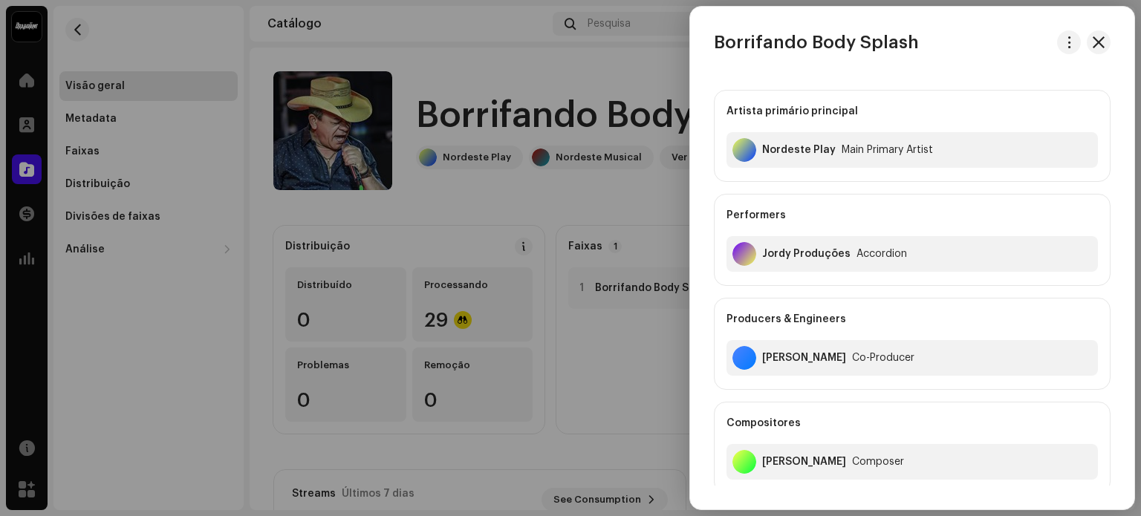
click at [640, 229] on div at bounding box center [570, 258] width 1141 height 516
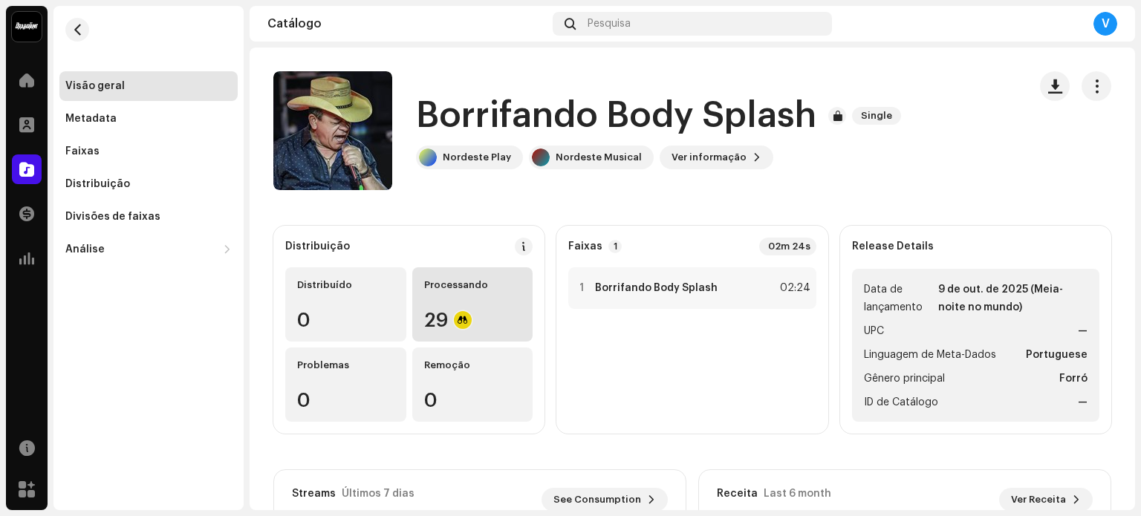
click at [455, 296] on div "Processando 29" at bounding box center [472, 304] width 121 height 74
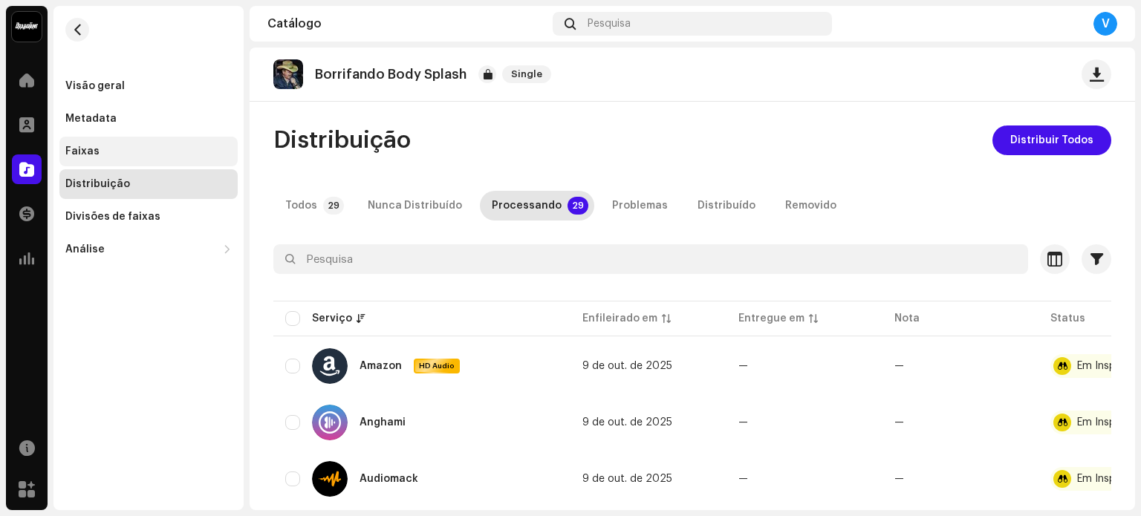
click at [134, 149] on div "Faixas" at bounding box center [148, 152] width 166 height 12
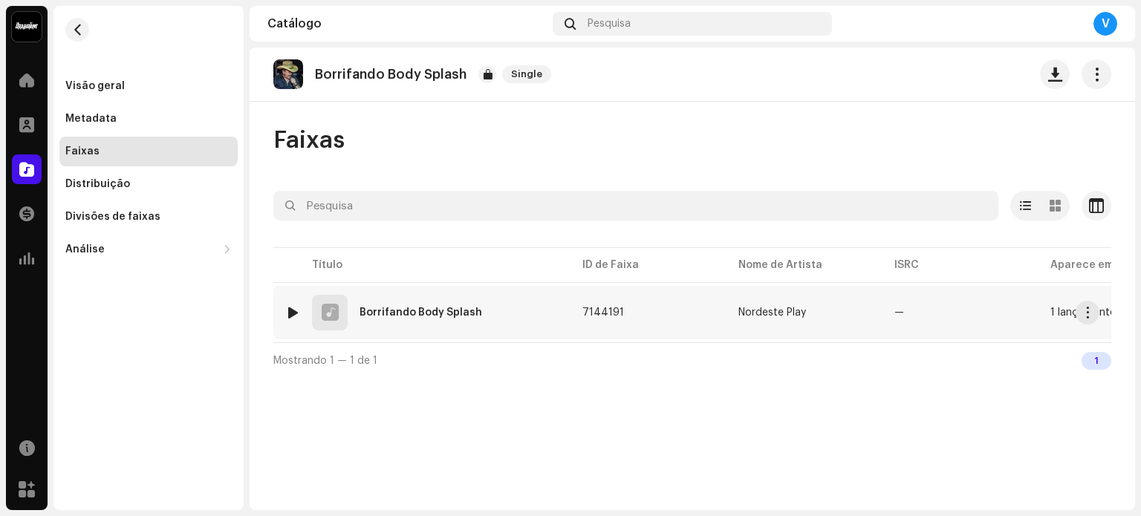
click at [1052, 328] on td "1 lançamento" at bounding box center [1117, 312] width 156 height 53
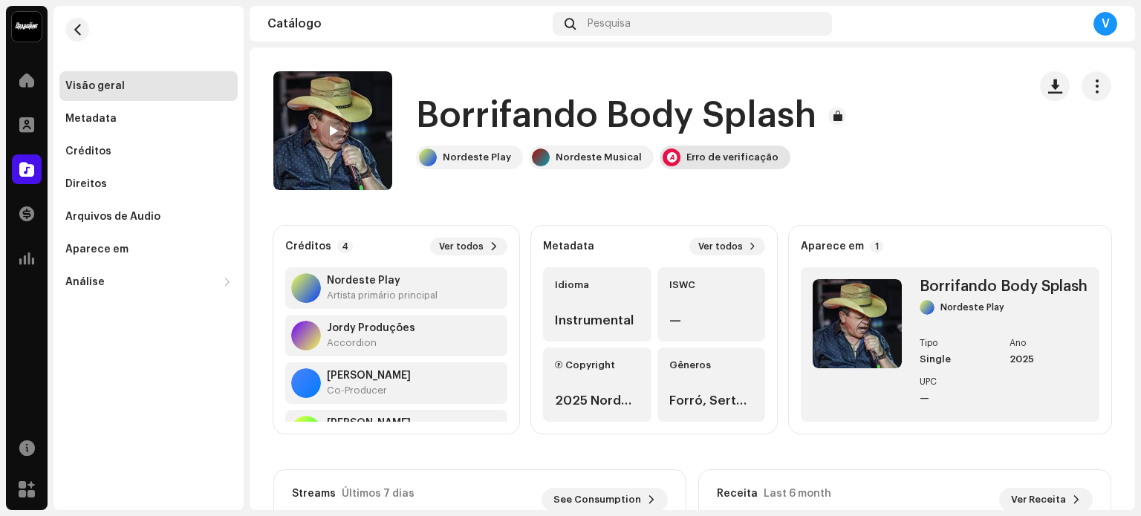
drag, startPoint x: 722, startPoint y: 137, endPoint x: 726, endPoint y: 147, distance: 10.3
click at [726, 147] on div "Borrifando Body Splash Nordeste Play Nordeste Musical Erro de verificação" at bounding box center [634, 130] width 436 height 77
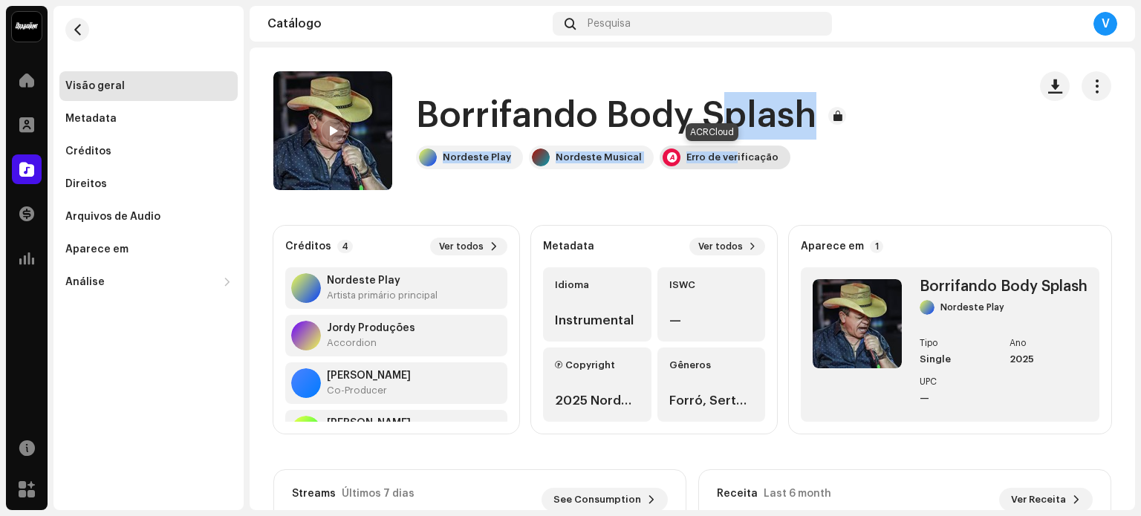
click at [726, 147] on div "Erro de verificação" at bounding box center [725, 158] width 131 height 24
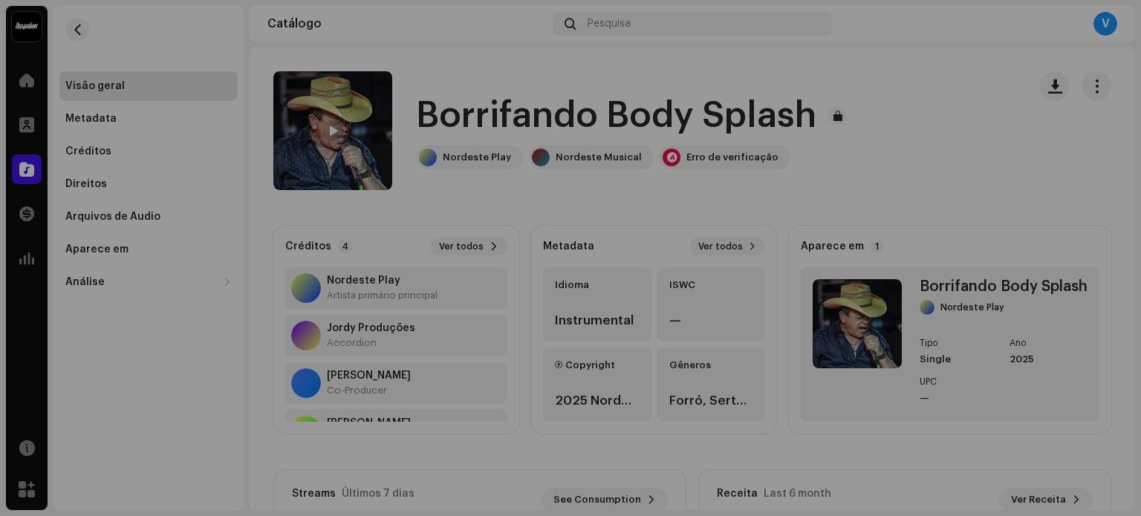
click at [717, 114] on div "Audio Recognition by AcrCloud is still processing the audio file. Scheduling a …" at bounding box center [570, 258] width 1141 height 516
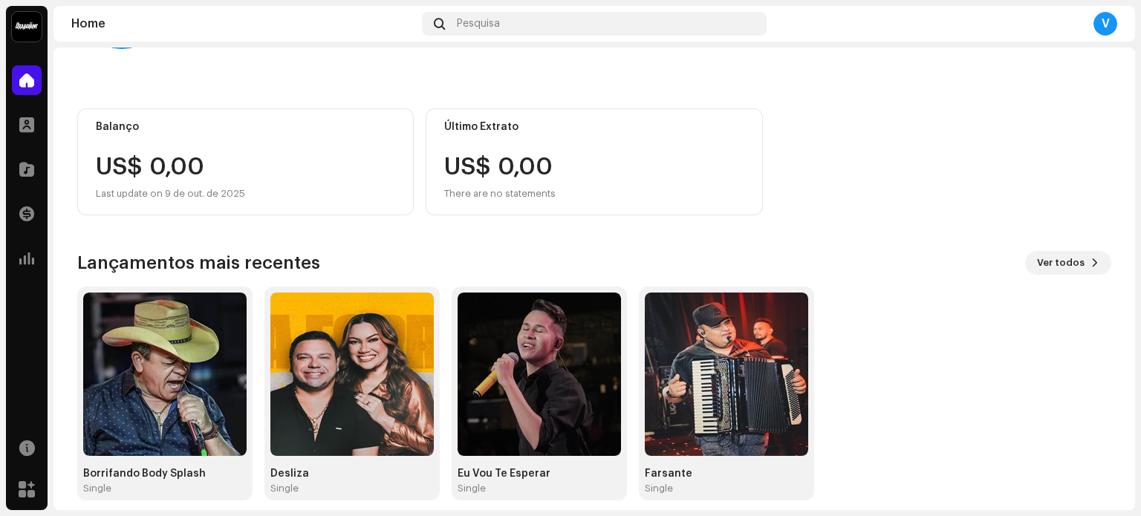
scroll to position [125, 0]
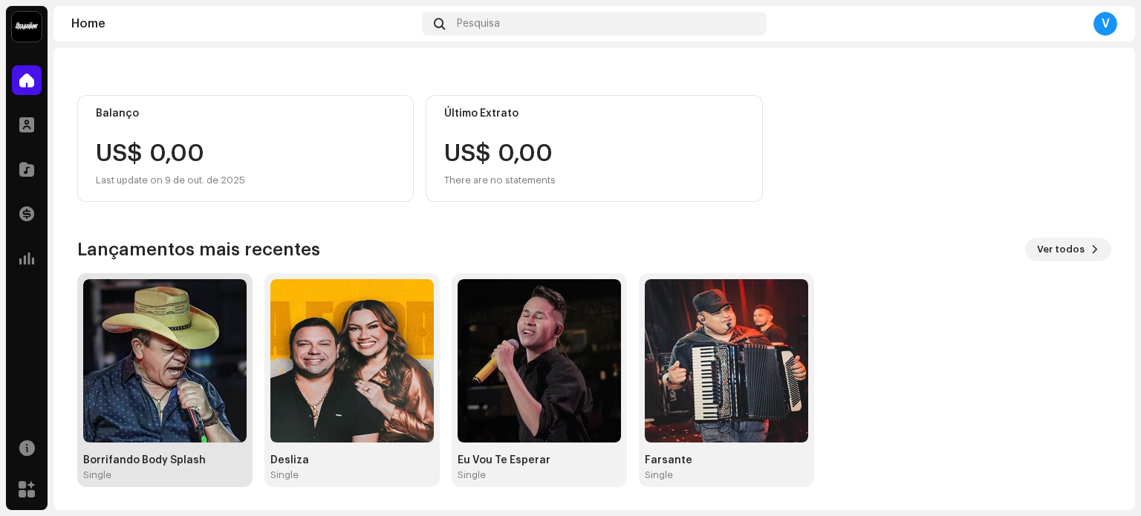
click at [178, 375] on img at bounding box center [164, 360] width 163 height 163
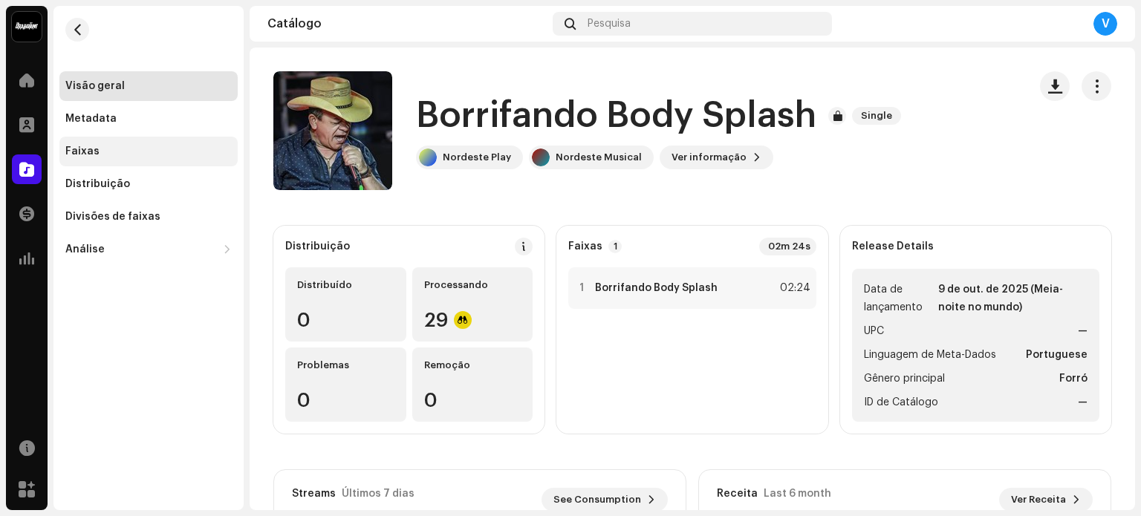
click at [82, 145] on div "Faixas" at bounding box center [148, 152] width 178 height 30
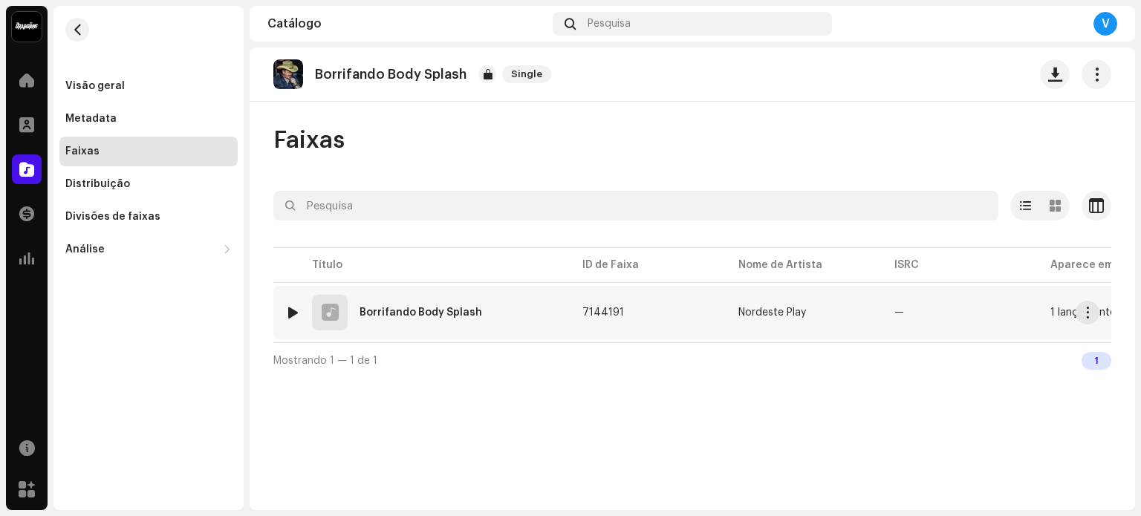
click at [696, 328] on td "7144191" at bounding box center [649, 312] width 156 height 53
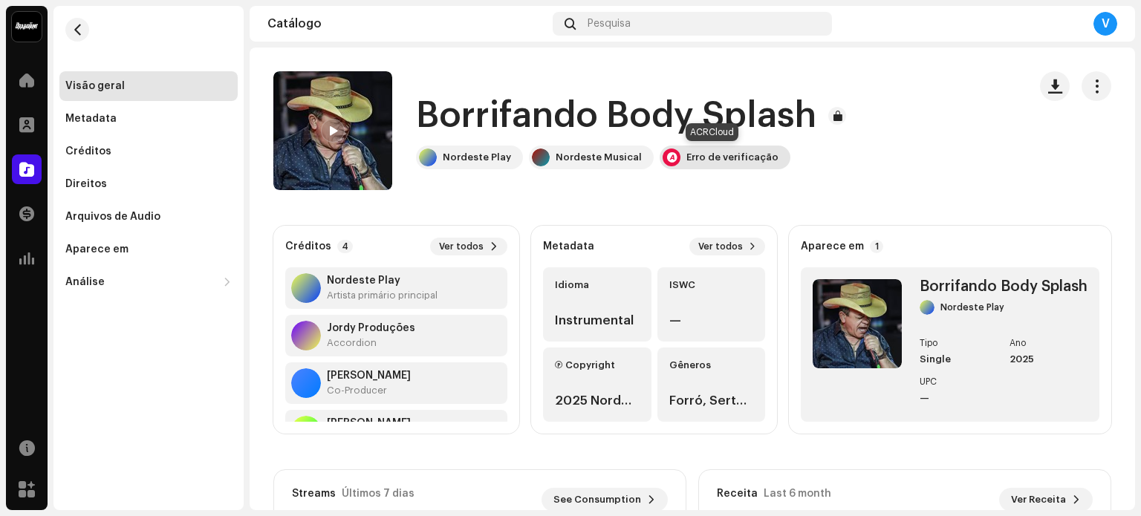
click at [701, 151] on div "Erro de verificação" at bounding box center [725, 158] width 131 height 24
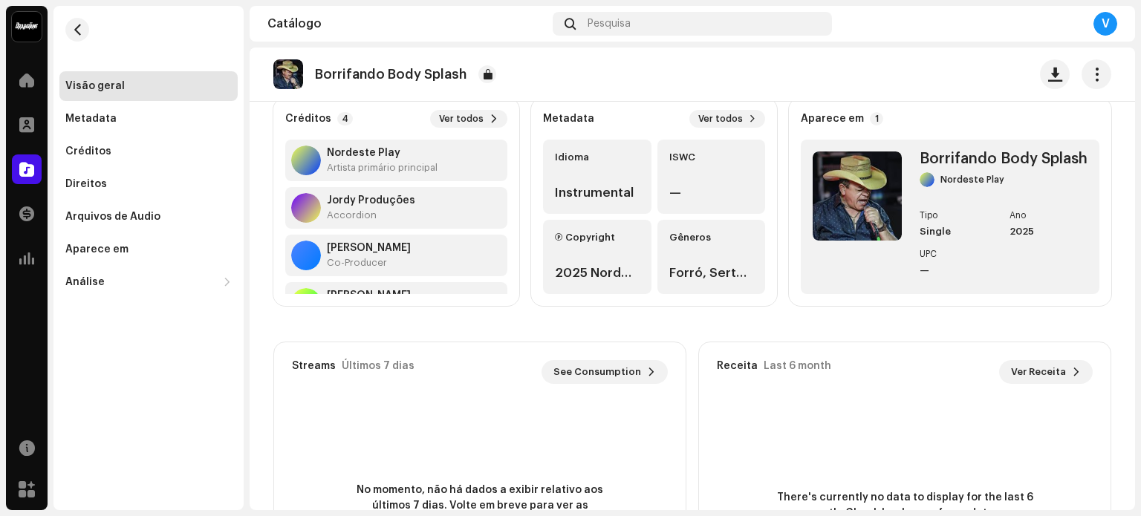
scroll to position [279, 0]
